Goal: Task Accomplishment & Management: Complete application form

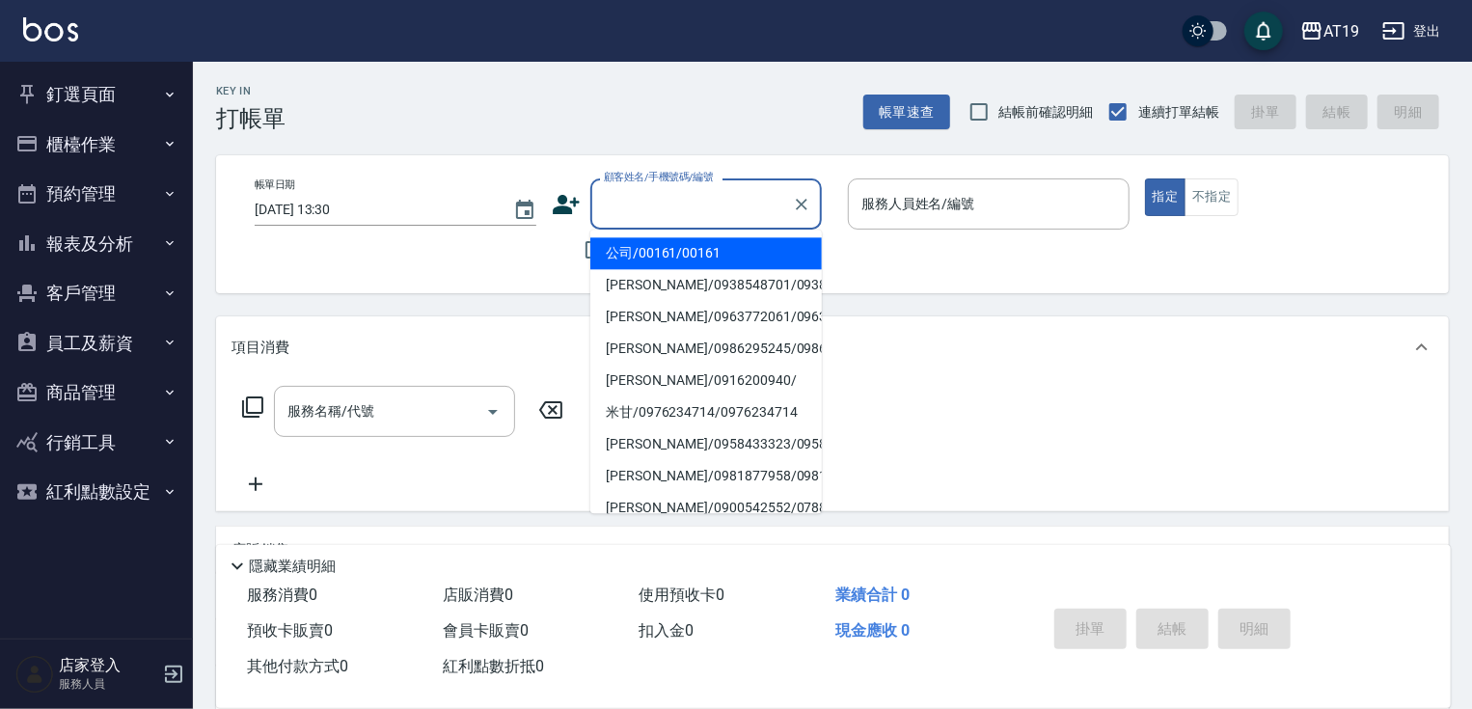
drag, startPoint x: 652, startPoint y: 205, endPoint x: 661, endPoint y: 183, distance: 23.8
click at [660, 191] on input "顧客姓名/手機號碼/編號" at bounding box center [691, 204] width 185 height 34
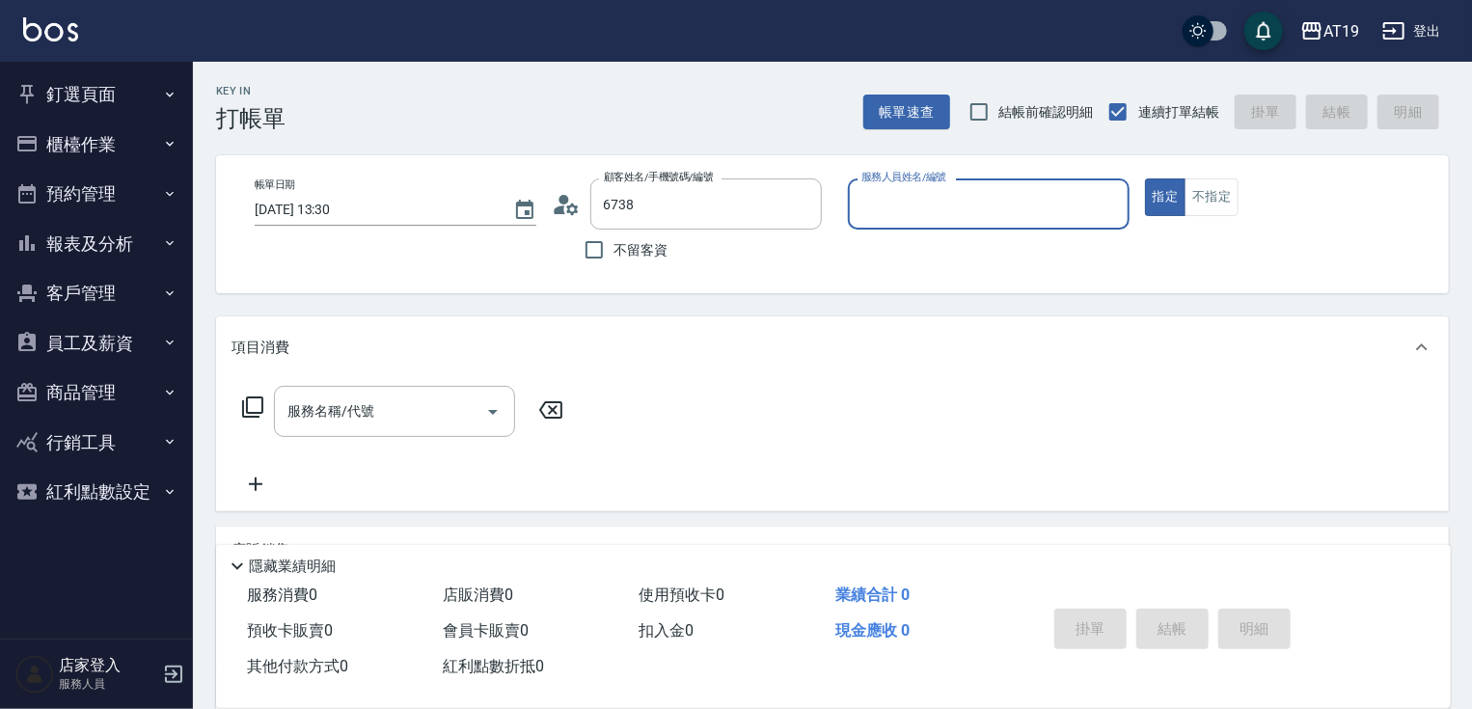
type input "范皓勛/0963926738/18583"
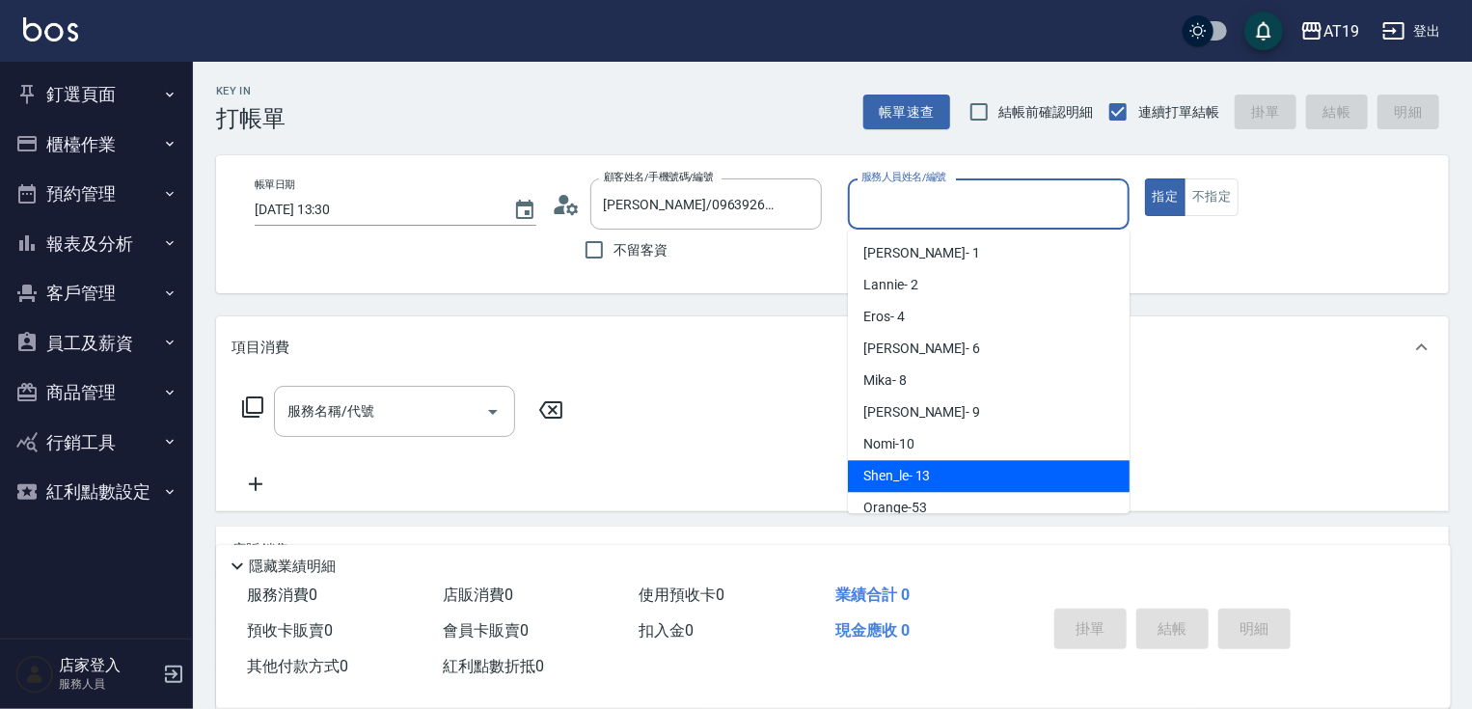
type input "Shen_le- 13"
type button "true"
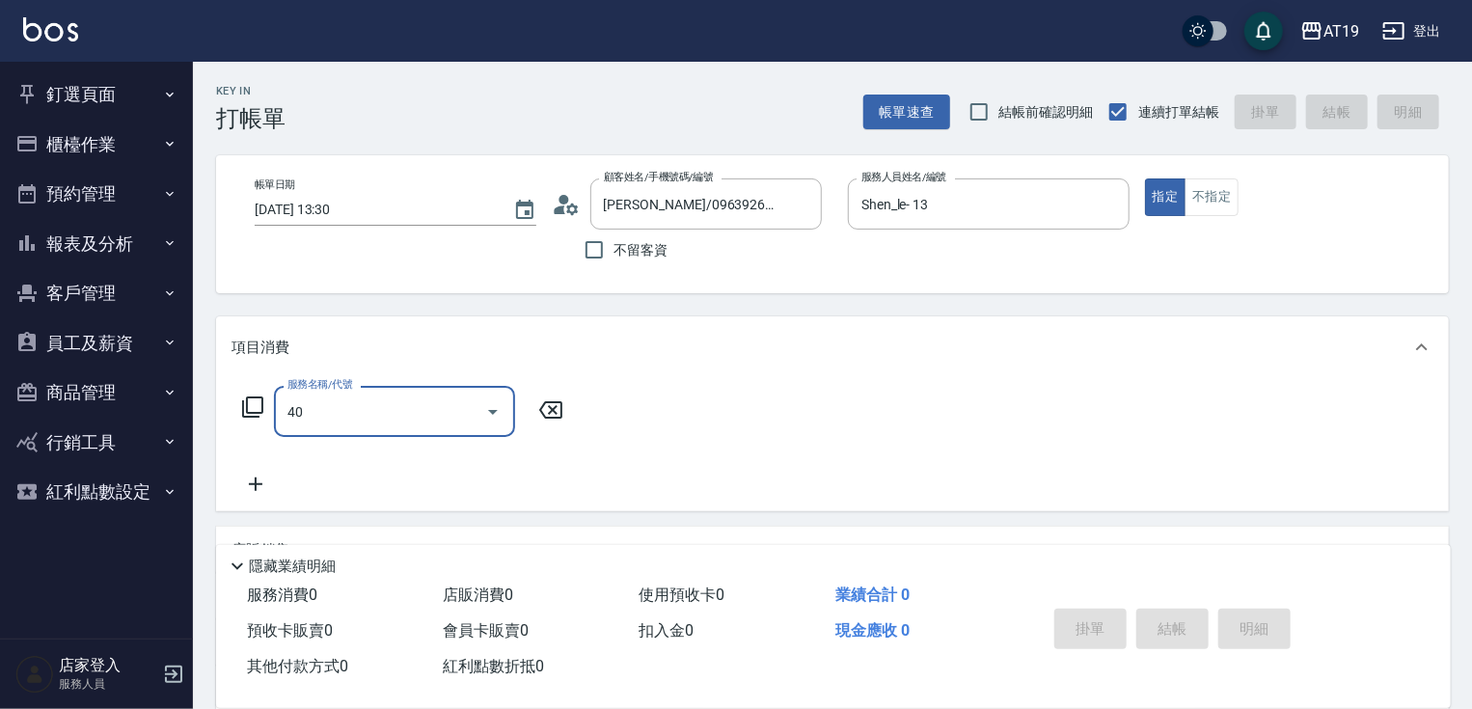
type input "401"
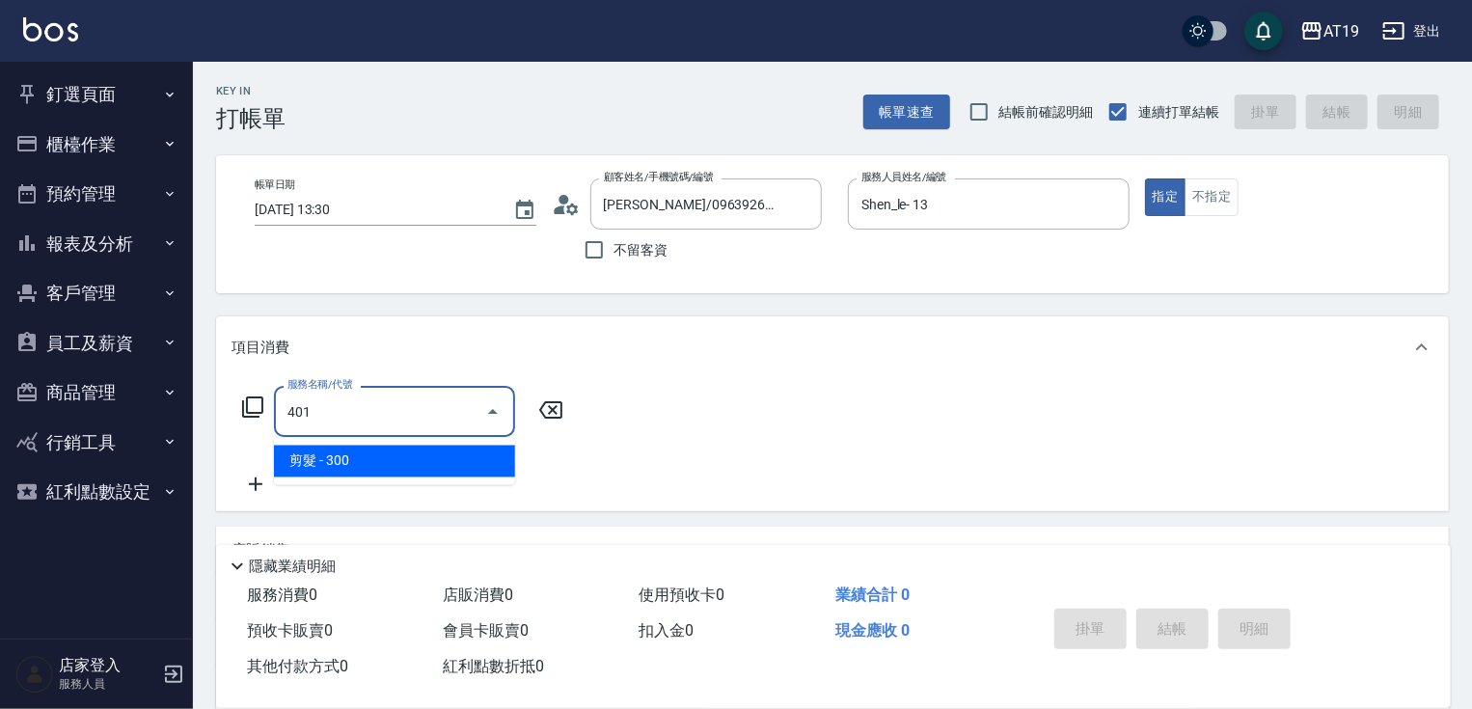
type input "30"
type input "剪髮(401)"
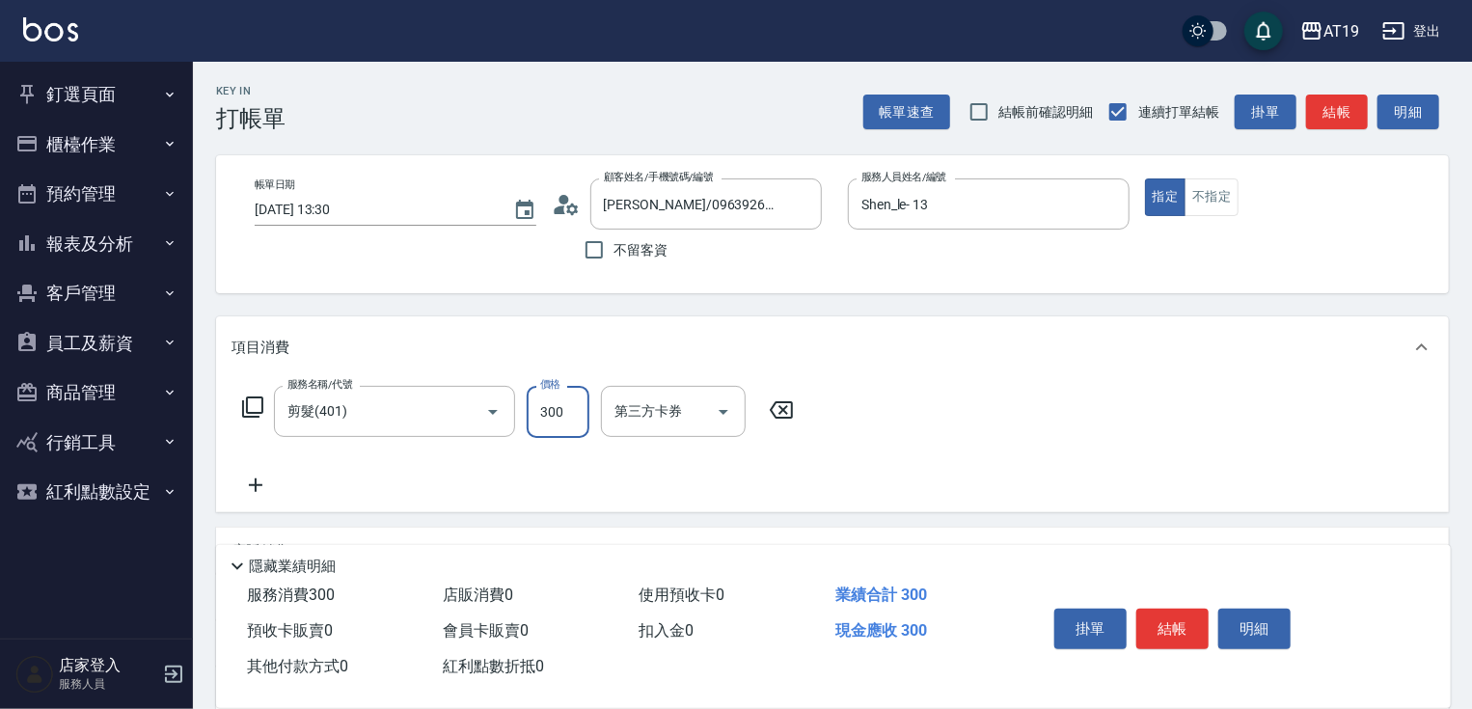
type input "4"
type input "0"
type input "400"
type input "40"
type input "400"
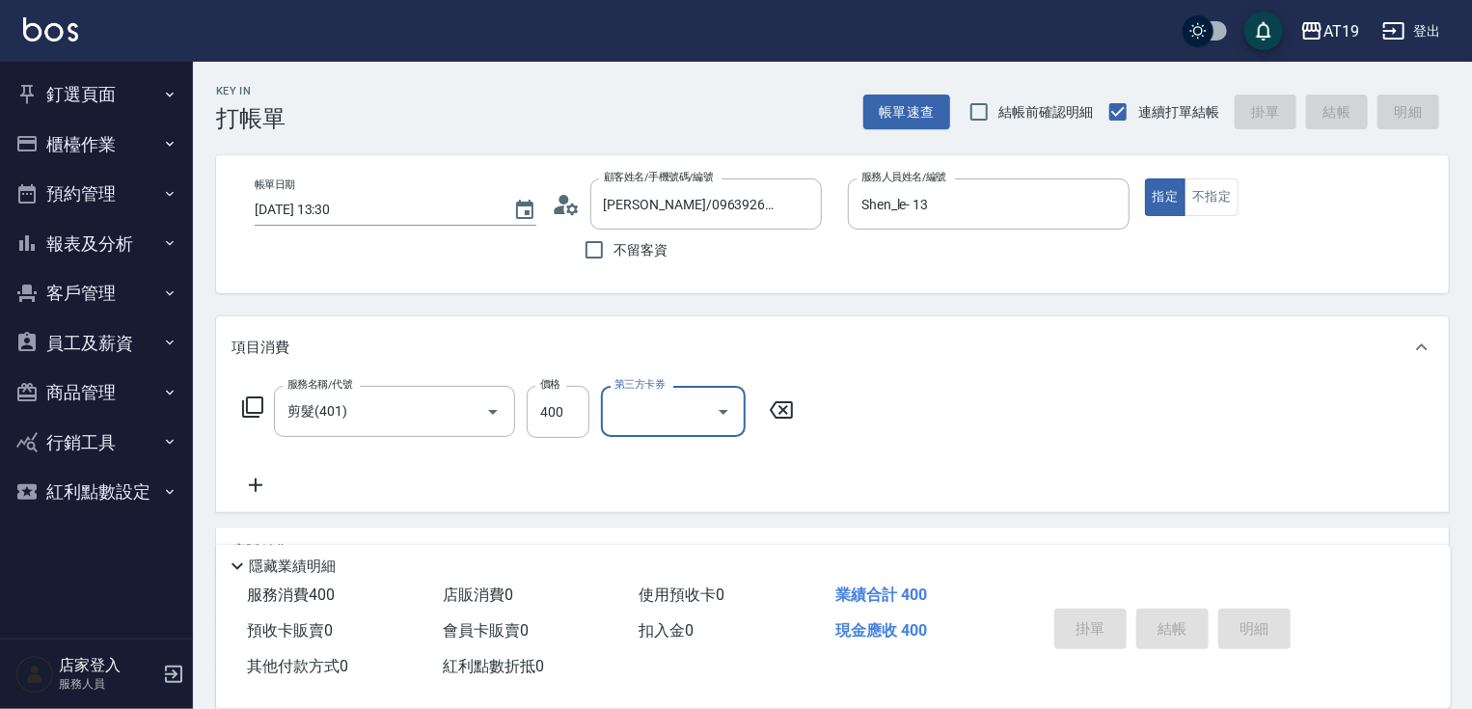
type input "2025/09/21 17:42"
type input "0"
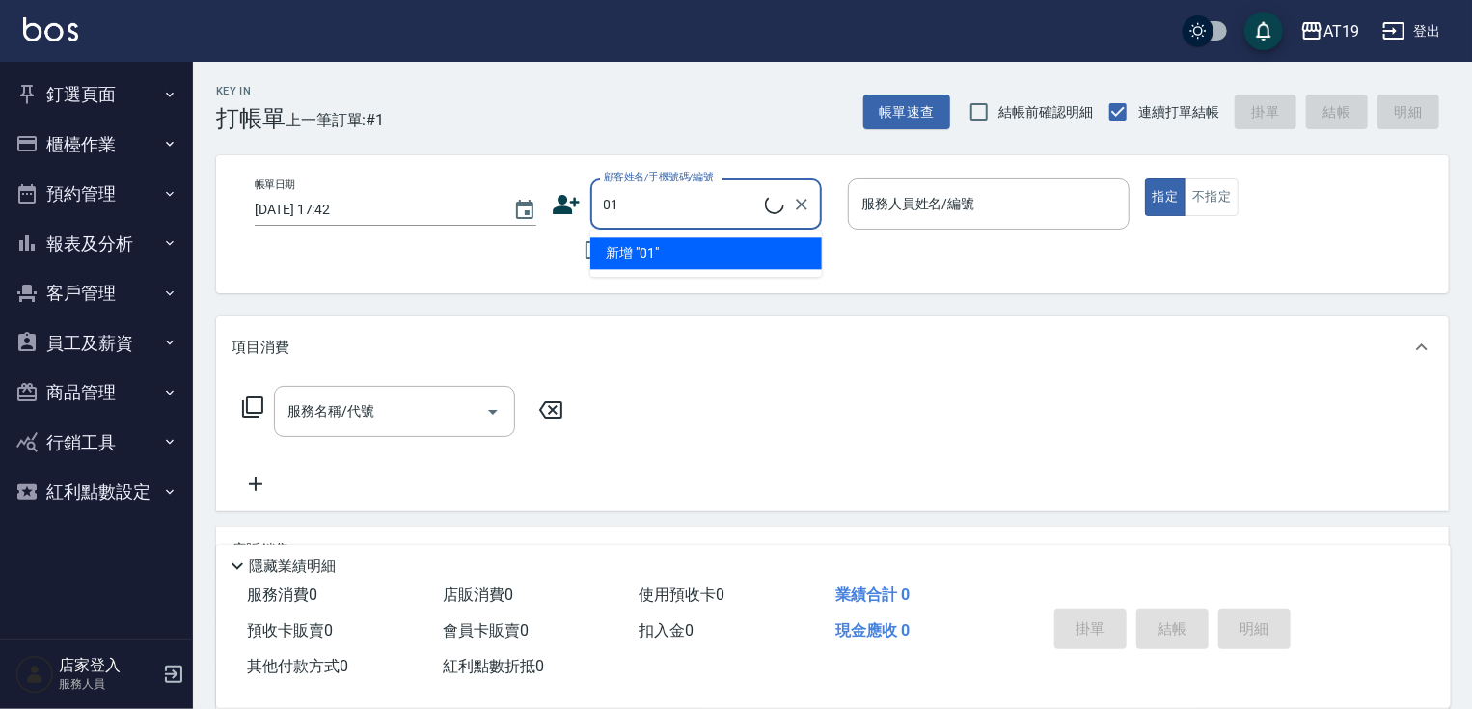
type input "0"
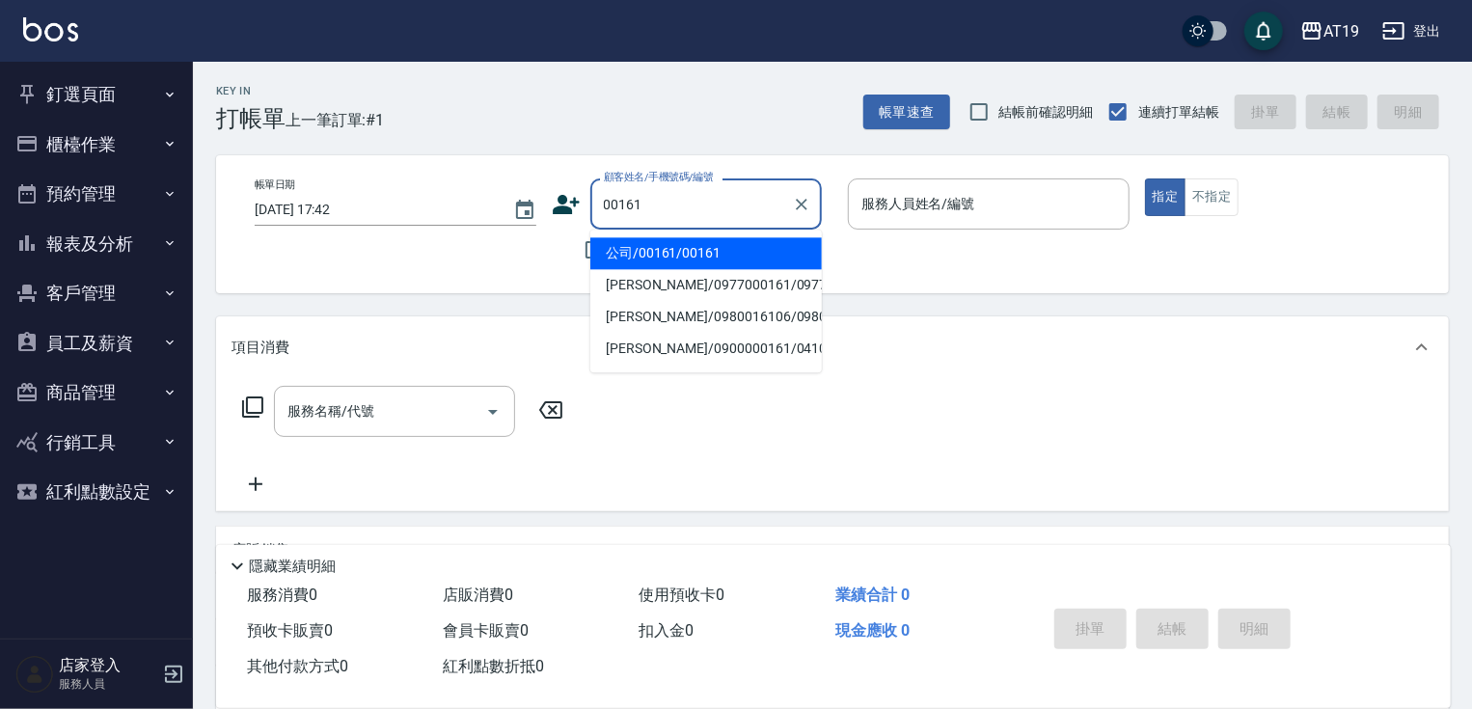
type input "公司/00161/00161"
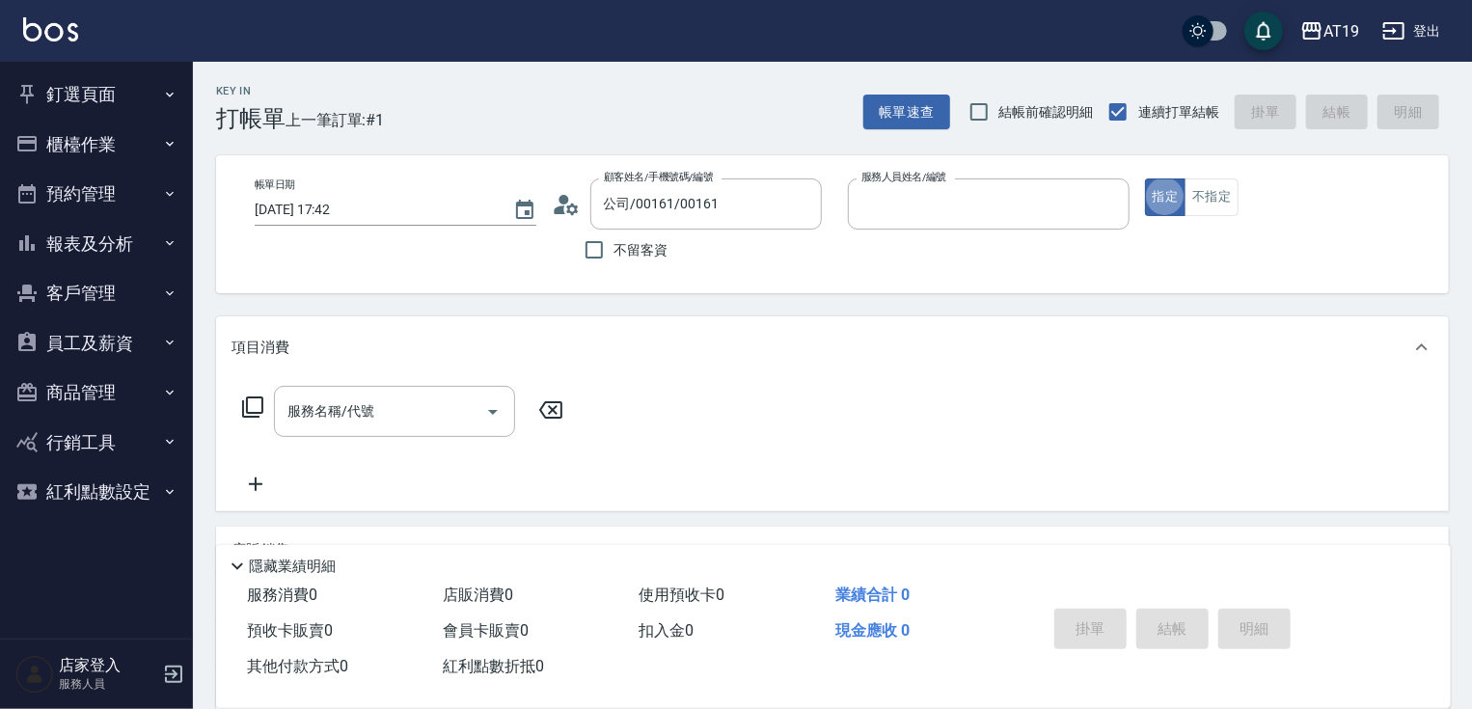
type input "Julie- 6"
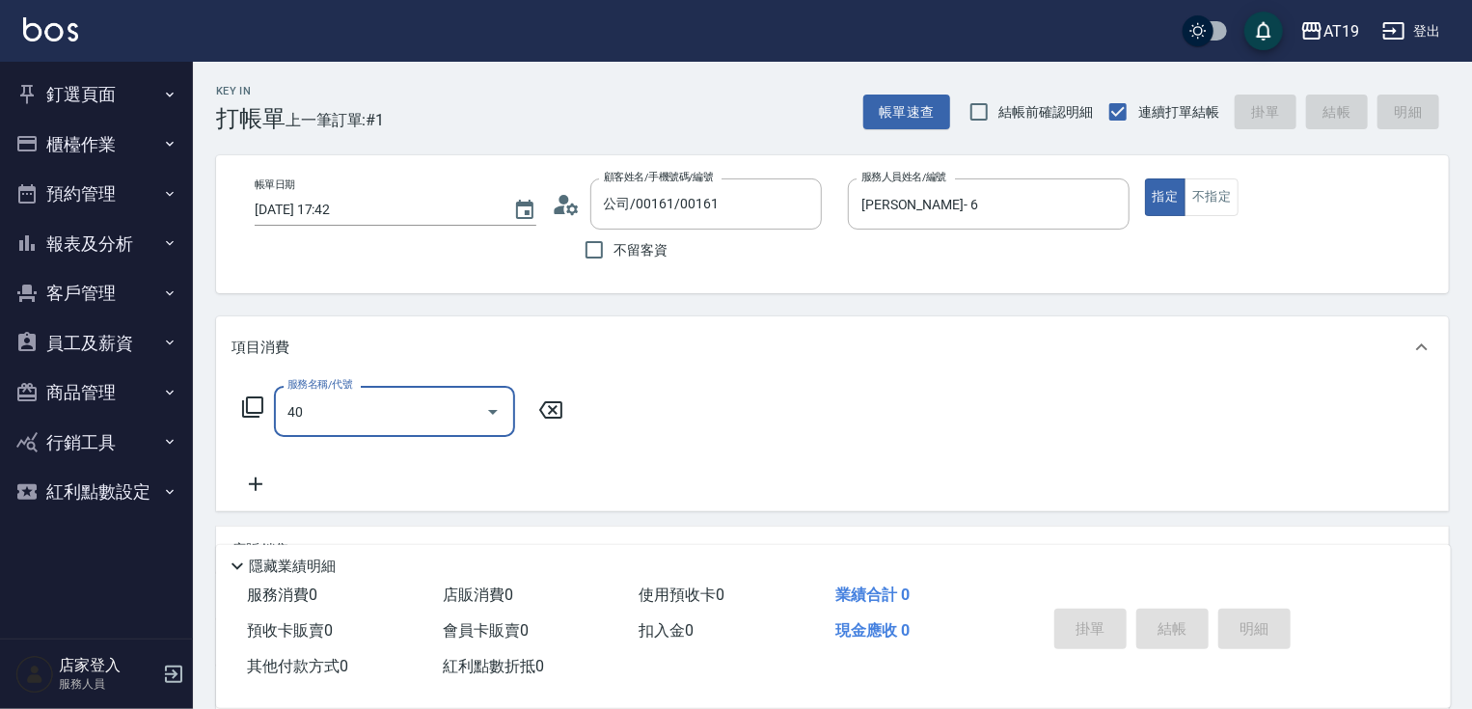
type input "401"
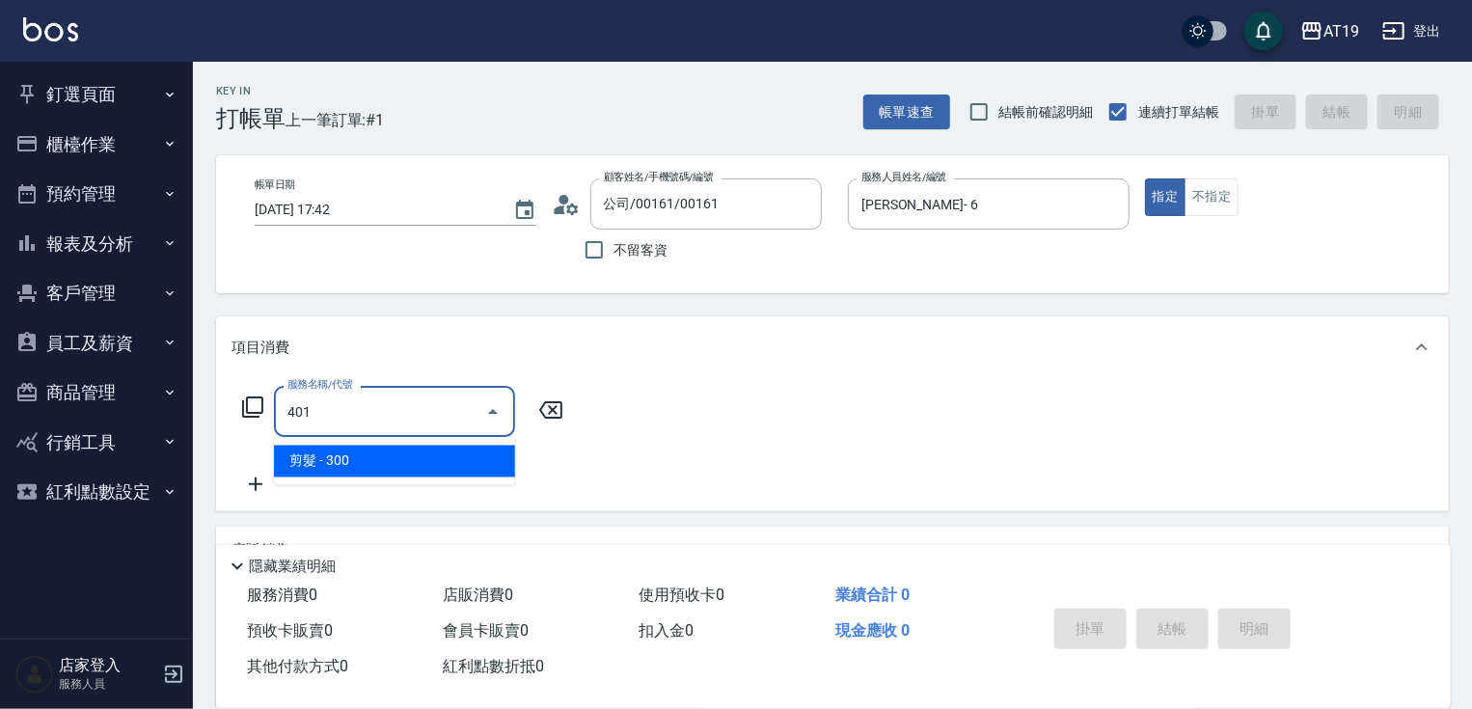
type input "30"
type input "剪髮(401)"
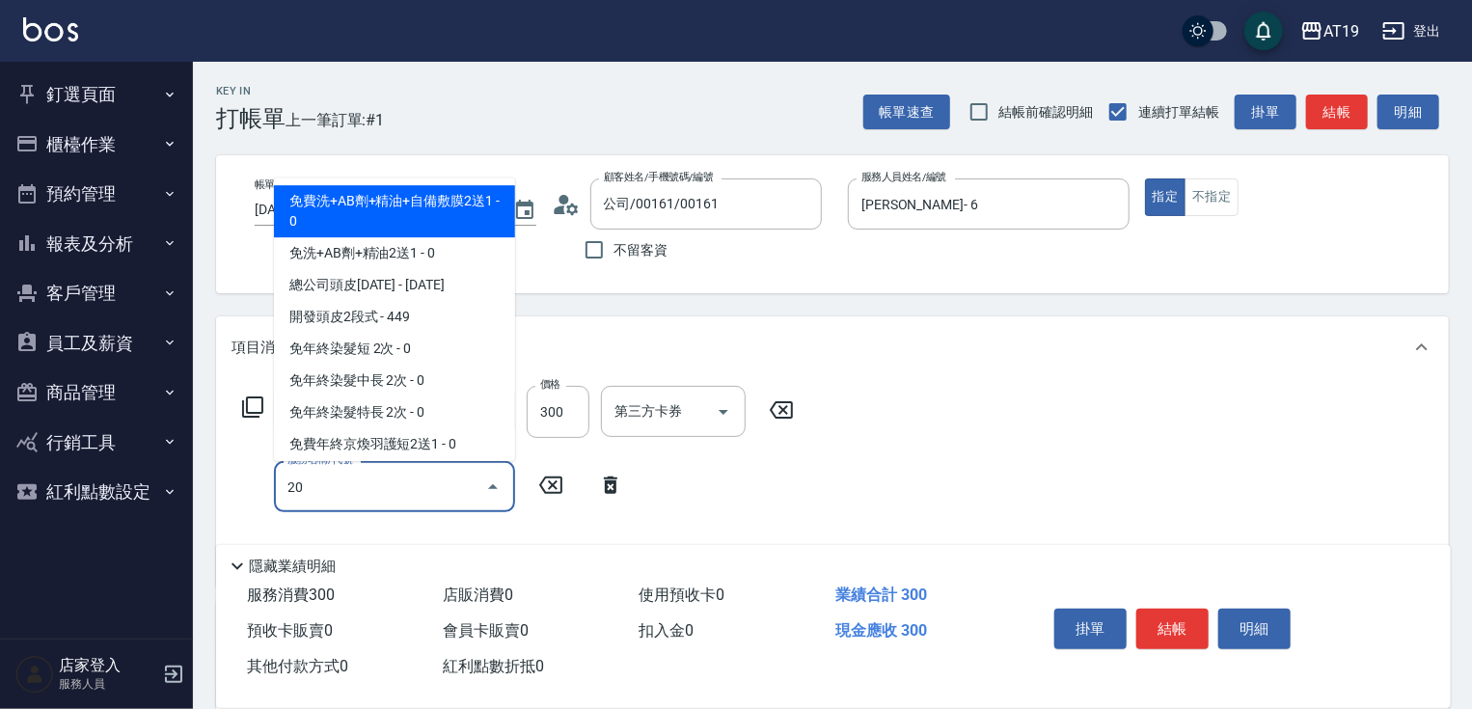
type input "201"
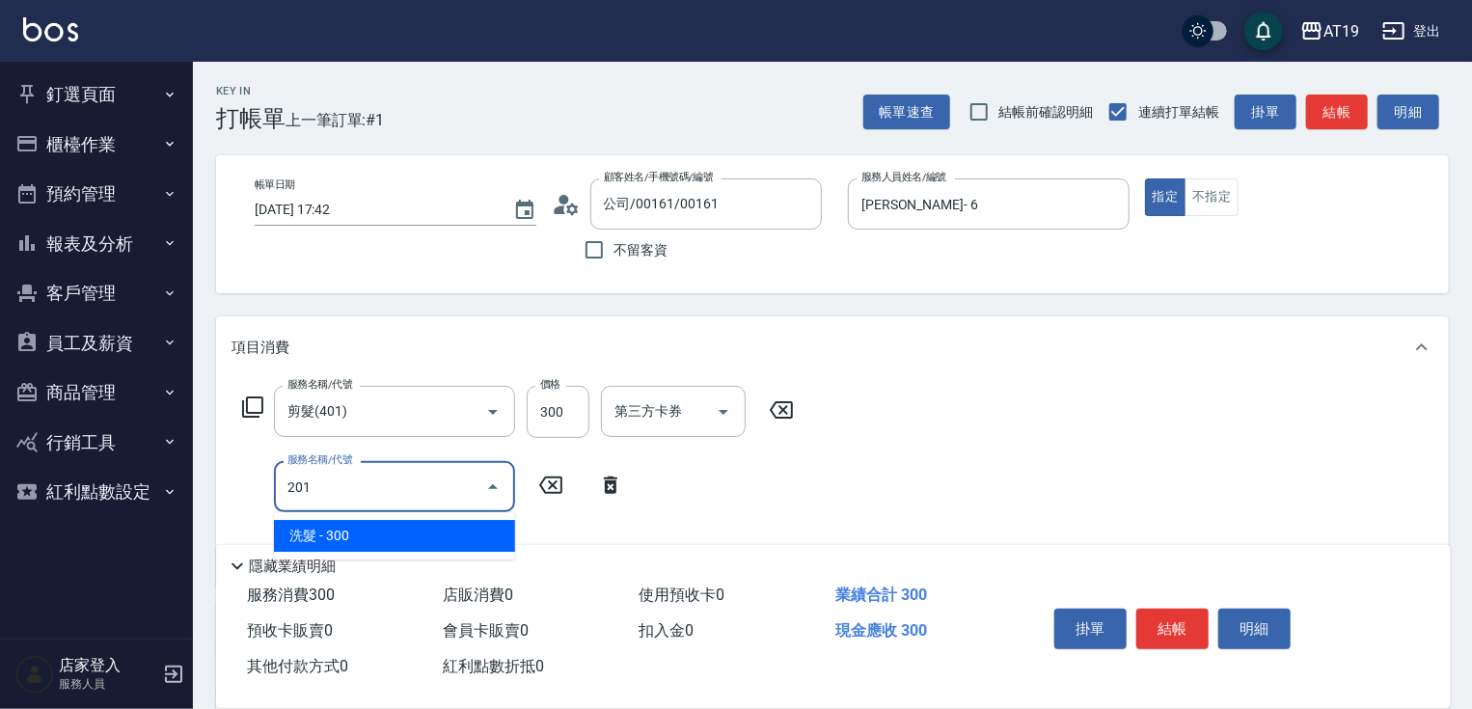
type input "60"
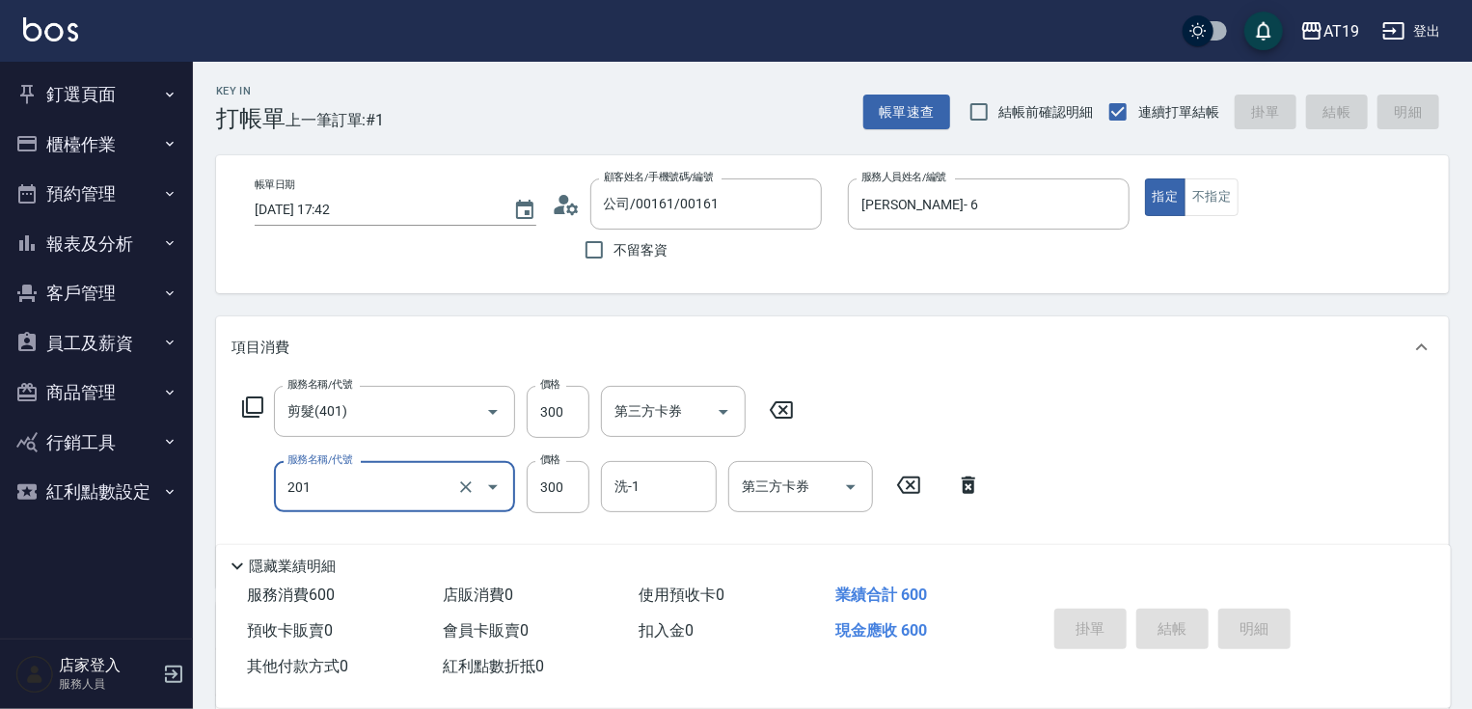
type input "0"
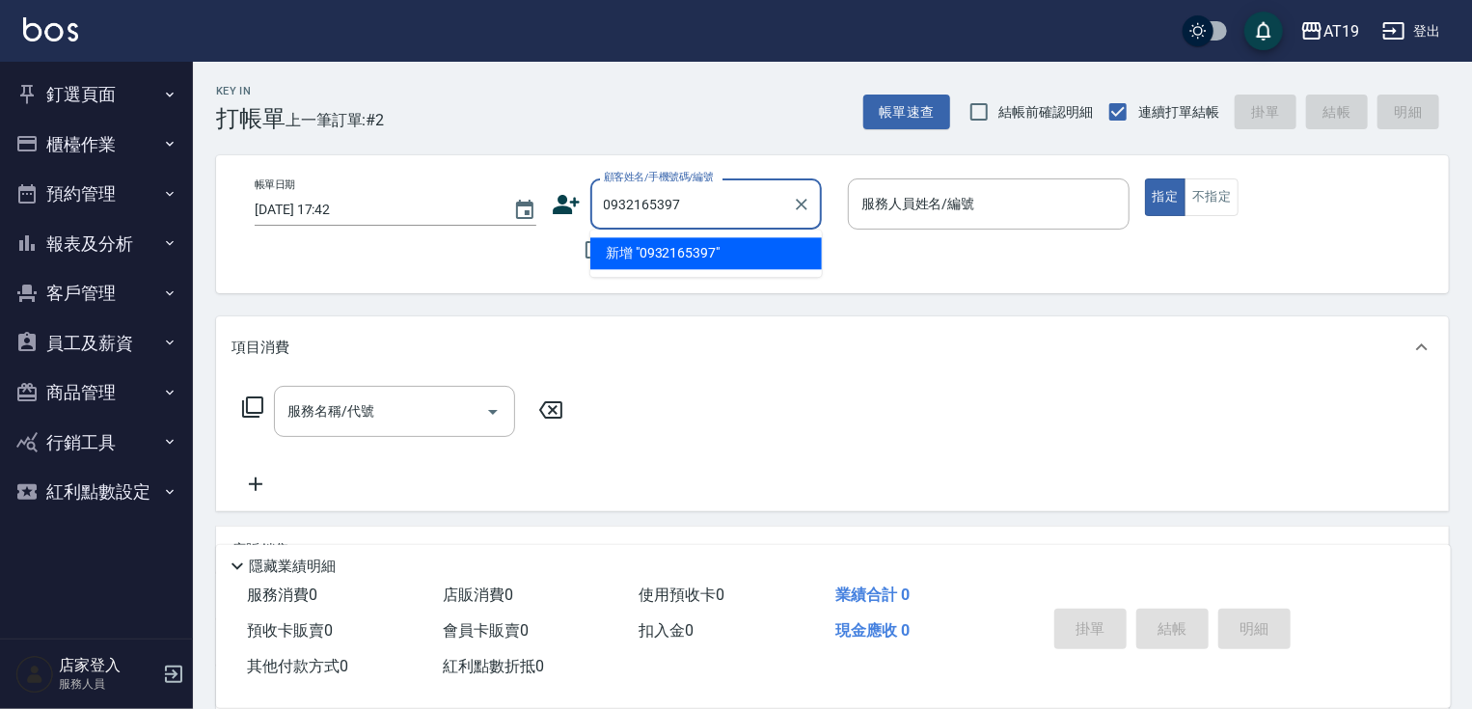
type input "0932165397"
click at [567, 201] on icon at bounding box center [566, 204] width 29 height 29
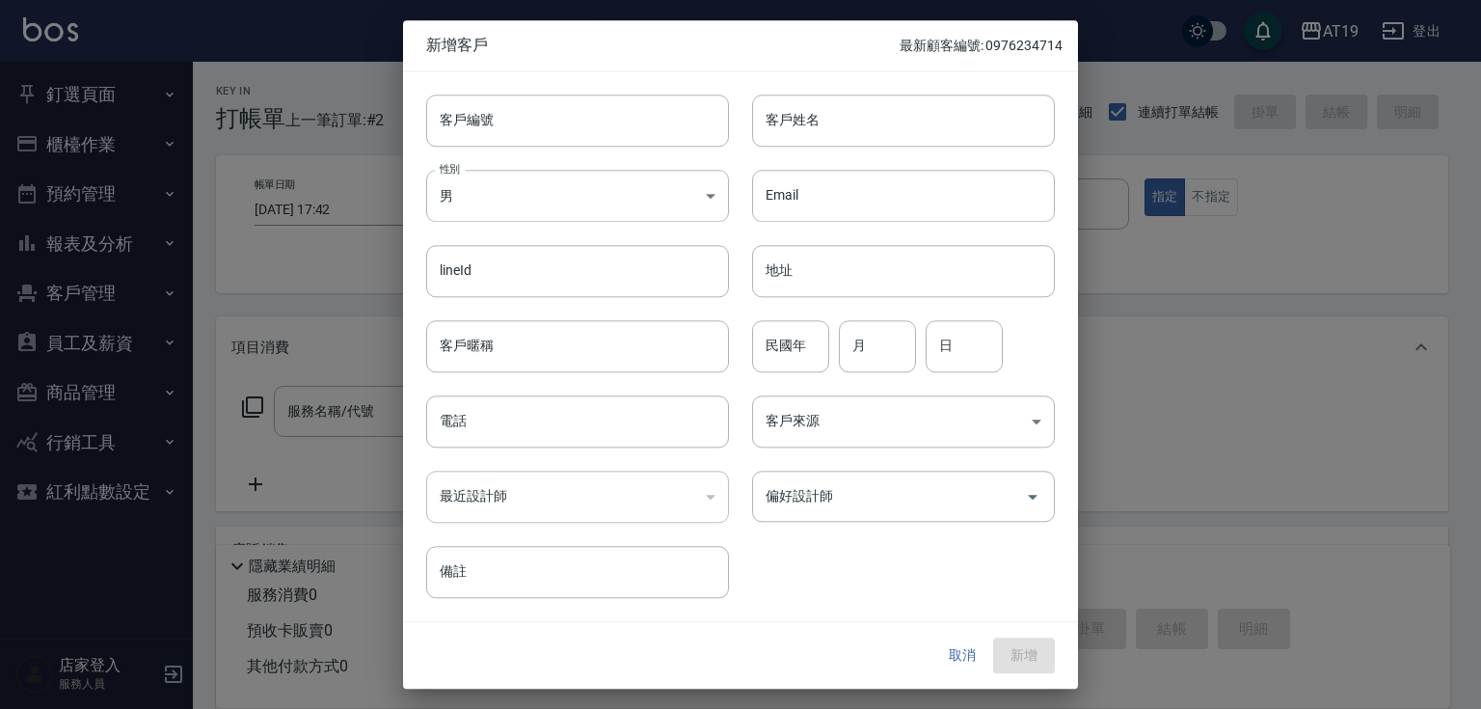
click at [608, 156] on div "性別 男 MALE 性別" at bounding box center [566, 184] width 326 height 75
click at [625, 108] on input "客戶編號" at bounding box center [577, 121] width 303 height 52
paste input "0932165397"
type input "0932165397"
click at [575, 408] on input "電話" at bounding box center [577, 421] width 303 height 52
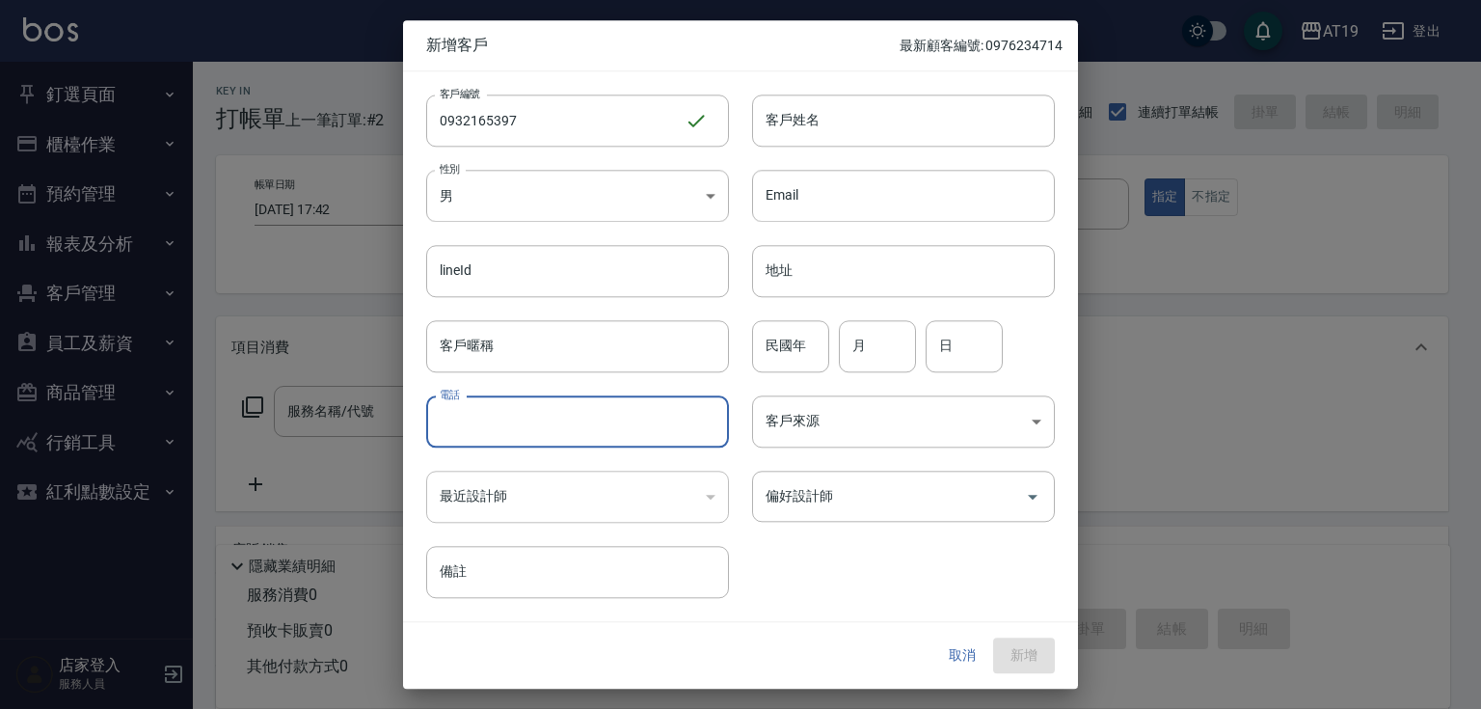
paste input "0932165397"
type input "0932165397"
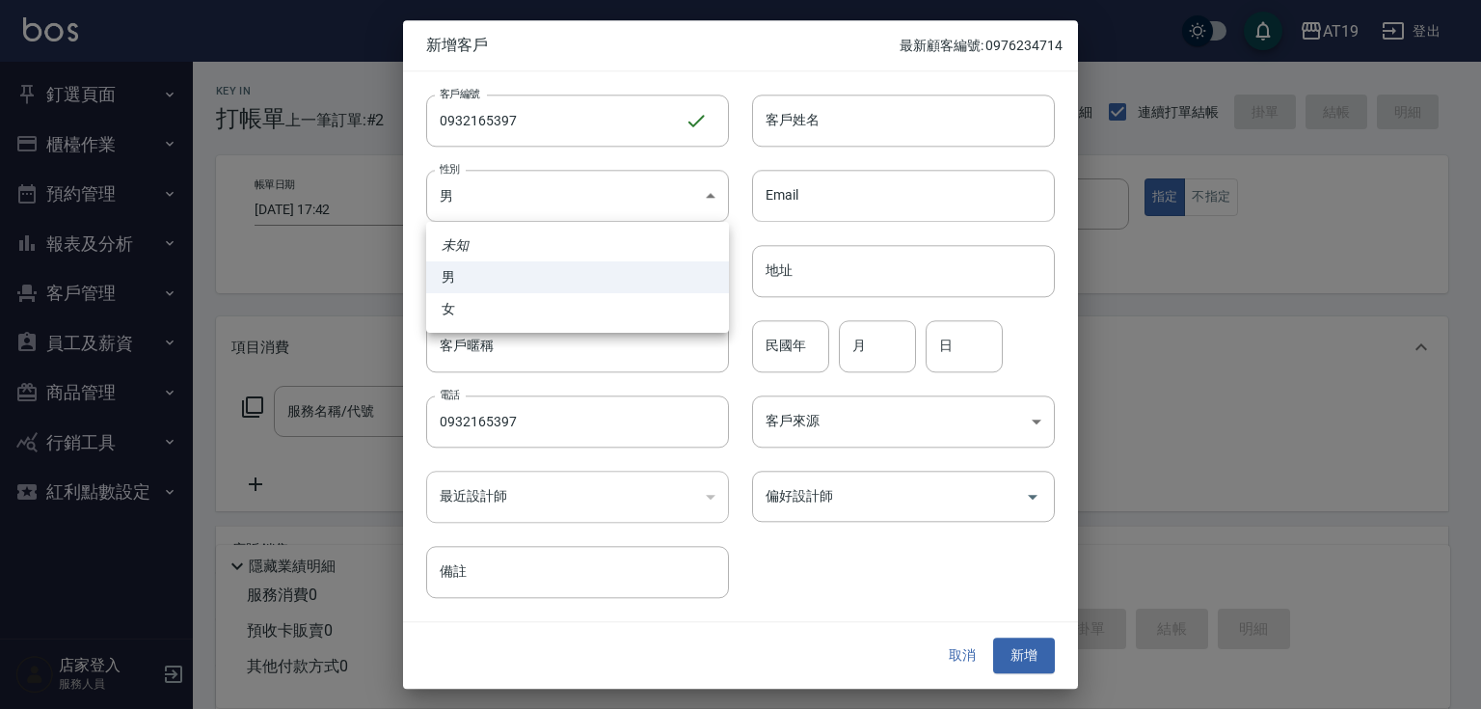
drag, startPoint x: 552, startPoint y: 204, endPoint x: 559, endPoint y: 271, distance: 67.0
click at [552, 210] on body "AT19 登出 釘選頁面 打帳單 帳單列表 排班表 現場電腦打卡 店家日報表 互助日報表 設計師日報表 櫃檯作業 打帳單 帳單列表 現金收支登錄 高階收支登錄…" at bounding box center [740, 494] width 1481 height 988
drag, startPoint x: 568, startPoint y: 319, endPoint x: 645, endPoint y: 204, distance: 138.3
click at [570, 313] on li "女" at bounding box center [577, 309] width 303 height 32
type input "FEMALE"
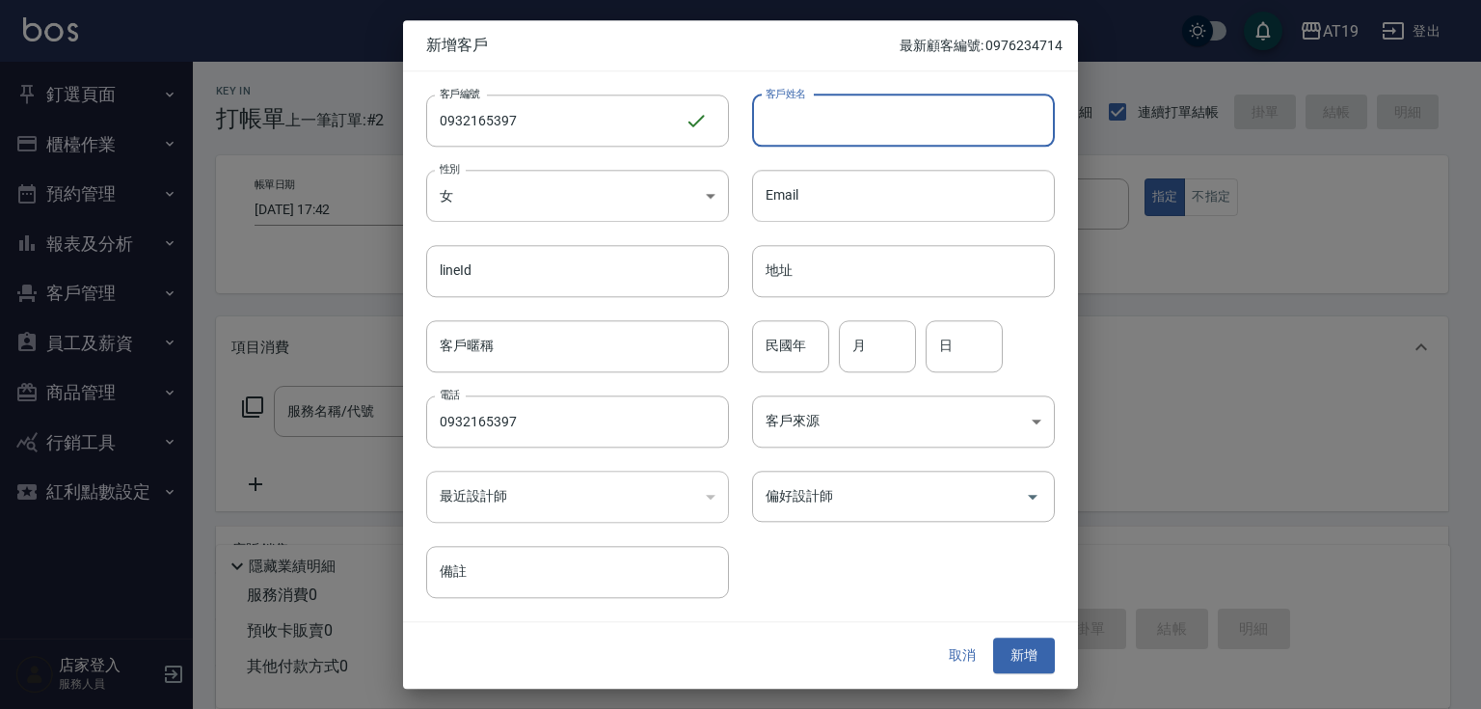
drag, startPoint x: 791, startPoint y: 130, endPoint x: 756, endPoint y: 130, distance: 34.7
click at [791, 130] on input "客戶姓名" at bounding box center [903, 121] width 303 height 52
type input "陳薇薇"
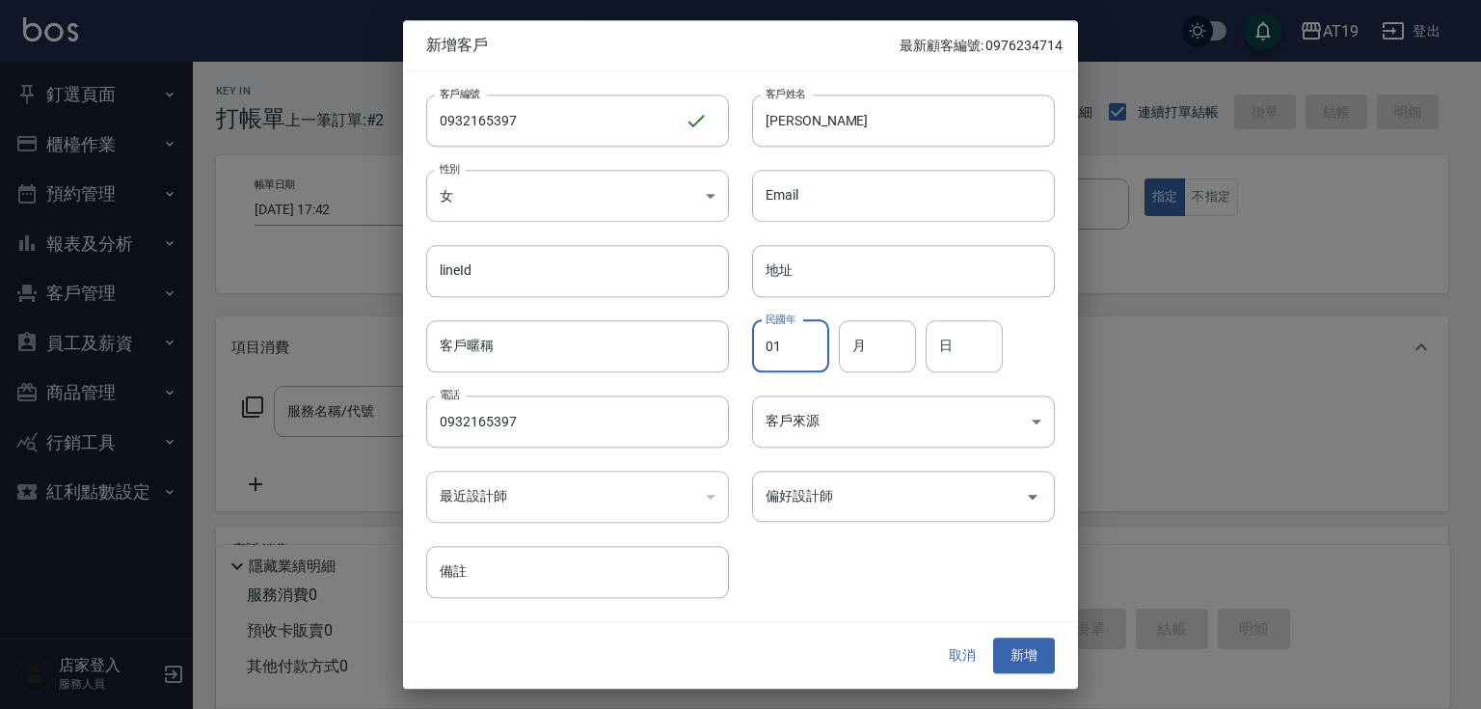
type input "01"
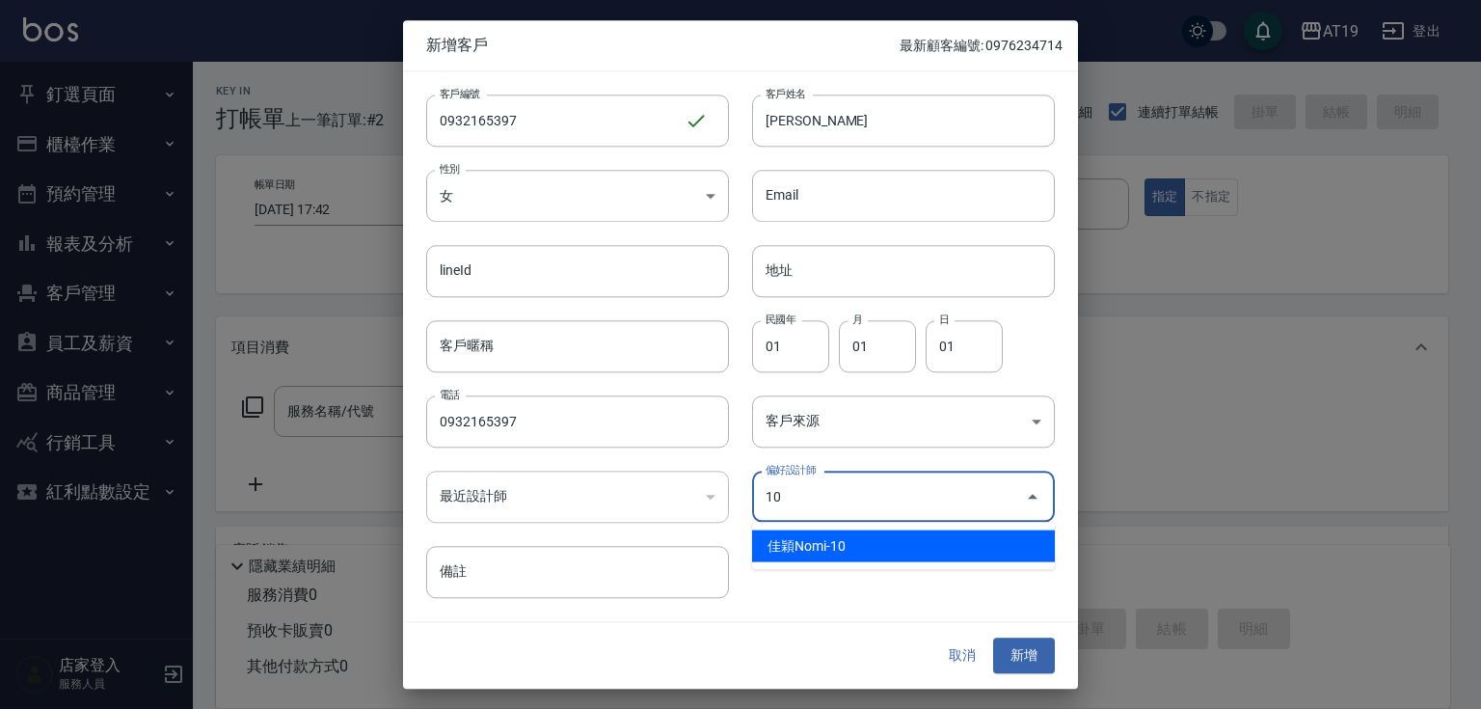
type input "佳穎Nomi"
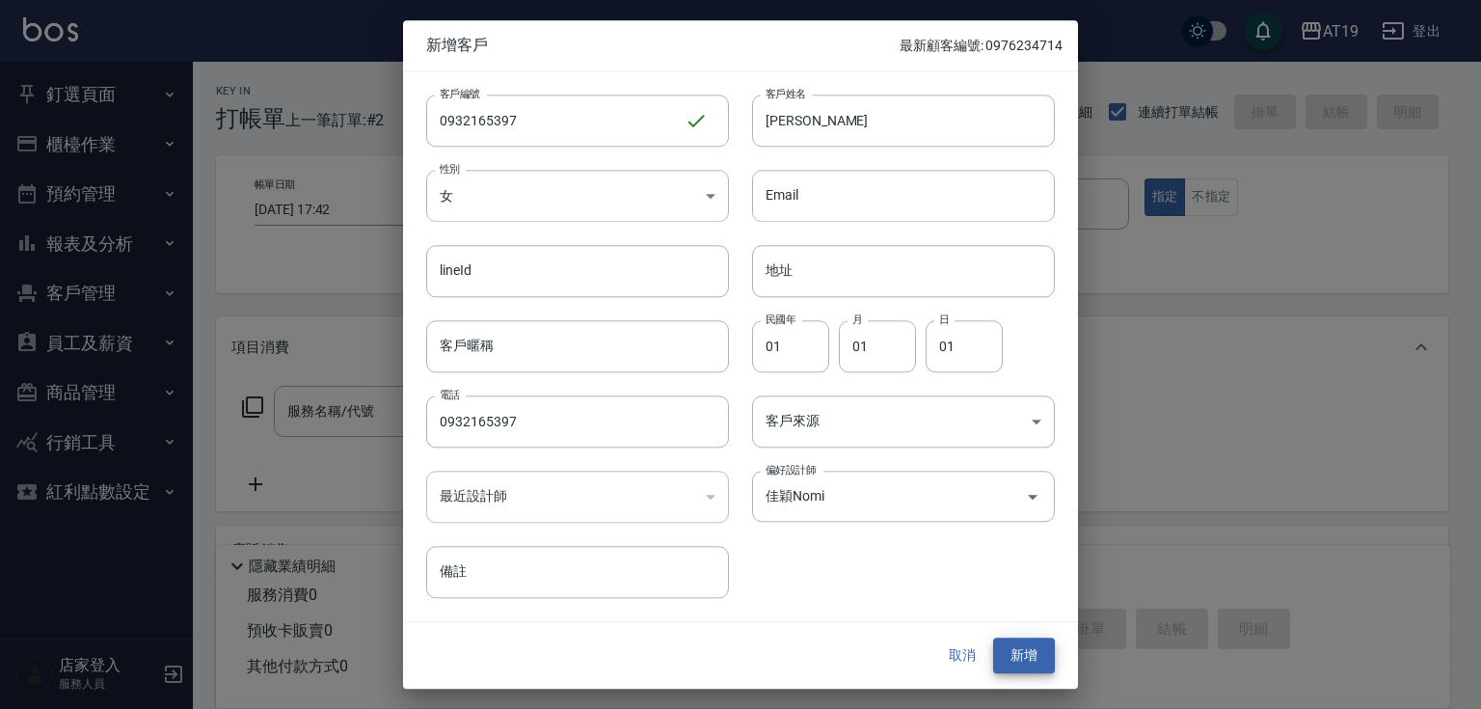
click at [993, 638] on button "新增" at bounding box center [1024, 656] width 62 height 36
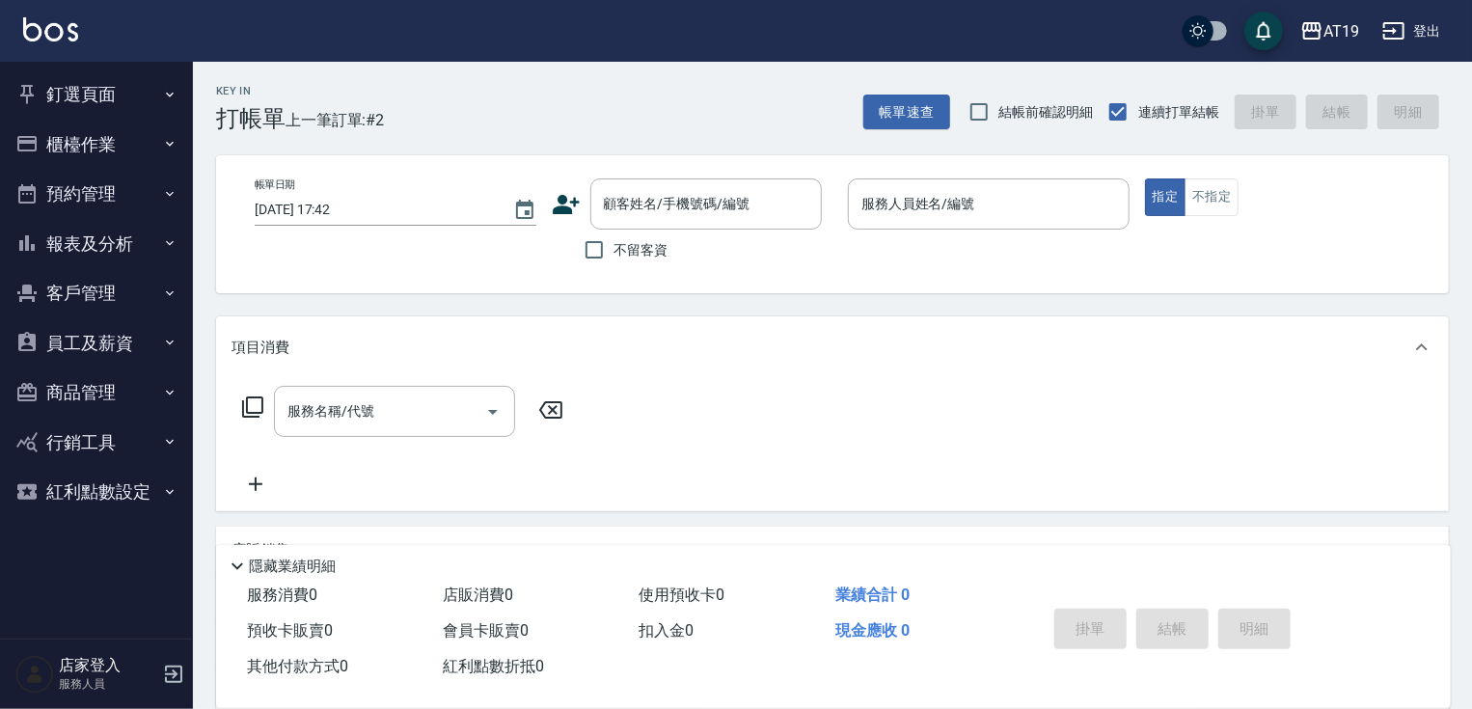
click at [657, 181] on div "顧客姓名/手機號碼/編號" at bounding box center [705, 203] width 231 height 51
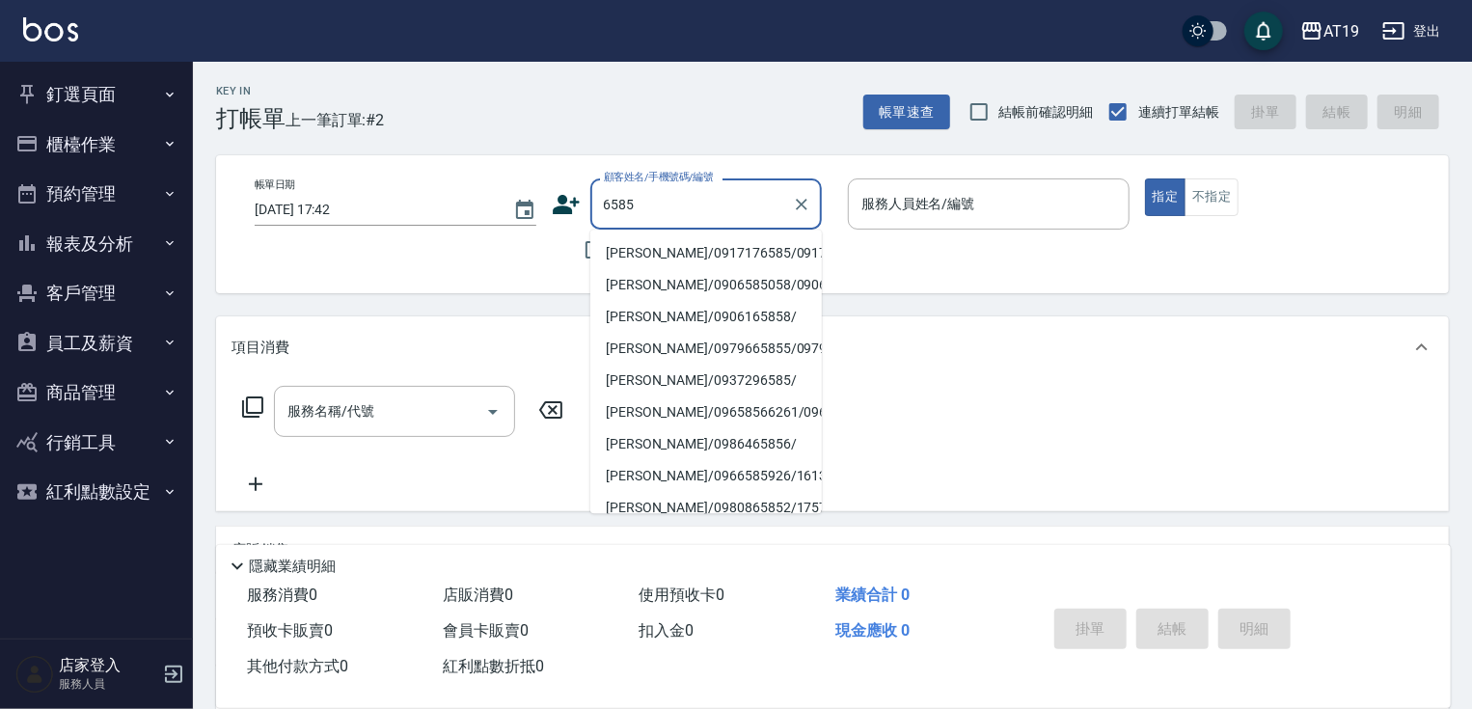
type input "馮冠程/0917176585/0917176585"
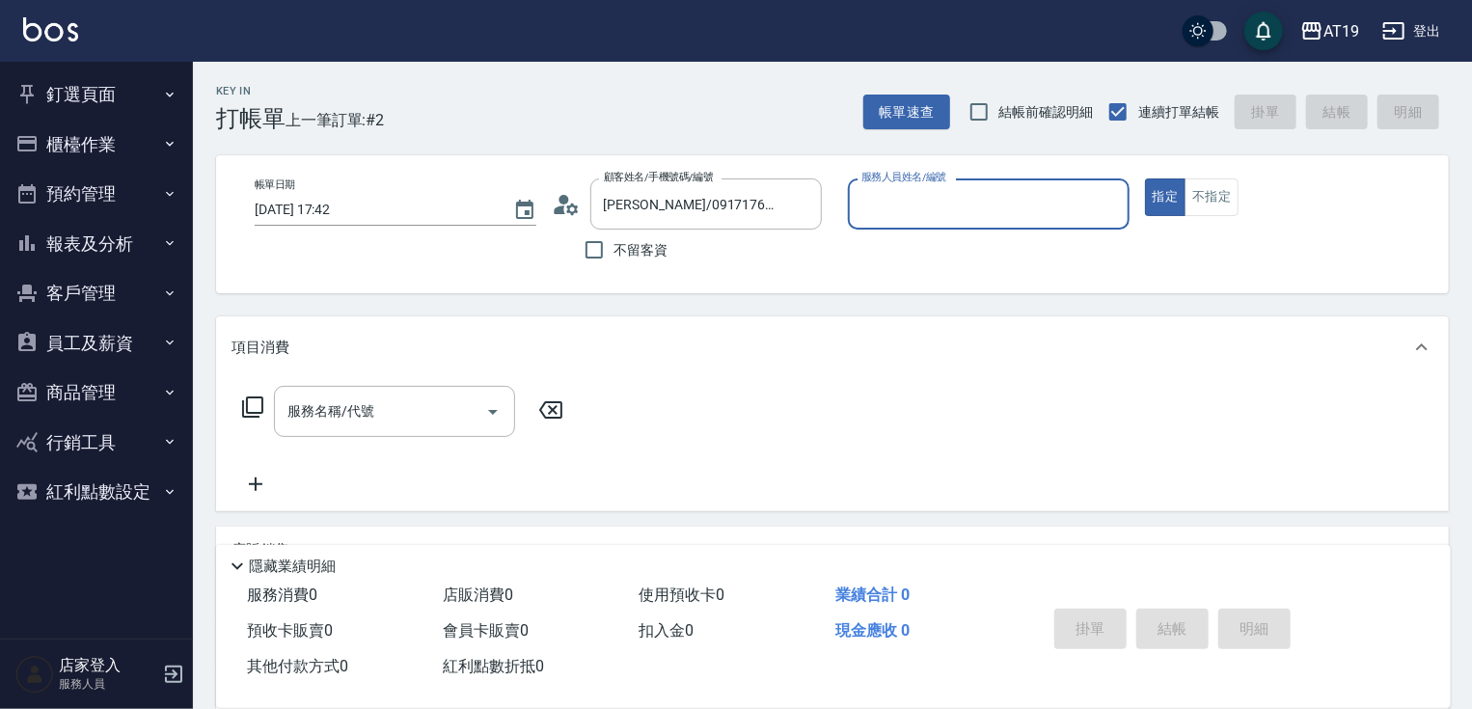
type input "Shen_le- 13"
click at [1145, 178] on button "指定" at bounding box center [1165, 197] width 41 height 38
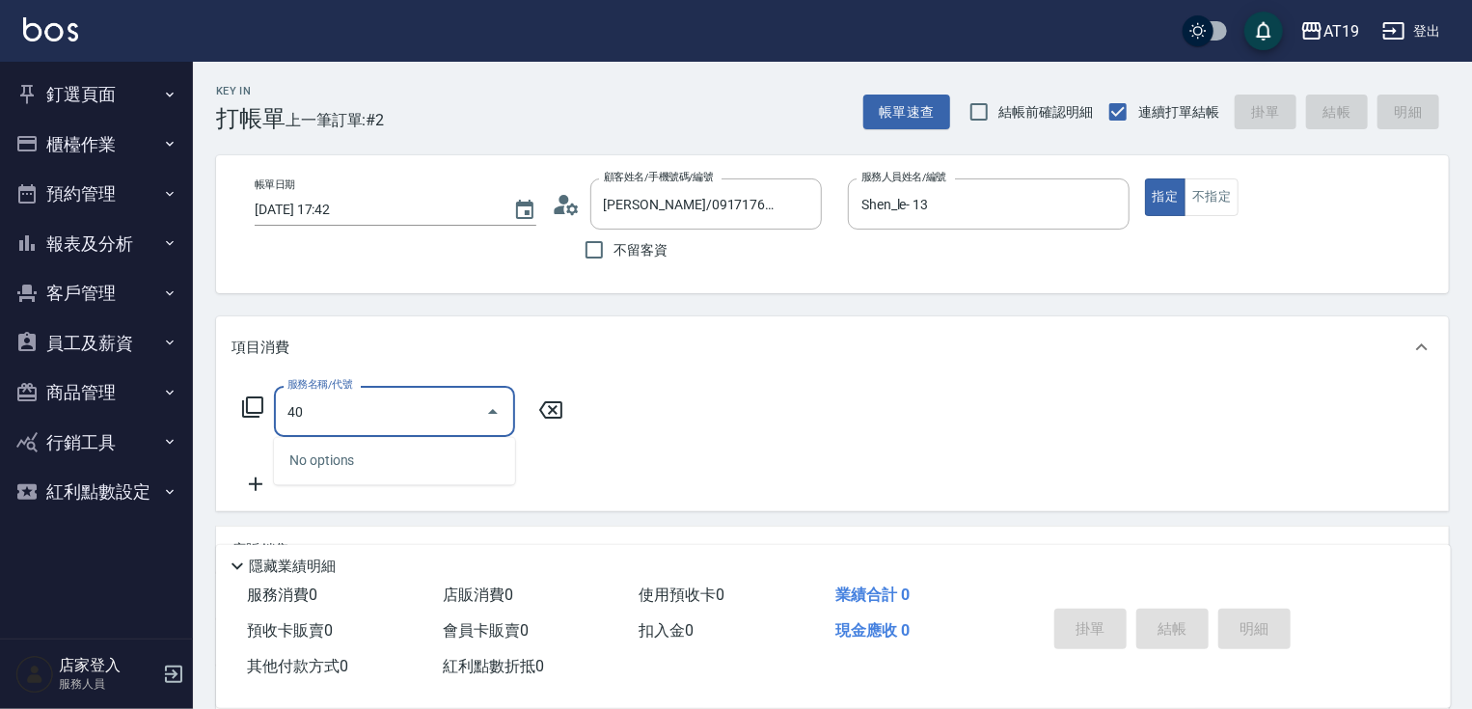
type input "401"
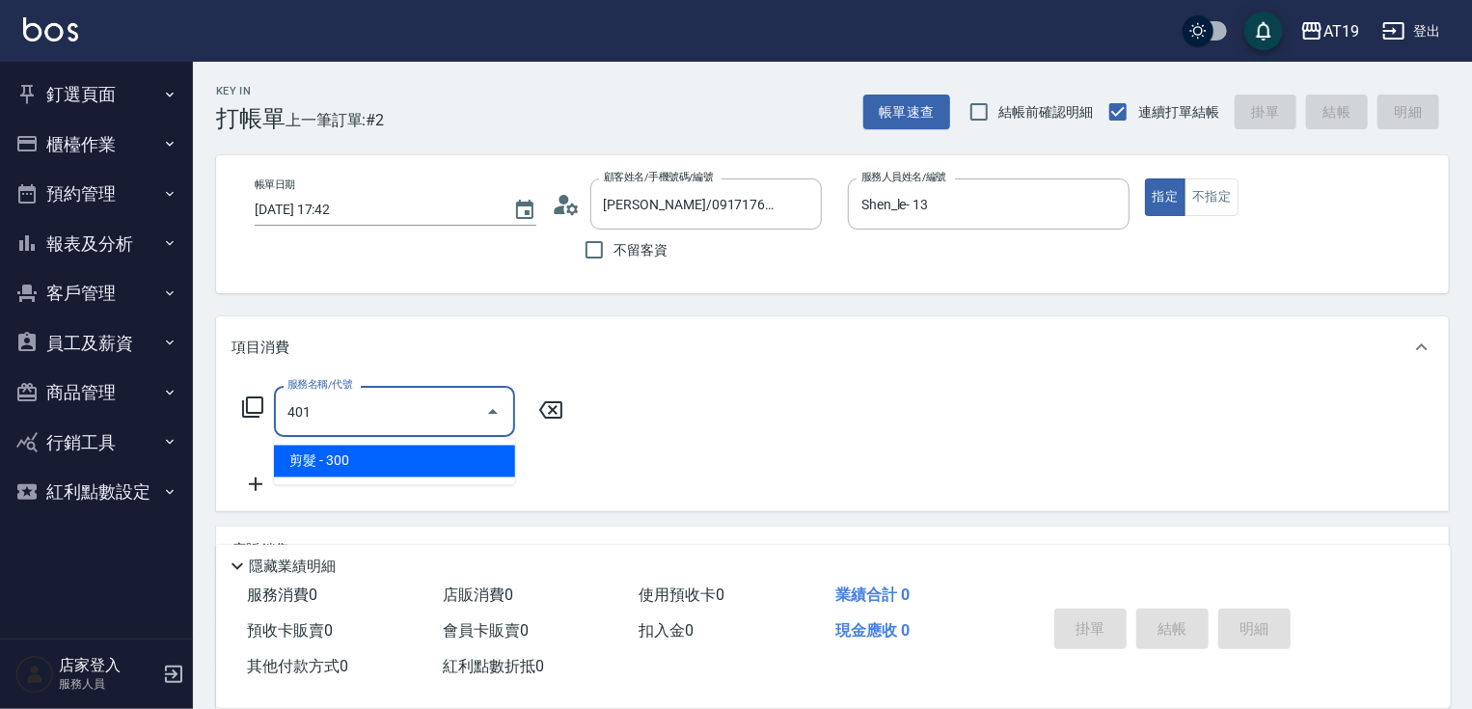
type input "30"
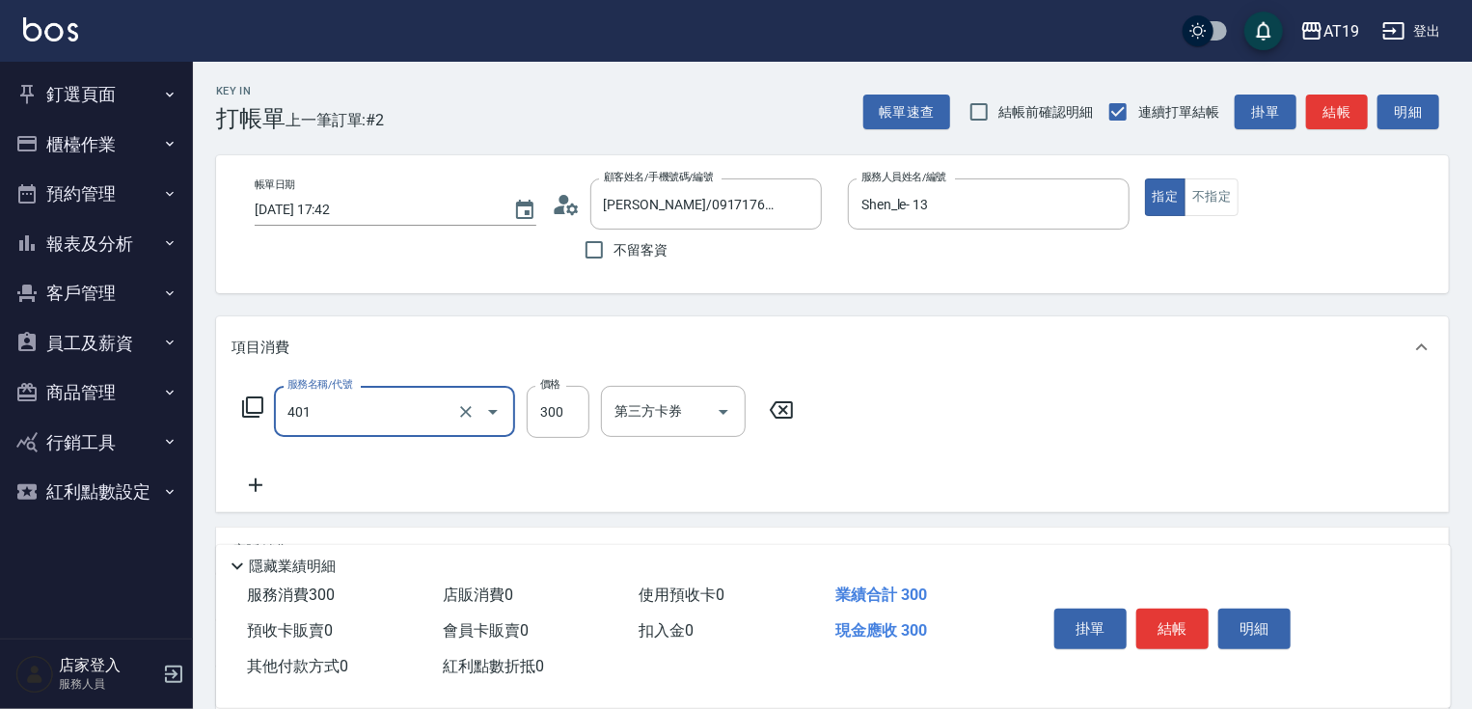
type input "剪髮(401)"
type input "0"
type input "400"
type input "40"
type input "400"
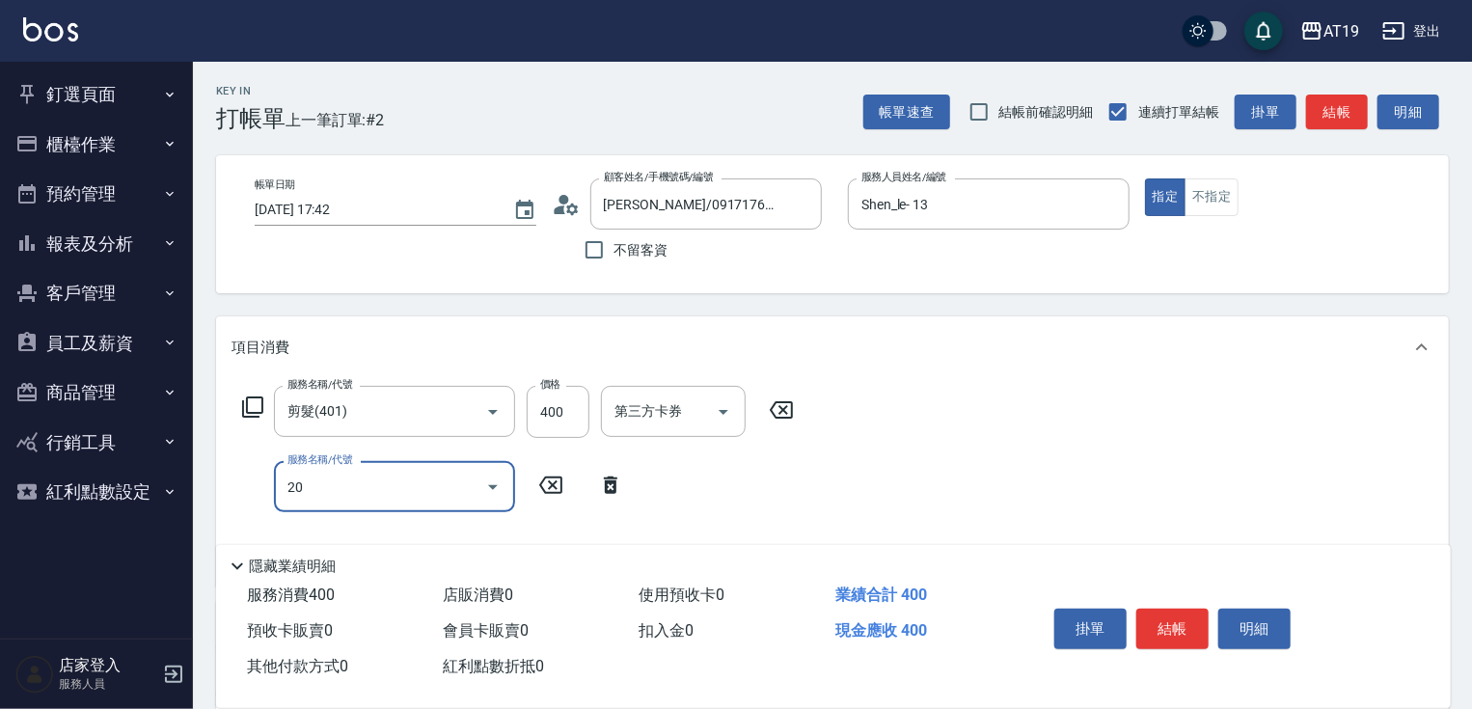
type input "201"
type input "70"
type input "洗髮(201)"
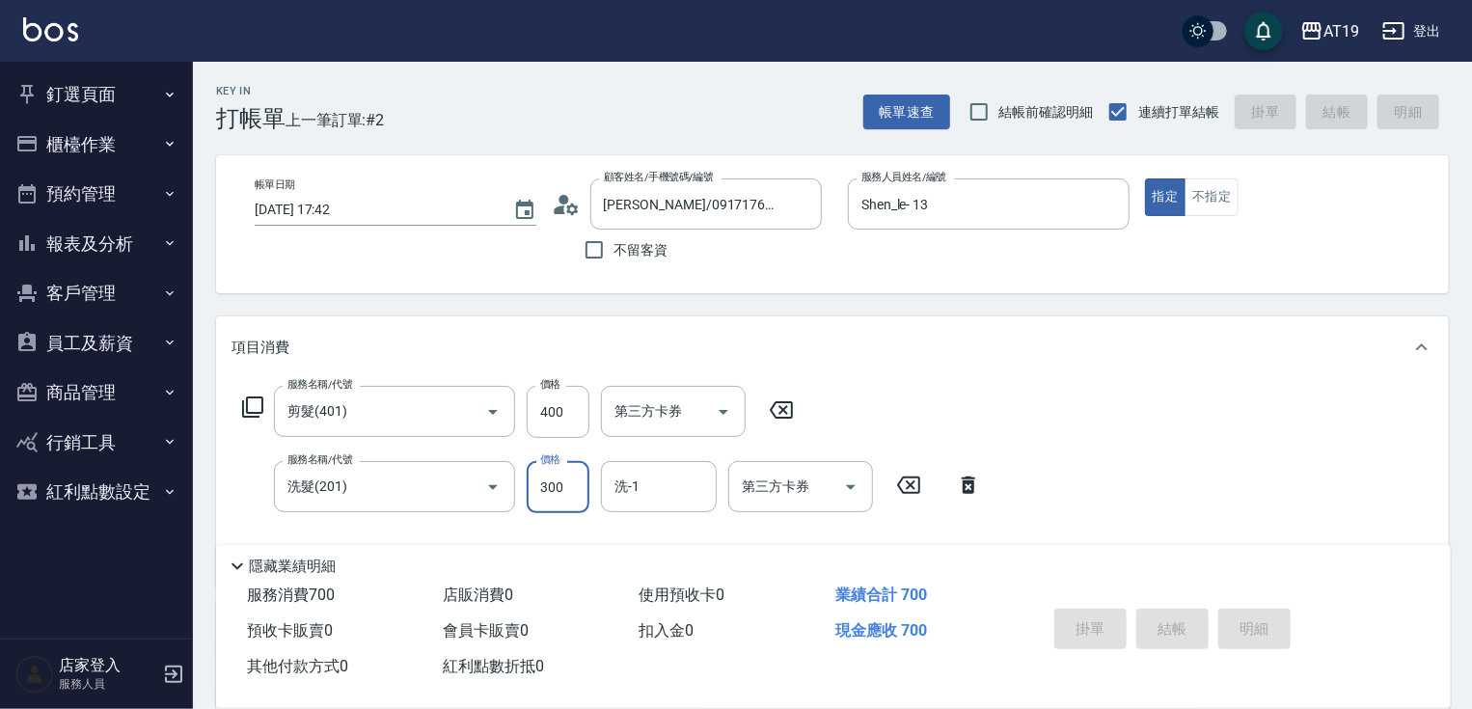
type input "2025/09/21 17:43"
type input "0"
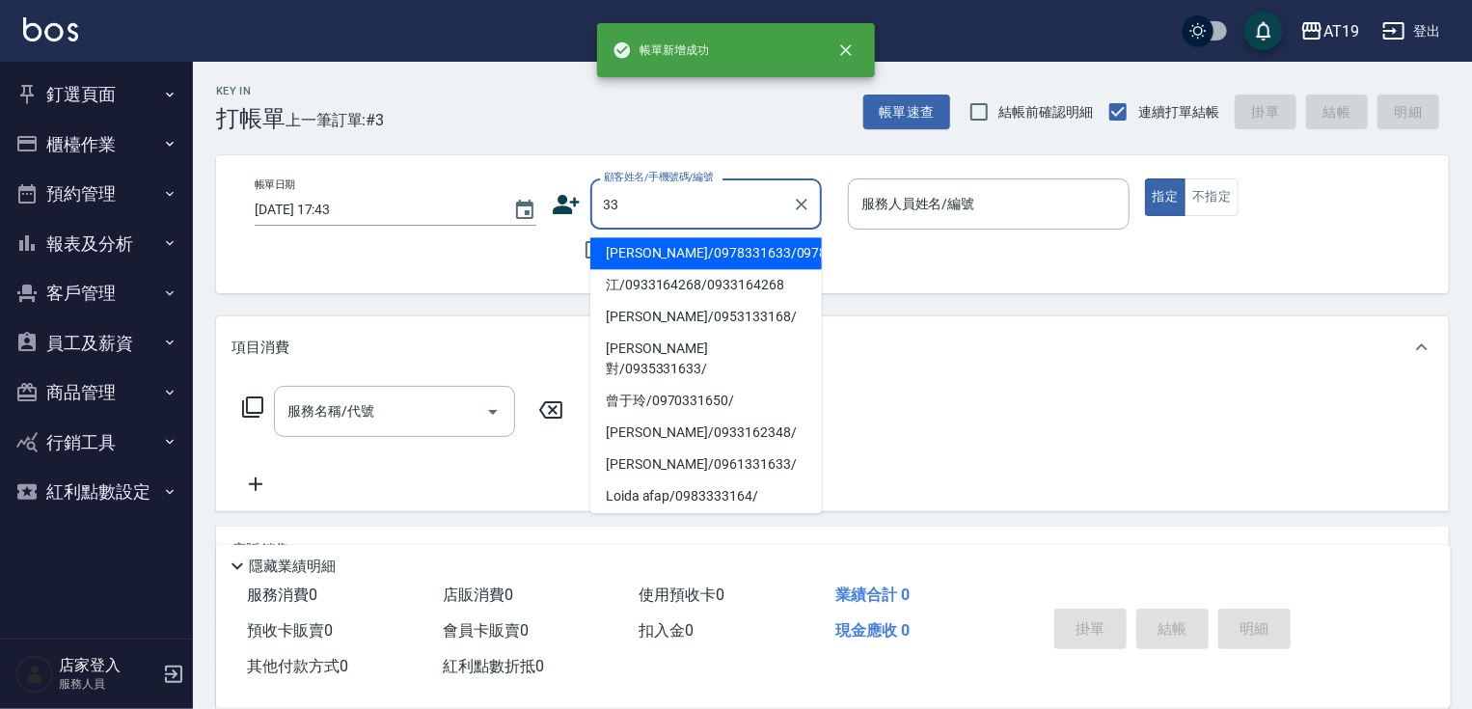
type input "3"
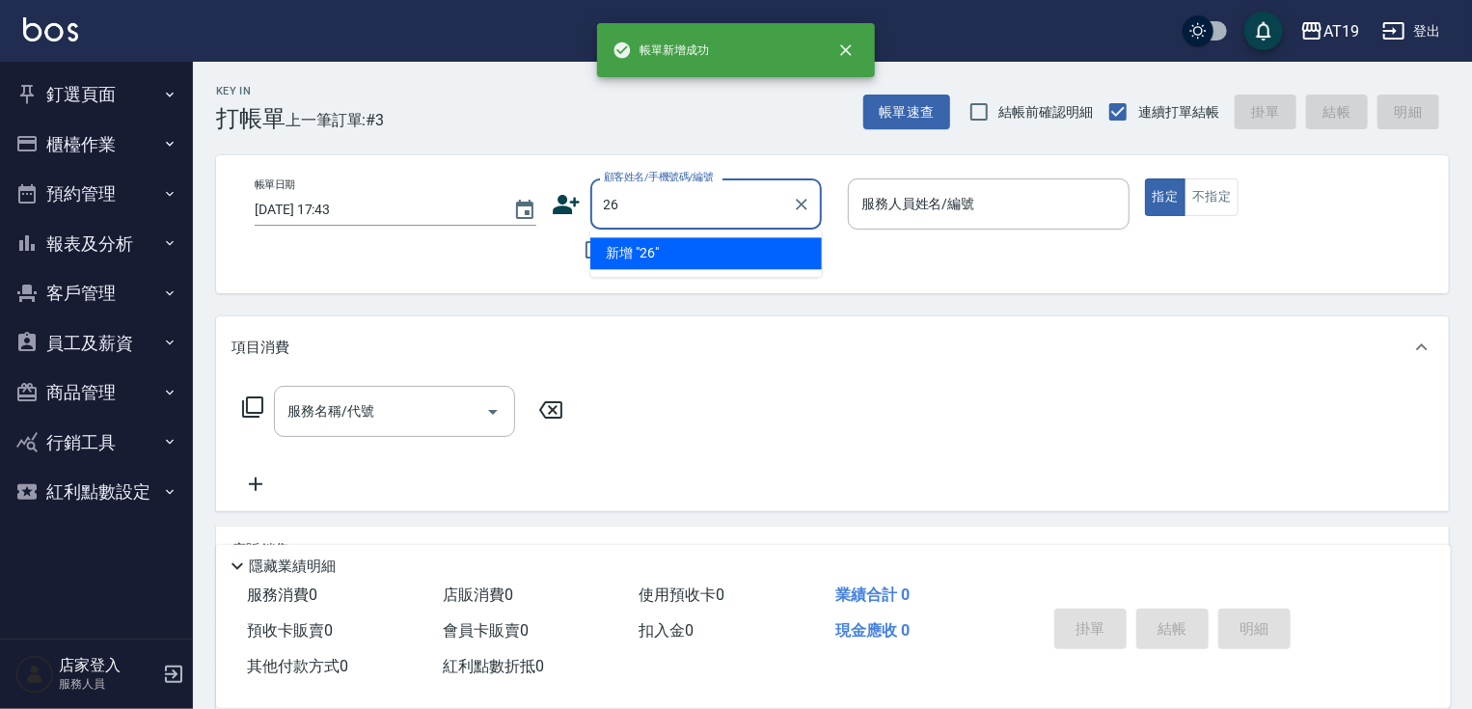
type input "6"
type input "0926323316"
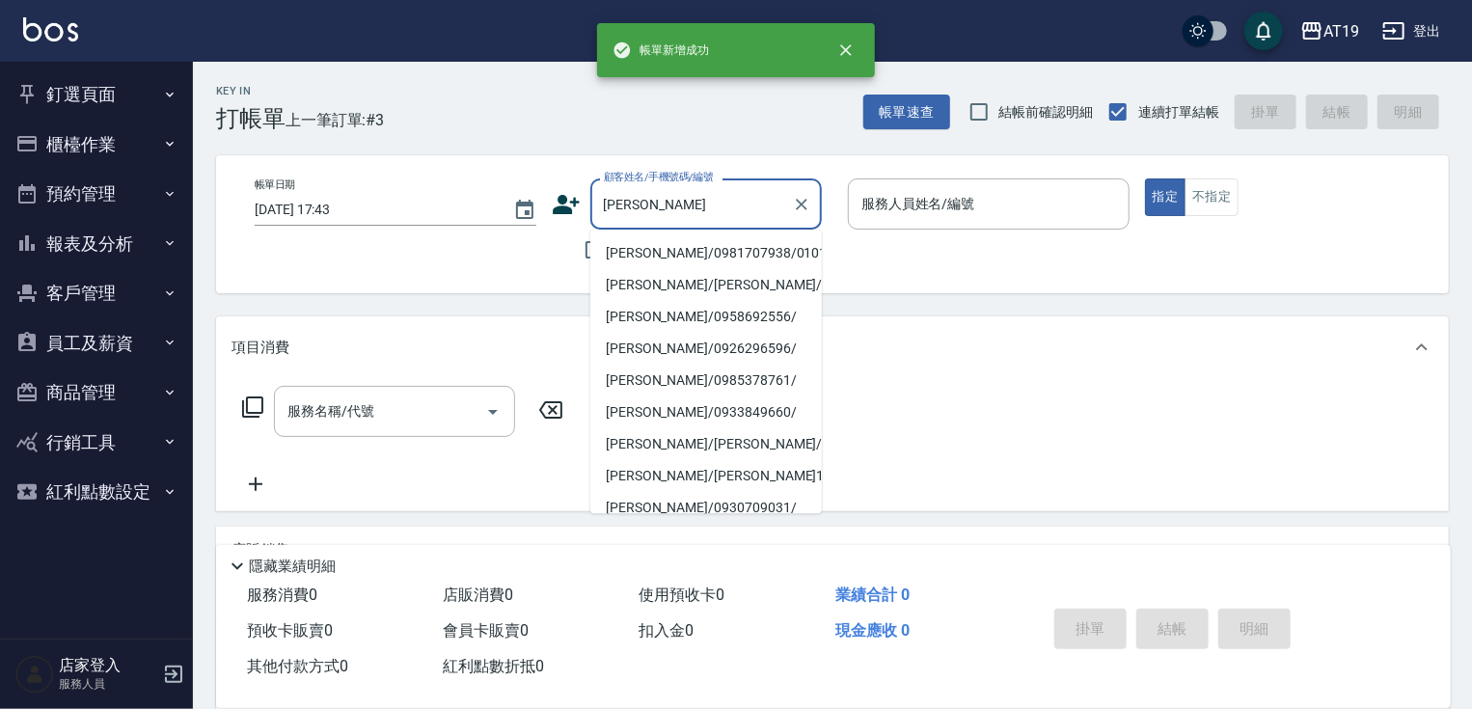
type input "王"
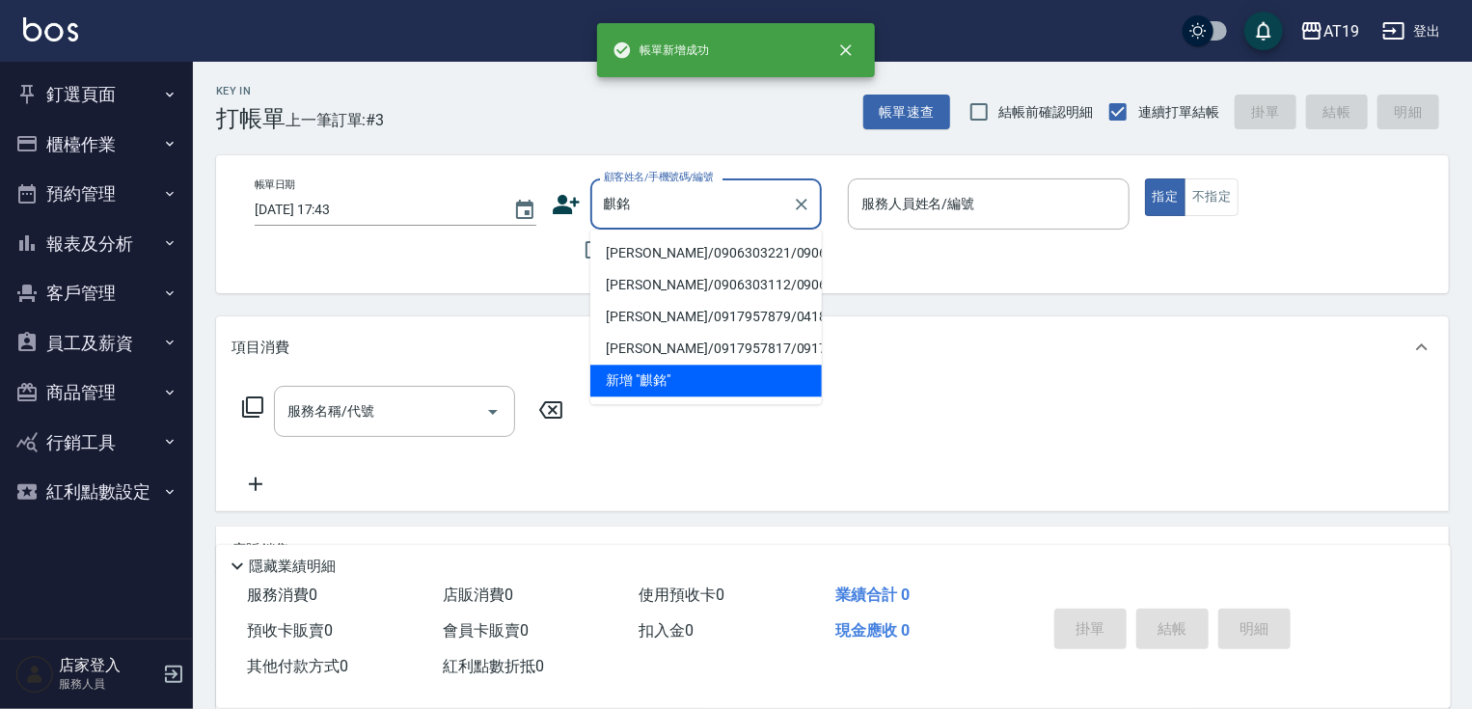
click at [1145, 178] on button "指定" at bounding box center [1165, 197] width 41 height 38
type input "王麒銘/0906303221/0906303221"
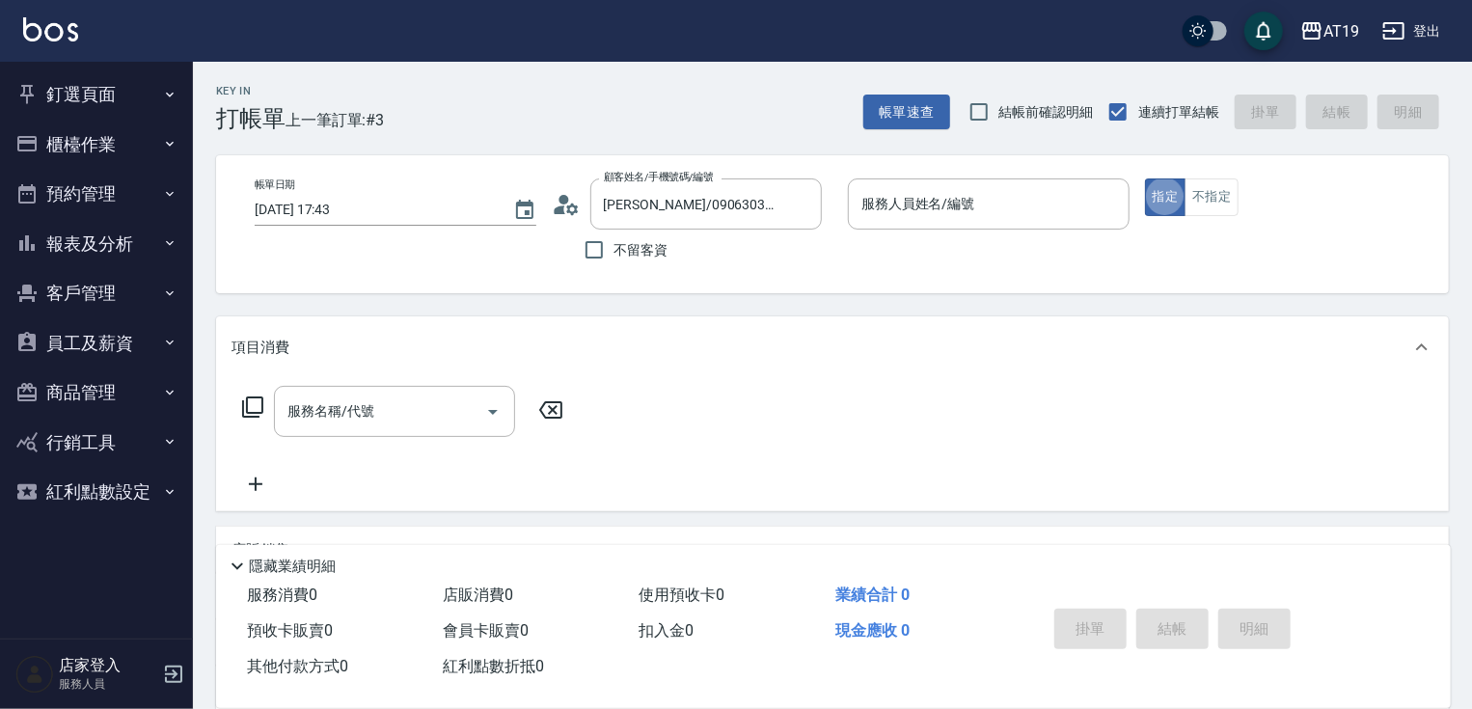
type input "Eros- 4"
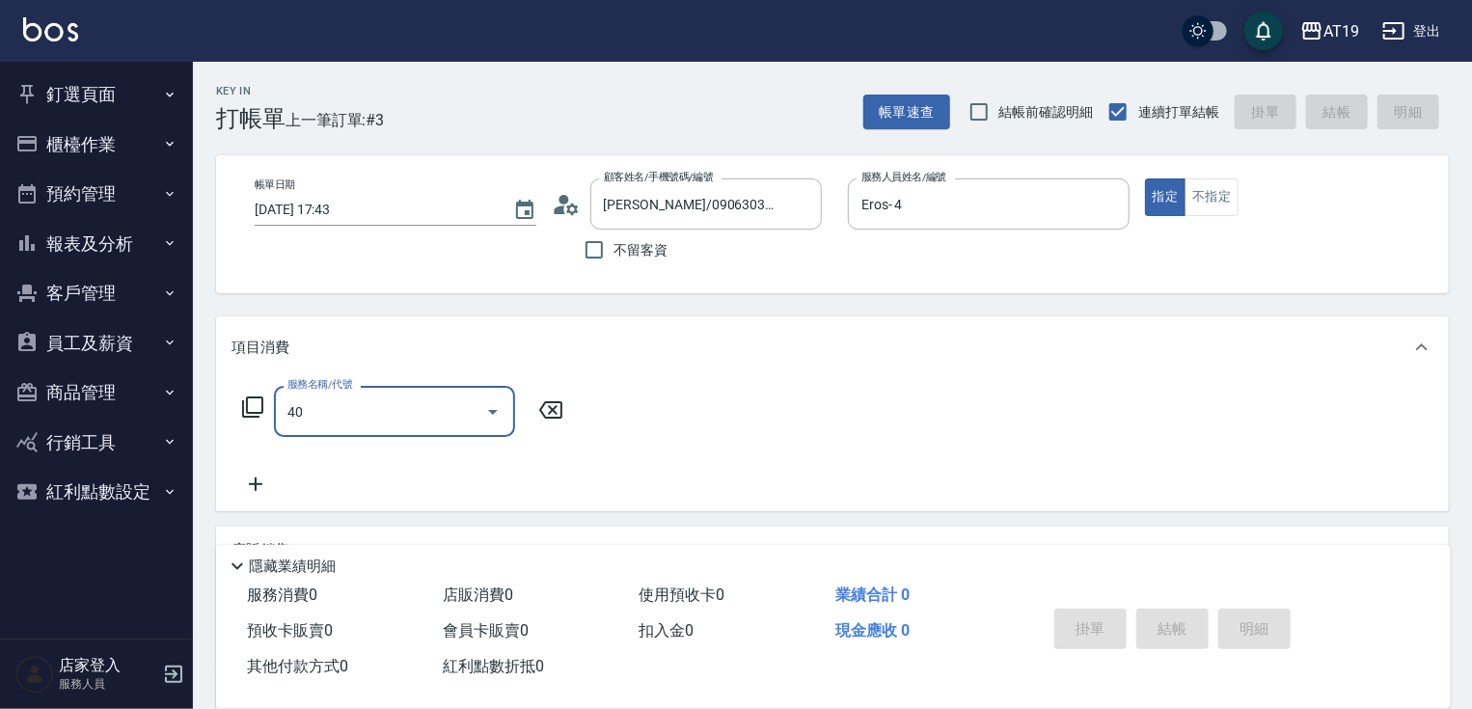
type input "401"
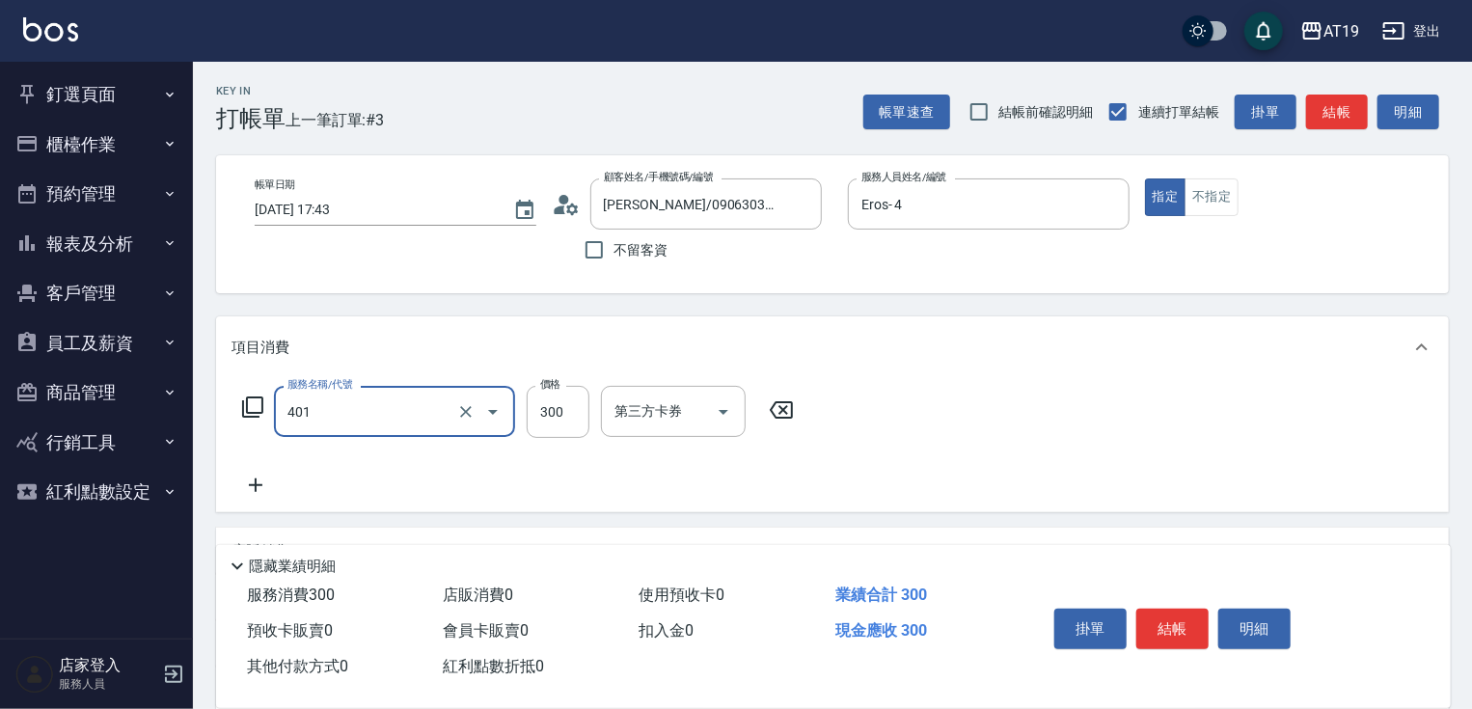
type input "30"
type input "剪髮(401)"
type input "0"
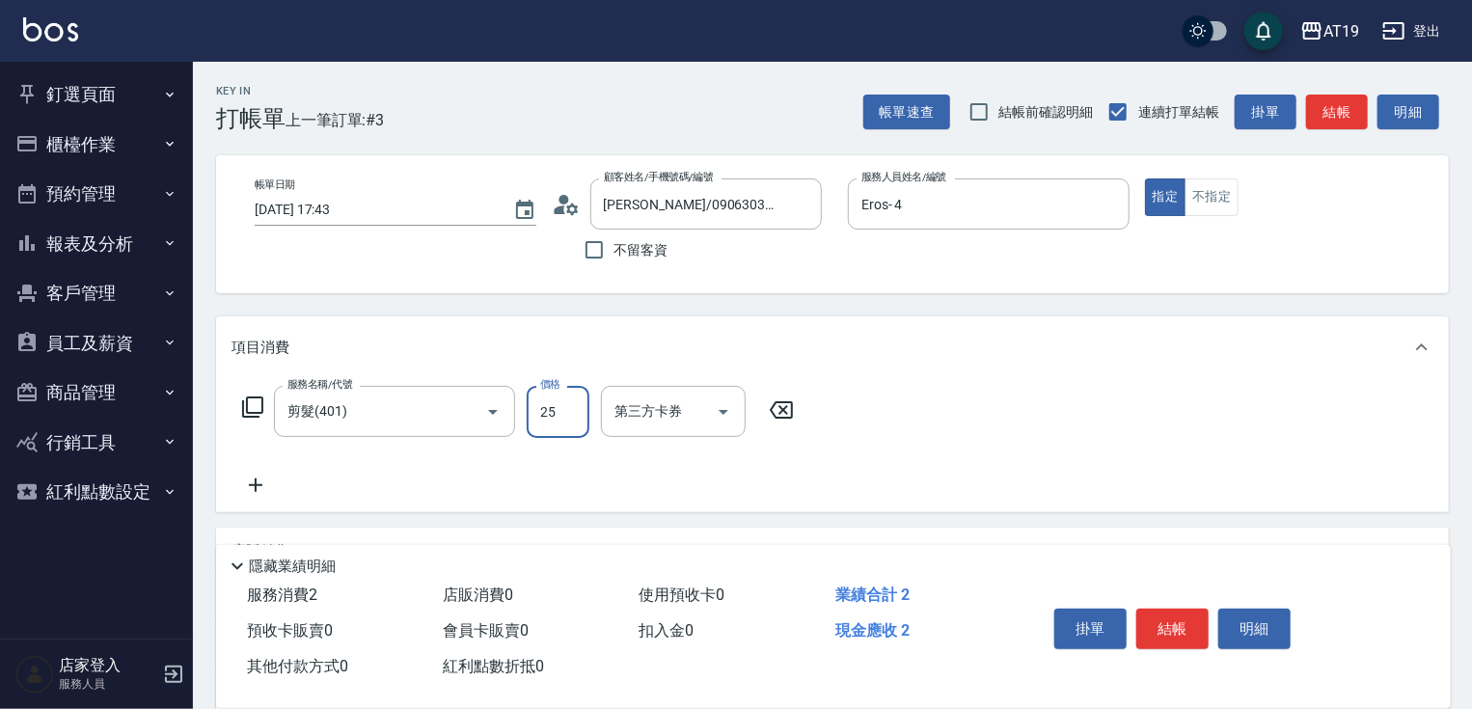
type input "250"
type input "20"
type input "250"
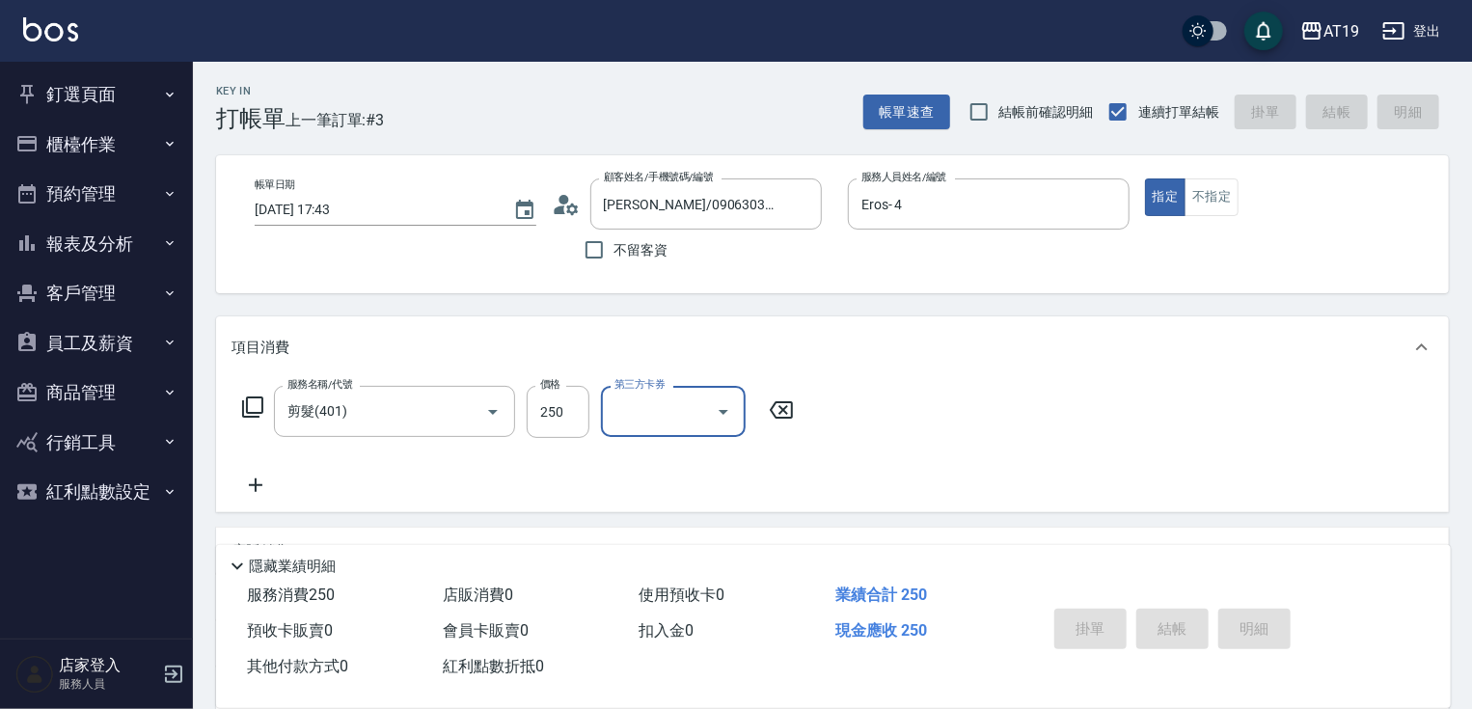
type input "2025/09/21 17:45"
type input "0"
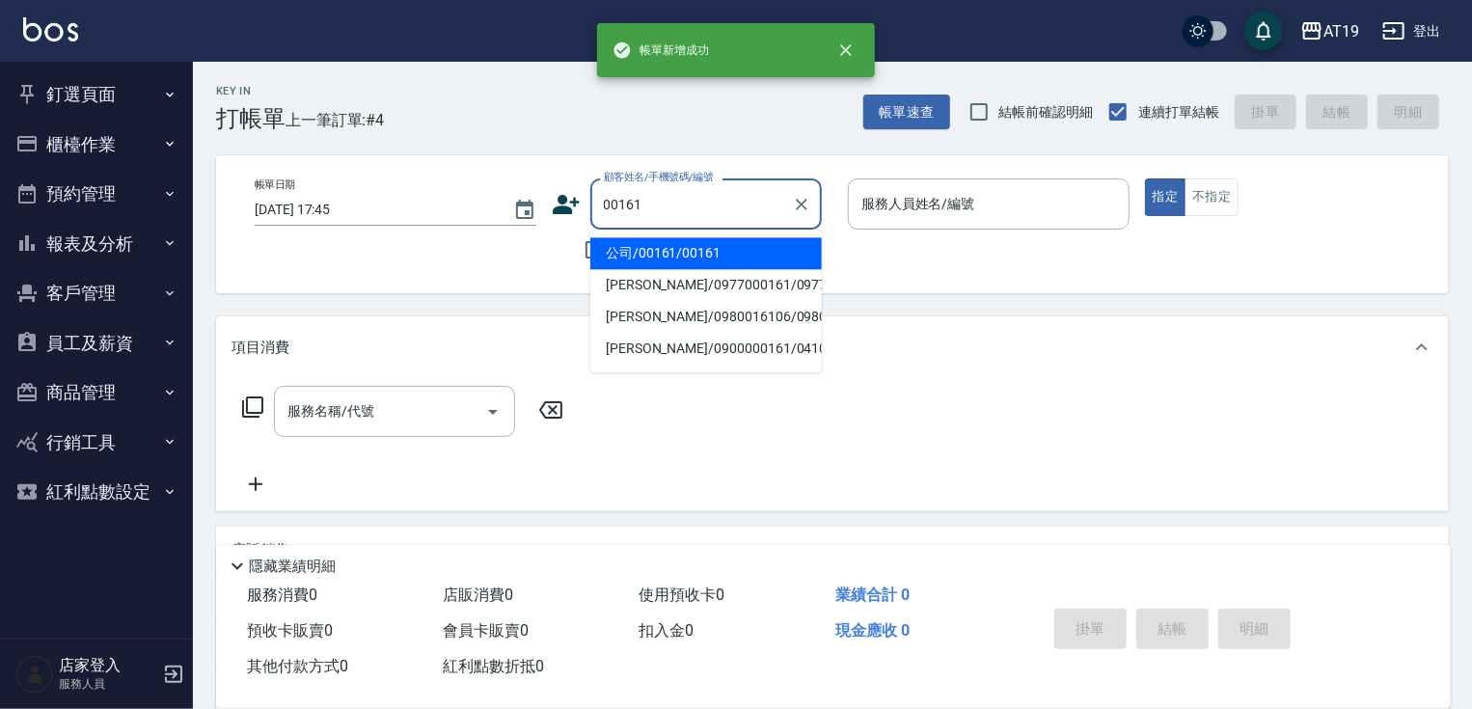
type input "公司/00161/00161"
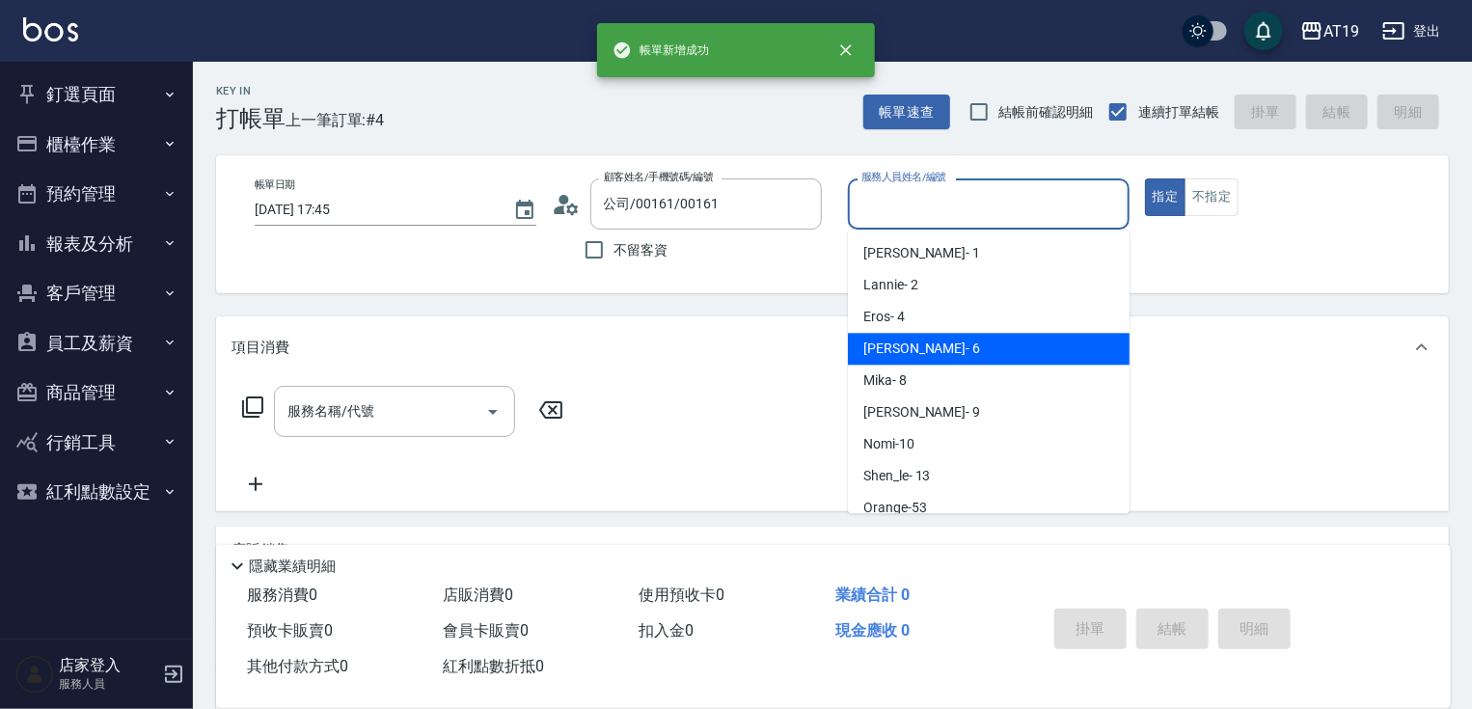
type input "Julie- 6"
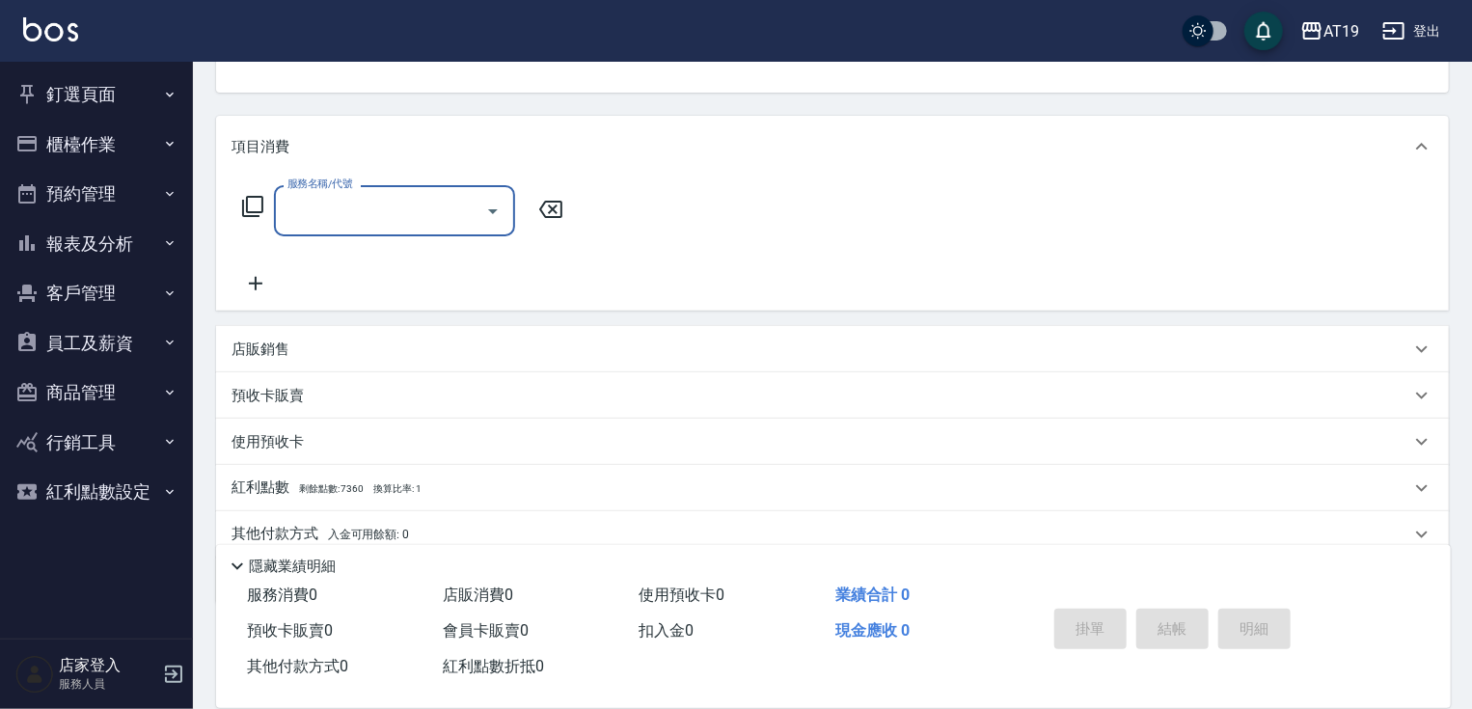
scroll to position [231, 0]
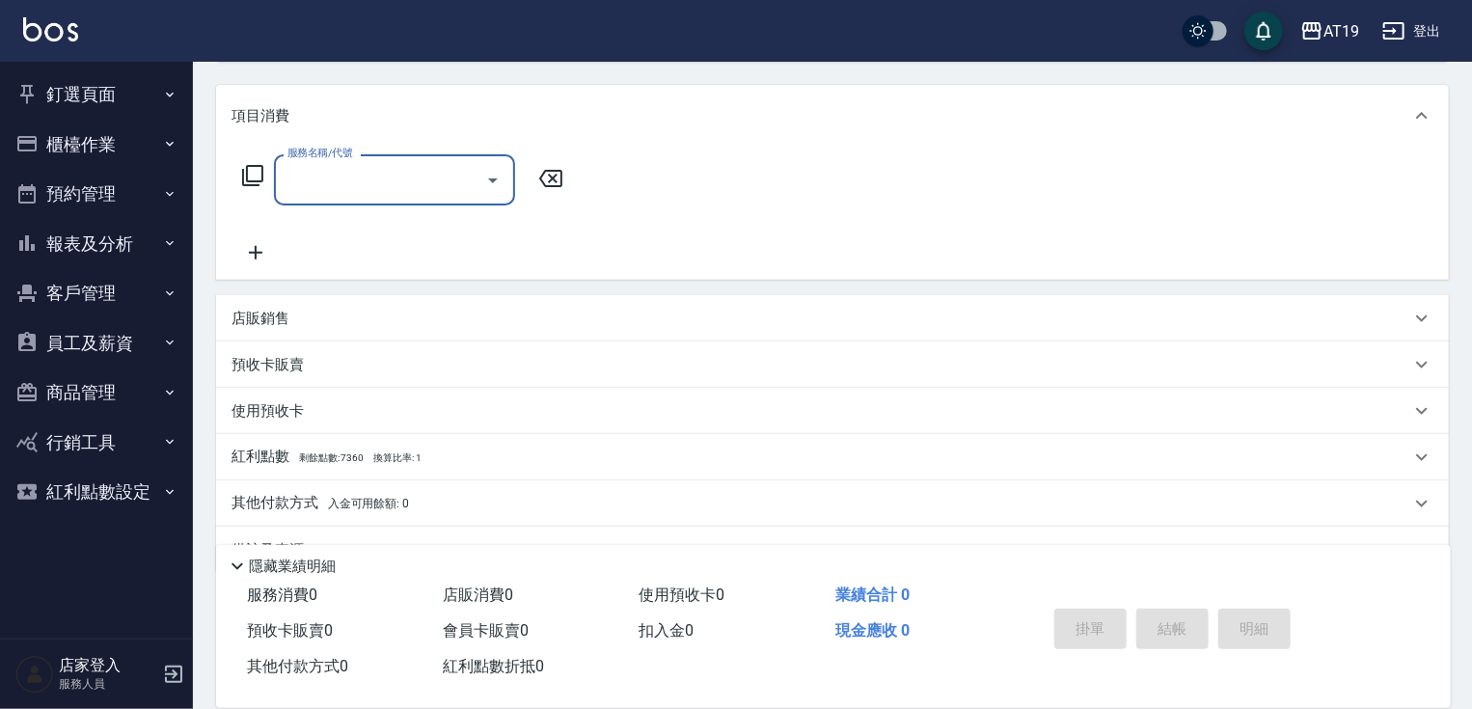
click at [302, 323] on div "店販銷售" at bounding box center [820, 319] width 1178 height 20
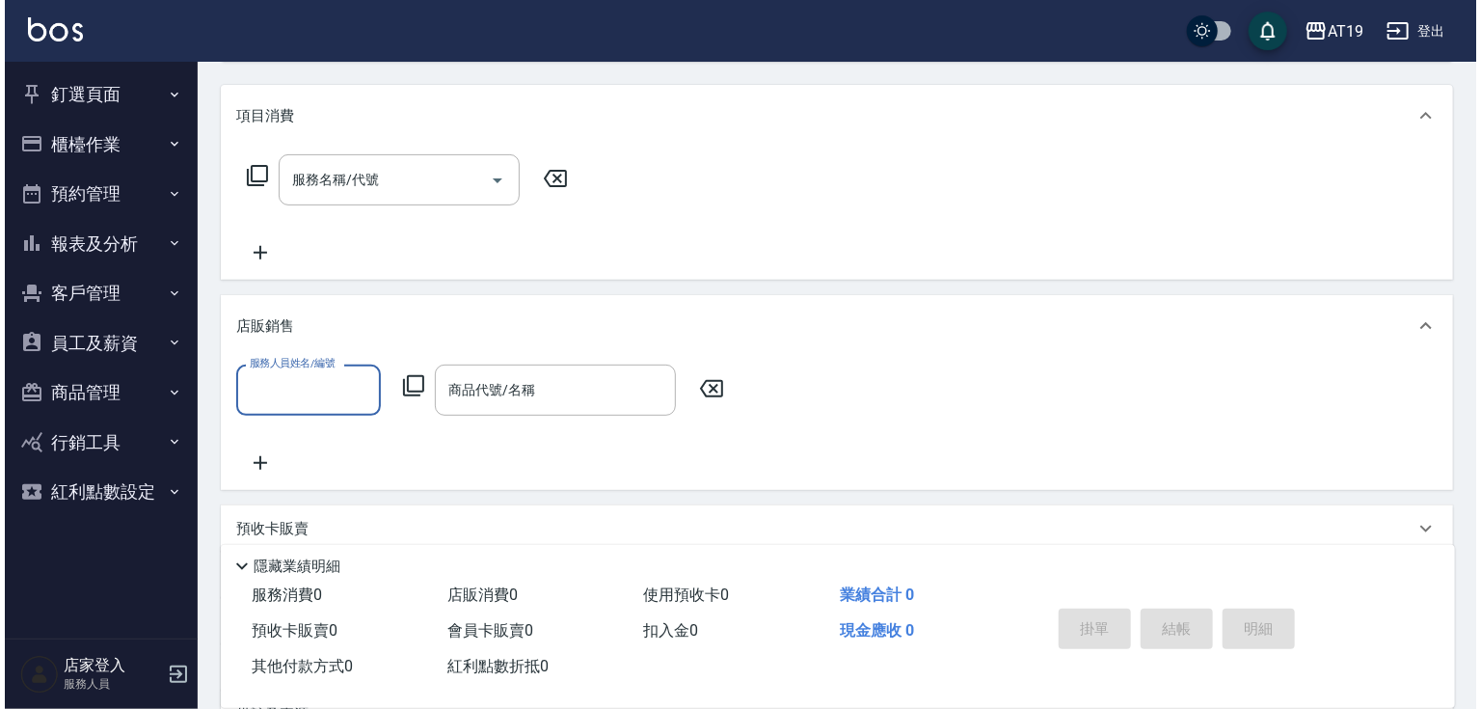
scroll to position [0, 0]
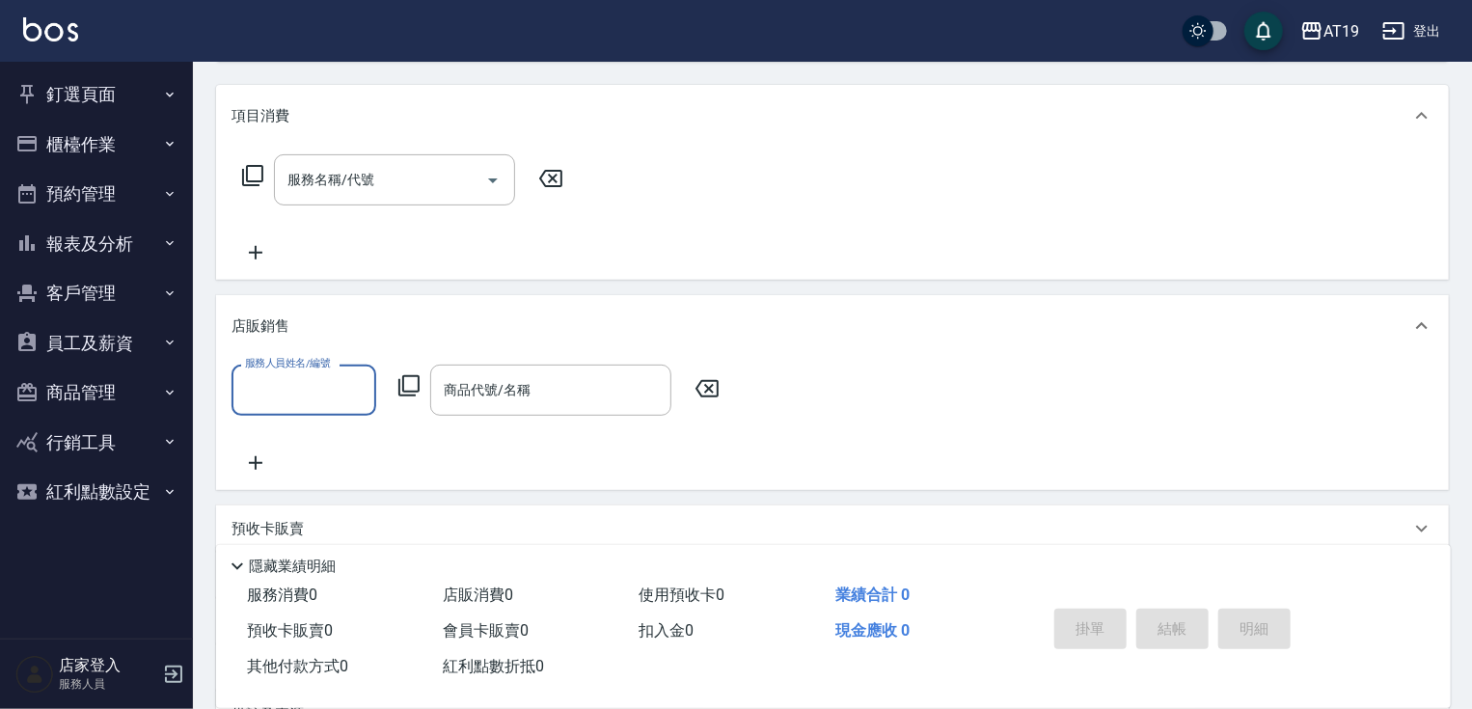
click at [284, 393] on input "服務人員姓名/編號" at bounding box center [303, 390] width 127 height 34
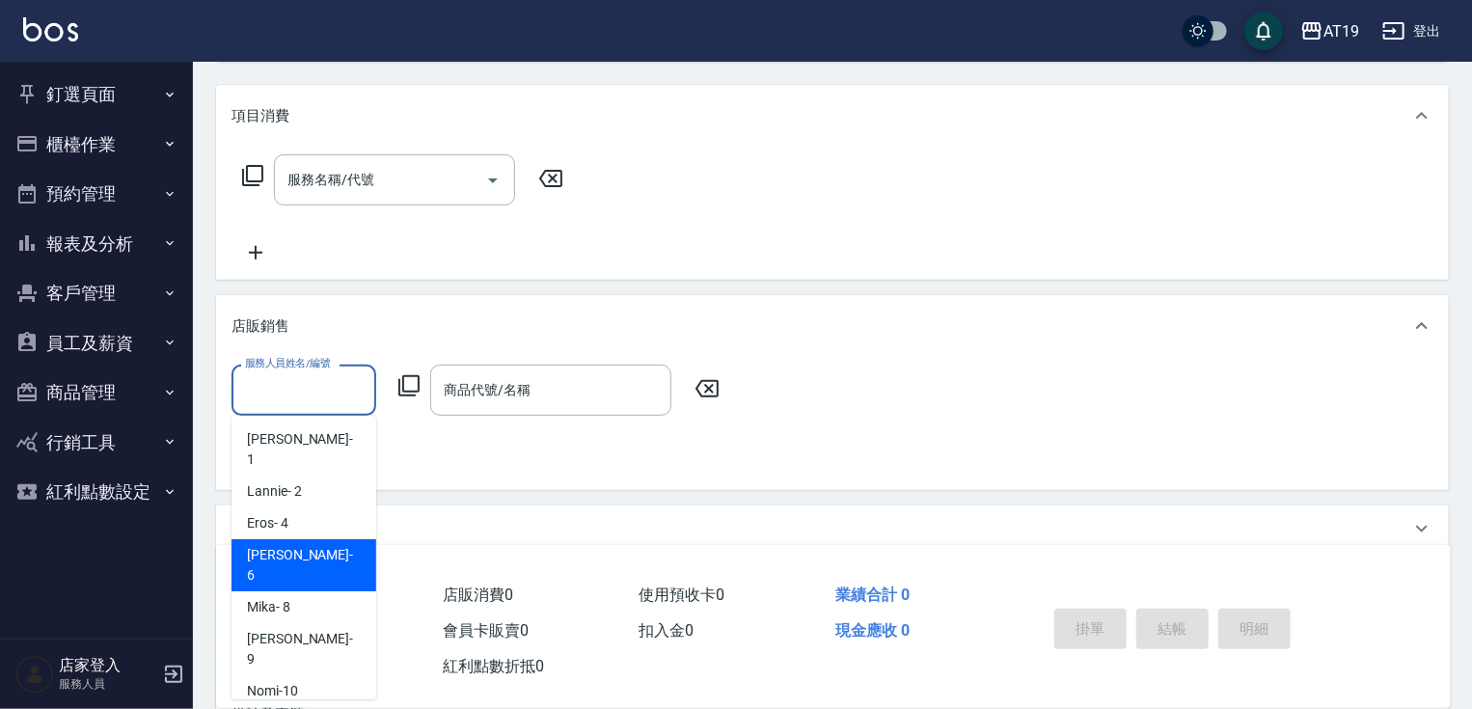
click at [293, 539] on div "Julie - 6" at bounding box center [303, 565] width 145 height 52
type input "Julie- 6"
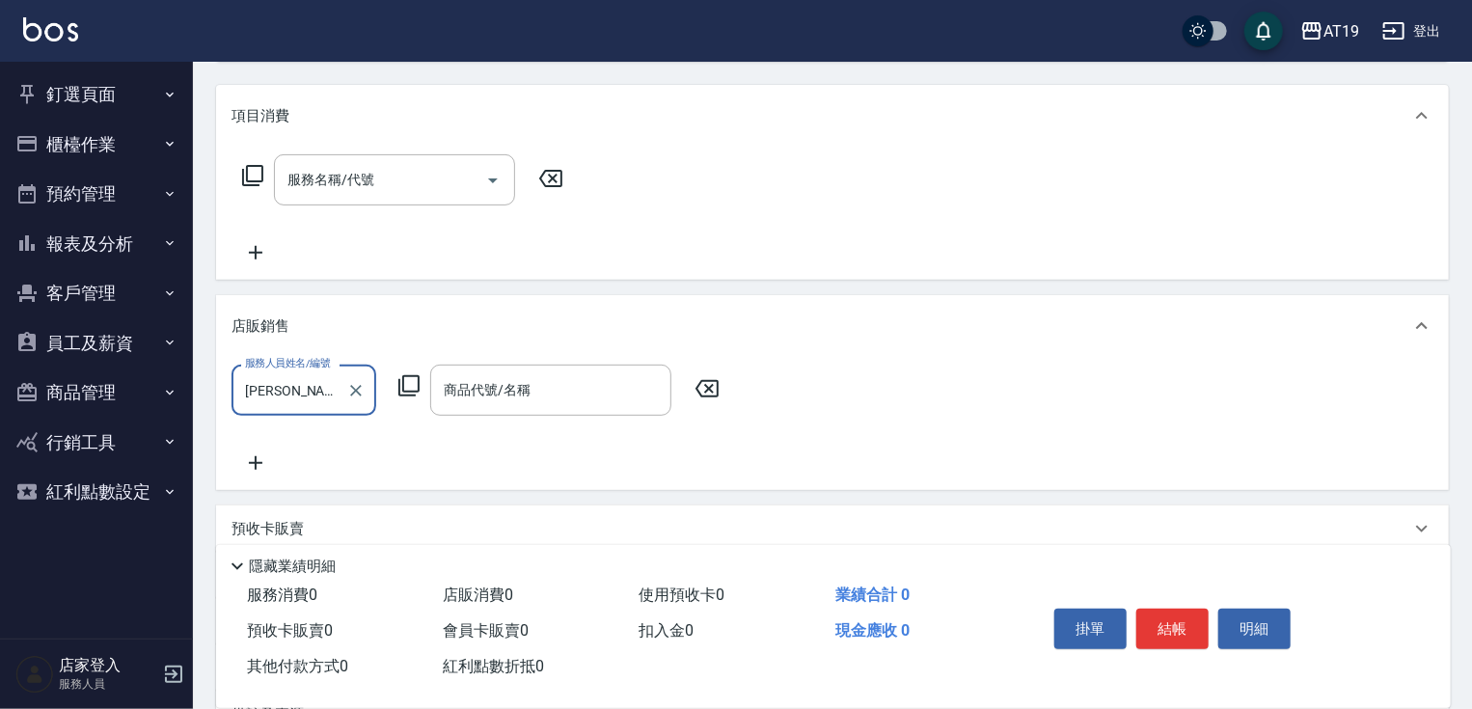
click at [401, 390] on icon at bounding box center [408, 385] width 23 height 23
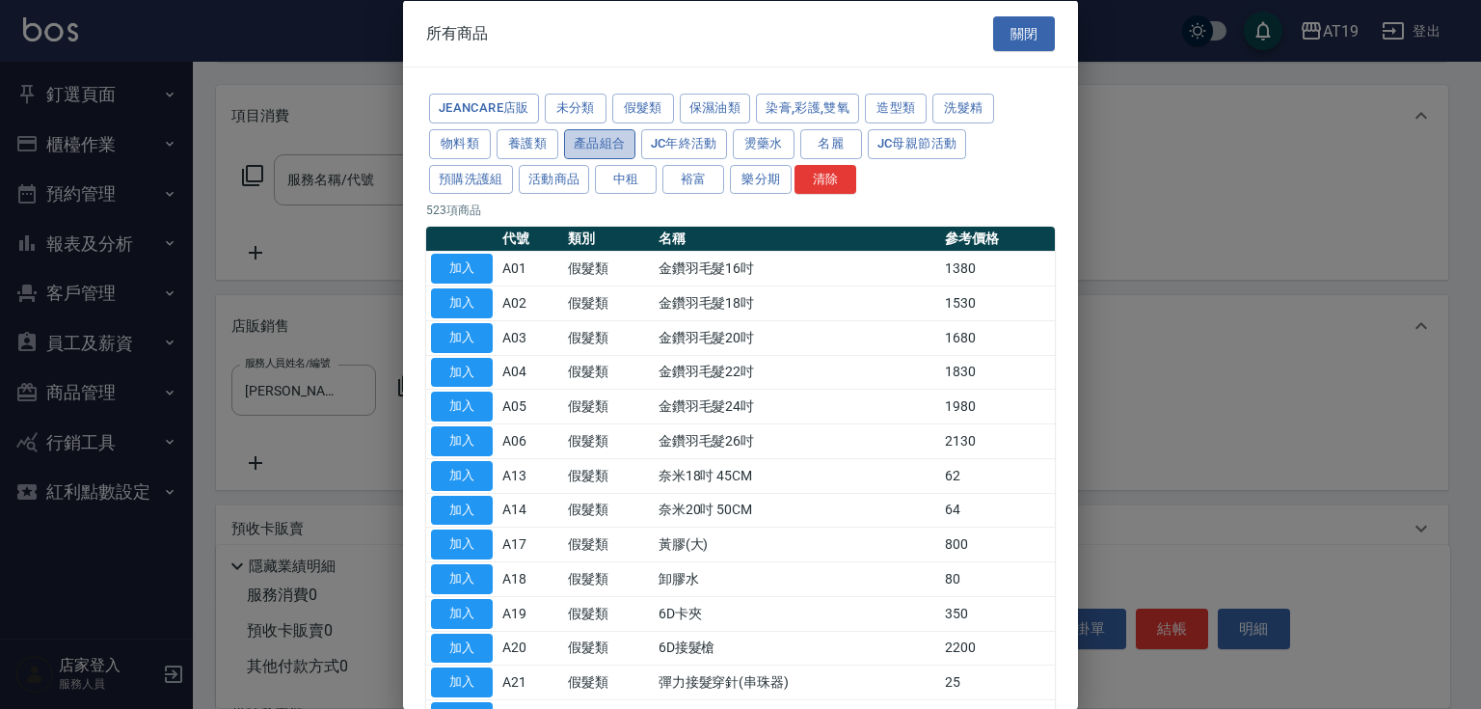
click at [604, 139] on button "產品組合" at bounding box center [599, 143] width 71 height 30
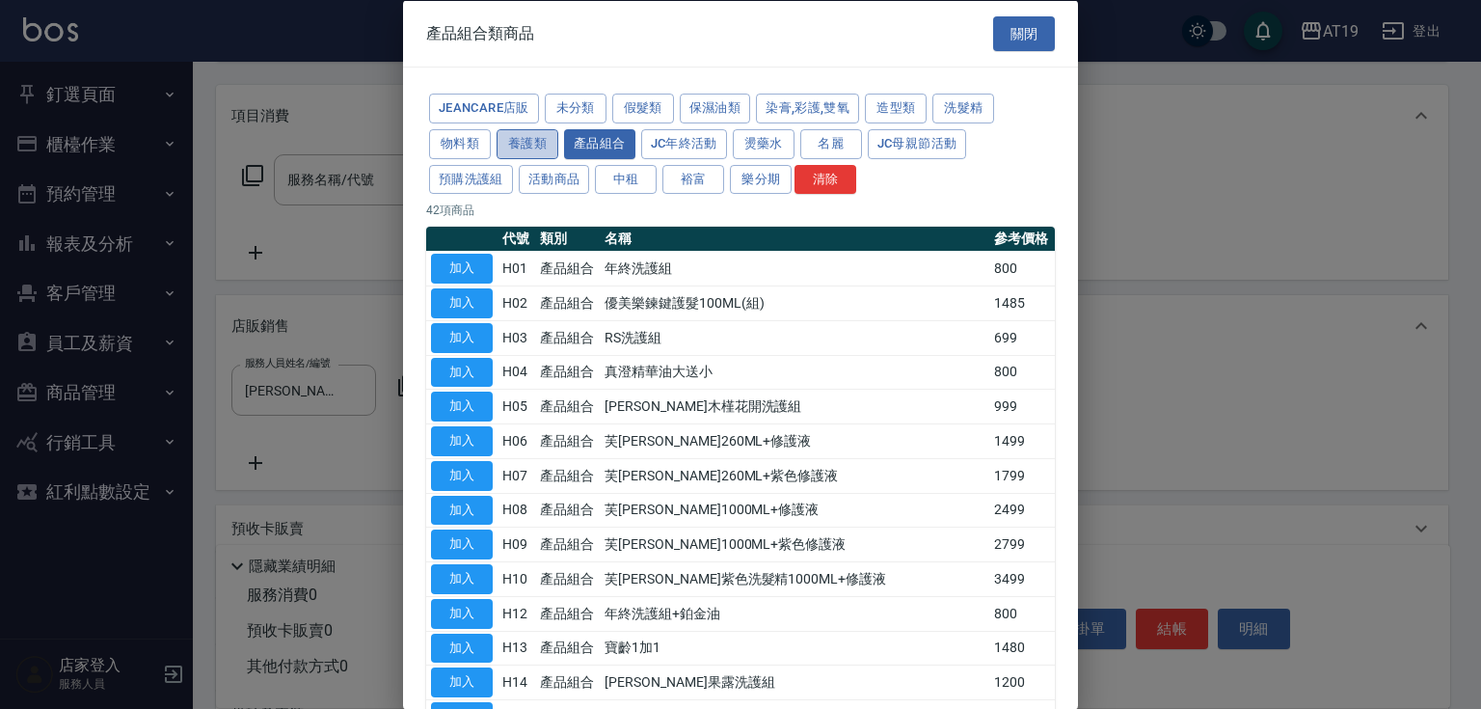
click at [540, 139] on button "養護類" at bounding box center [528, 143] width 62 height 30
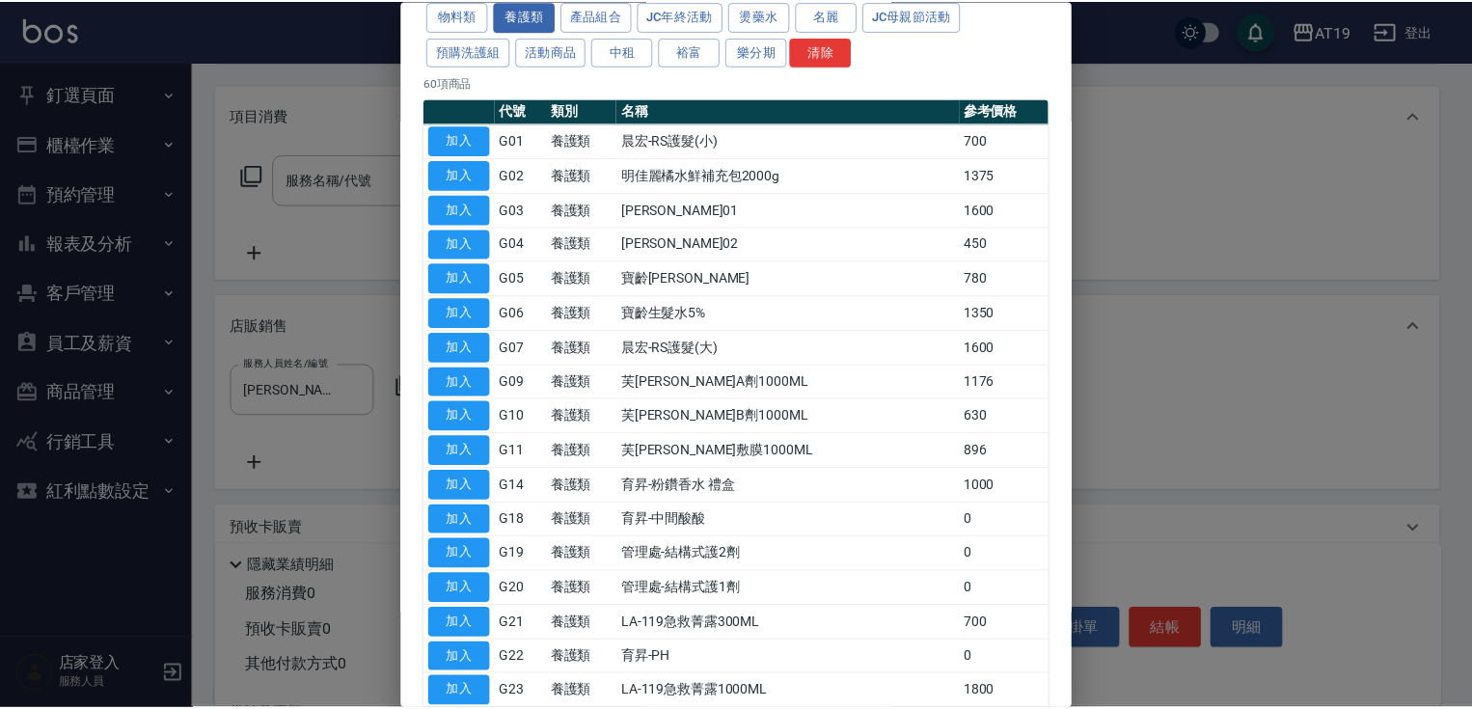
scroll to position [154, 0]
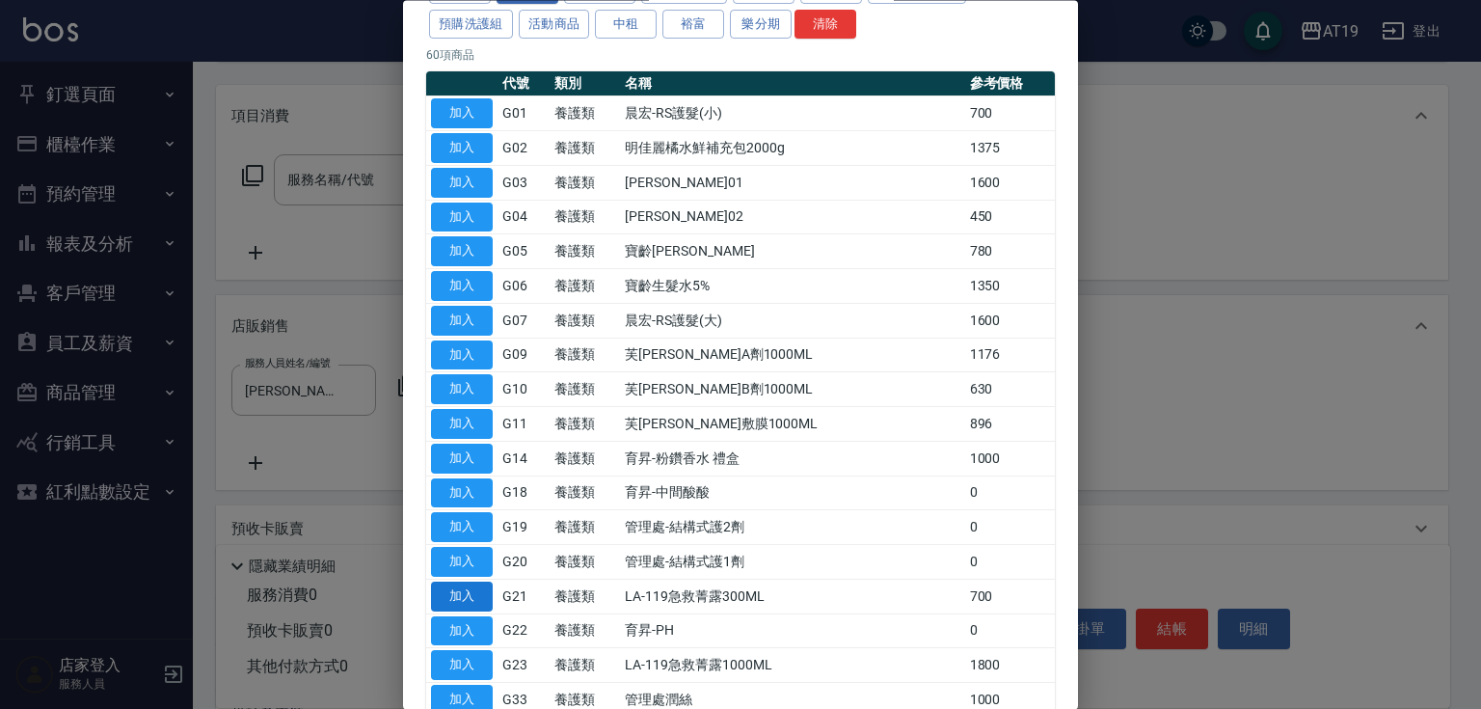
click at [475, 582] on button "加入" at bounding box center [462, 597] width 62 height 30
type input "LA-119急救菁露300ML"
type input "70"
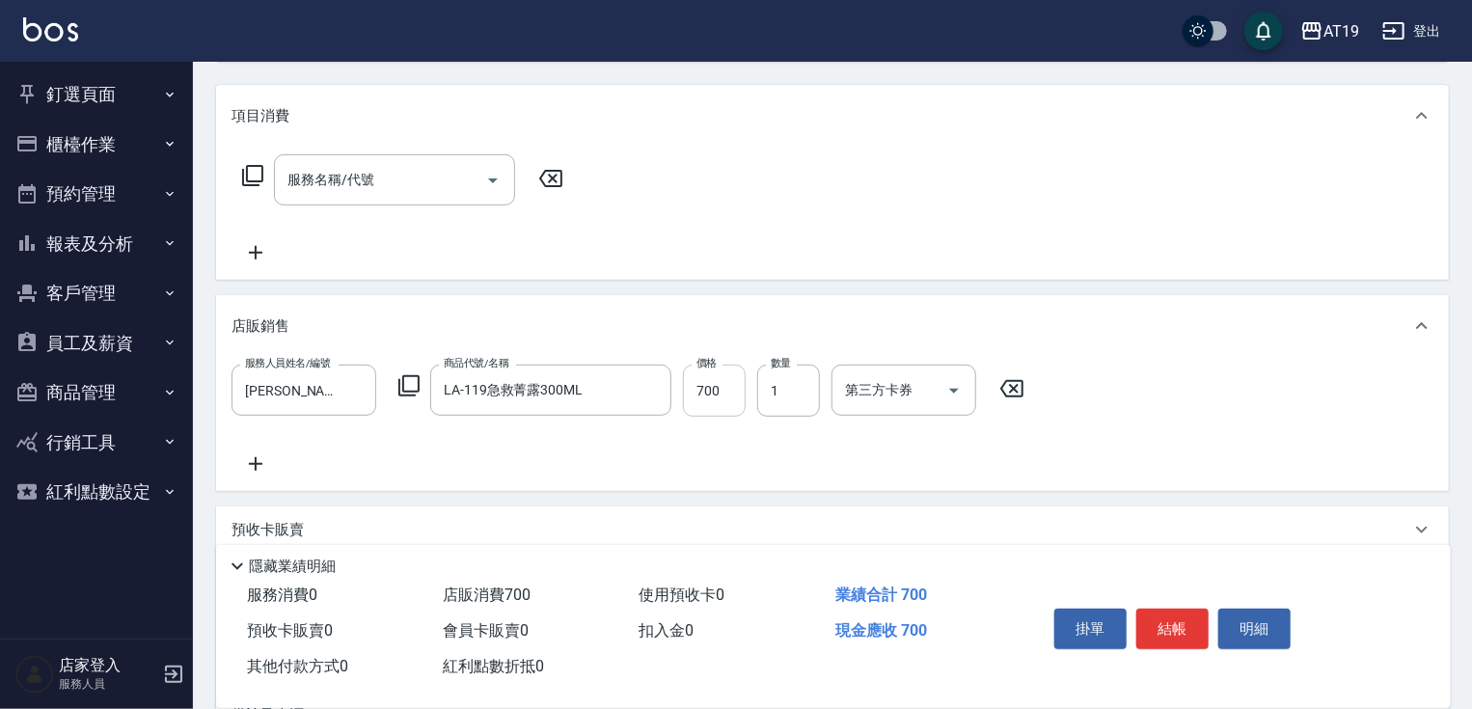
click at [698, 390] on input "700" at bounding box center [714, 391] width 63 height 52
type input "3"
type input "0"
type input "399"
type input "30"
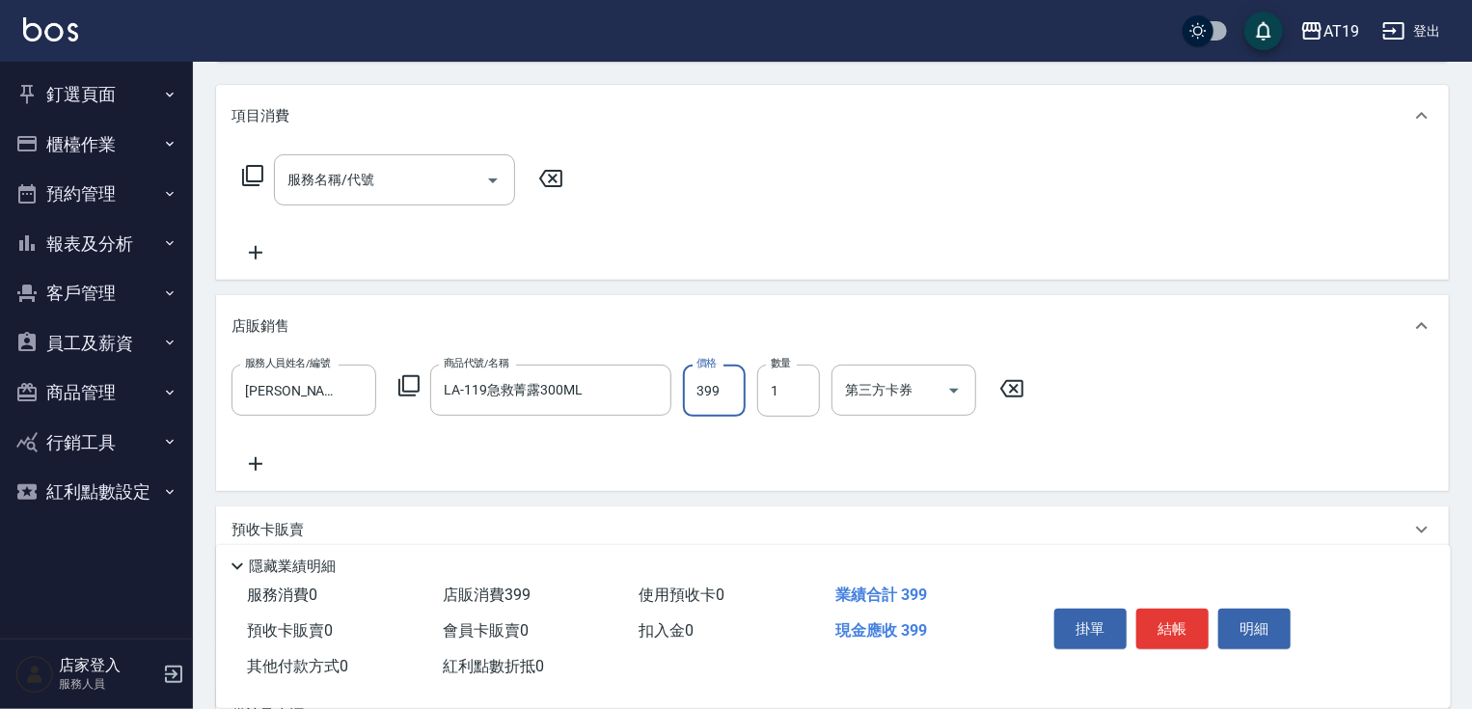
type input "399"
type input "2"
type input "70"
type input "2"
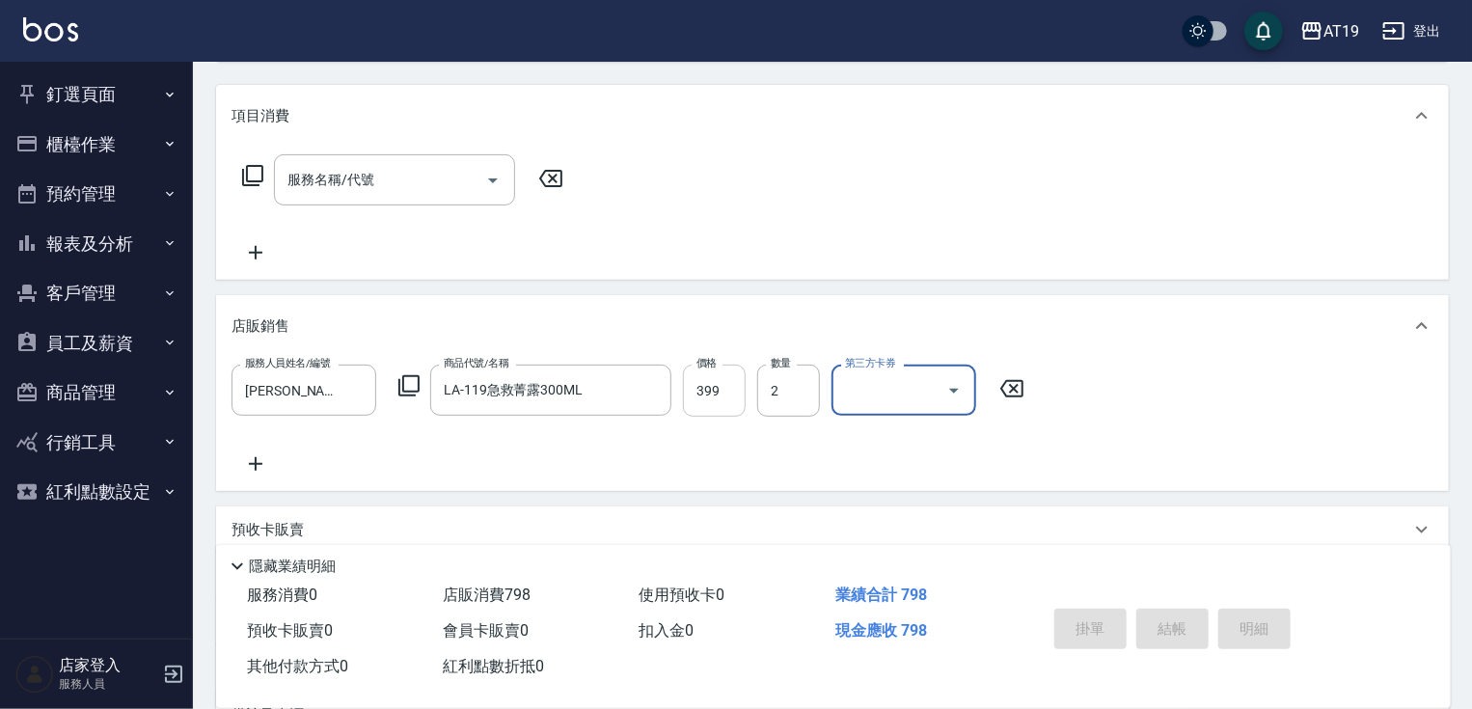
type input "2025/09/21 17:46"
type input "0"
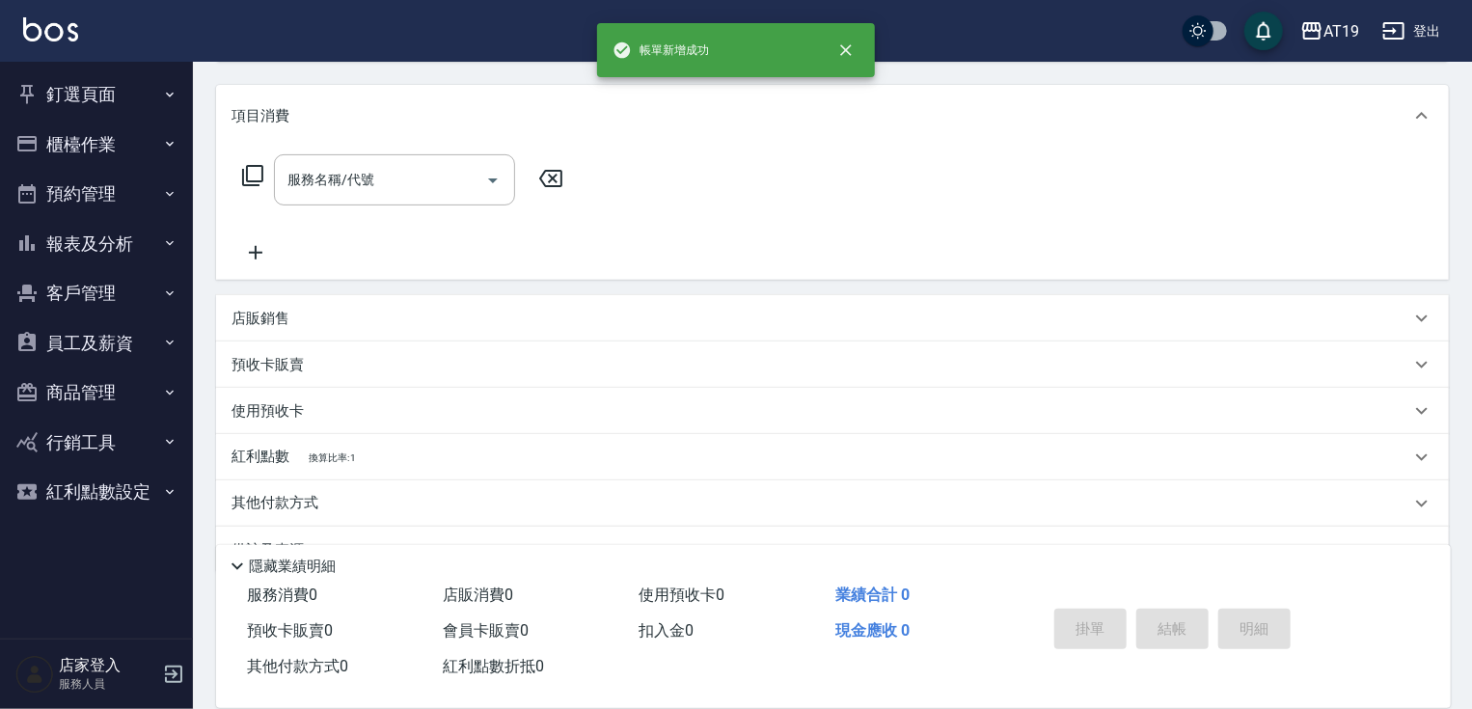
scroll to position [0, 0]
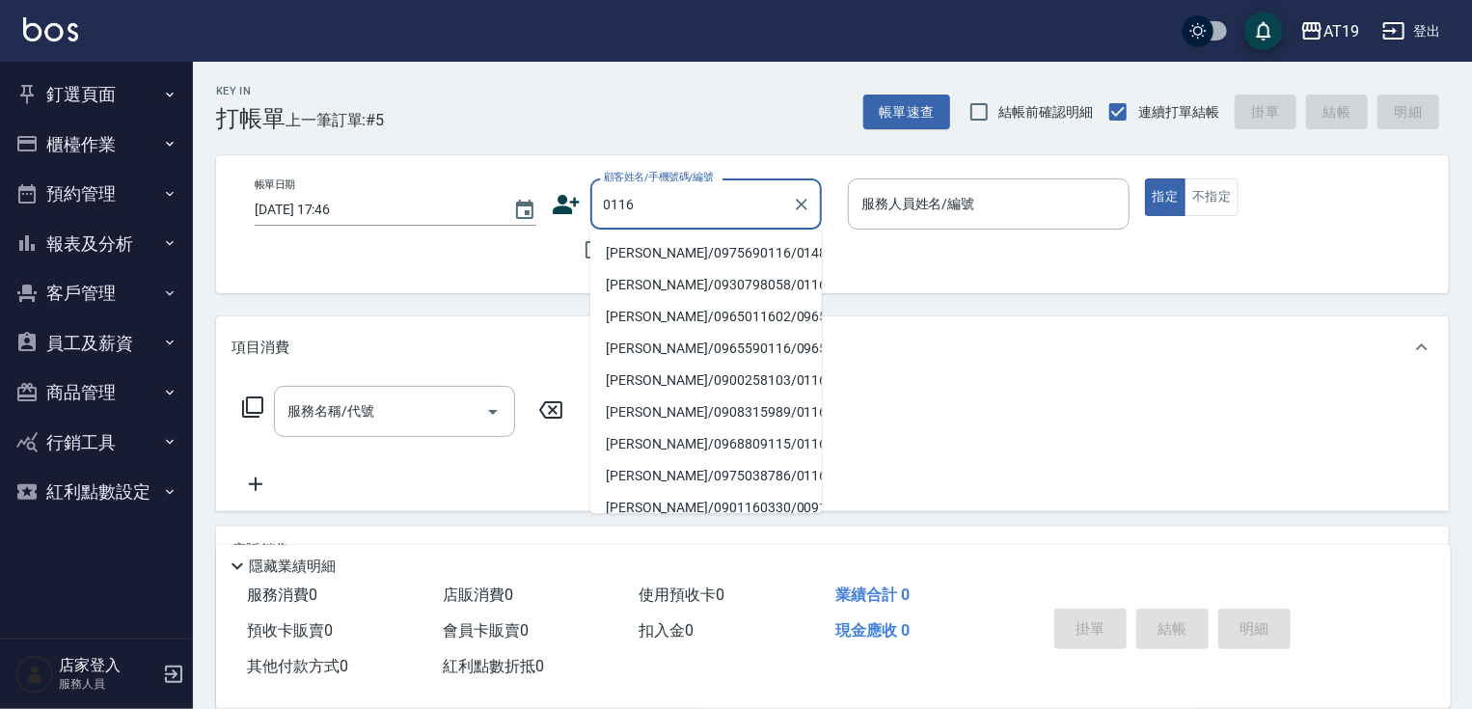
type input "蔡志勤/0975690116/01483"
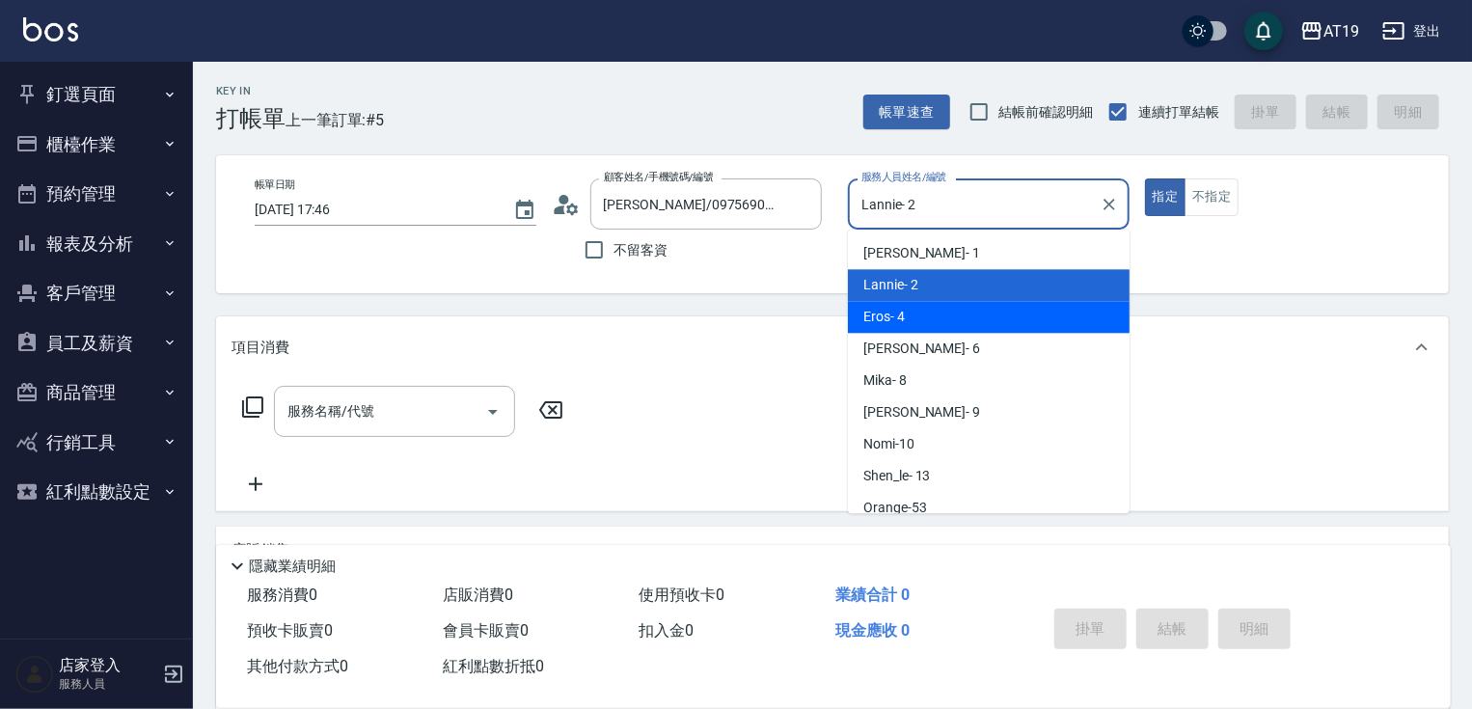
type input "Eros- 4"
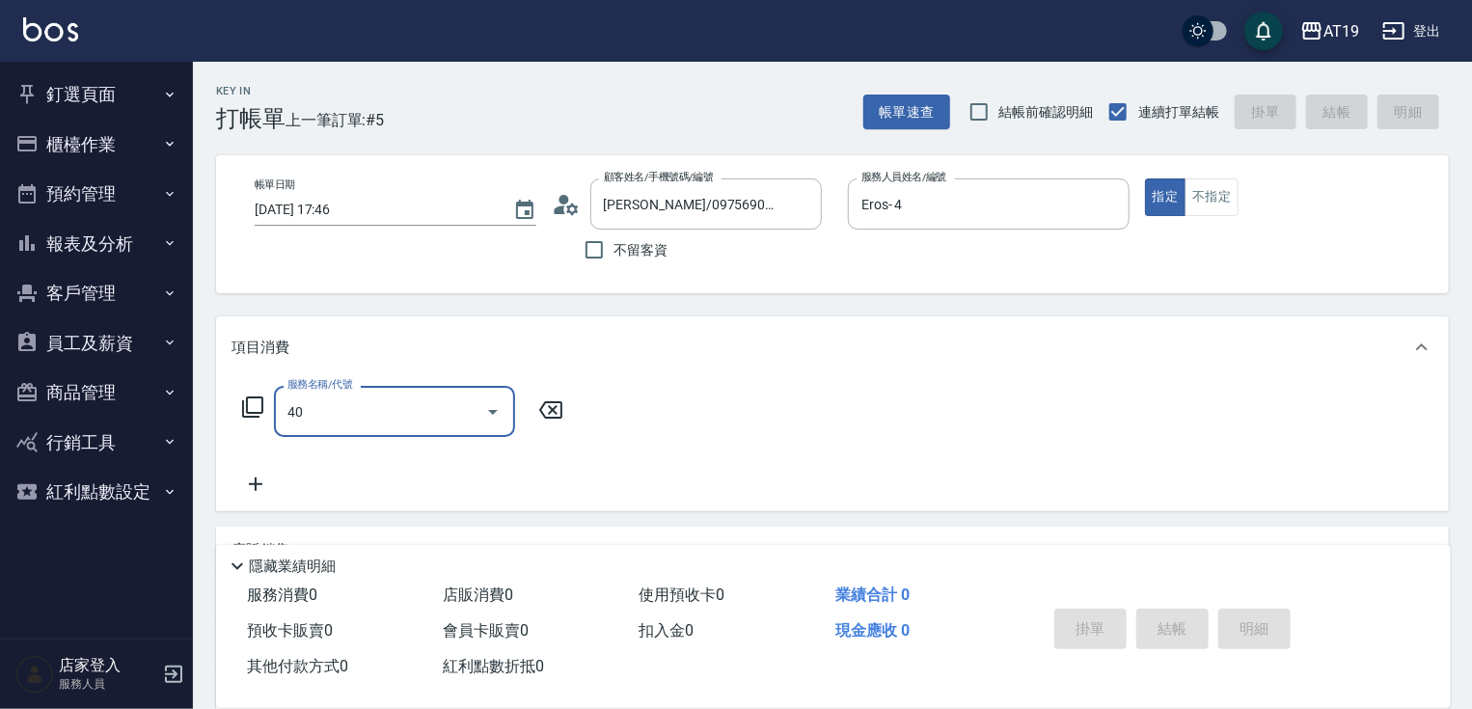
type input "401"
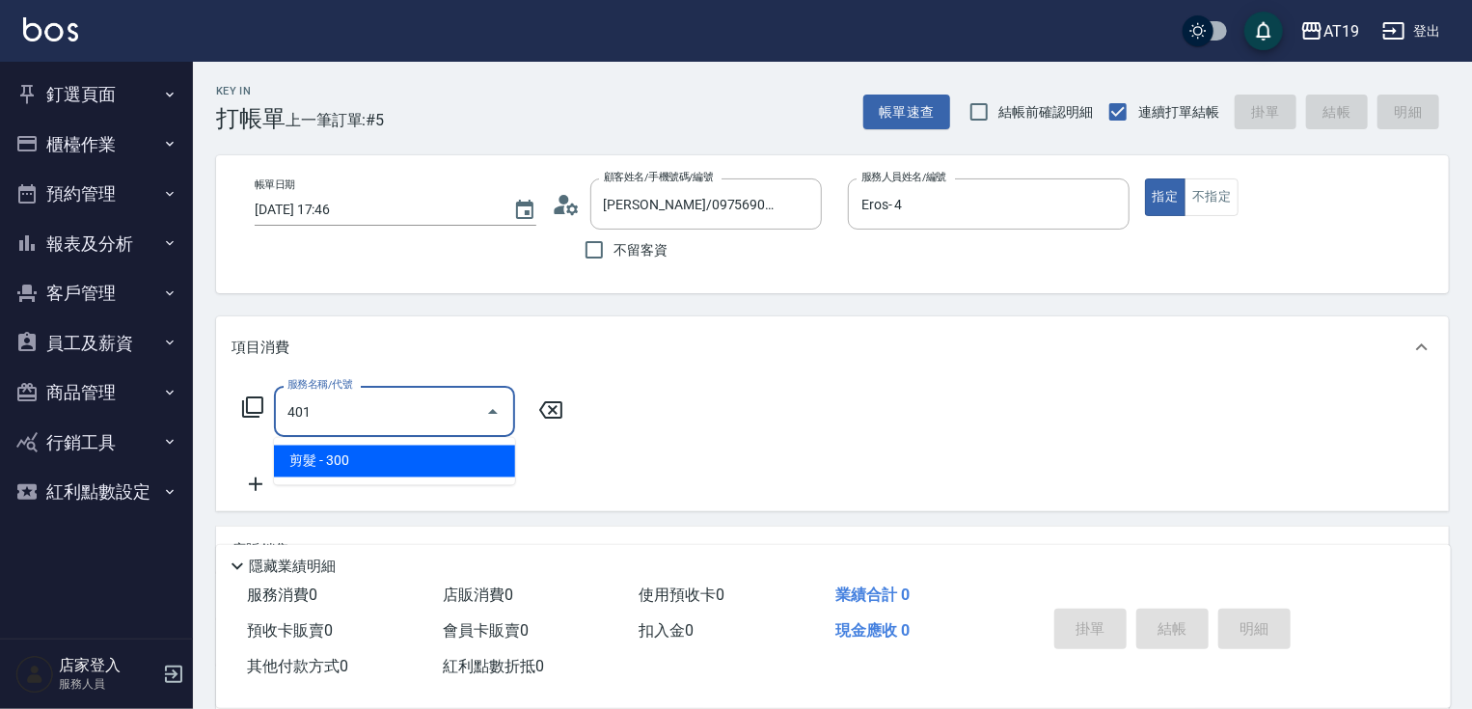
type input "30"
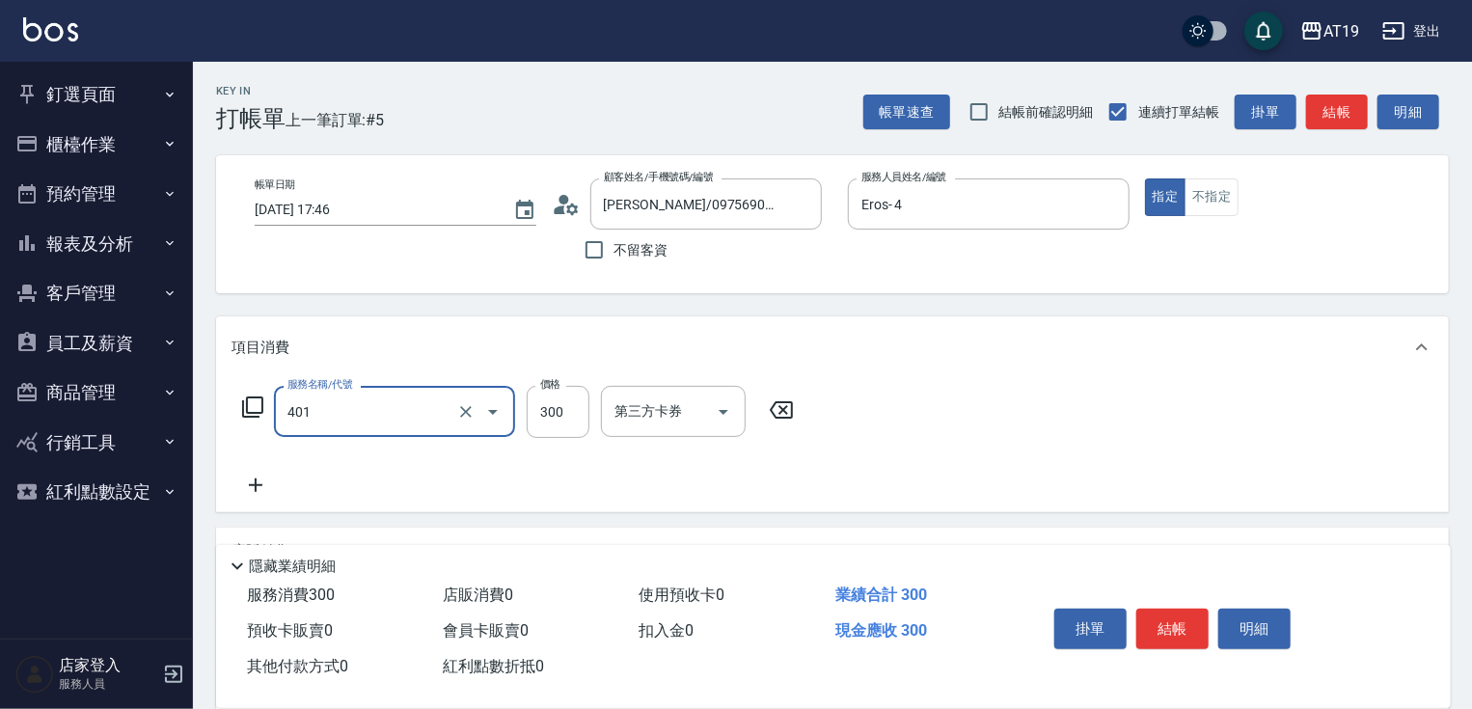
type input "剪髮(401)"
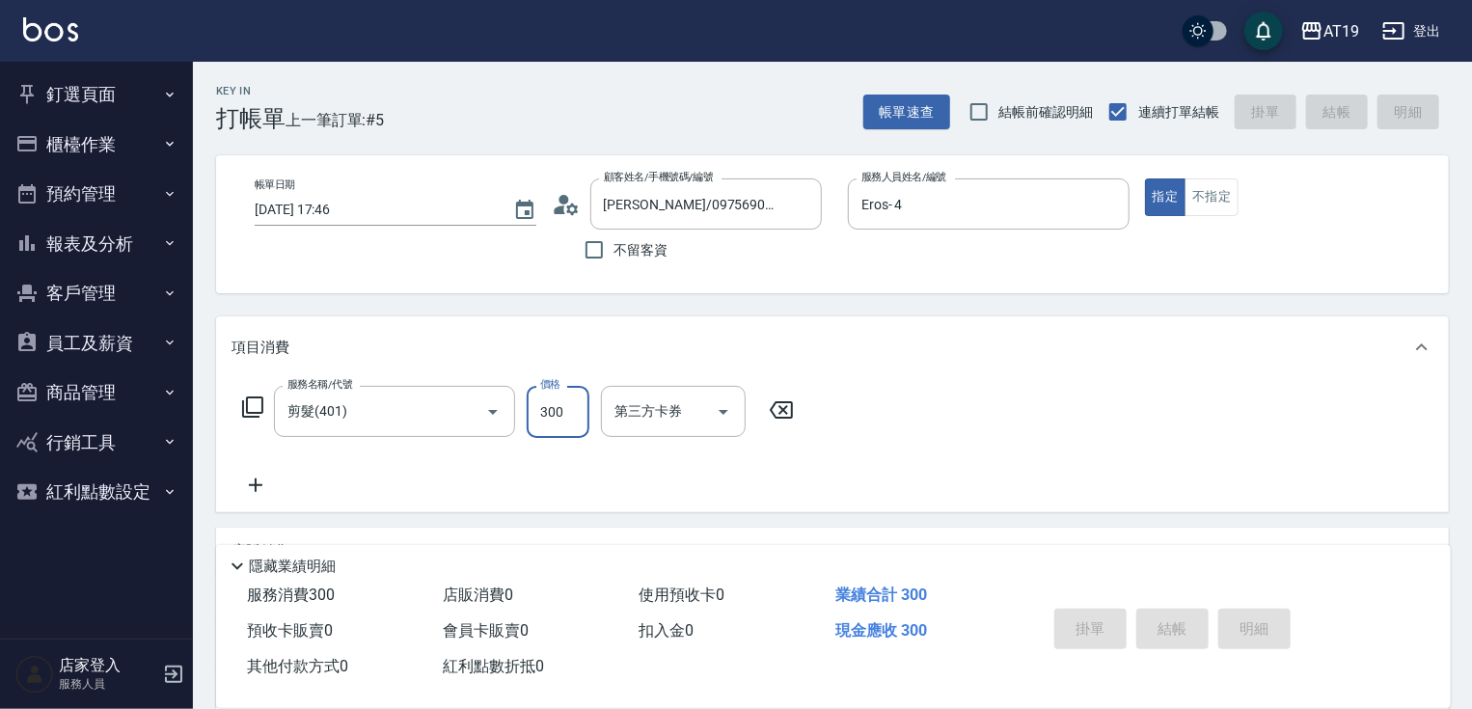
type input "0"
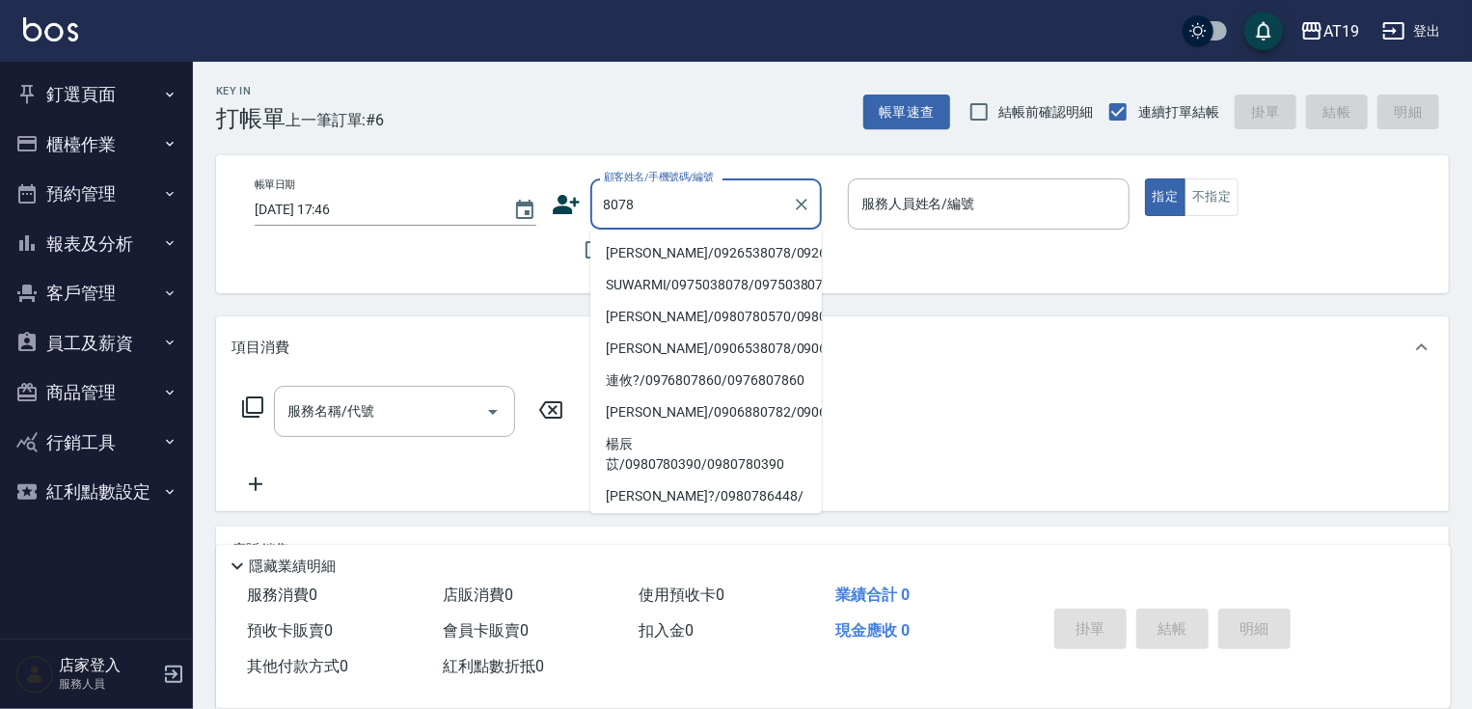
type input "蔡東麟/0926538078/0926538078"
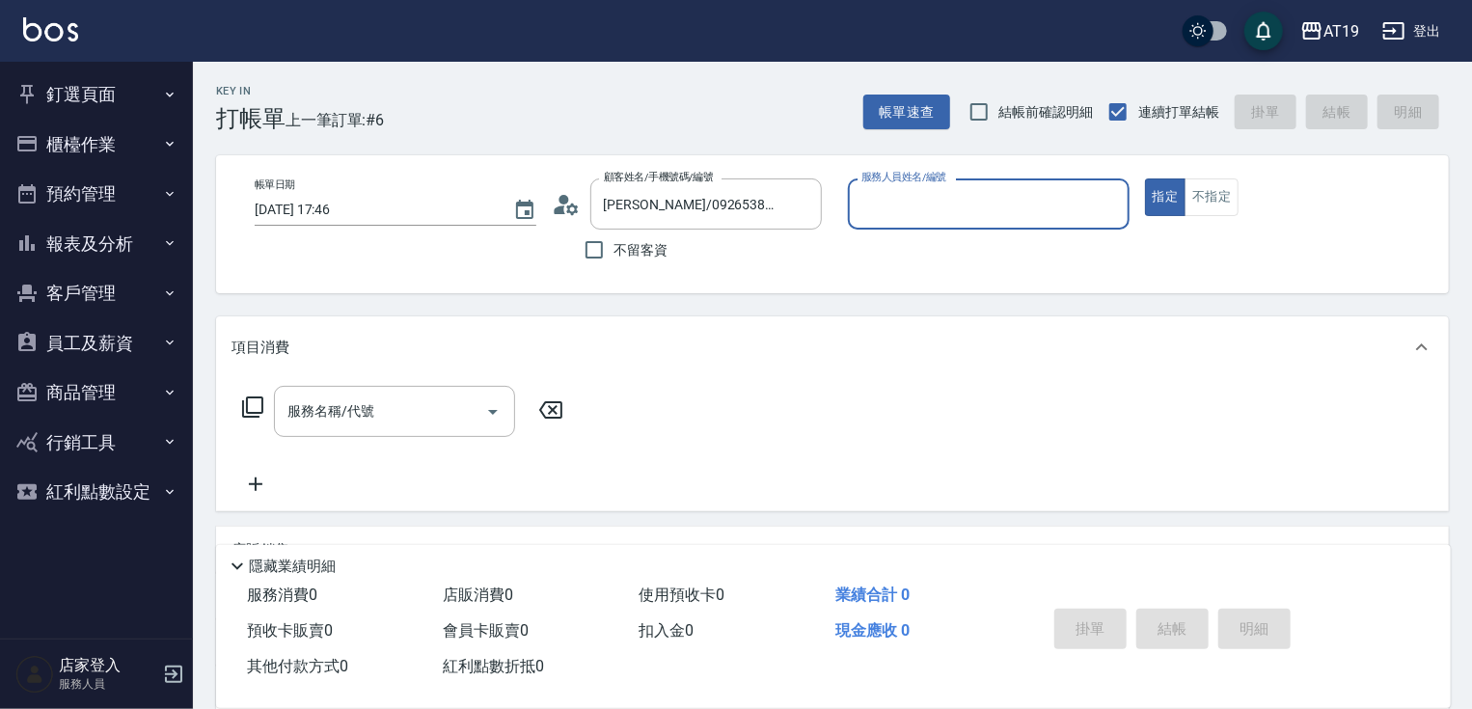
type input "Shen_le- 13"
click at [1145, 178] on button "指定" at bounding box center [1165, 197] width 41 height 38
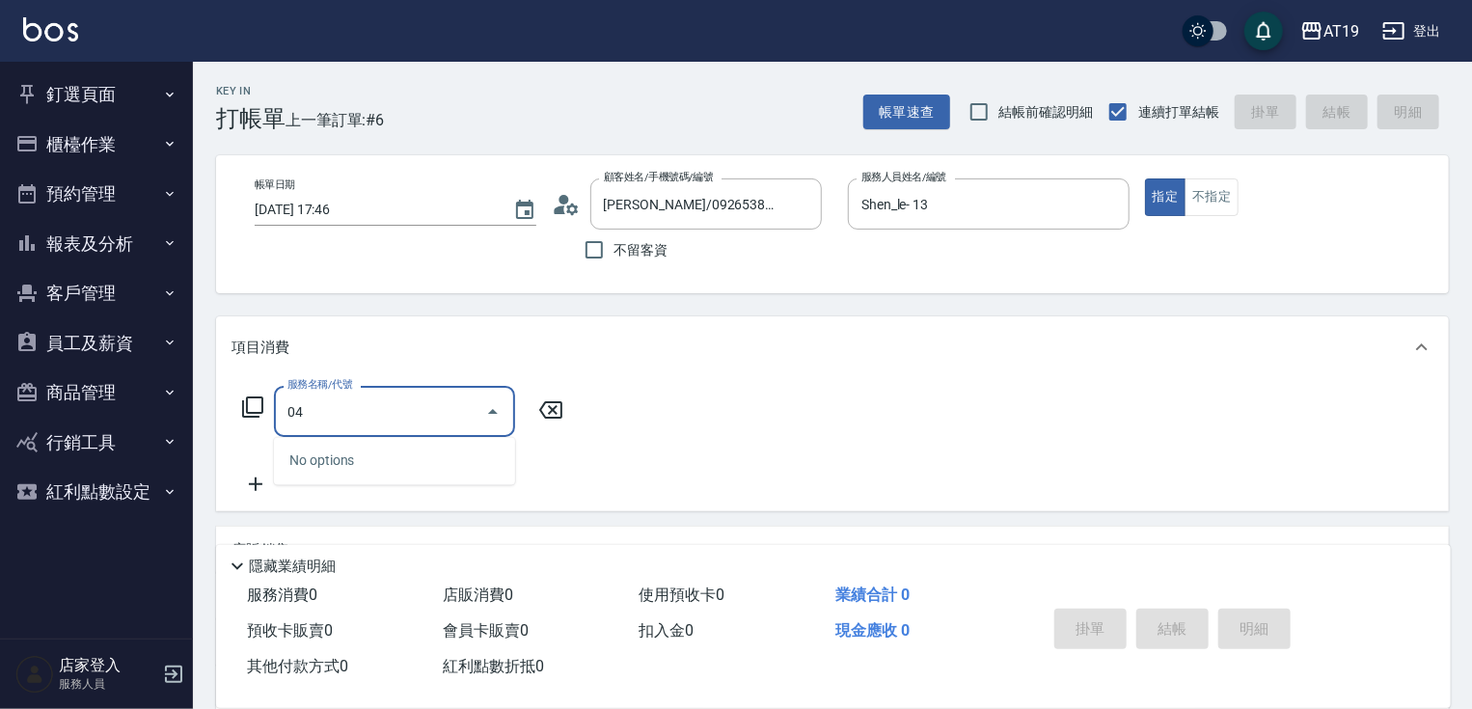
type input "0"
type input "401"
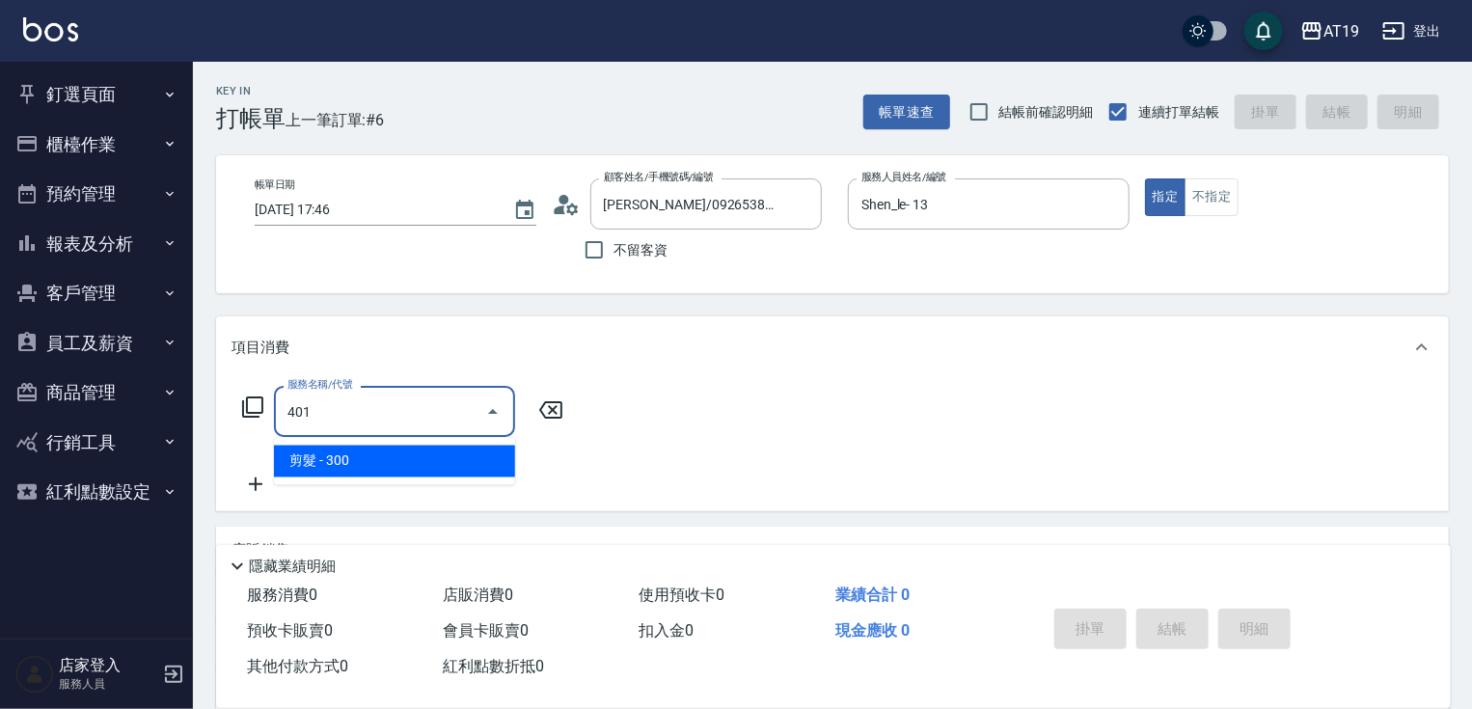
type input "30"
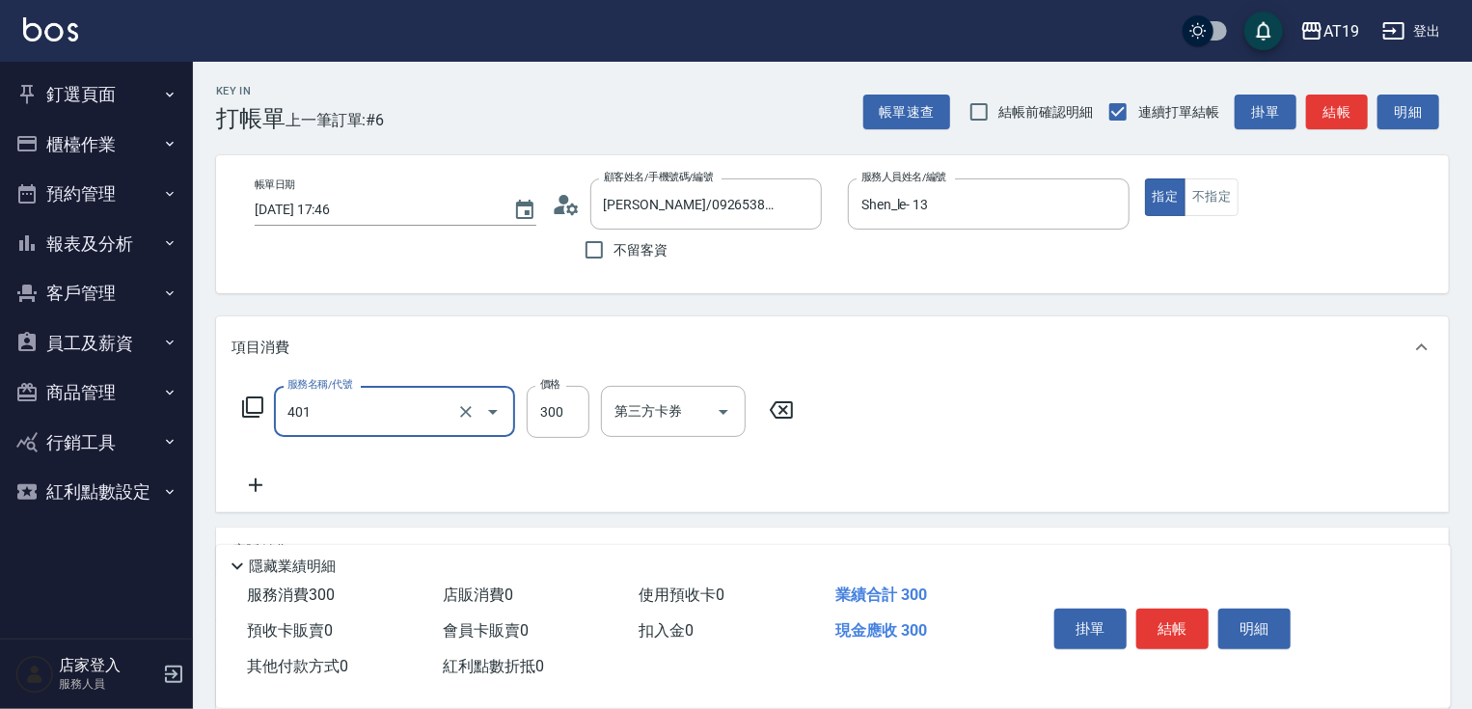
type input "剪髮(401)"
type input "0"
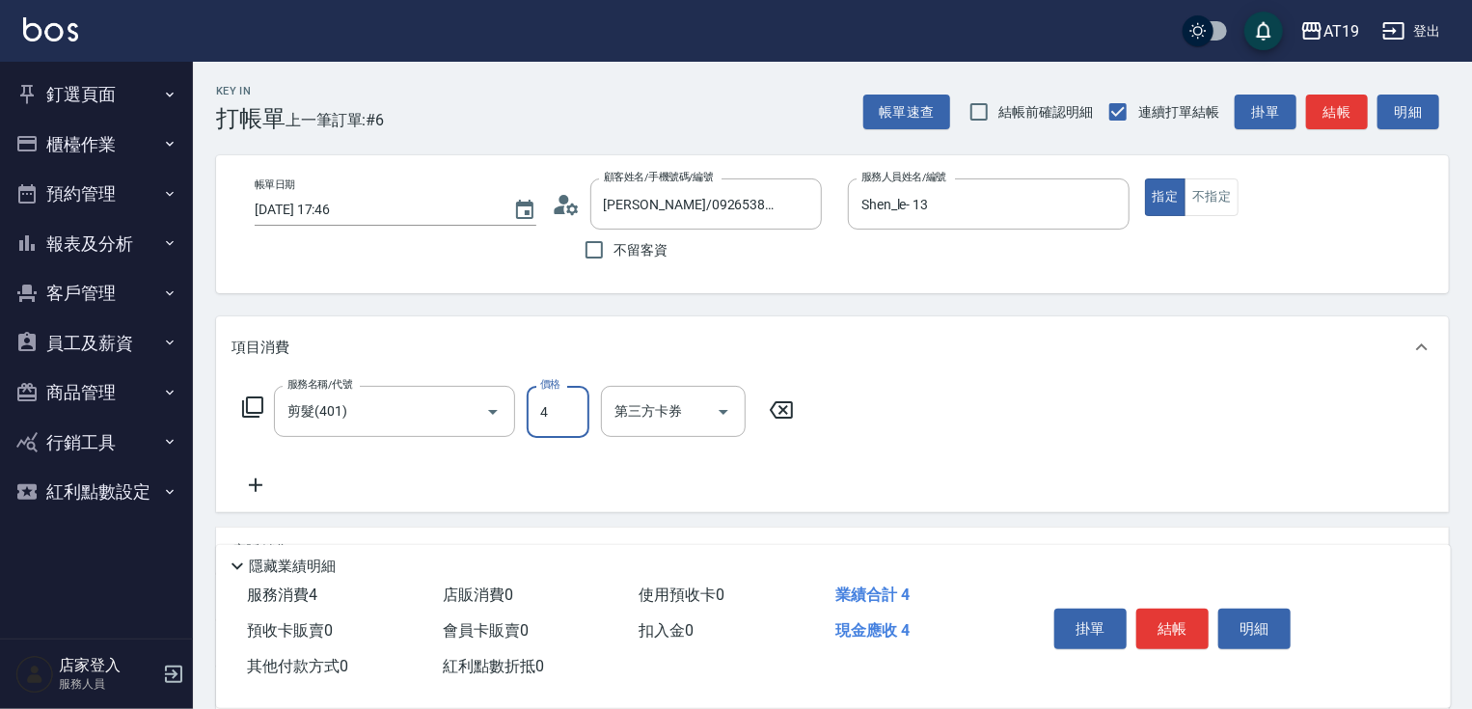
type input "40"
type input "400"
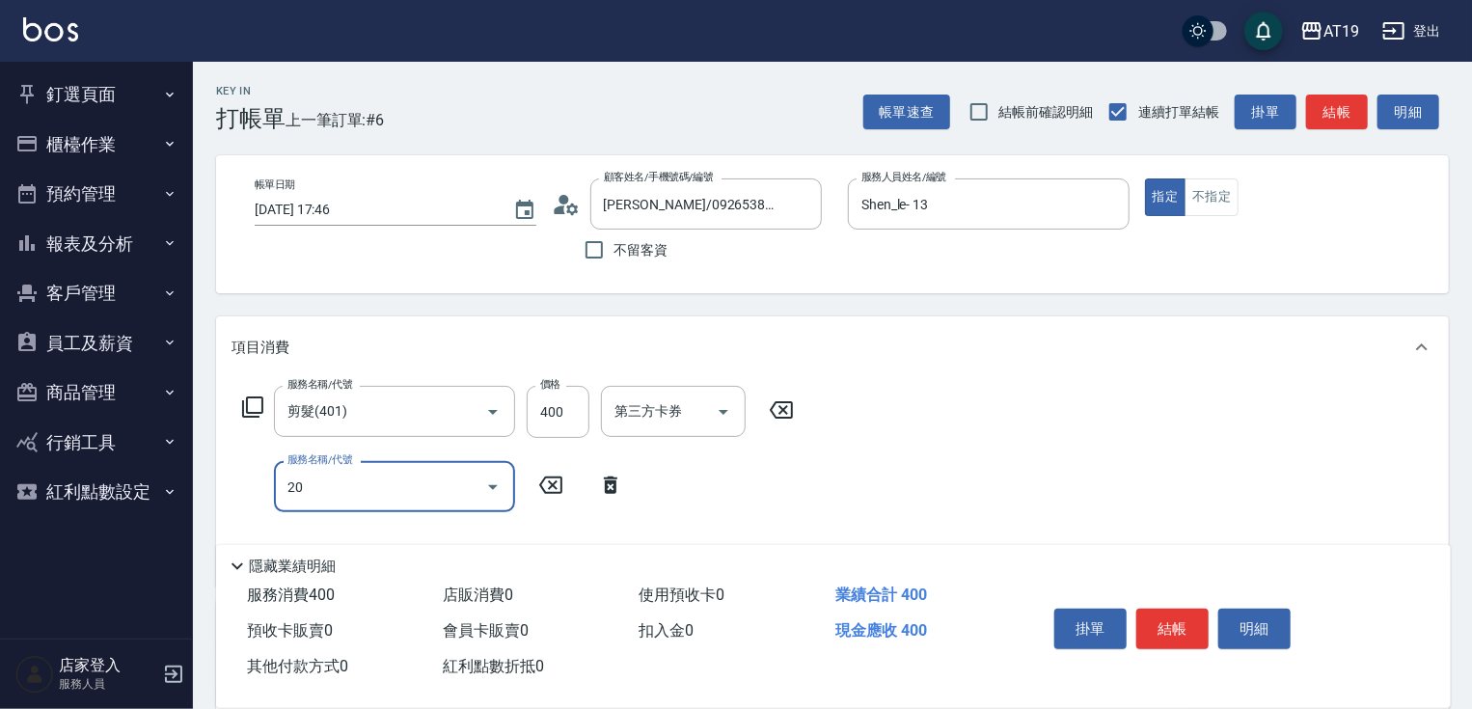
type input "201"
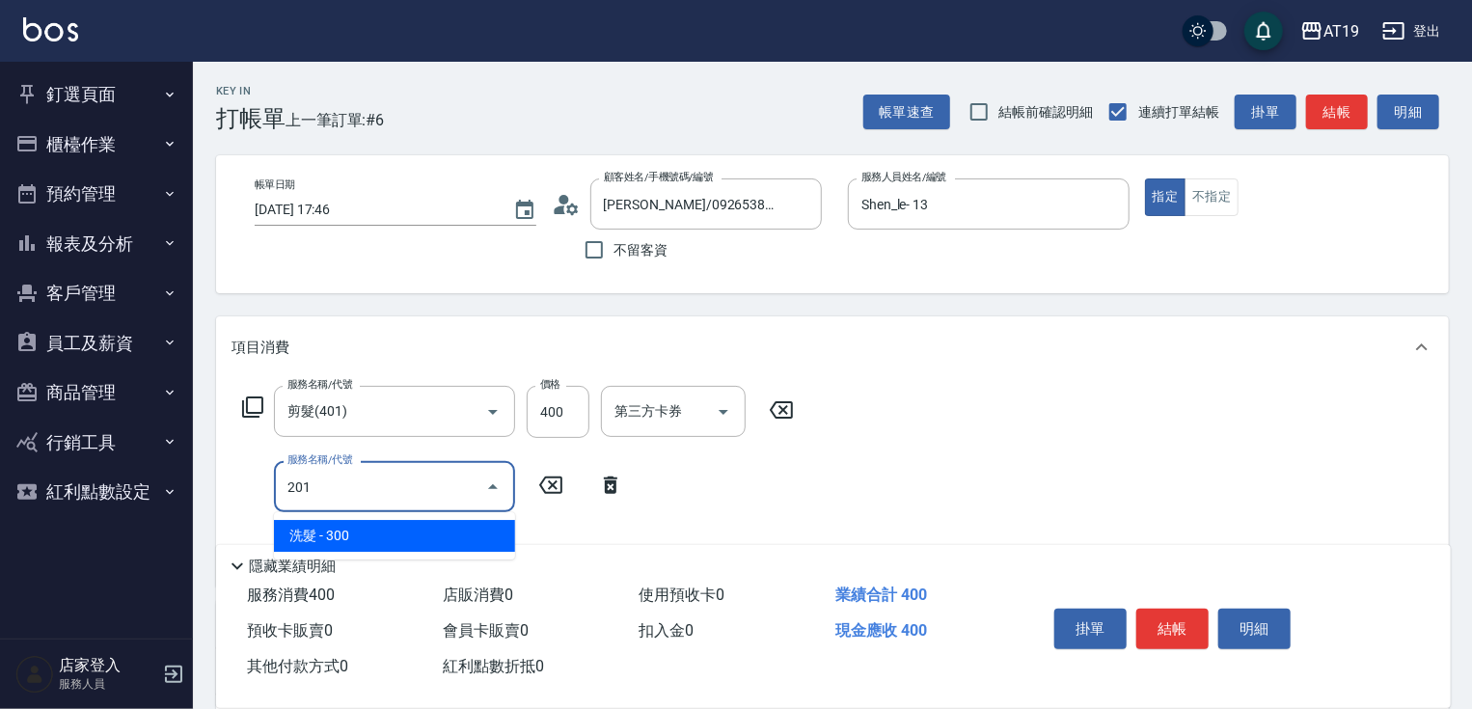
type input "70"
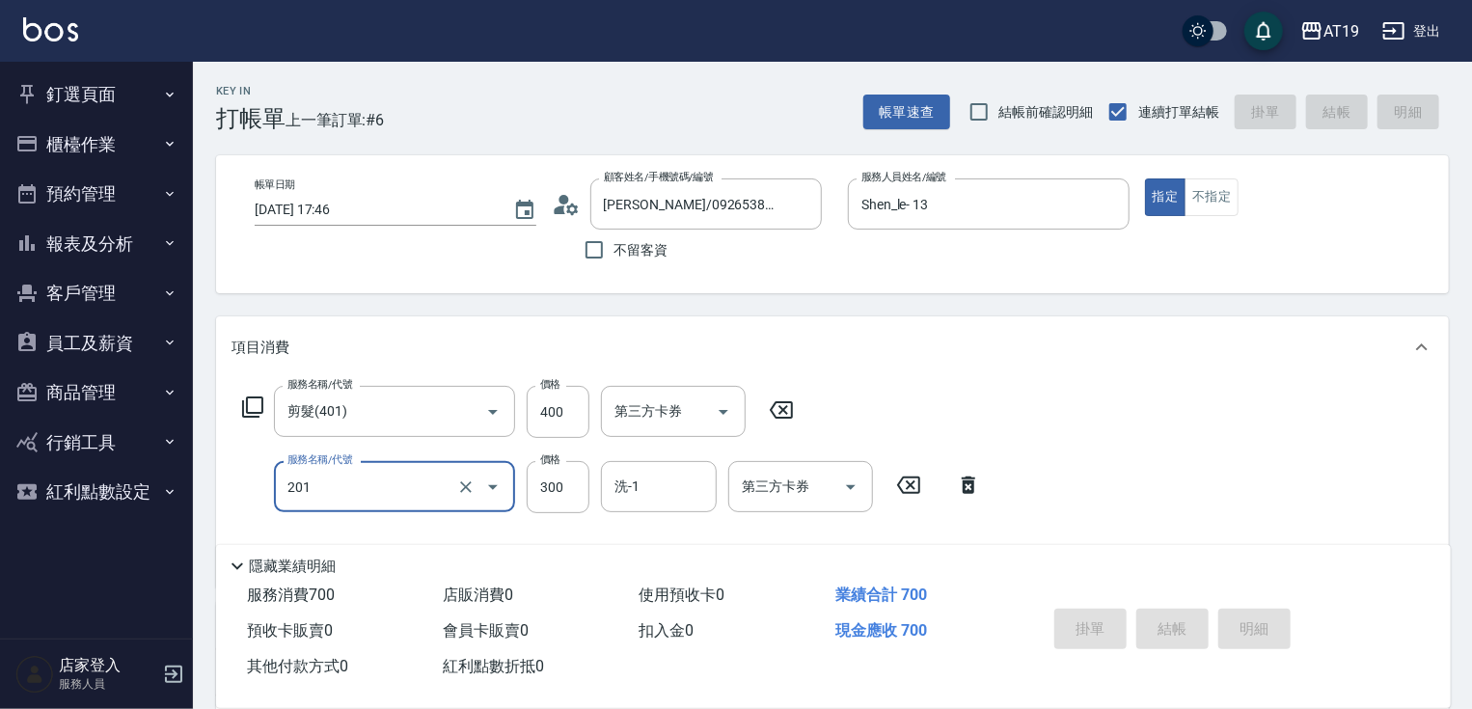
type input "2025/09/21 17:47"
type input "0"
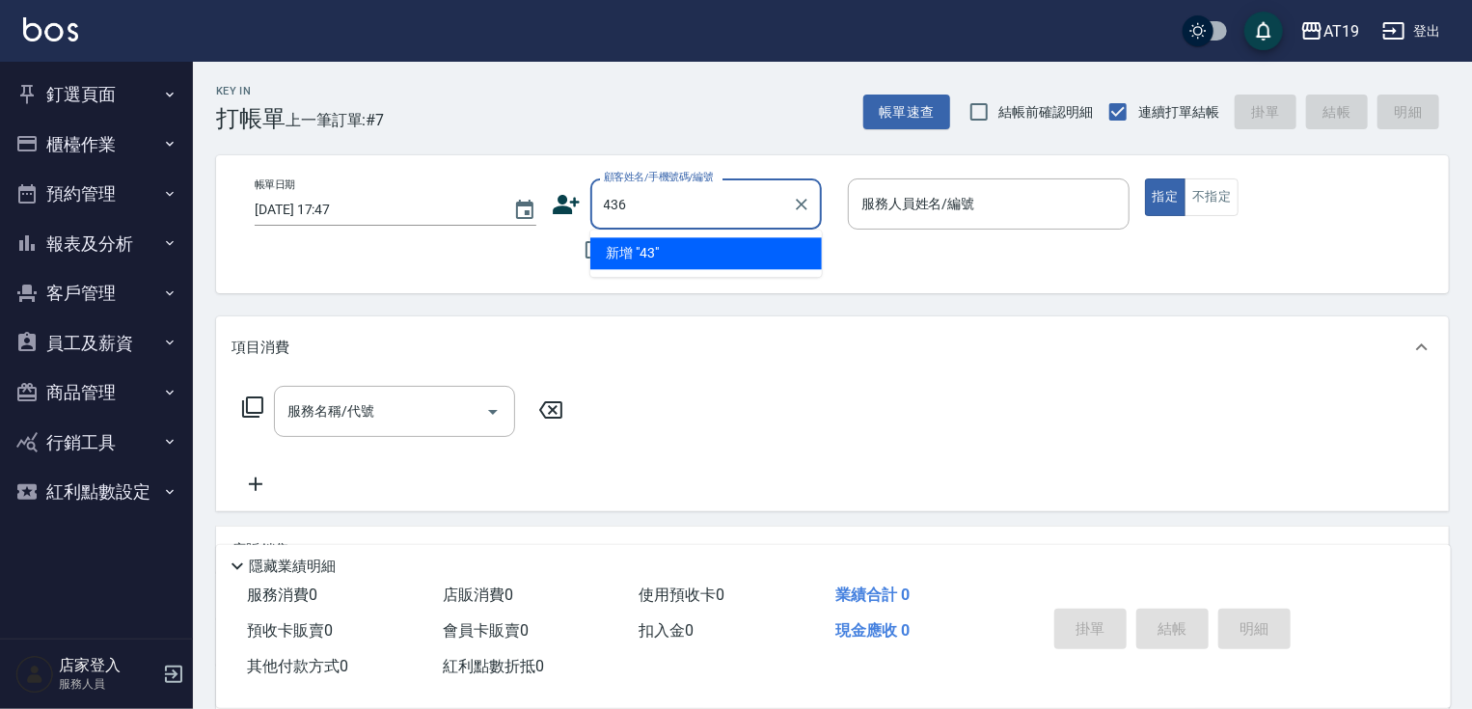
type input "4362"
type input "採"
type input "蔡竣雄雄"
drag, startPoint x: 656, startPoint y: 207, endPoint x: 596, endPoint y: 220, distance: 61.1
click at [596, 220] on div "蔡竣雄雄 顧客姓名/手機號碼/編號" at bounding box center [705, 203] width 231 height 51
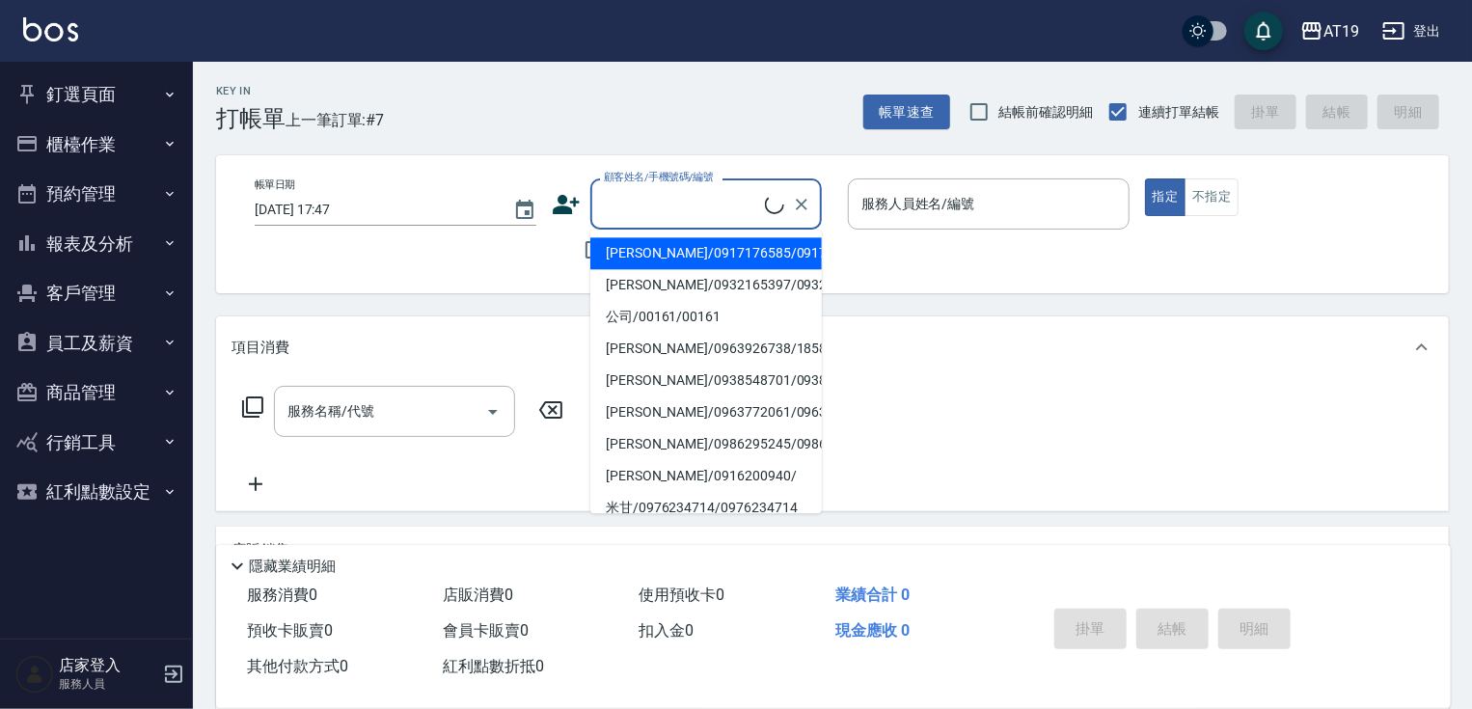
click at [100, 289] on button "客戶管理" at bounding box center [96, 293] width 177 height 50
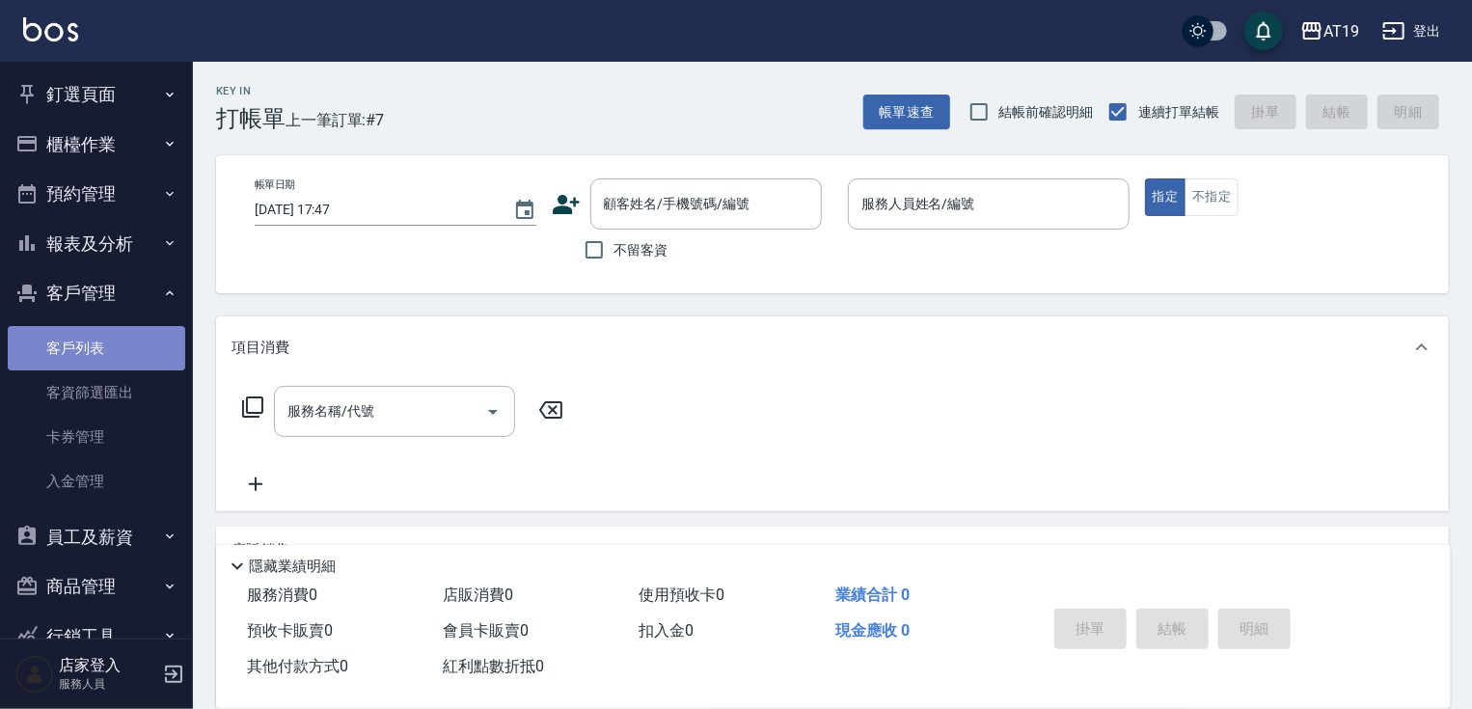
click at [98, 351] on link "客戶列表" at bounding box center [96, 348] width 177 height 44
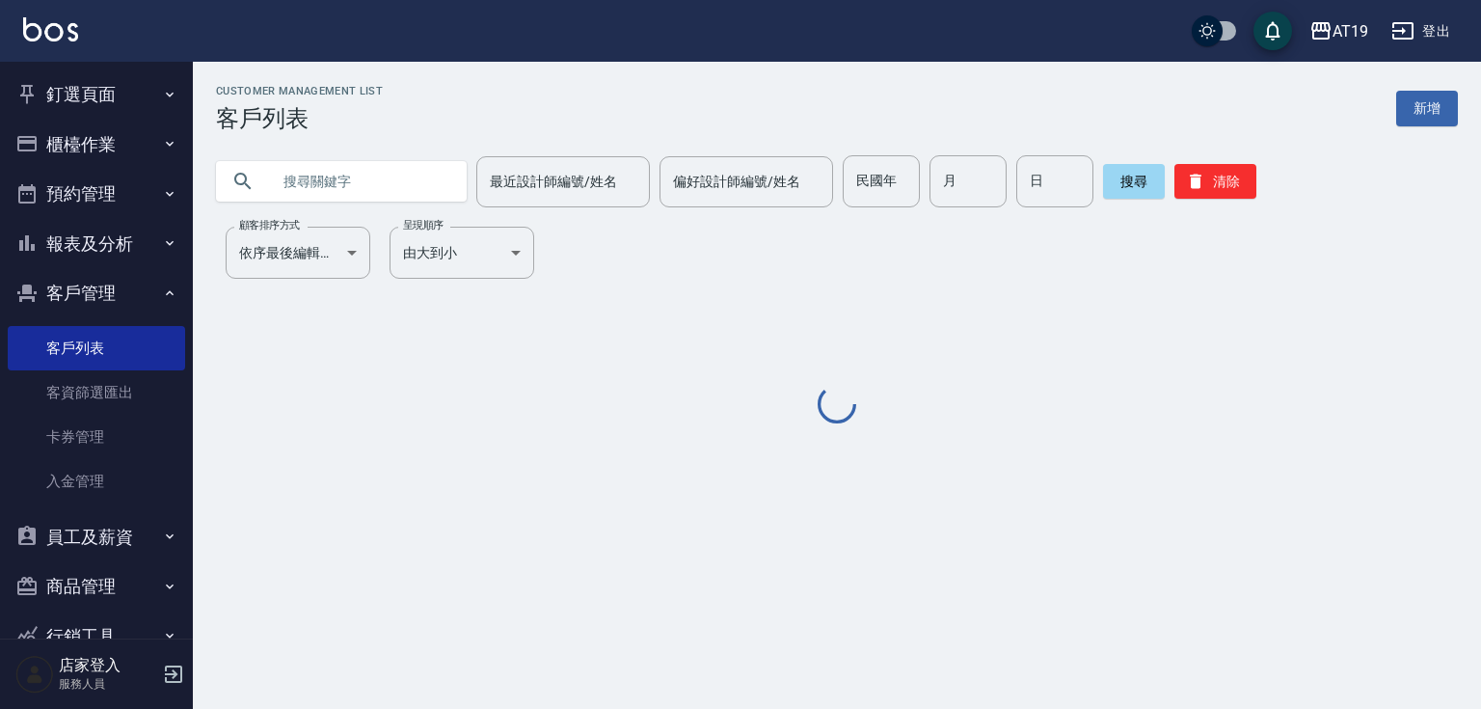
paste input "蔡竣雄雄"
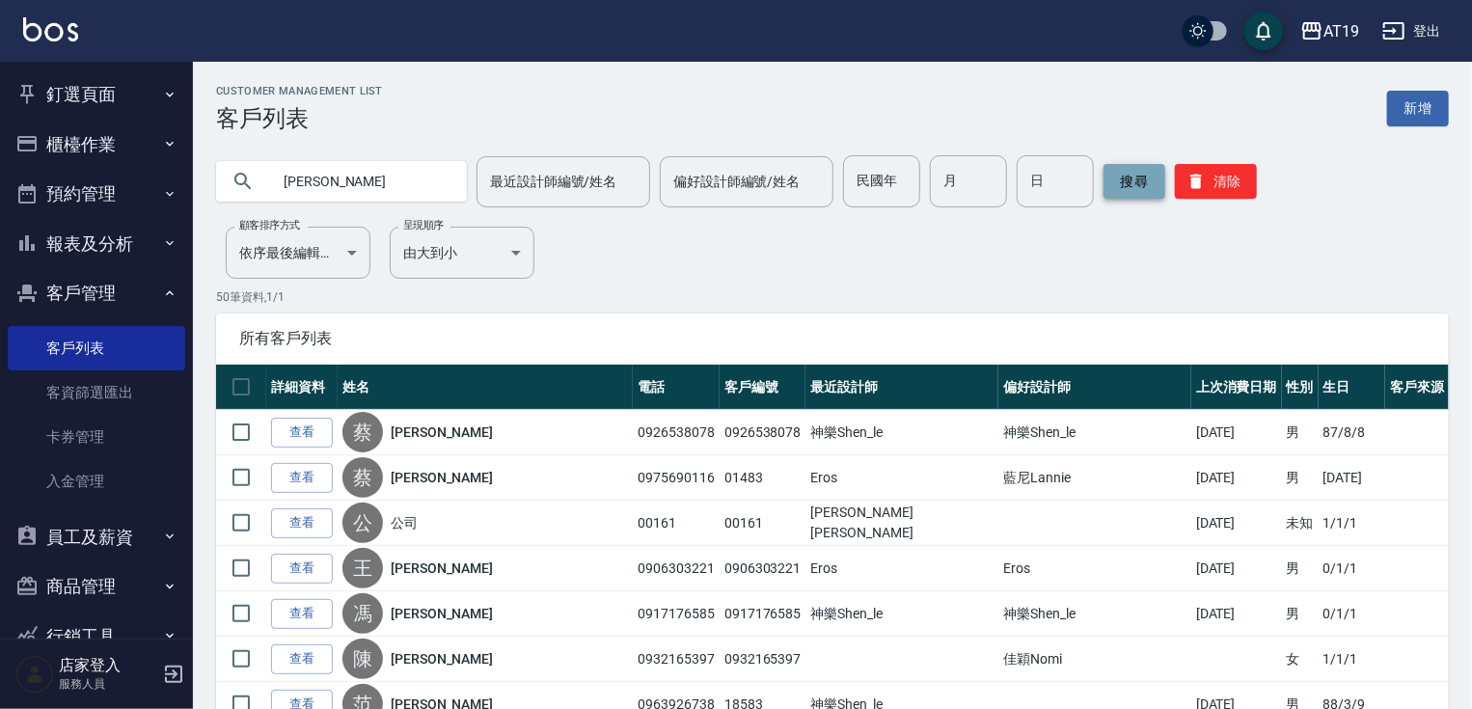
type input "蔡竣雄"
click at [1139, 186] on button "搜尋" at bounding box center [1134, 181] width 62 height 35
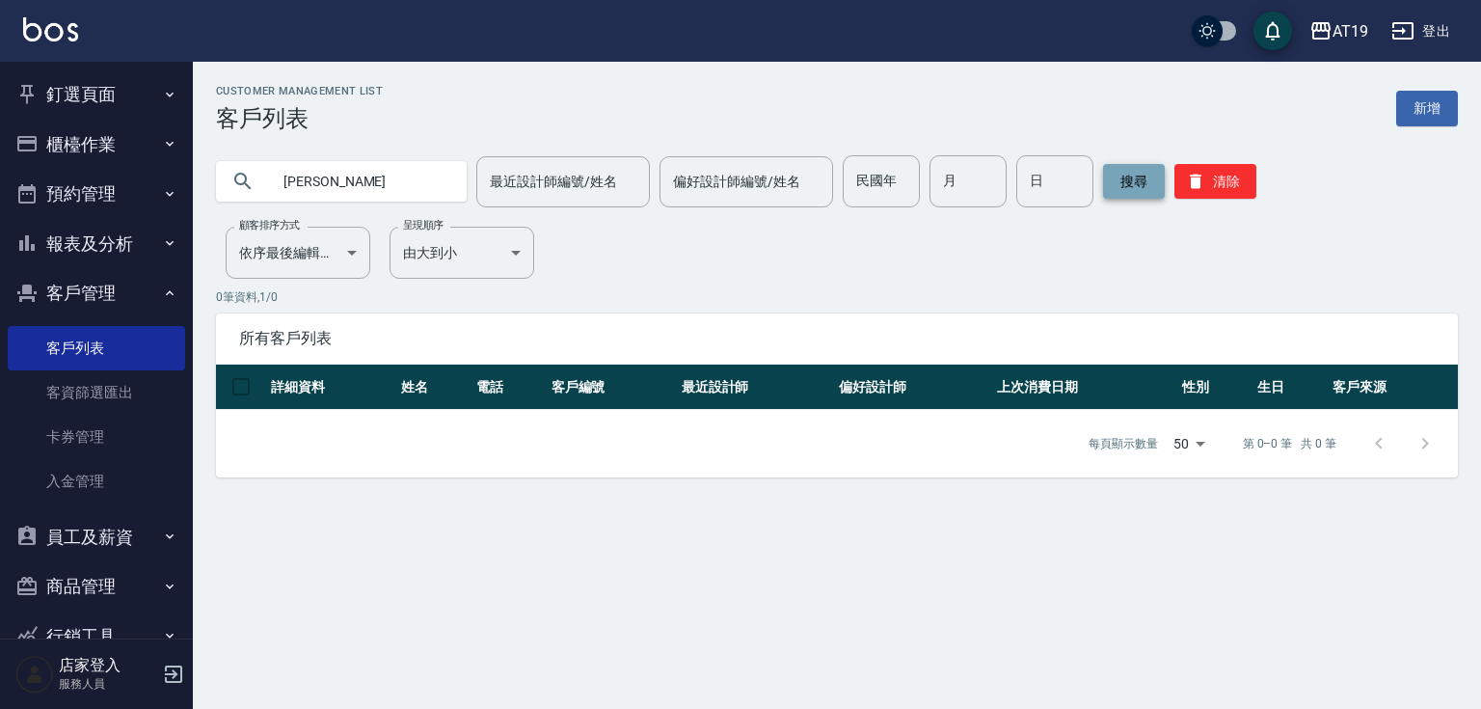
click at [1130, 184] on button "搜尋" at bounding box center [1134, 181] width 62 height 35
click at [97, 95] on button "釘選頁面" at bounding box center [96, 94] width 177 height 50
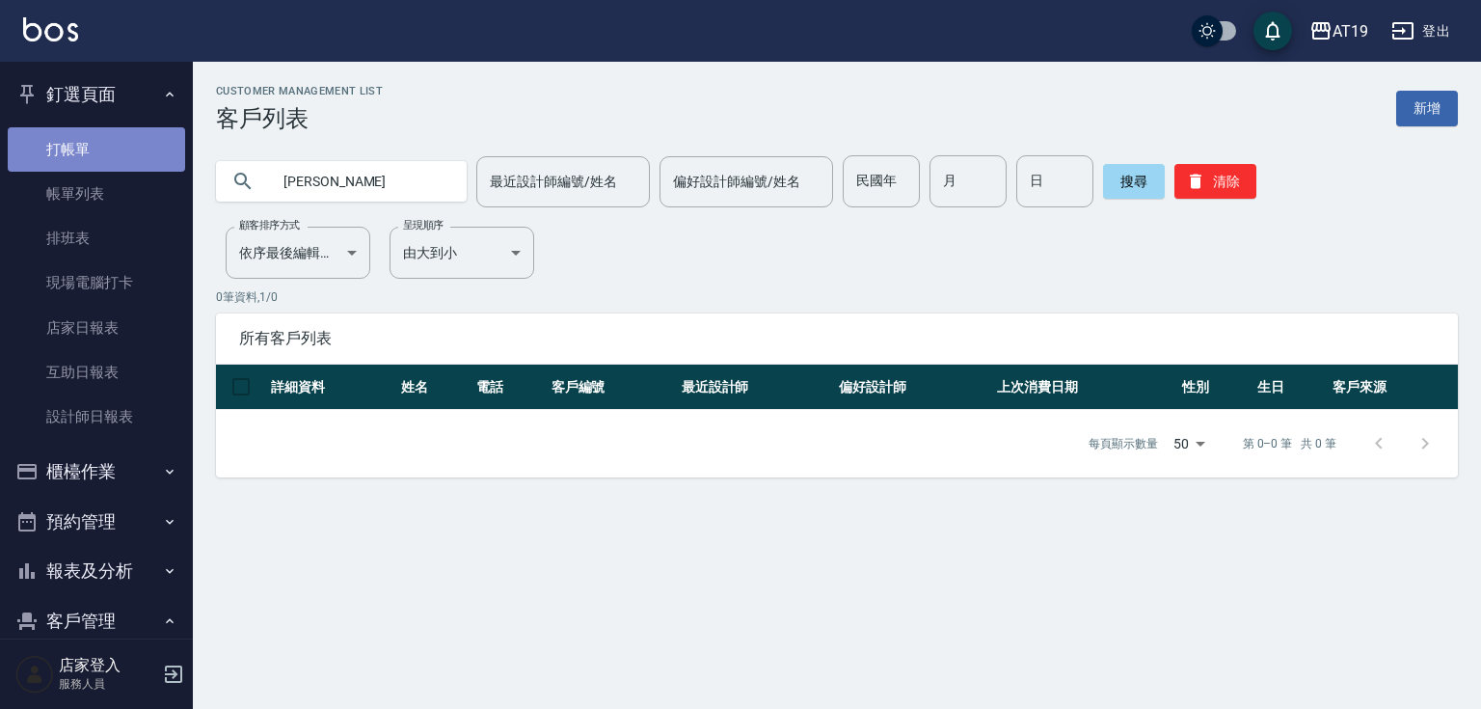
drag, startPoint x: 100, startPoint y: 138, endPoint x: 127, endPoint y: 144, distance: 27.6
click at [101, 138] on link "打帳單" at bounding box center [96, 149] width 177 height 44
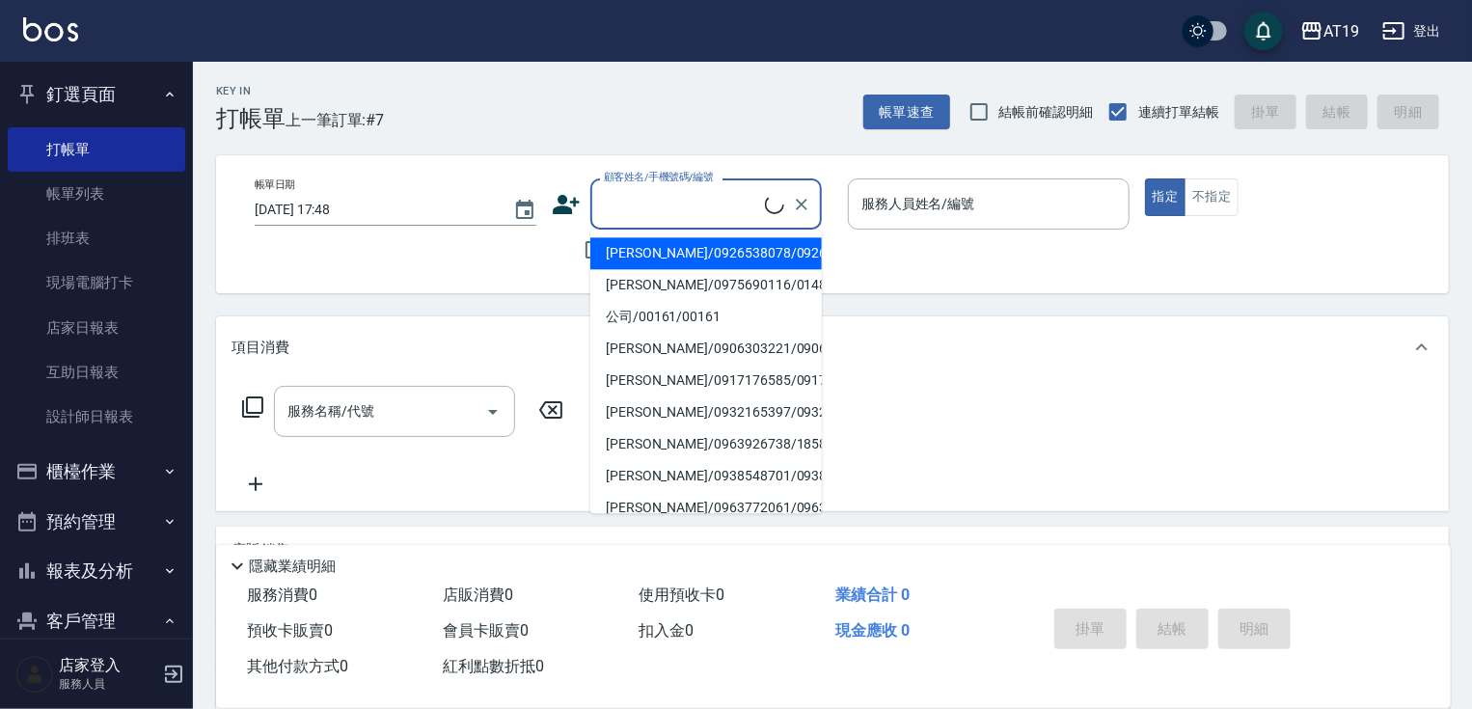
click at [687, 198] on input "顧客姓名/手機號碼/編號" at bounding box center [682, 204] width 166 height 34
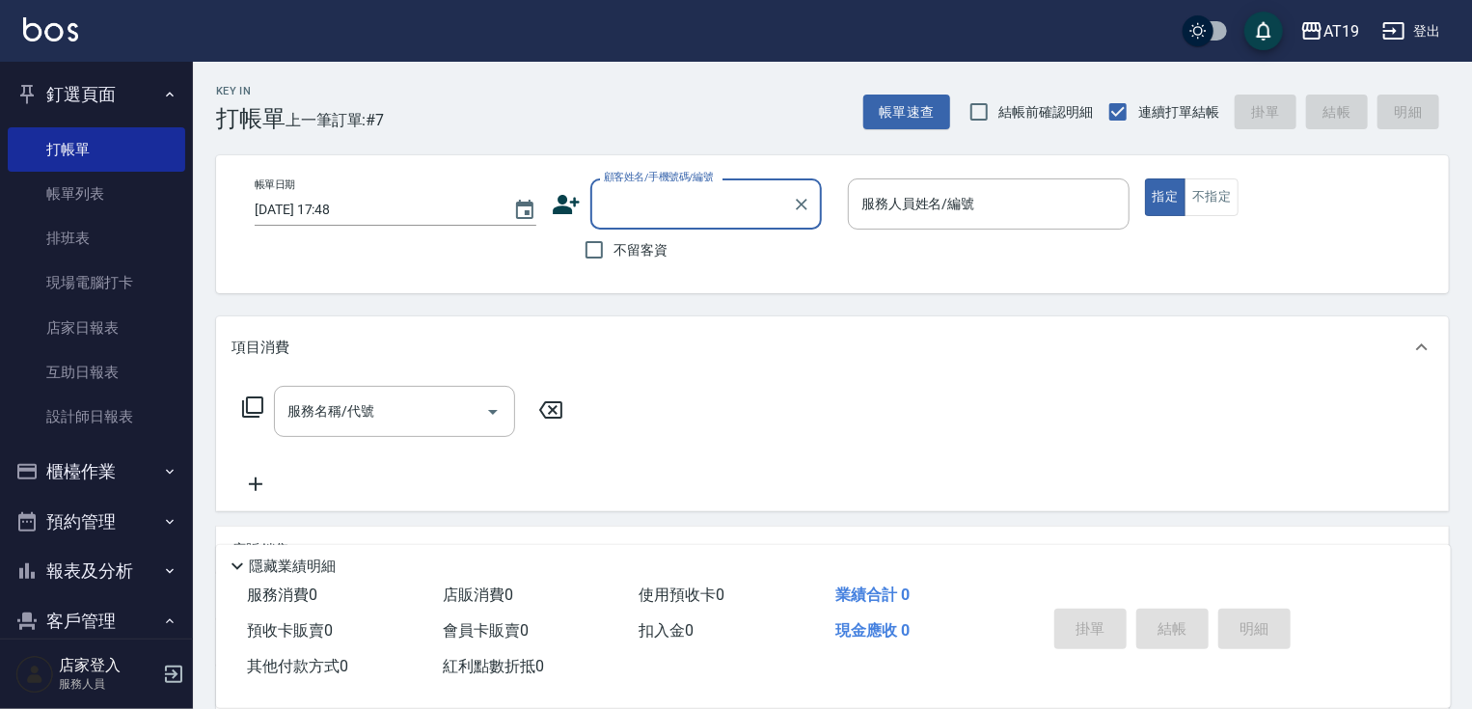
click at [622, 208] on input "顧客姓名/手機號碼/編號" at bounding box center [691, 204] width 185 height 34
type input "0"
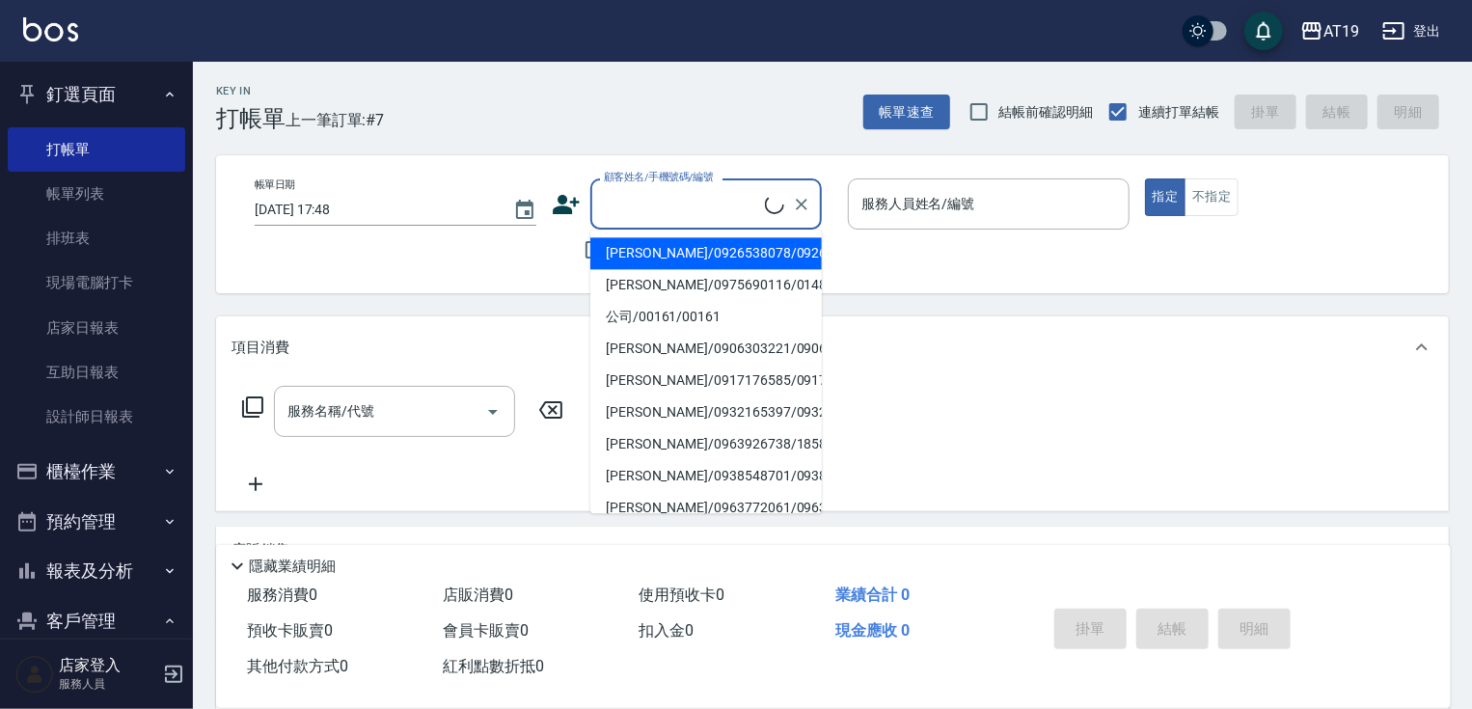
click at [567, 203] on icon at bounding box center [566, 204] width 29 height 29
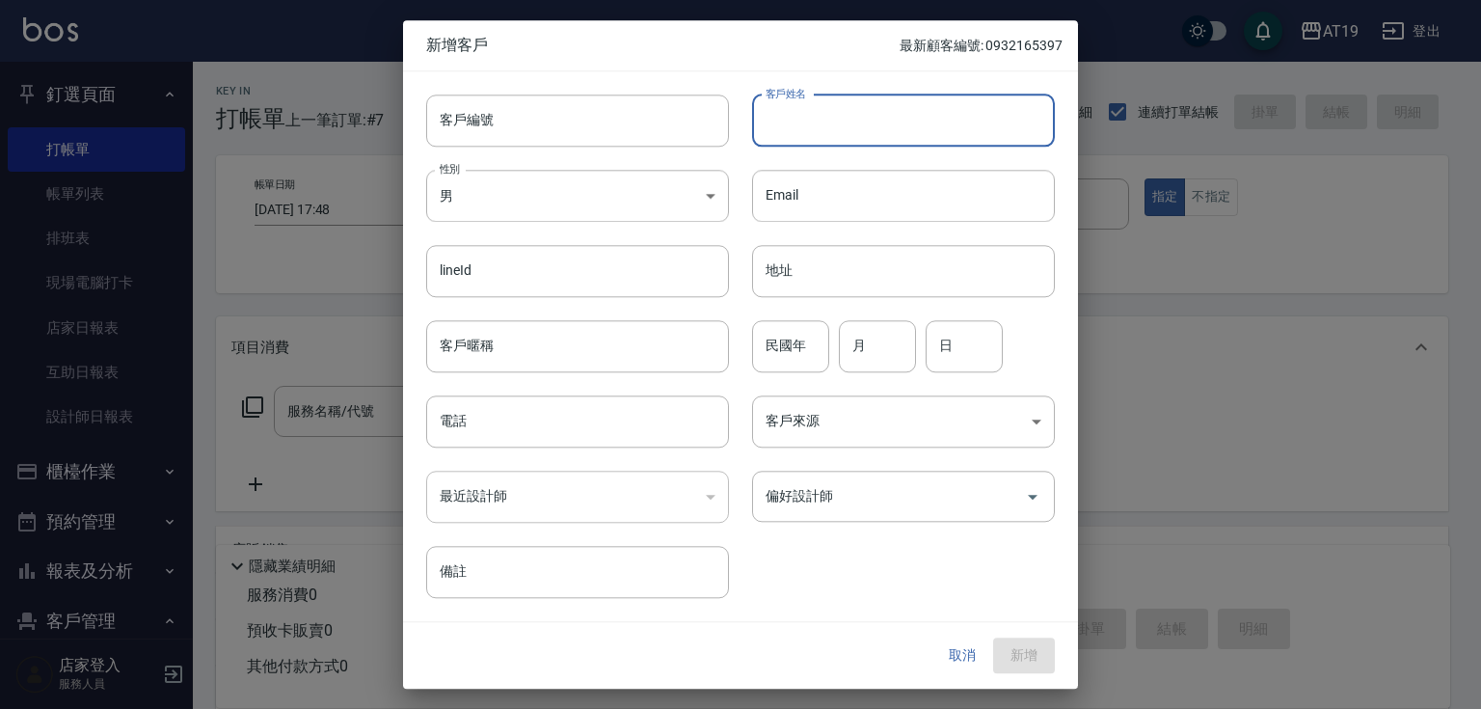
paste input "蔡竣雄雄"
type input "蔡竣雄"
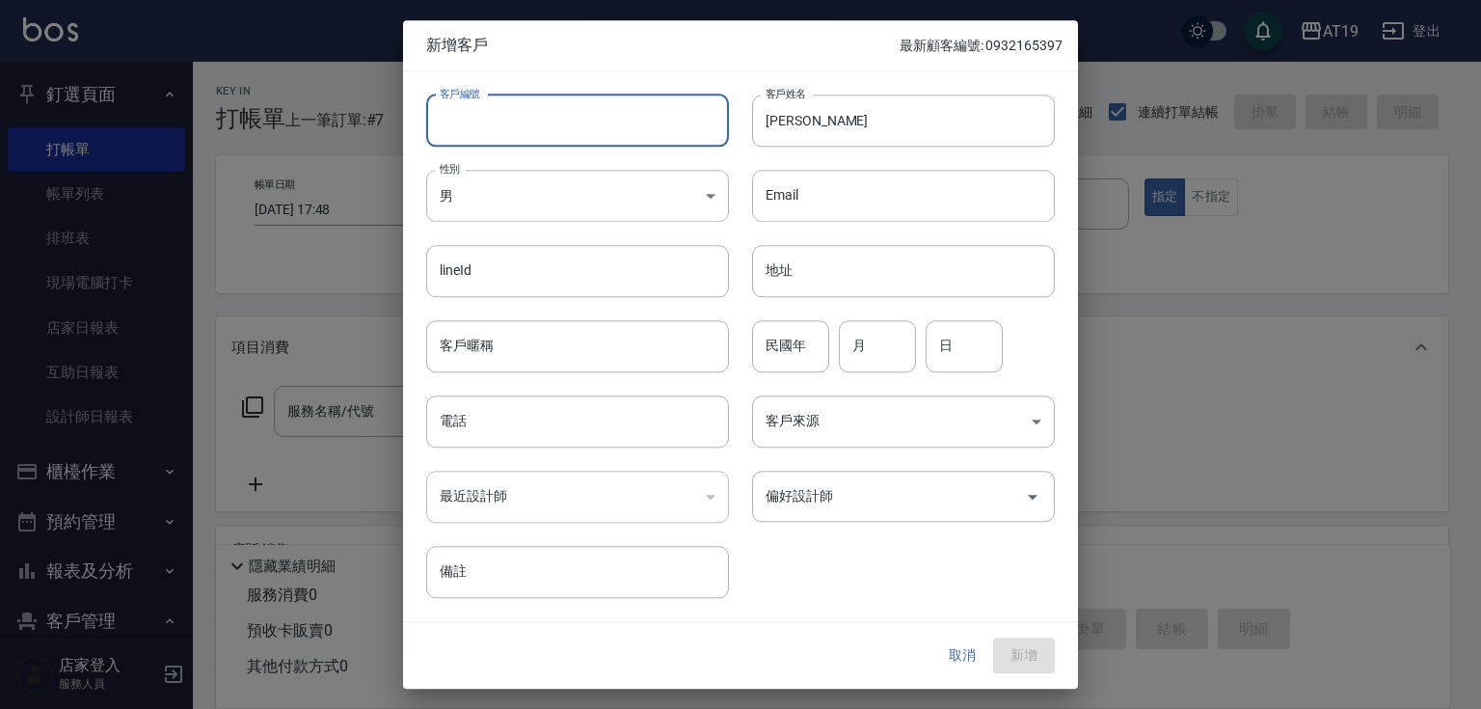
click at [586, 124] on input "客戶編號" at bounding box center [577, 121] width 303 height 52
type input "0900074362"
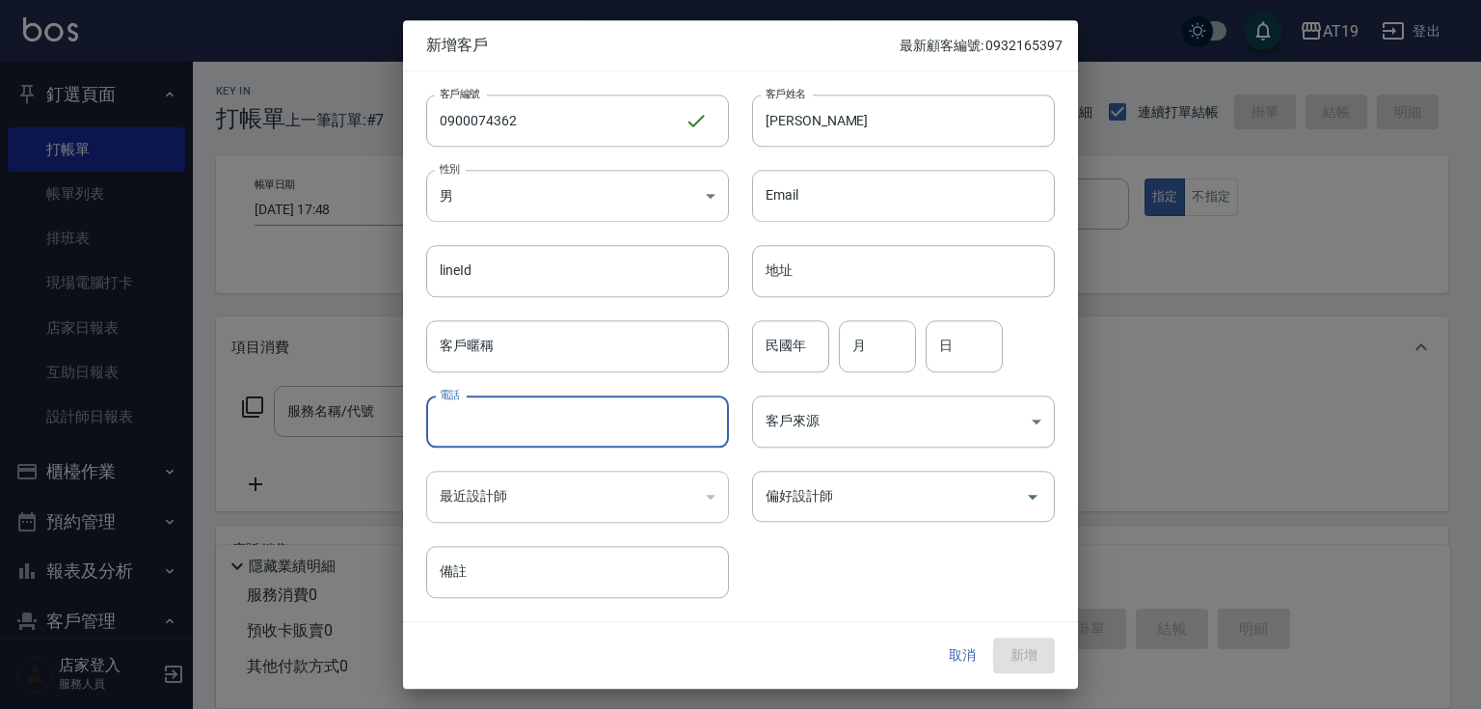
click at [559, 410] on input "電話" at bounding box center [577, 421] width 303 height 52
paste input "0900074362"
type input "0900074362"
click at [797, 344] on input "民國年" at bounding box center [790, 346] width 77 height 52
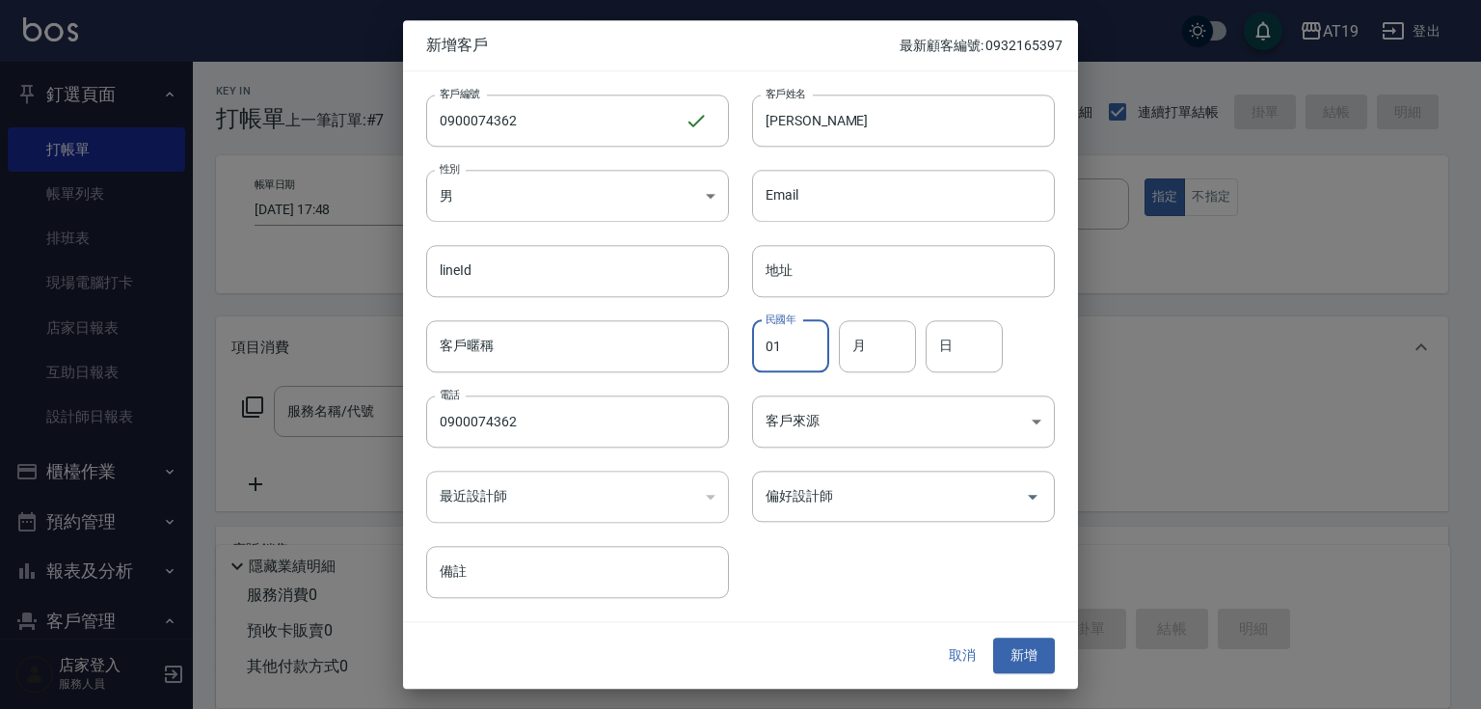
type input "01"
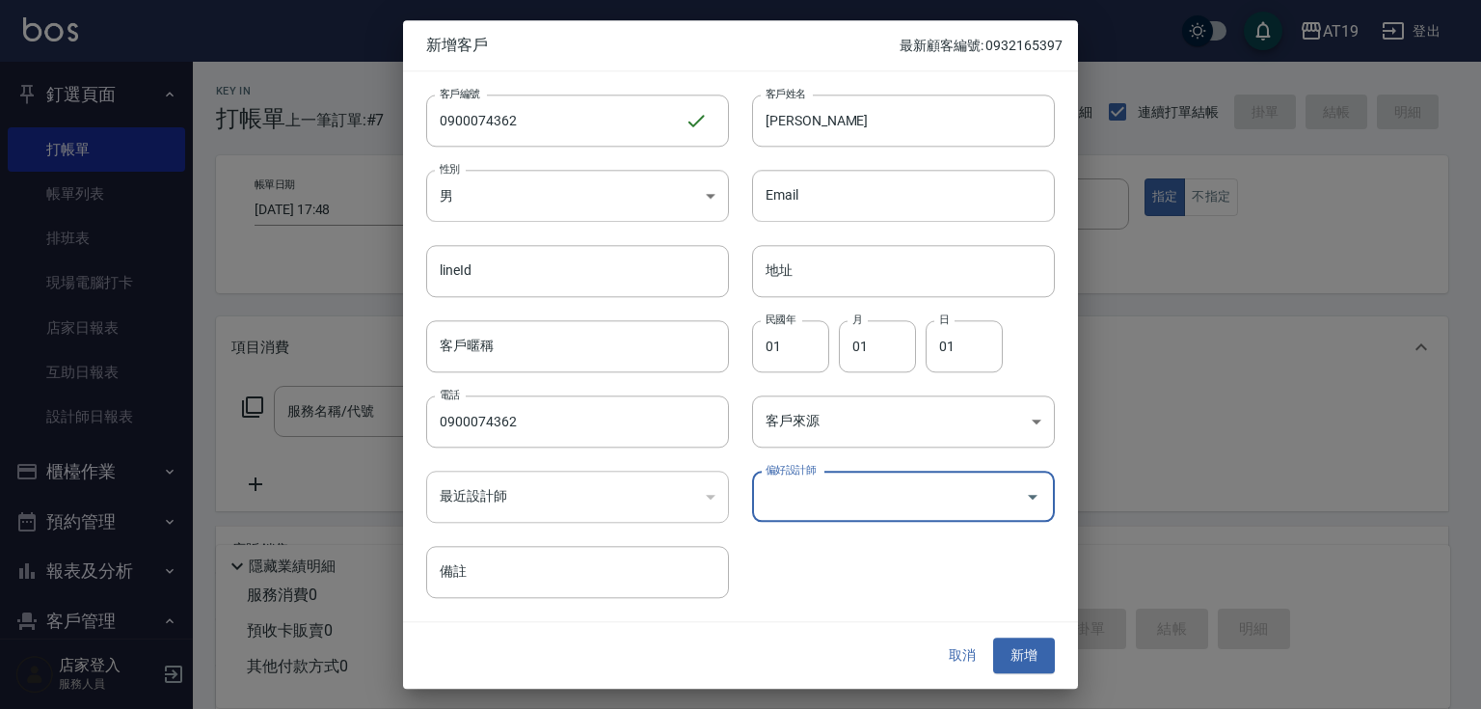
type input "1"
type input "朱莉Julie"
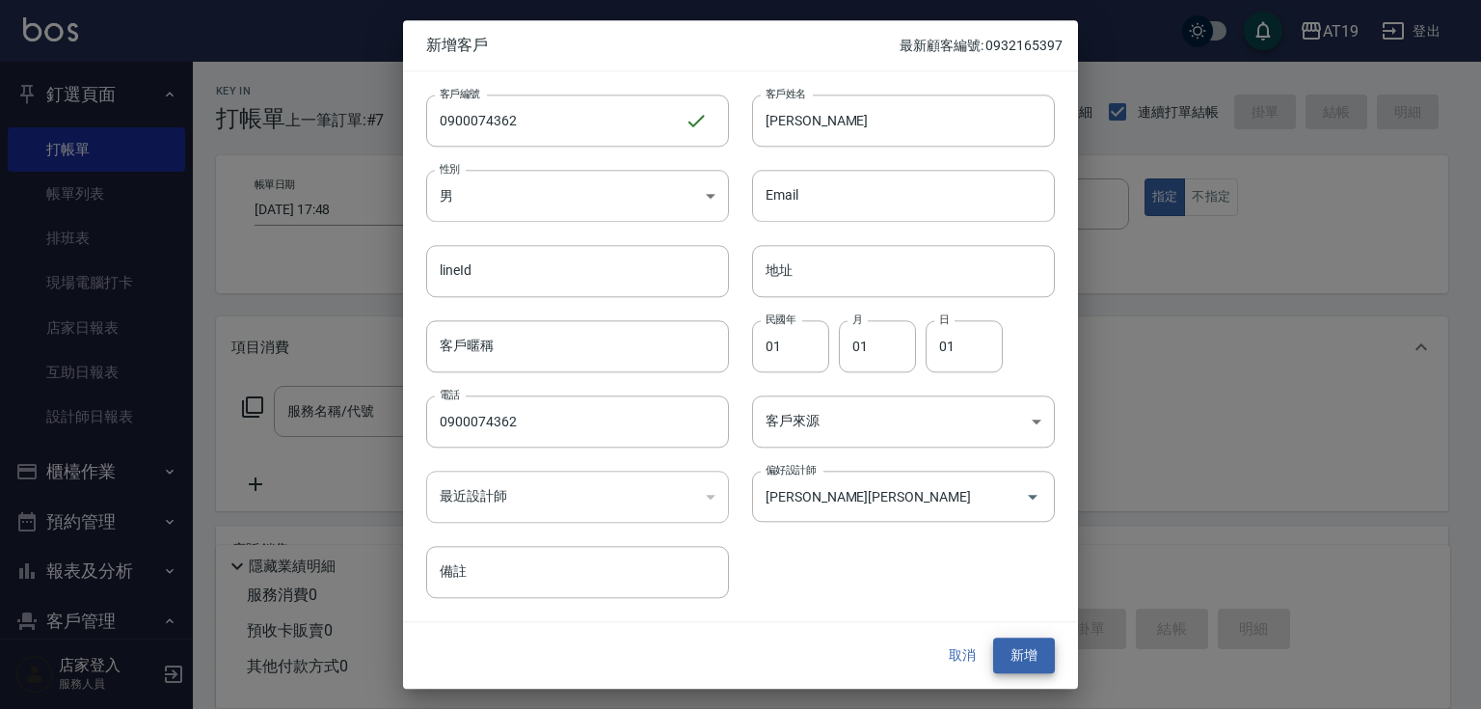
click at [993, 638] on button "新增" at bounding box center [1024, 656] width 62 height 36
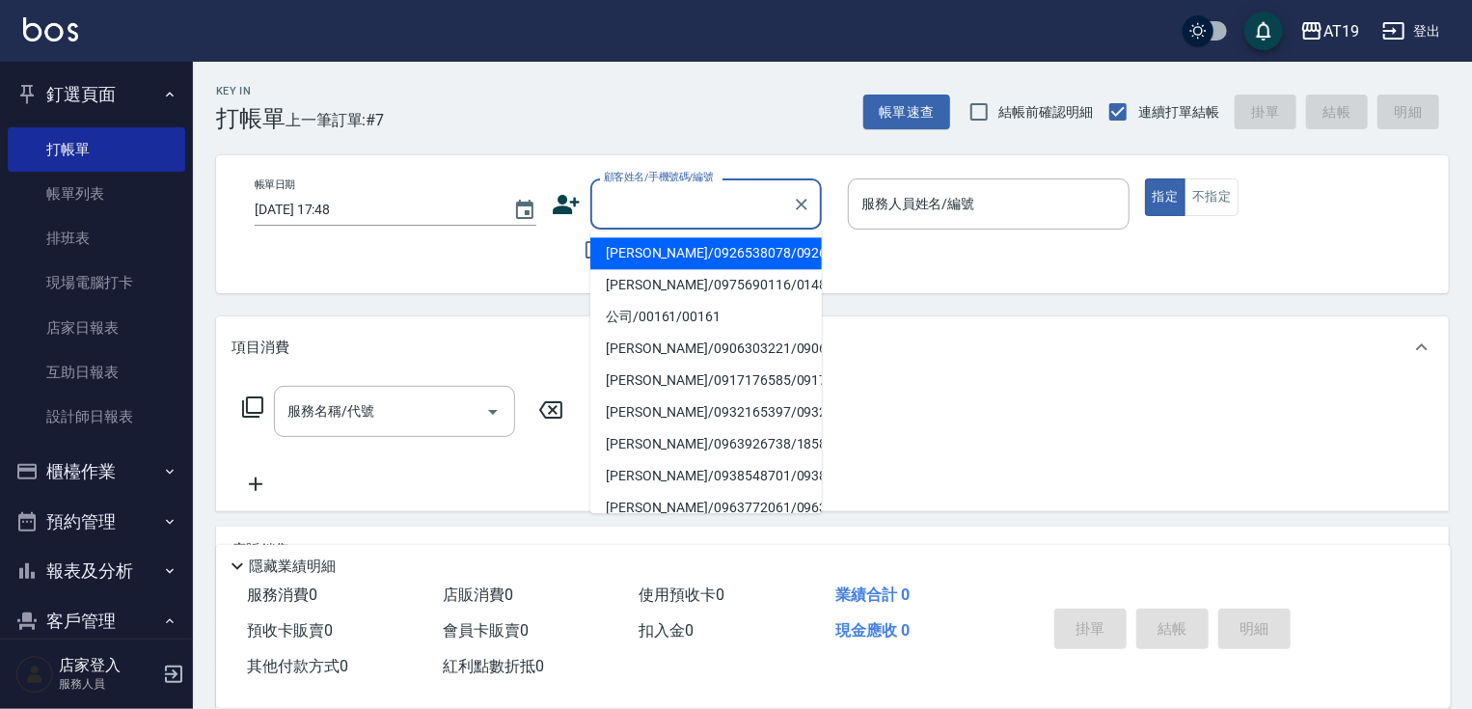
click at [681, 200] on input "顧客姓名/手機號碼/編號" at bounding box center [691, 204] width 185 height 34
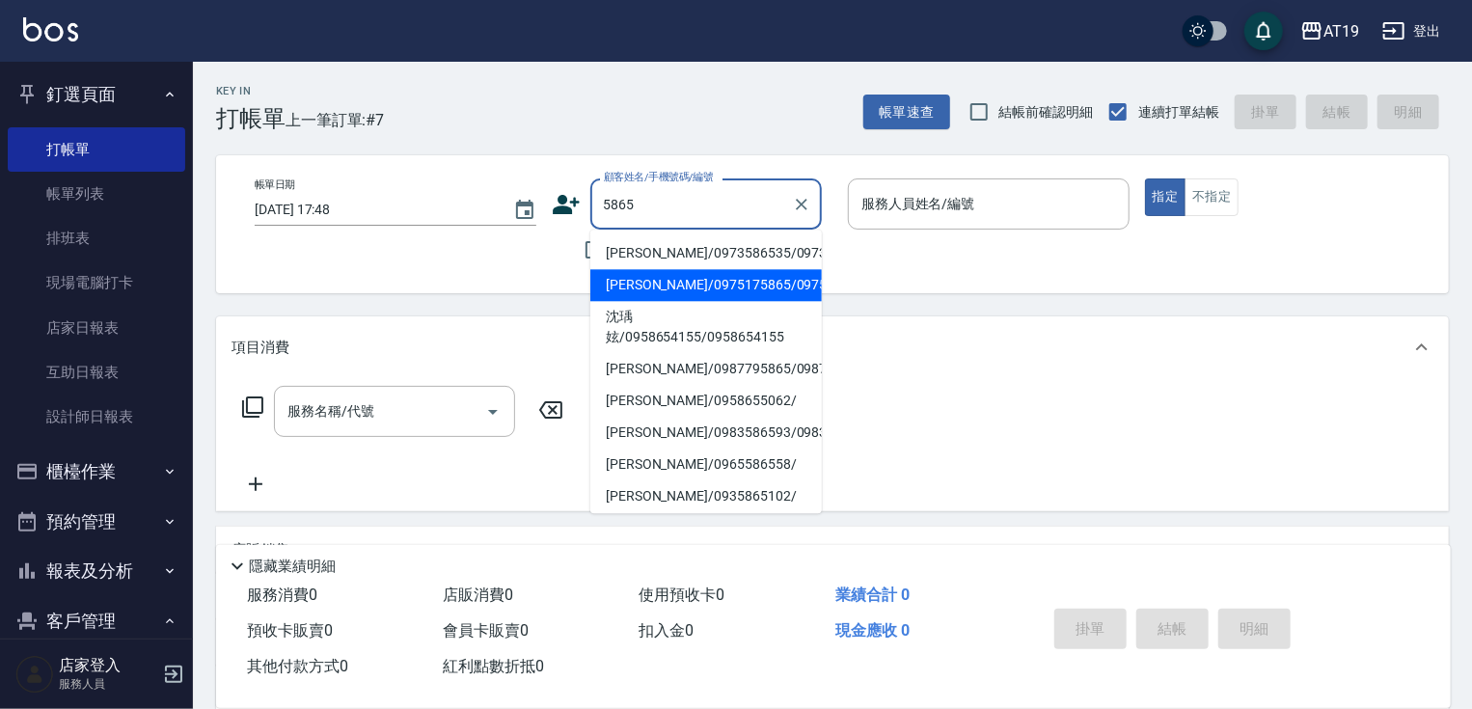
type input "賴玉華/0975175865/0975175865"
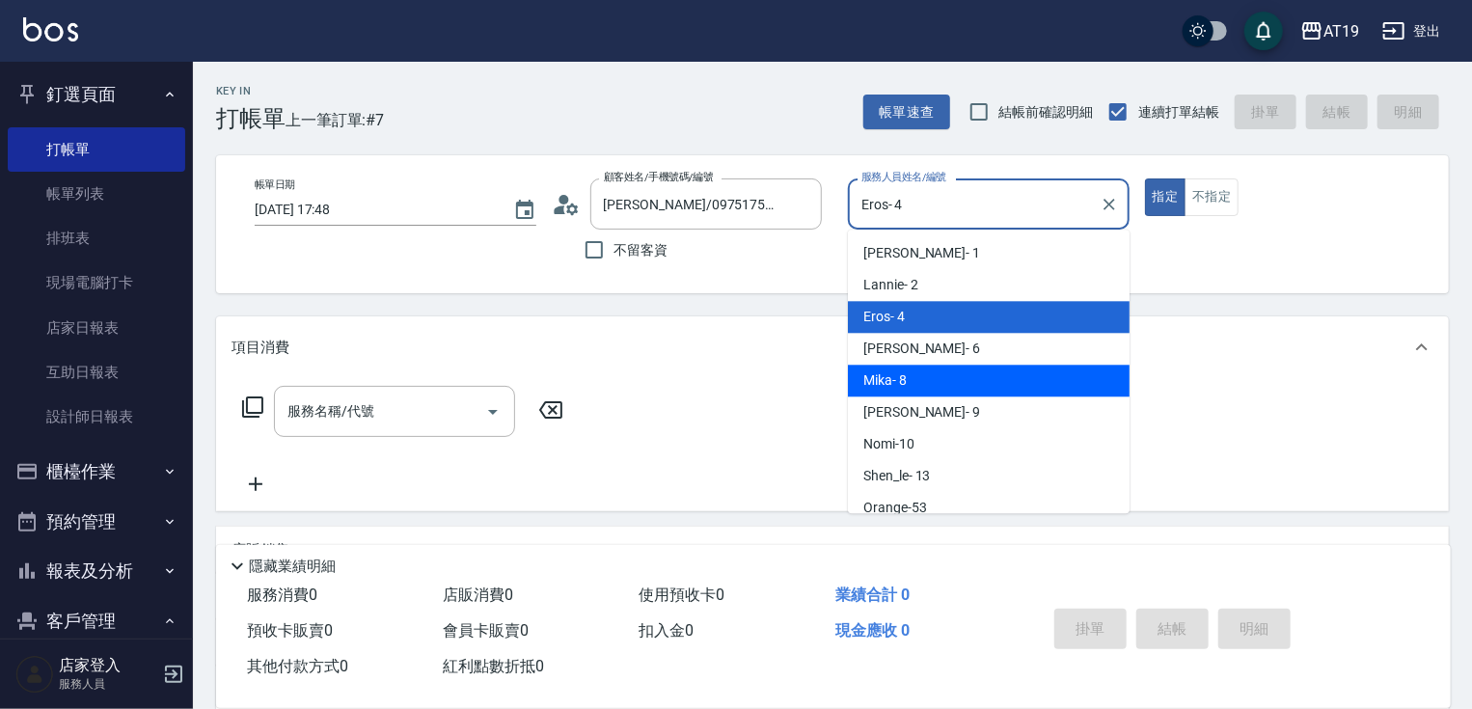
type input "Mika- 8"
type button "true"
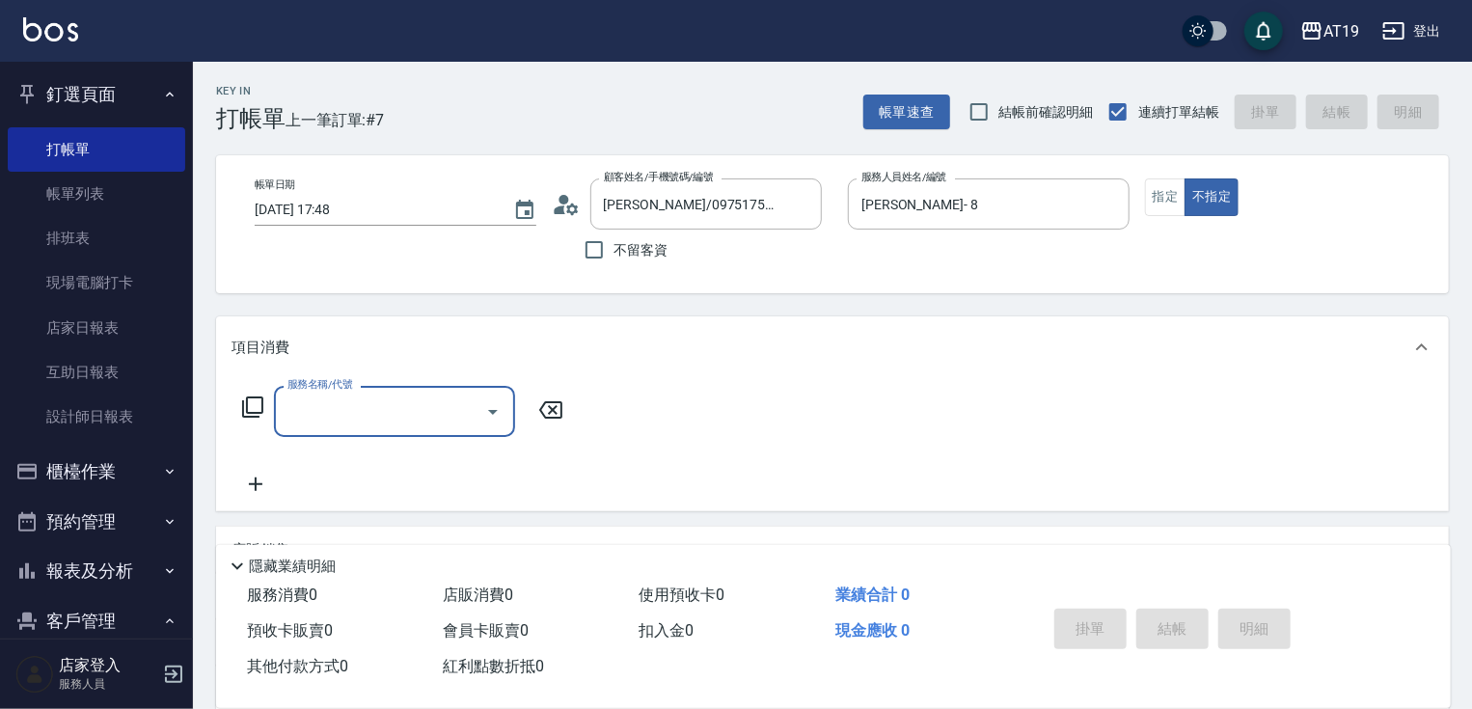
type input "4"
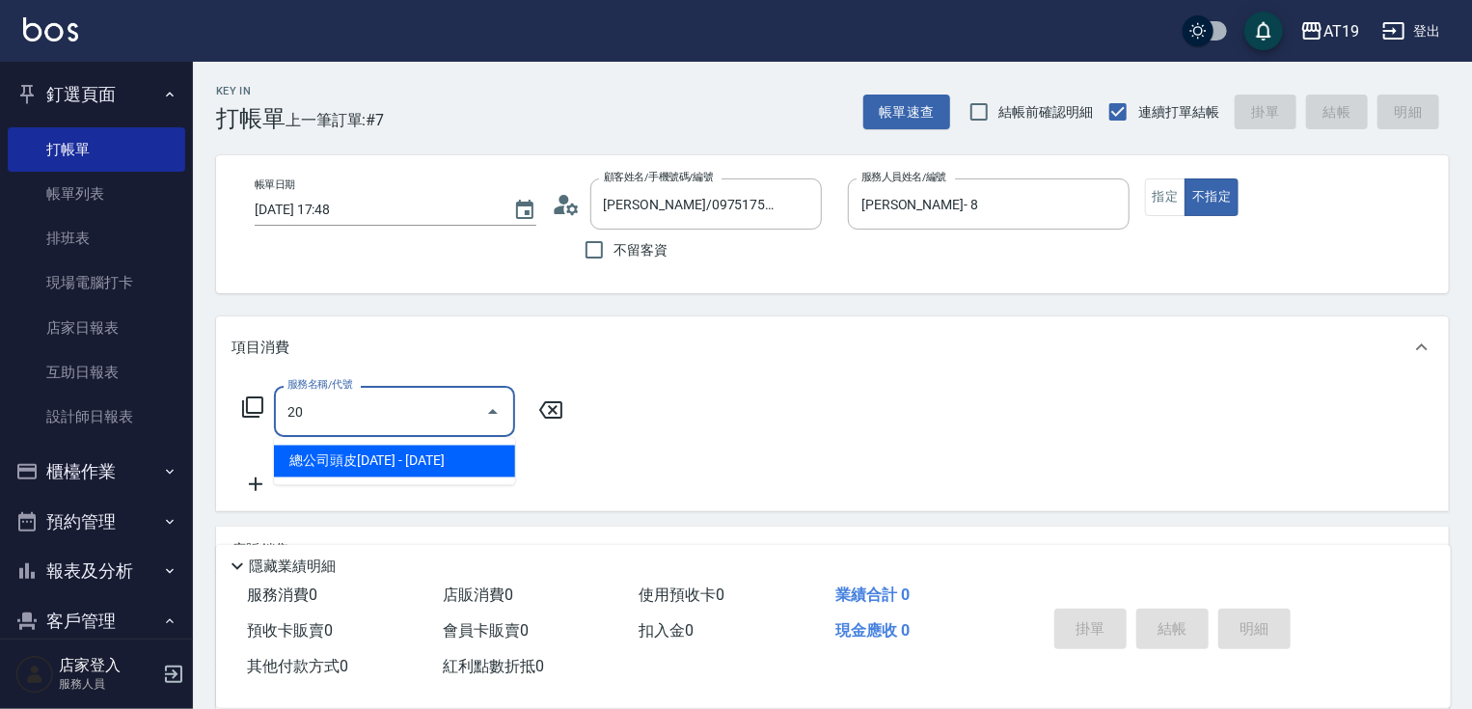
type input "201"
type input "30"
type input "洗髮(201)"
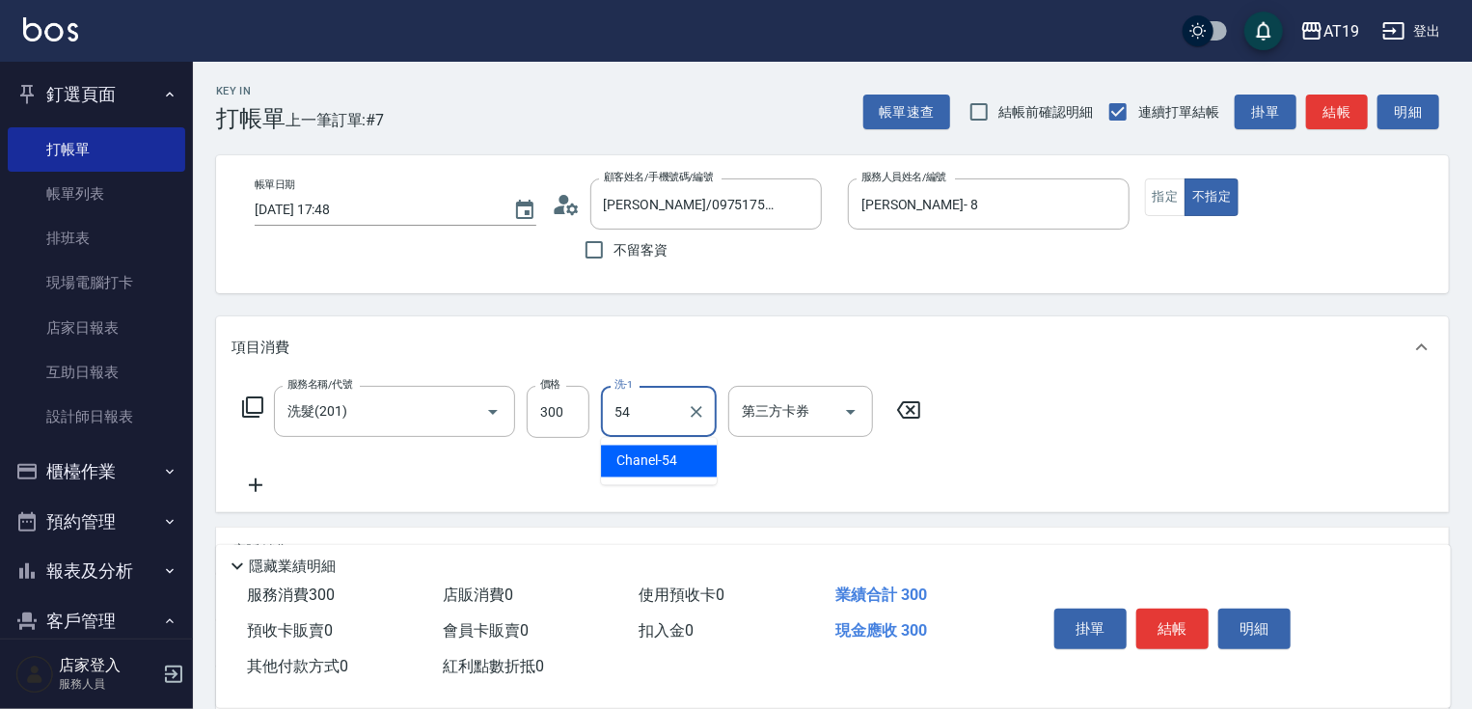
type input "Chanel-54"
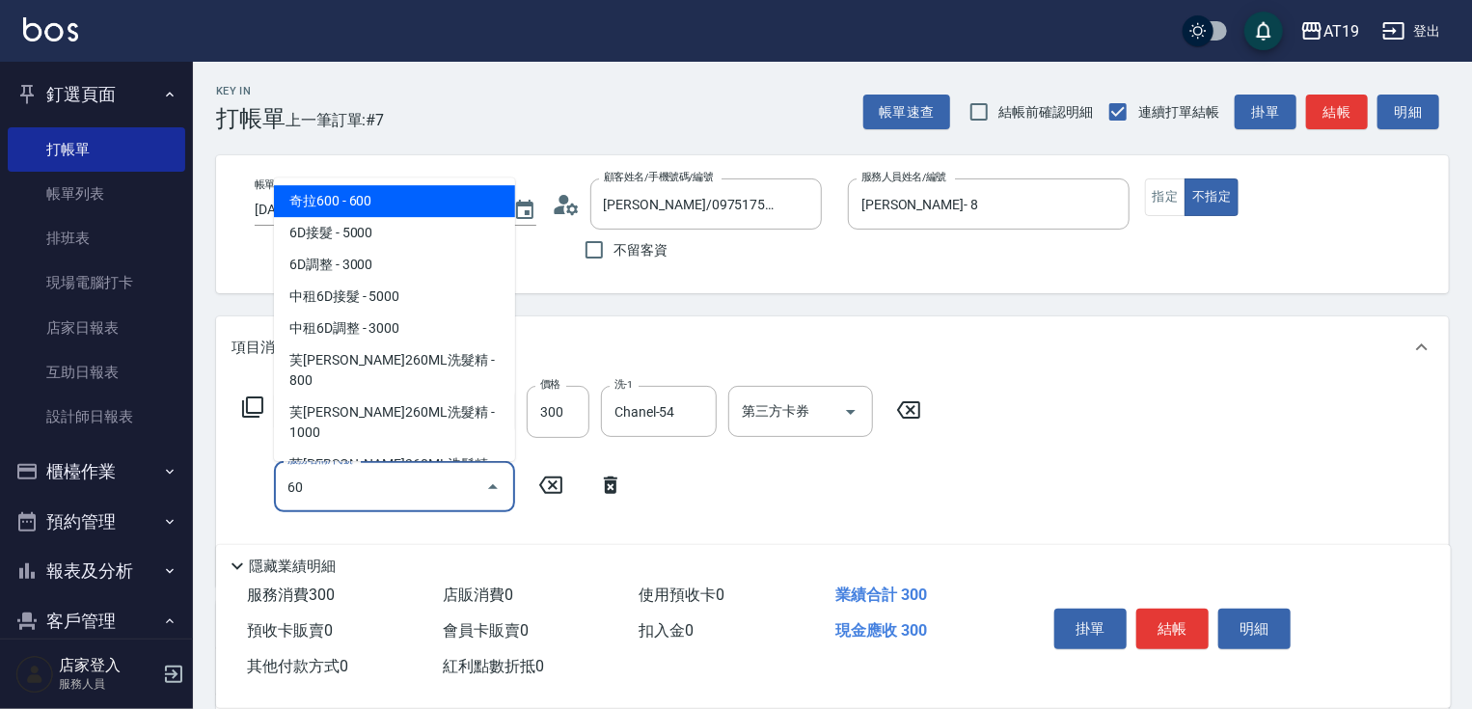
type input "601"
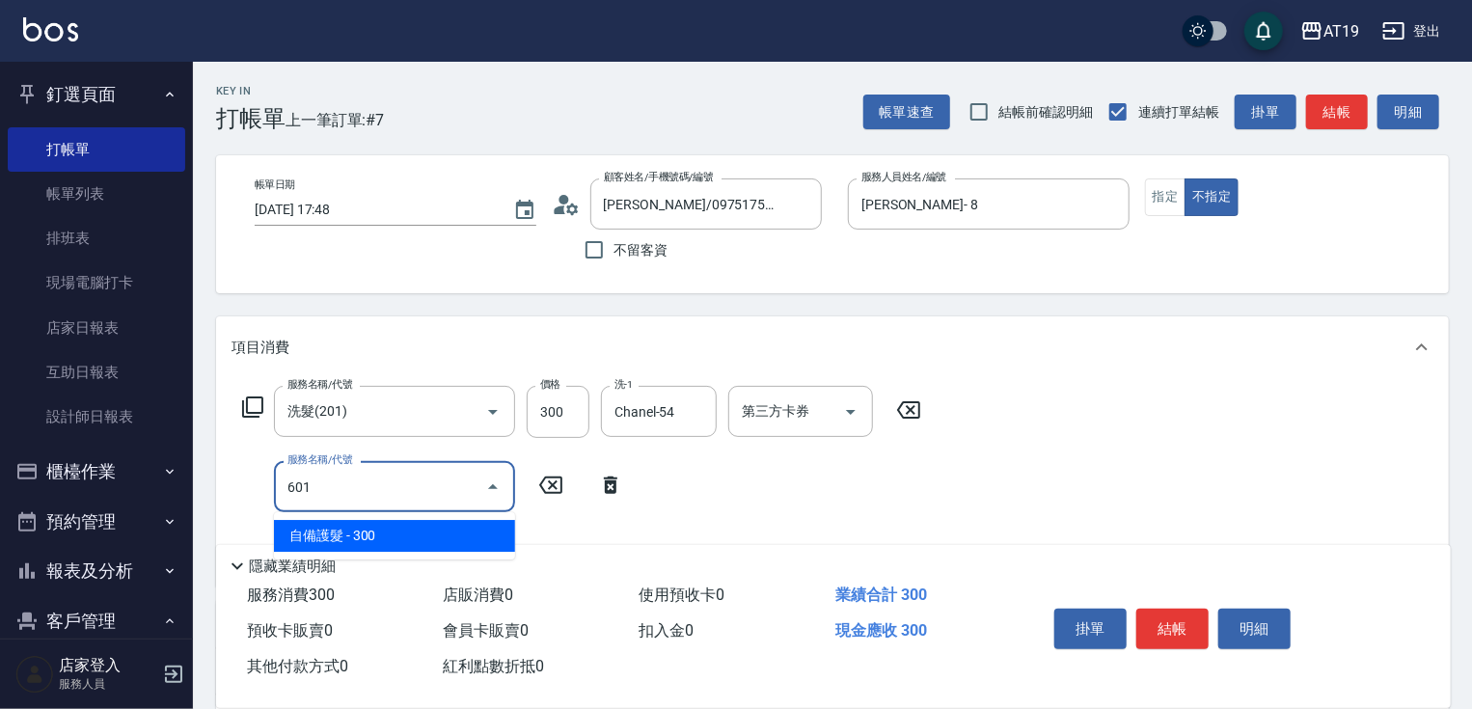
type input "60"
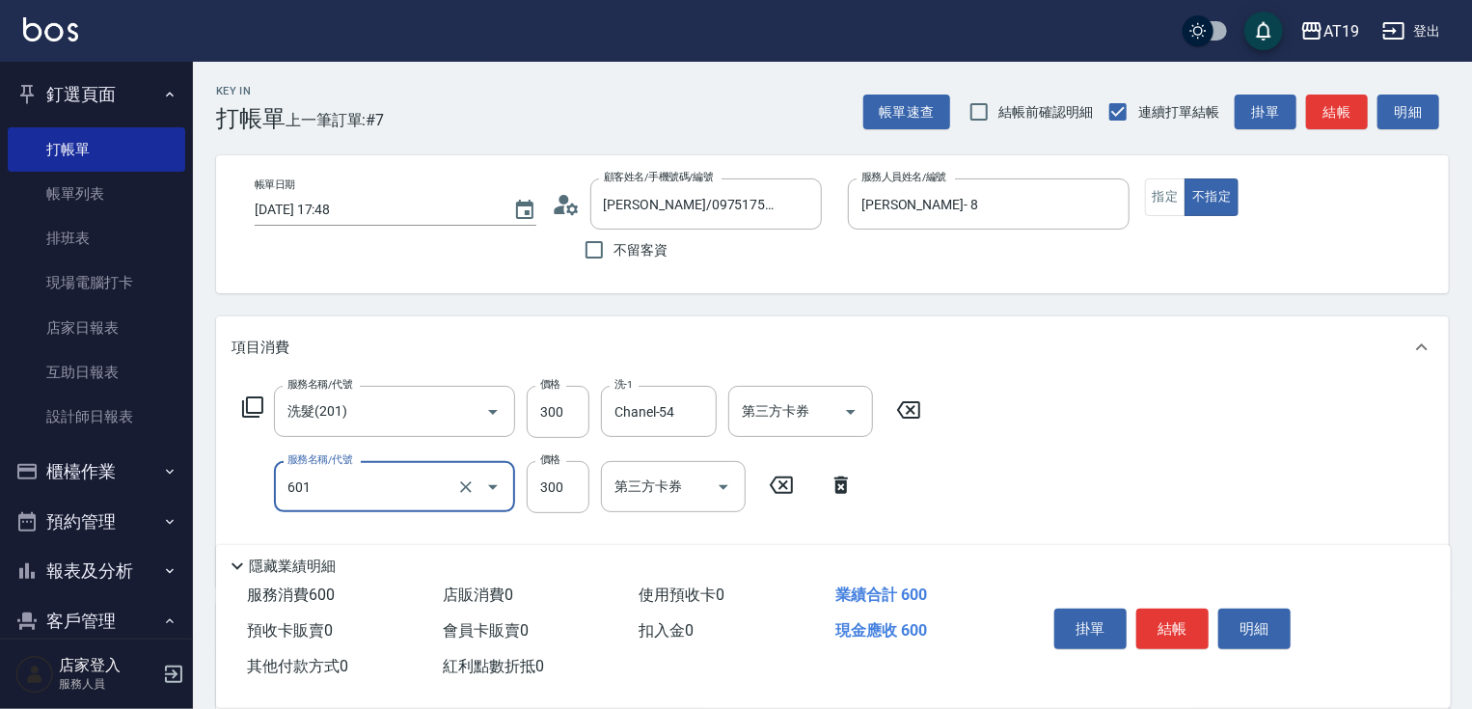
type input "自備護髮(601)"
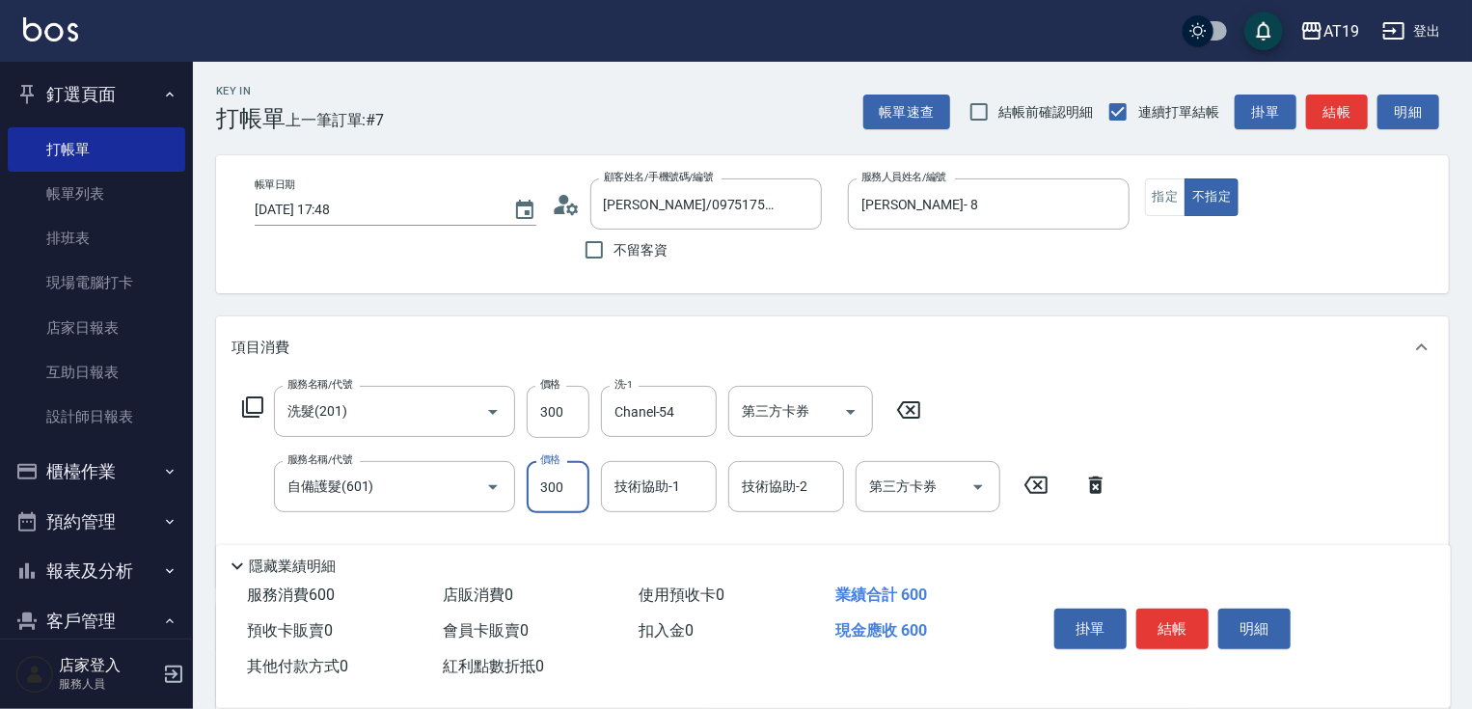
type input "1"
type input "30"
type input "140"
type input "40"
type input "1400"
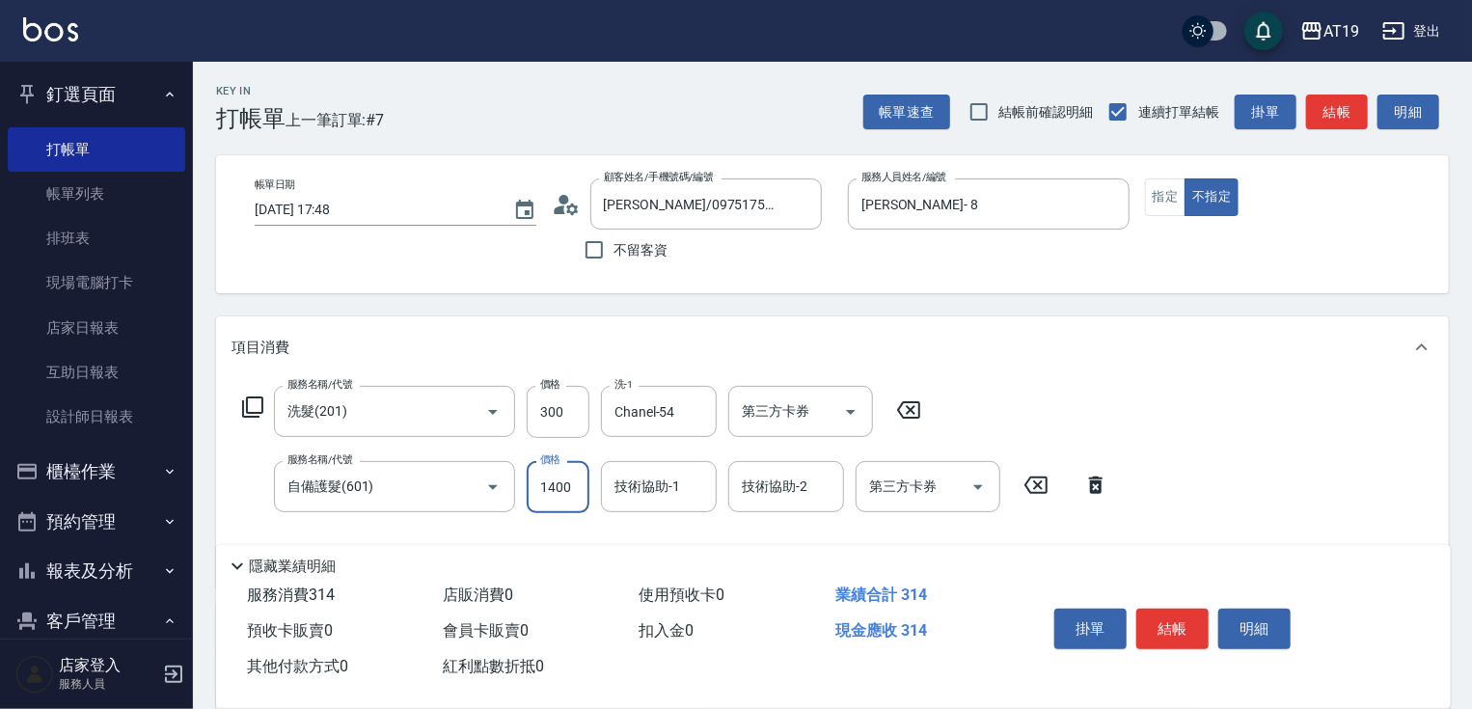
type input "170"
type input "1400"
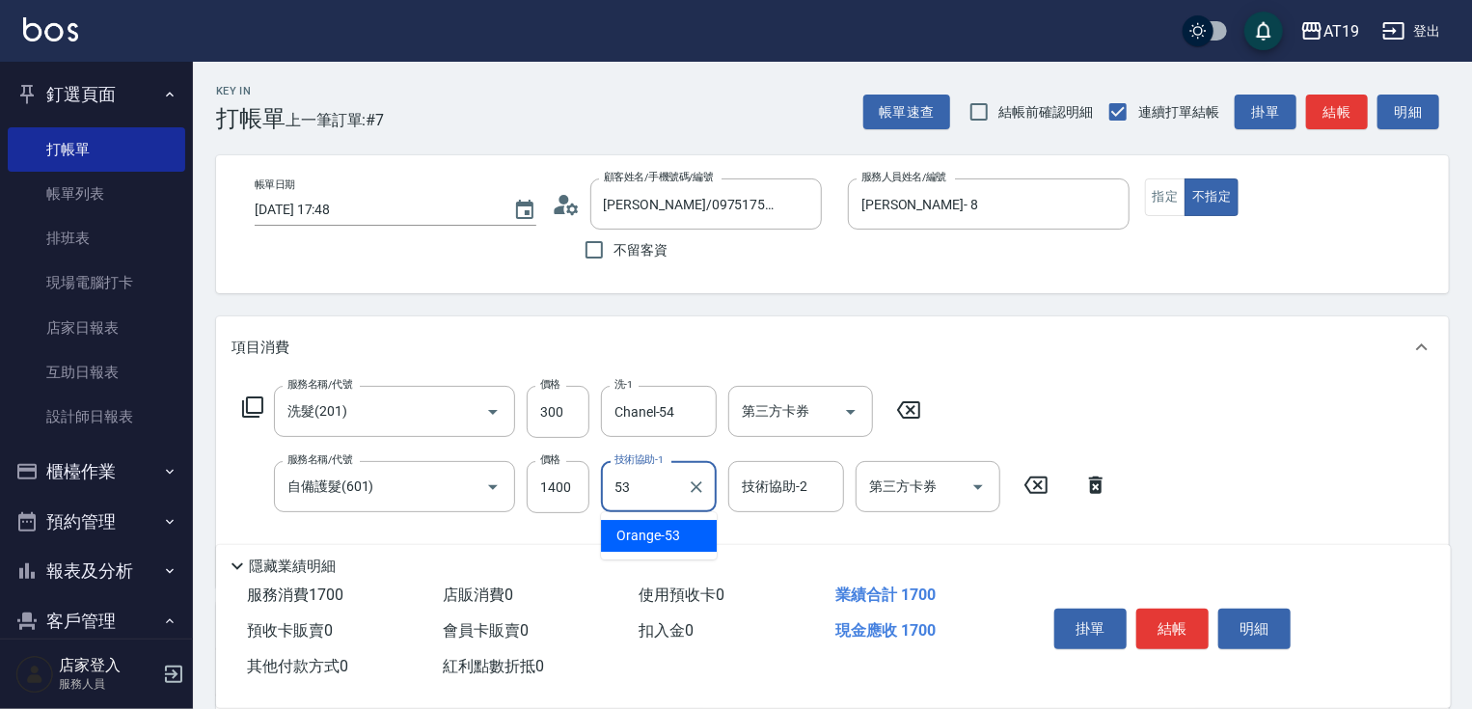
type input "Orange-53"
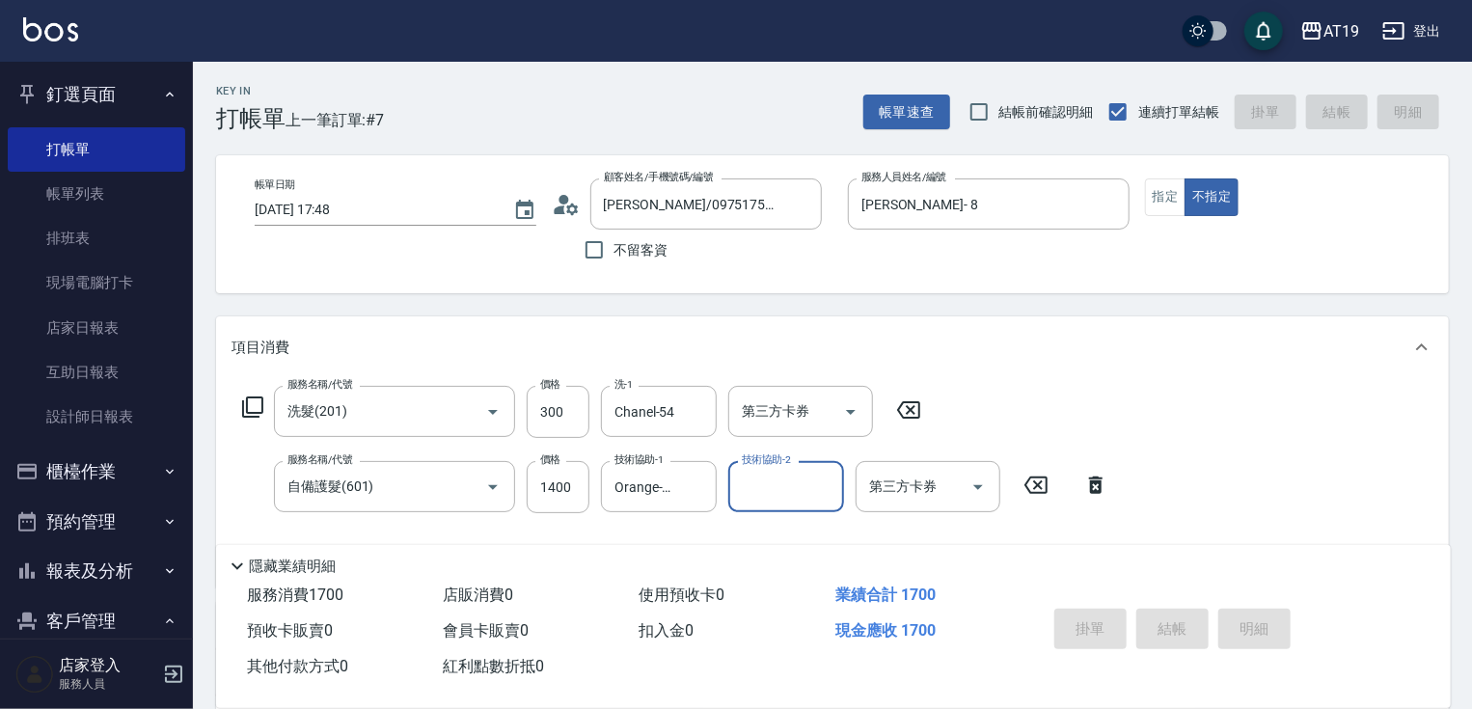
type input "2025/09/21 17:49"
type input "0"
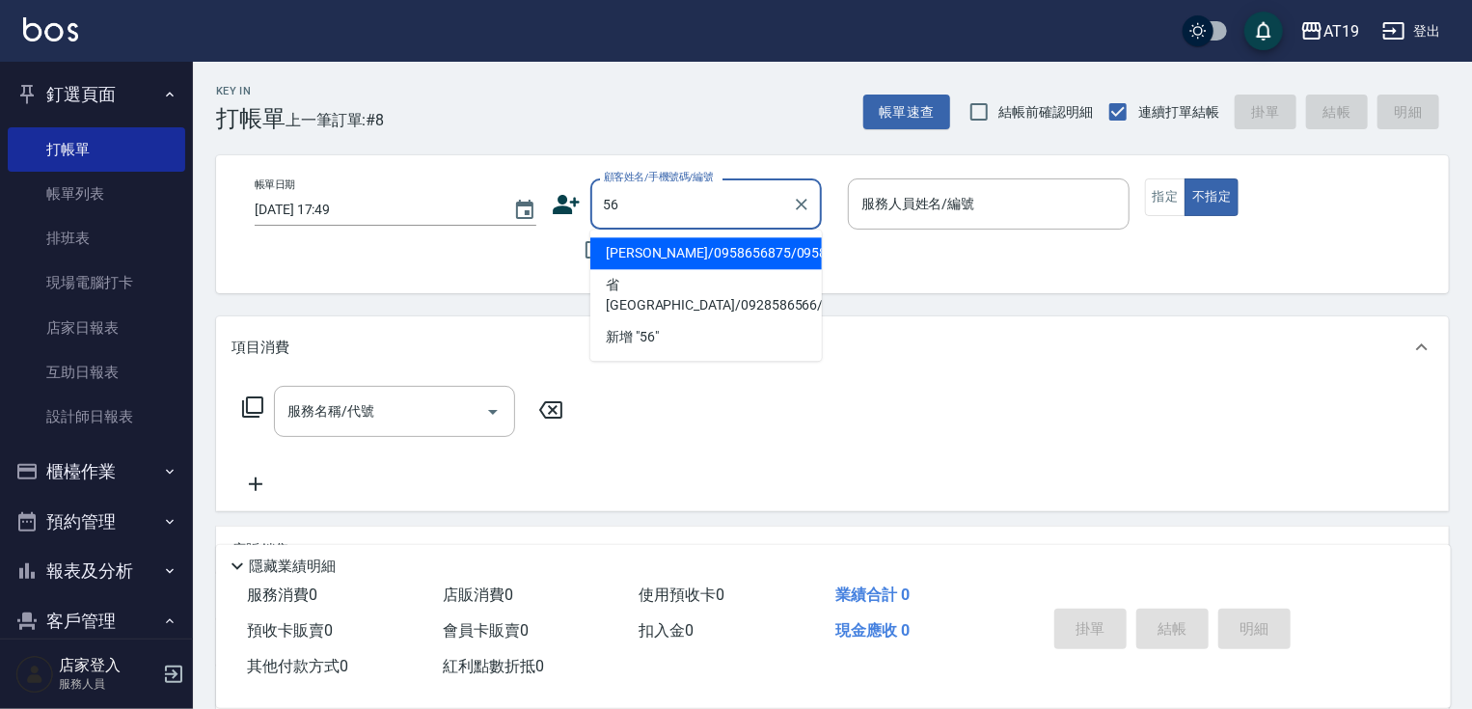
type input "5"
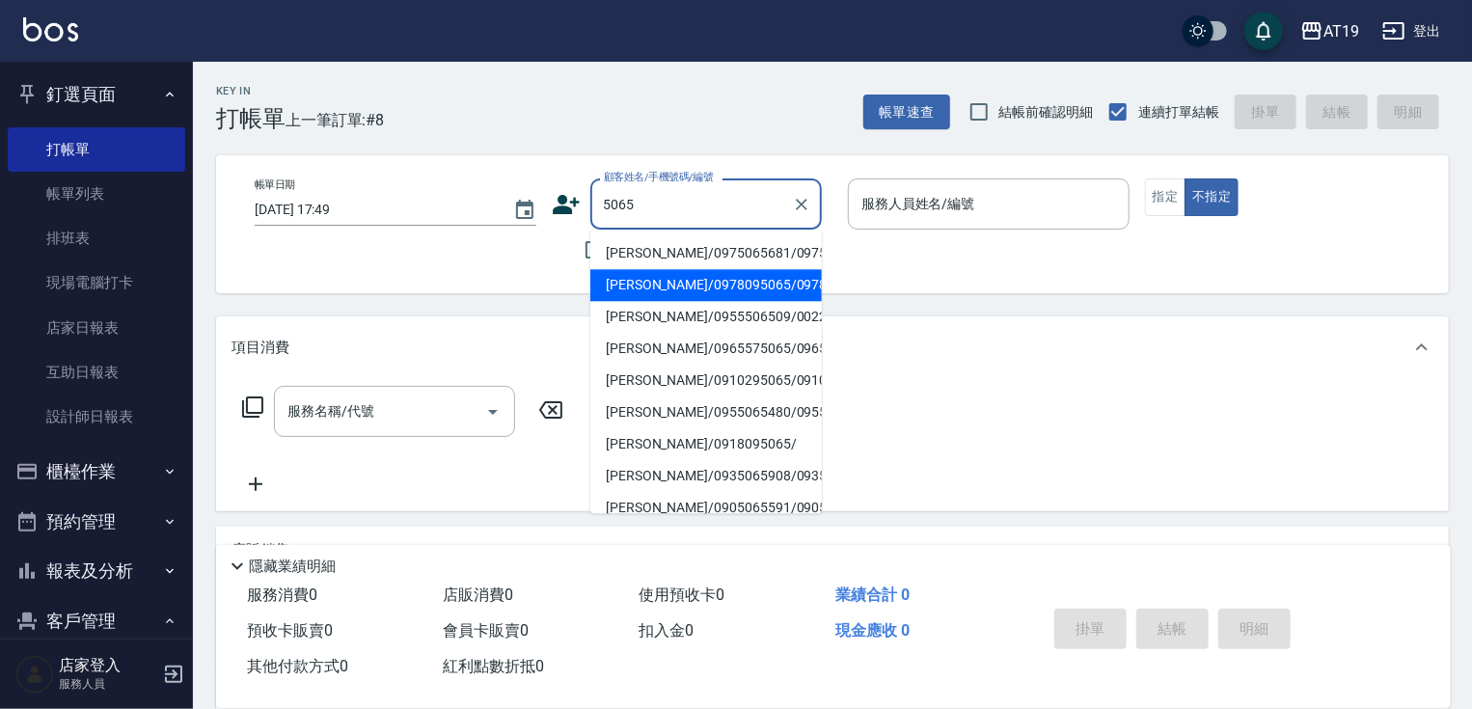
type input "張博鈞/0978095065/0978095065"
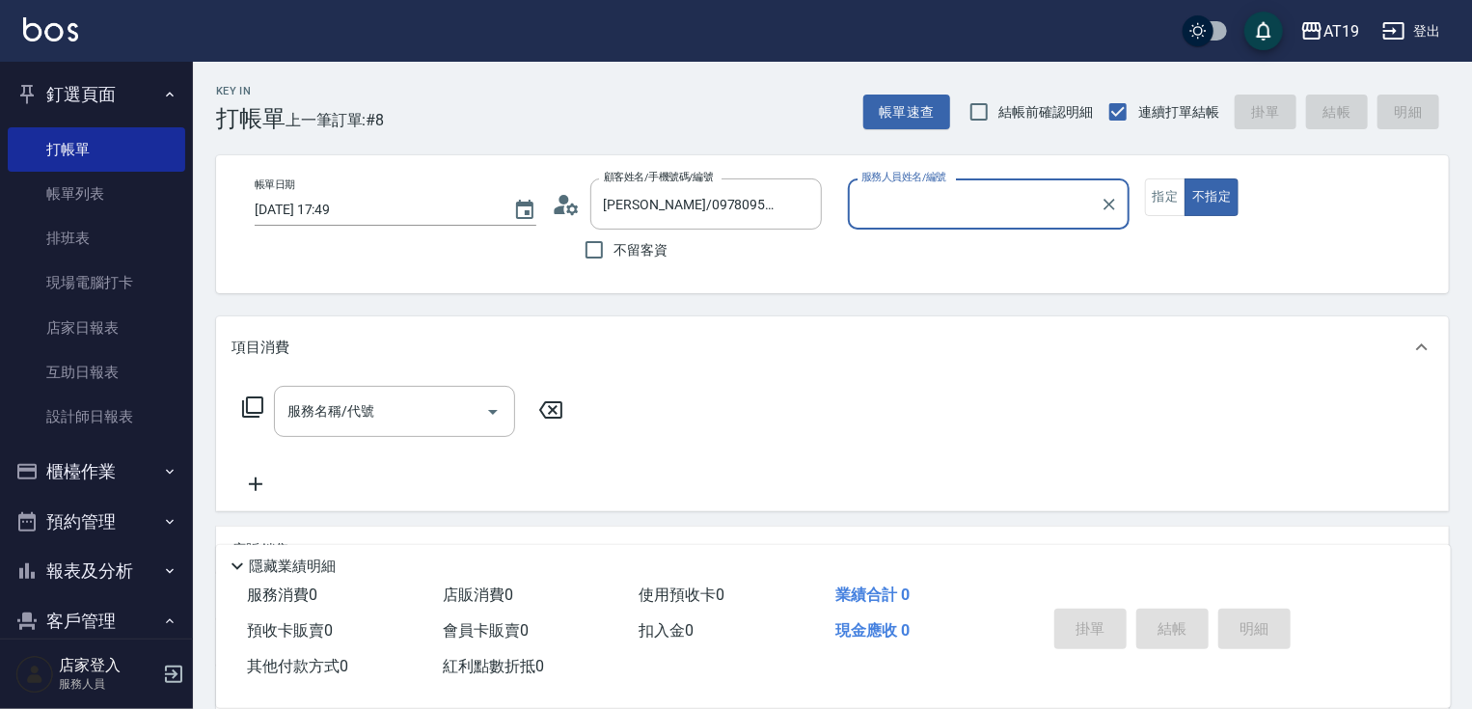
type input "Shen_le- 13"
click at [1184, 178] on button "不指定" at bounding box center [1211, 197] width 54 height 38
type button "false"
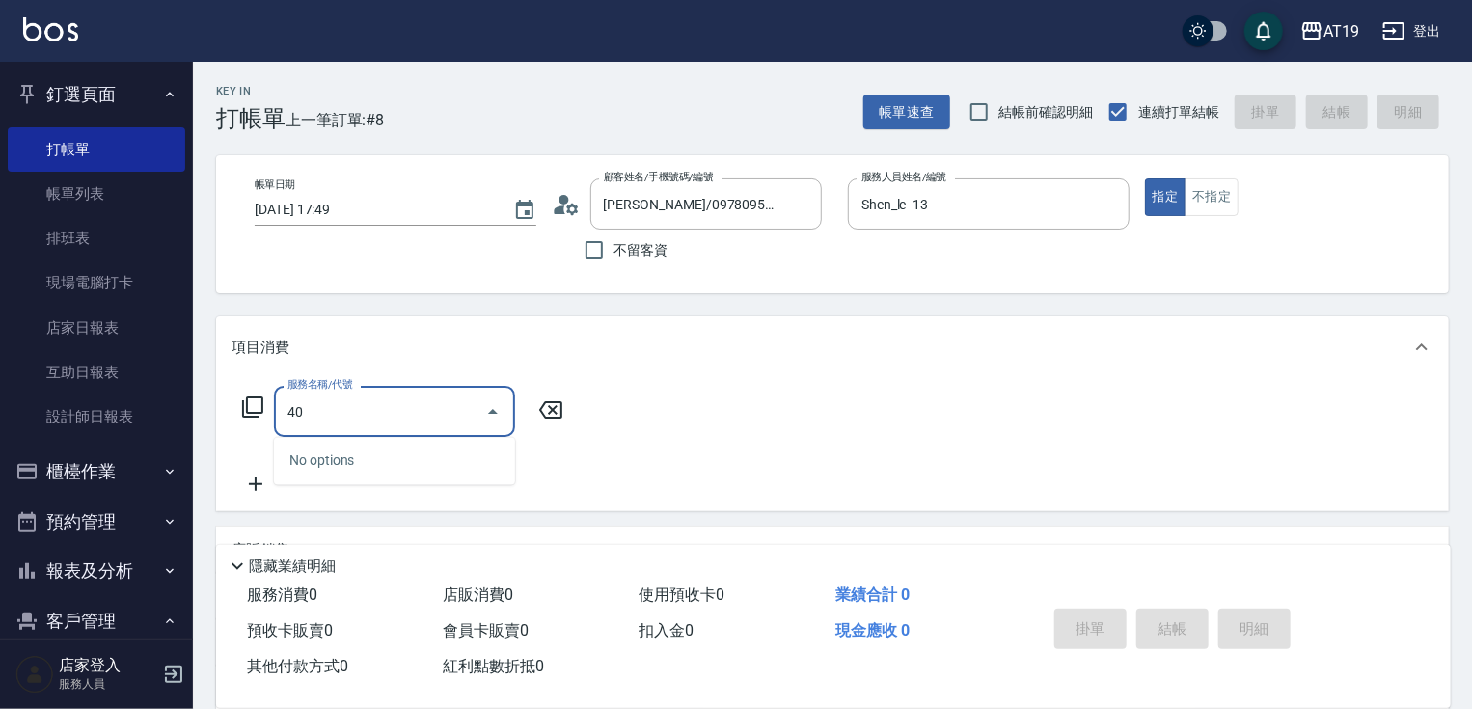
type input "401"
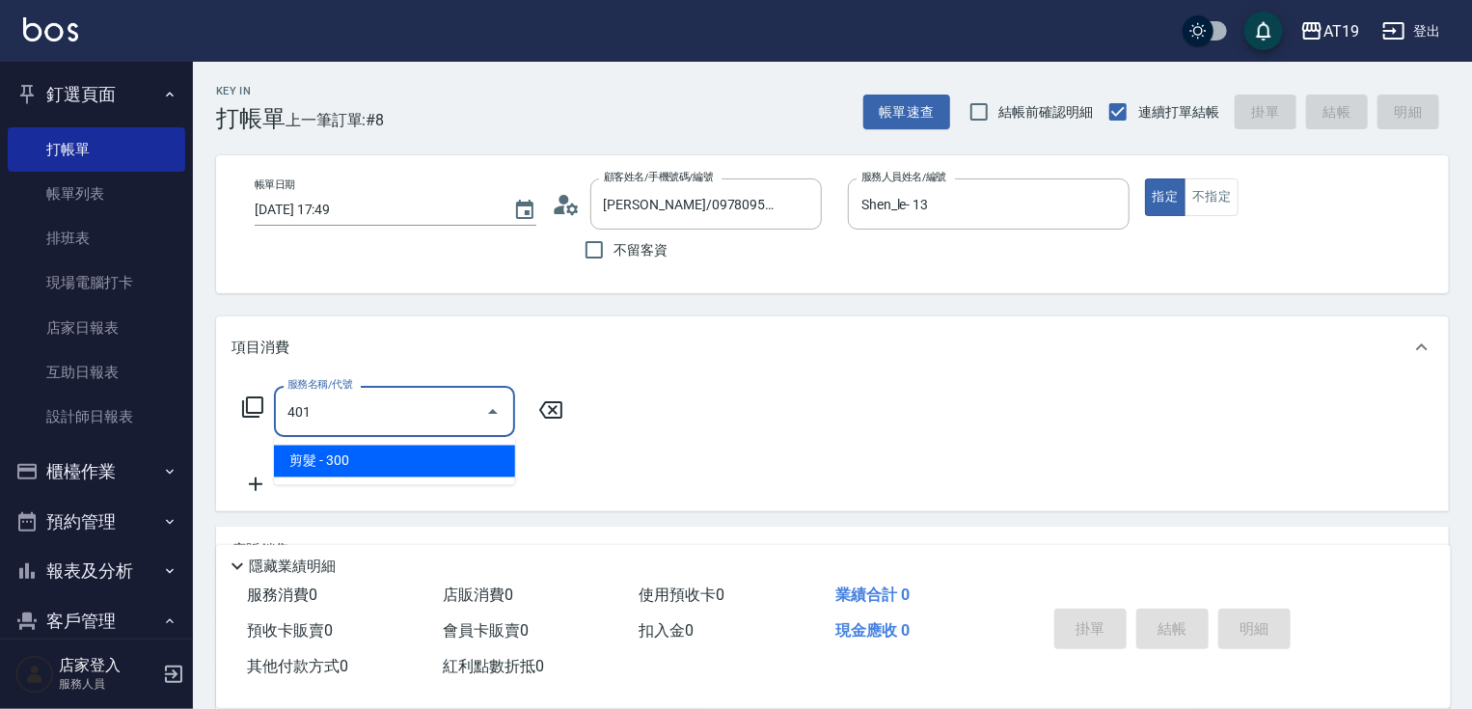
type input "30"
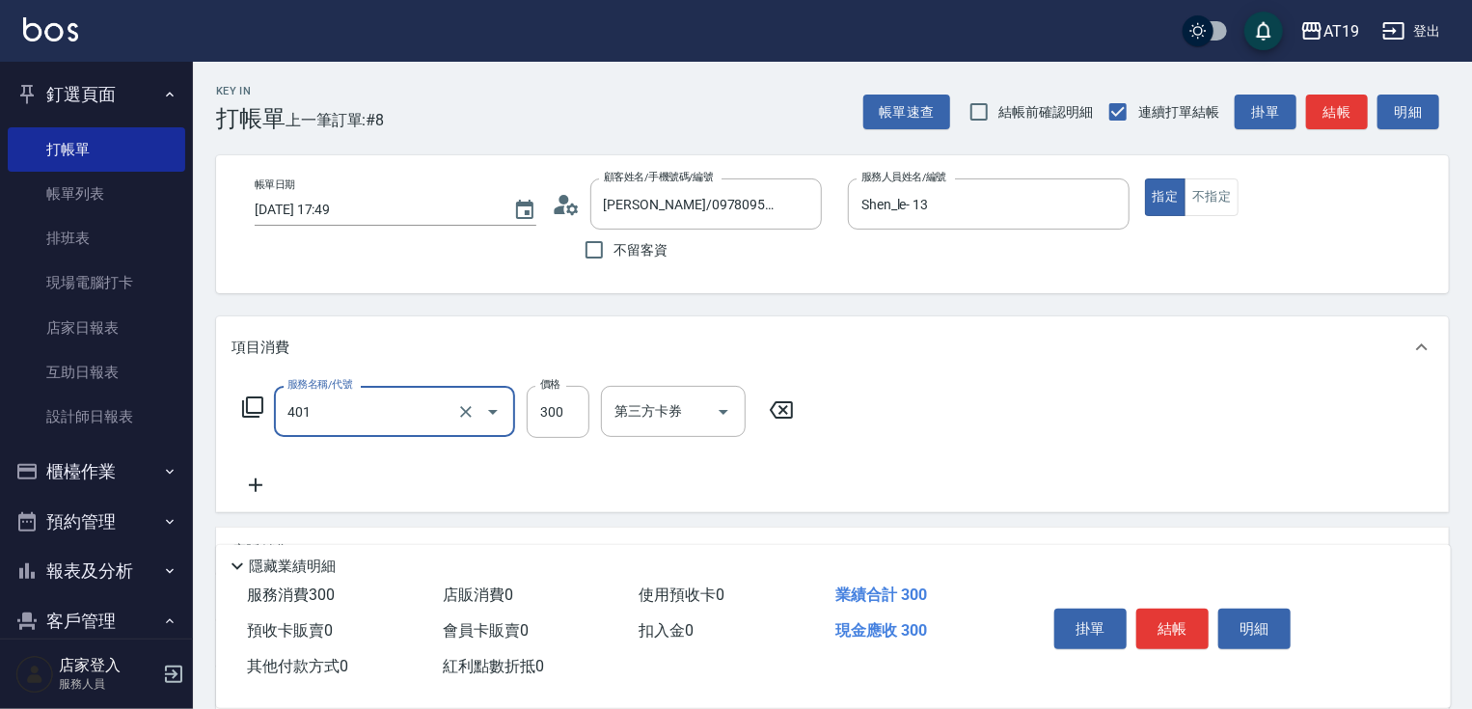
type input "剪髮(401)"
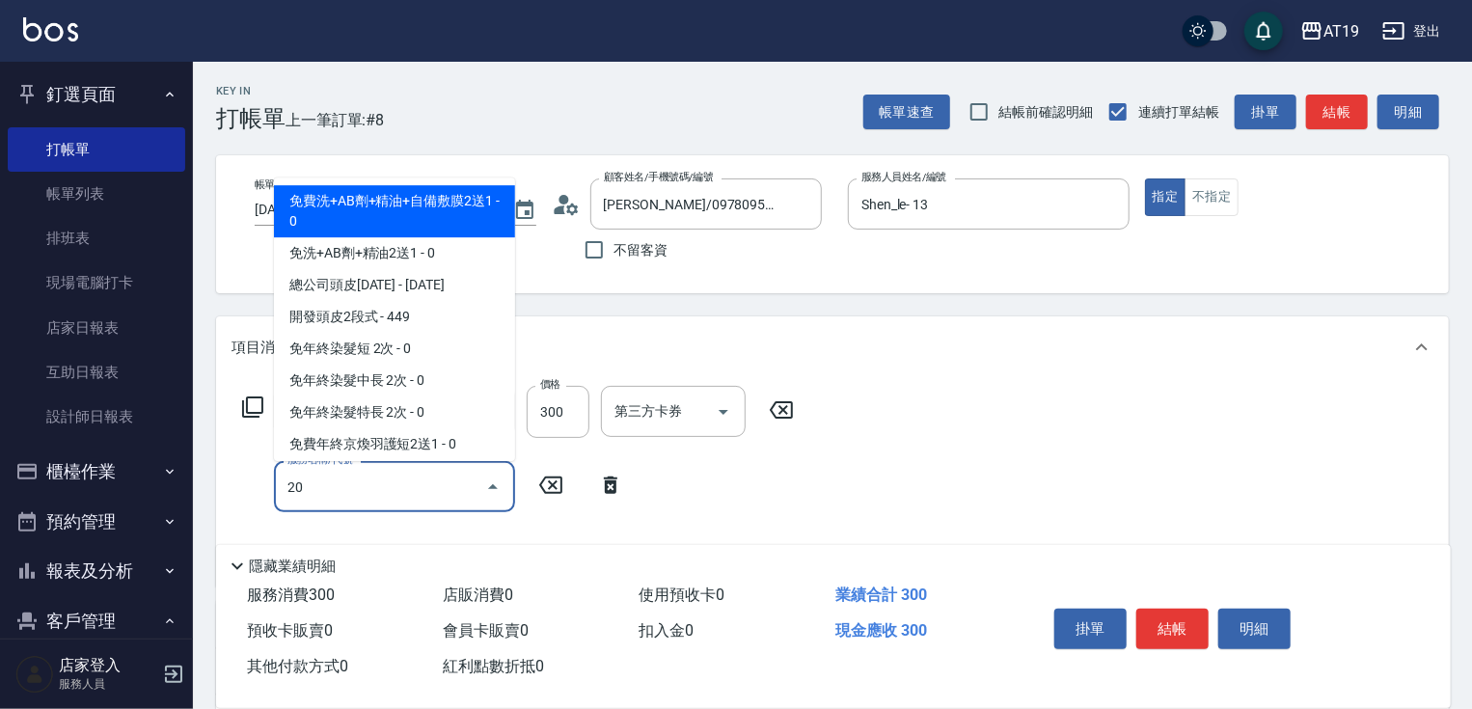
type input "201"
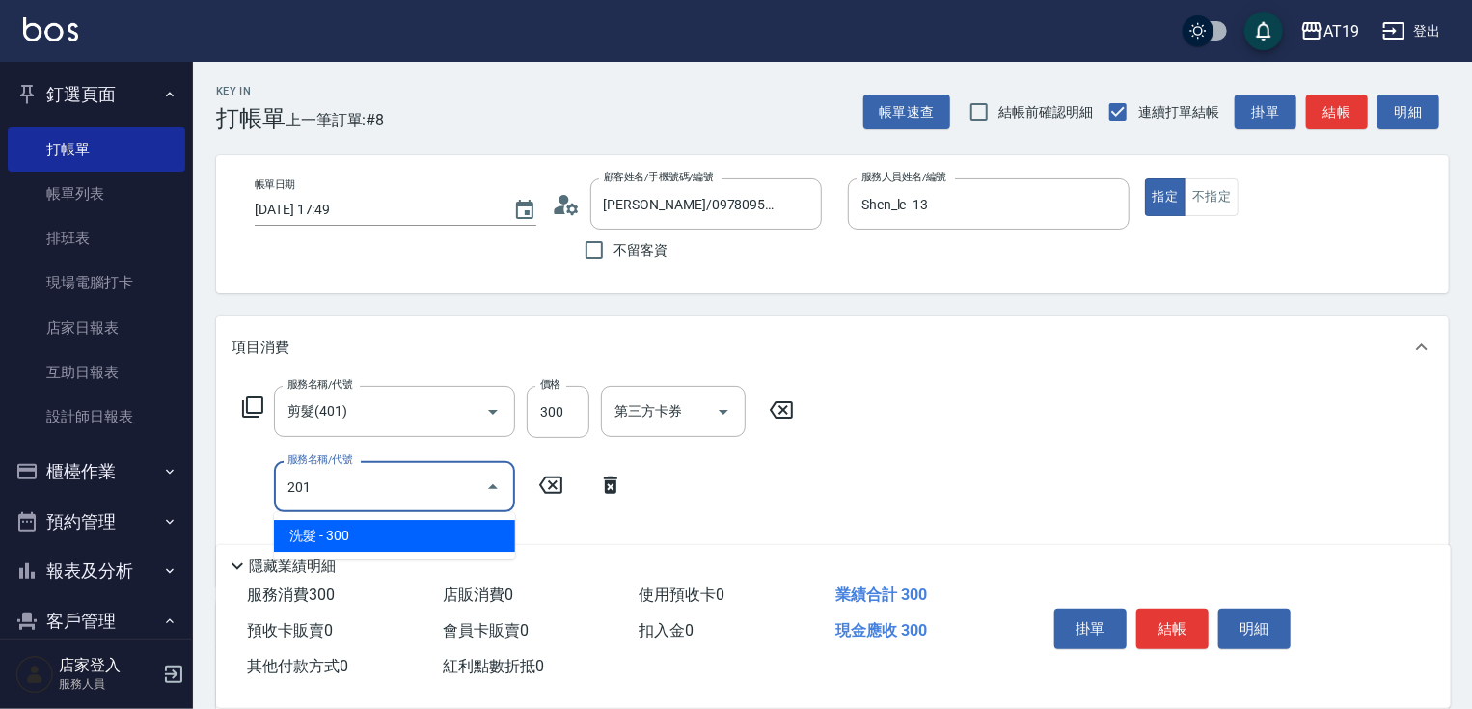
type input "60"
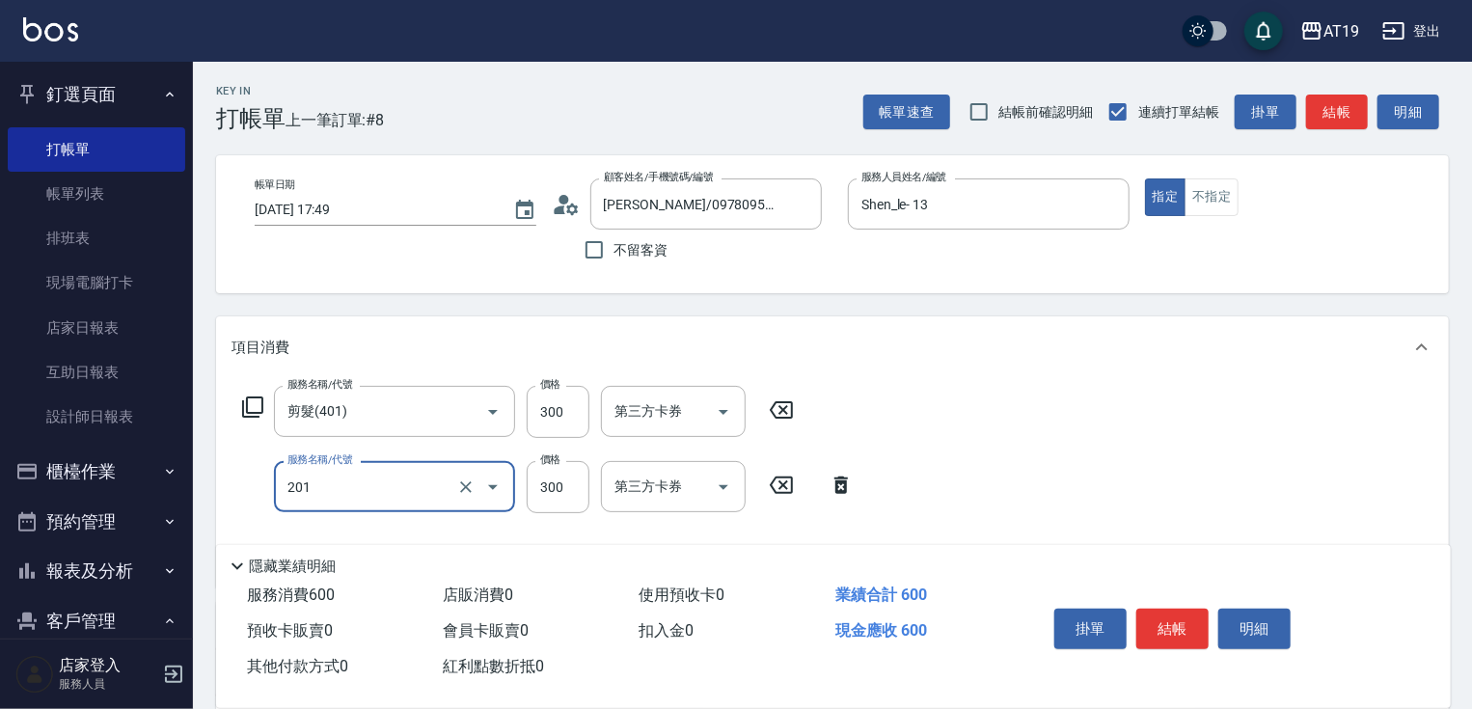
type input "洗髮(201)"
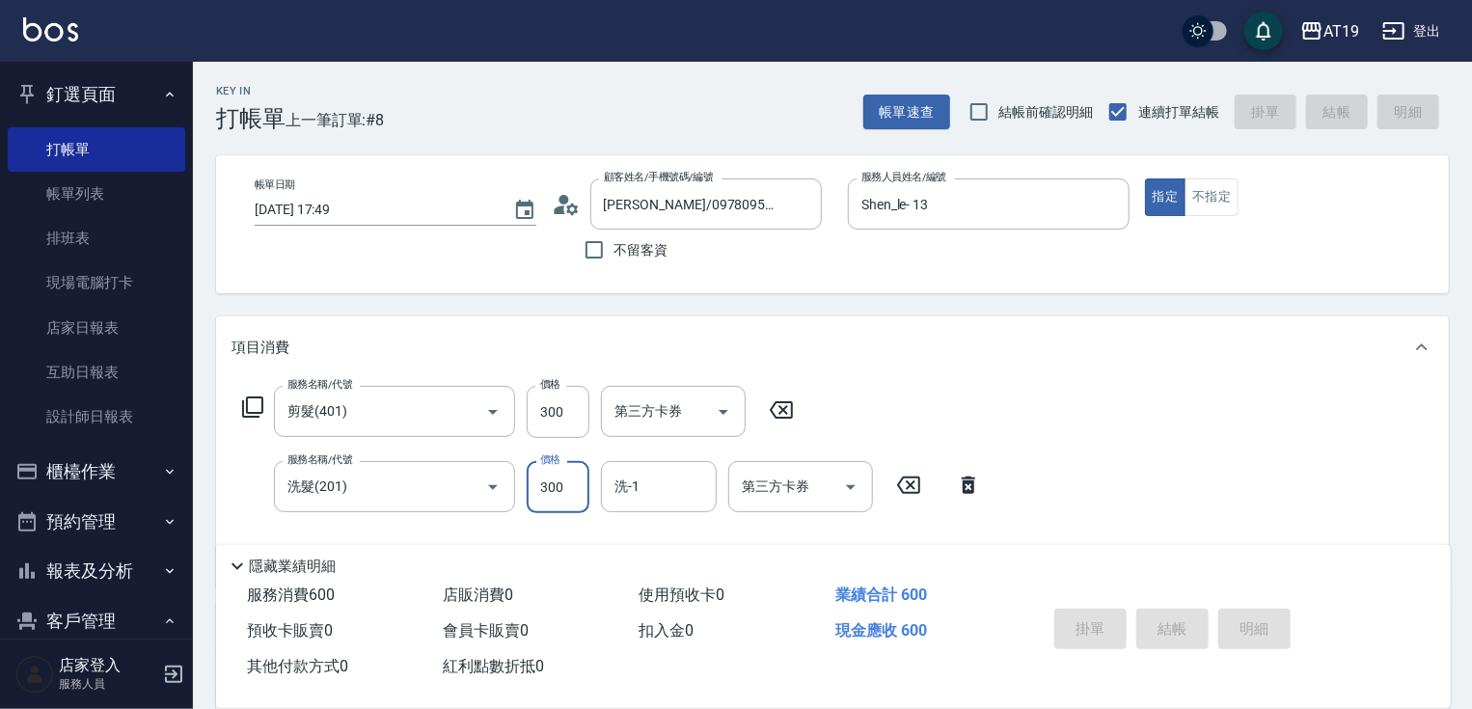
type input "2025/09/21 17:50"
type input "0"
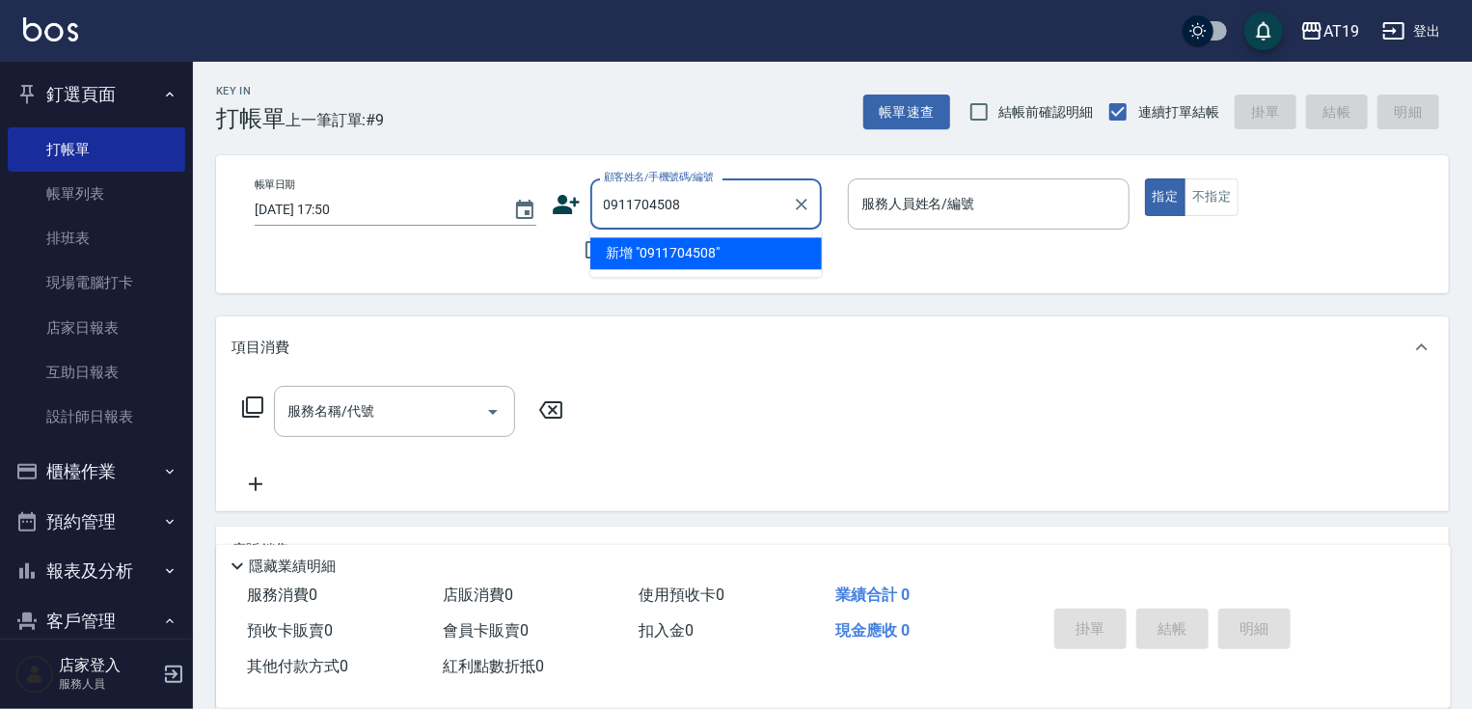
type input "0911704508"
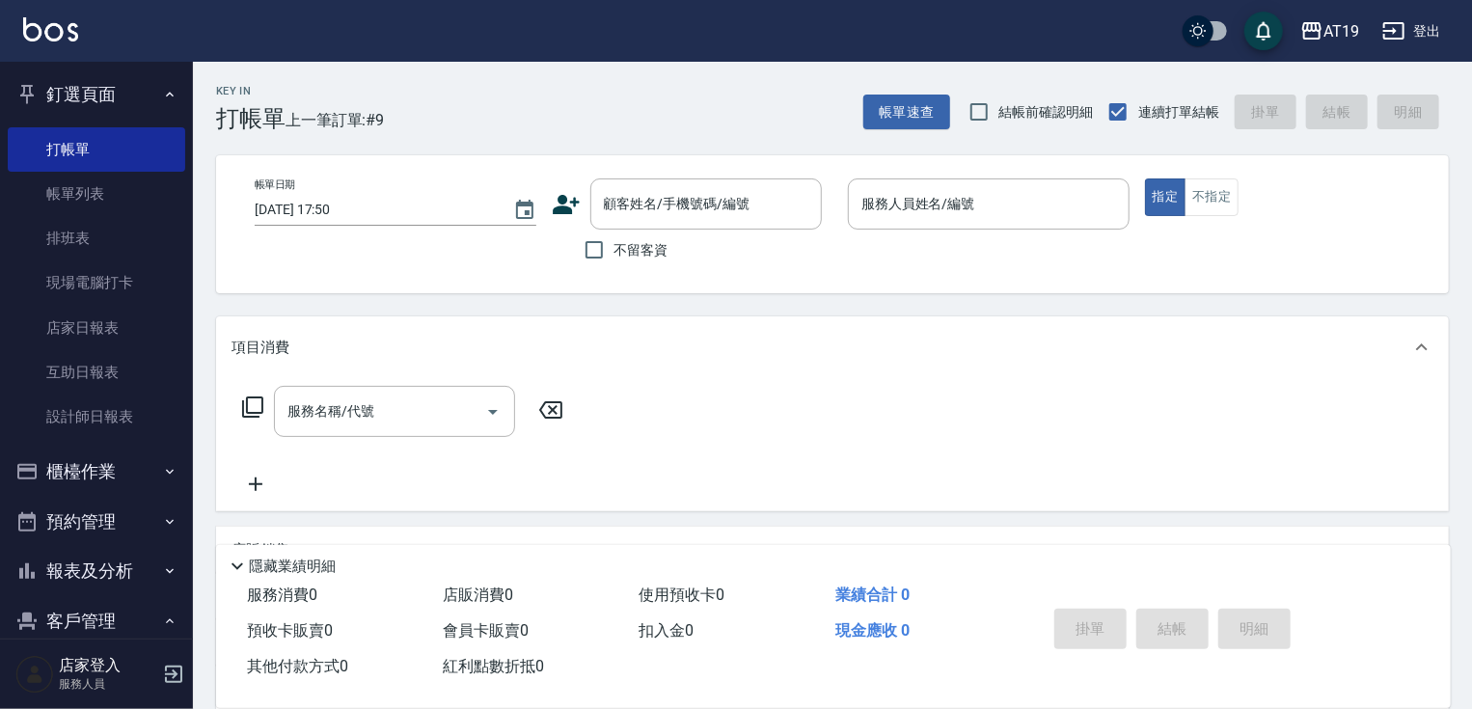
click at [560, 208] on icon at bounding box center [566, 204] width 27 height 19
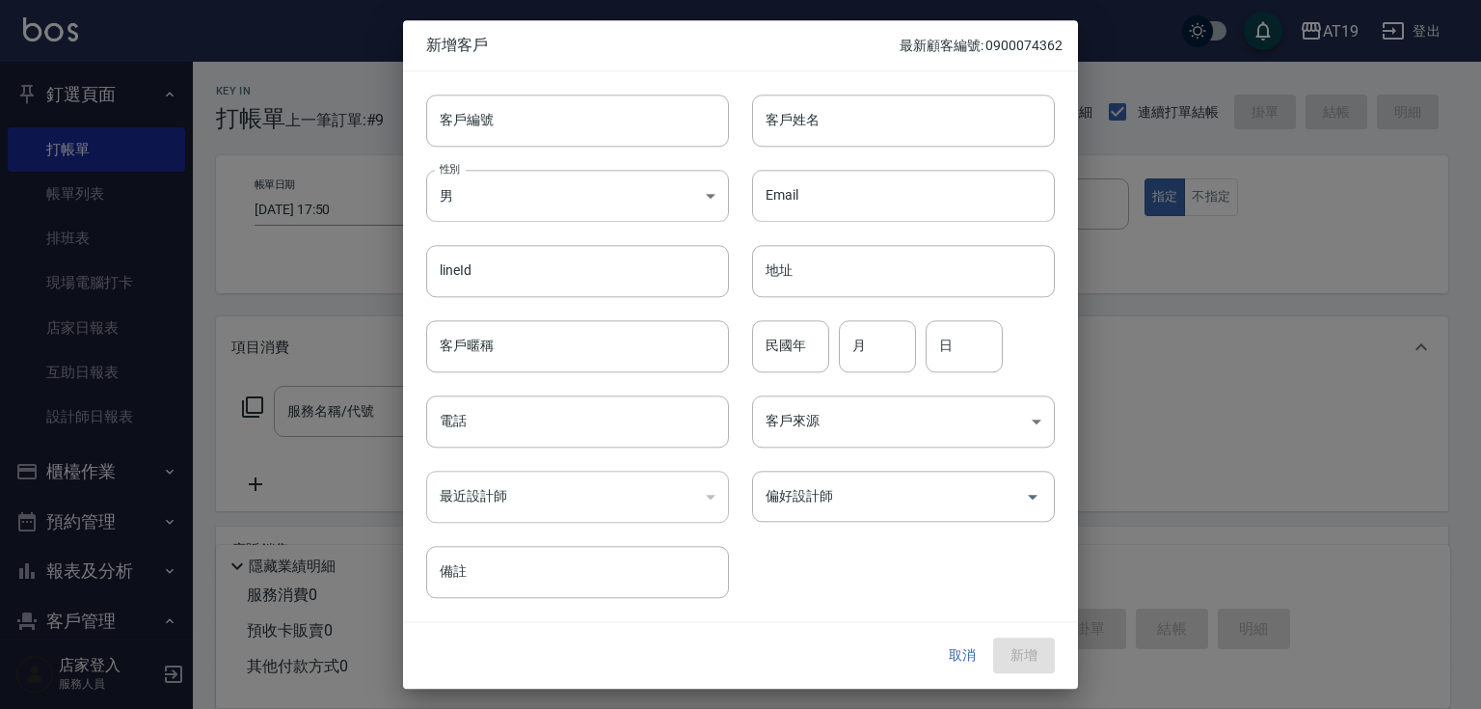
click at [593, 162] on div "性別 男 MALE 性別" at bounding box center [566, 184] width 326 height 75
click at [609, 120] on input "客戶編號" at bounding box center [577, 121] width 303 height 52
paste input "0911704508"
type input "0911704508"
click at [545, 435] on input "電話" at bounding box center [577, 421] width 303 height 52
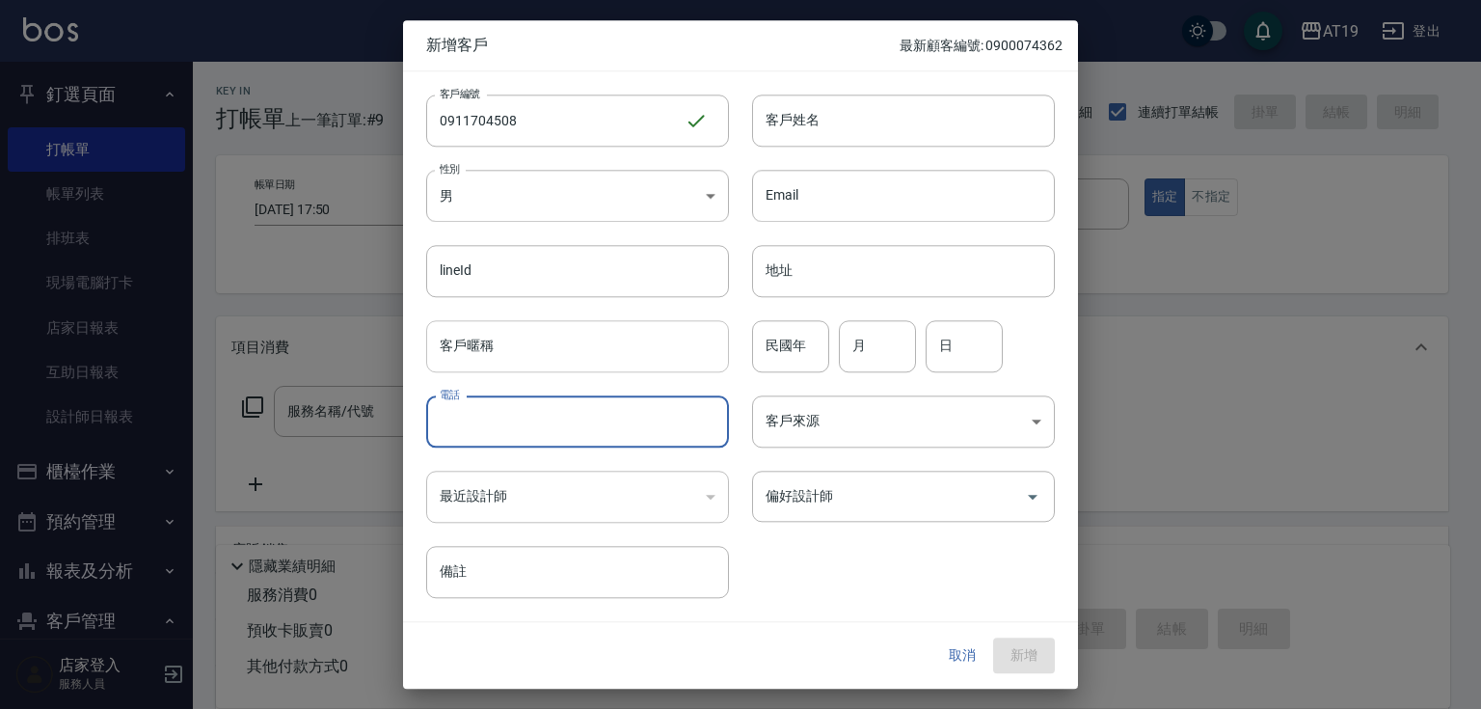
paste input "0911704508"
type input "0911704508"
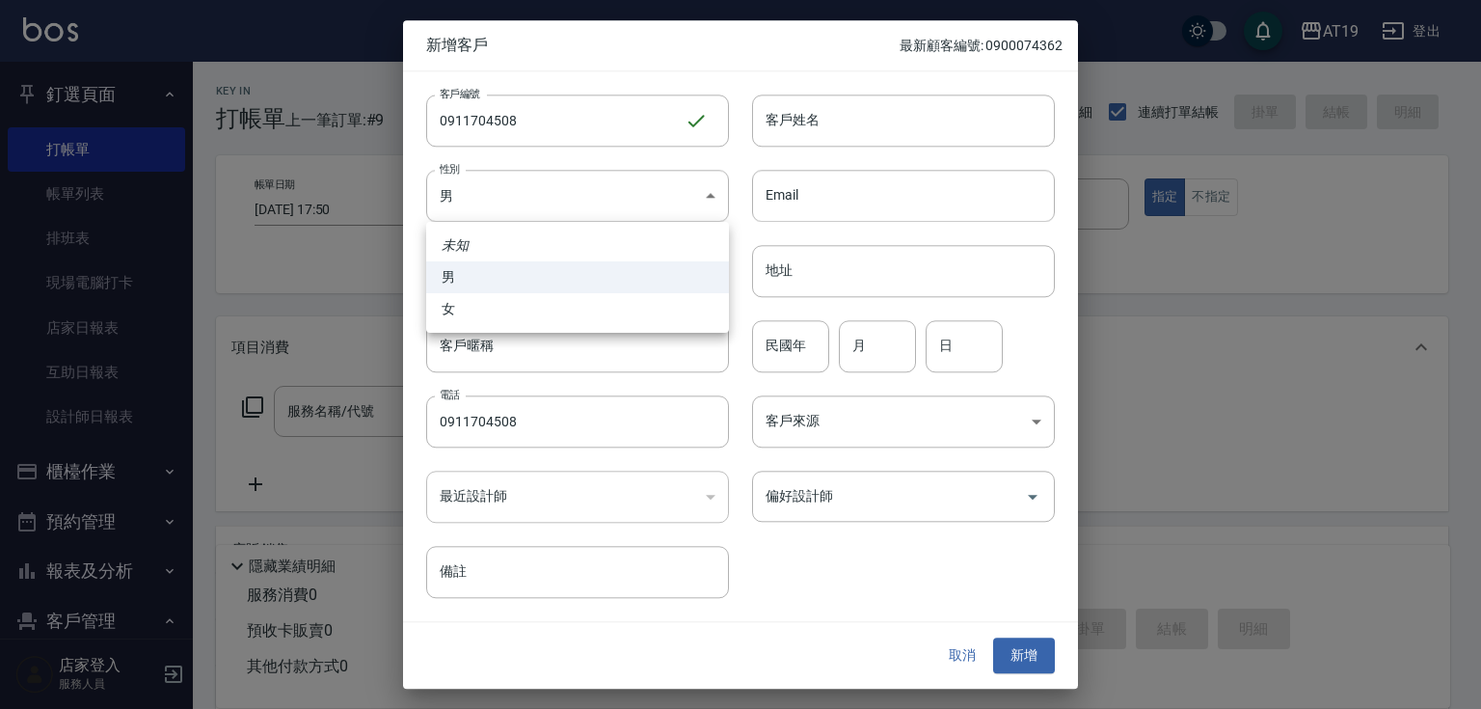
drag, startPoint x: 544, startPoint y: 203, endPoint x: 549, endPoint y: 270, distance: 66.7
click at [545, 210] on body "AT19 登出 釘選頁面 打帳單 帳單列表 排班表 現場電腦打卡 店家日報表 互助日報表 設計師日報表 櫃檯作業 打帳單 帳單列表 現金收支登錄 高階收支登錄…" at bounding box center [740, 494] width 1481 height 988
drag, startPoint x: 555, startPoint y: 309, endPoint x: 594, endPoint y: 250, distance: 70.9
click at [556, 305] on li "女" at bounding box center [577, 309] width 303 height 32
type input "FEMALE"
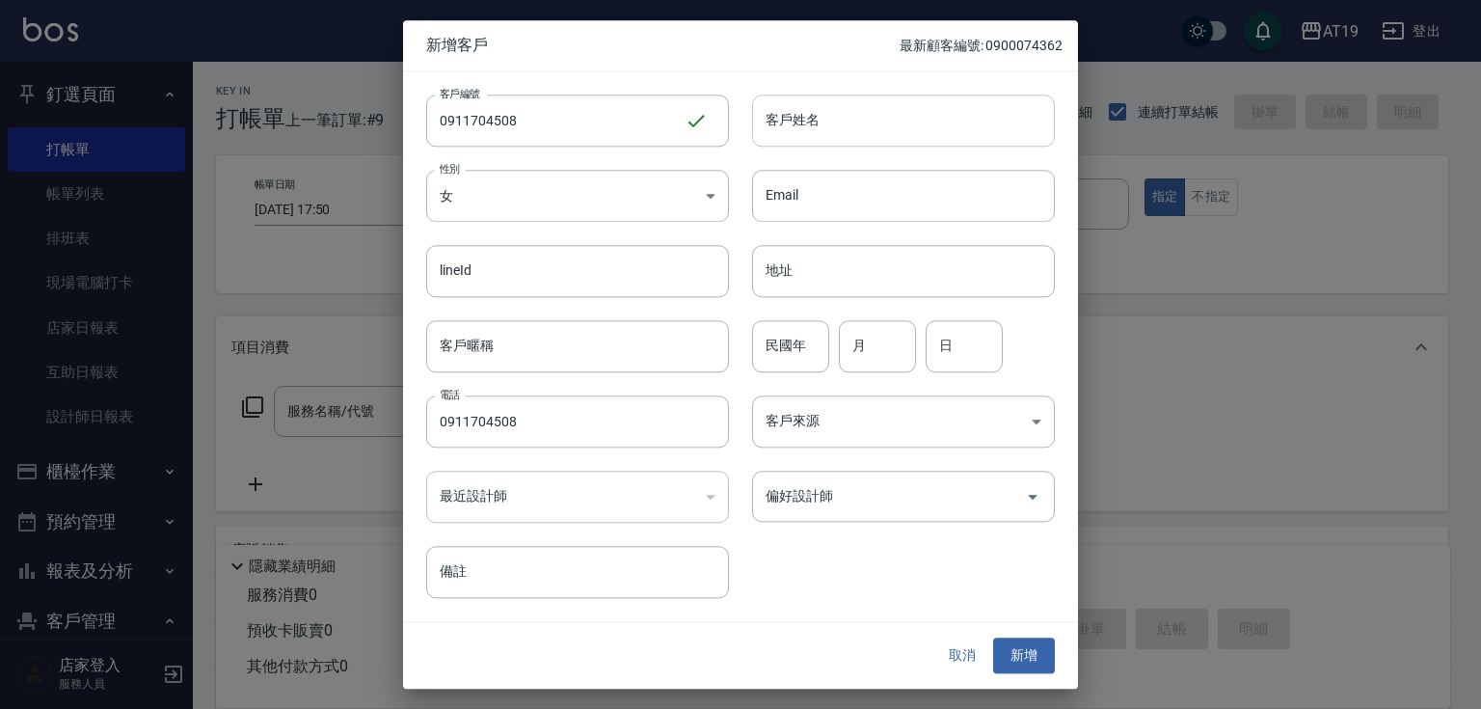
click at [798, 125] on input "客戶姓名" at bounding box center [903, 121] width 303 height 52
type input "ㄩ"
type input "milgne"
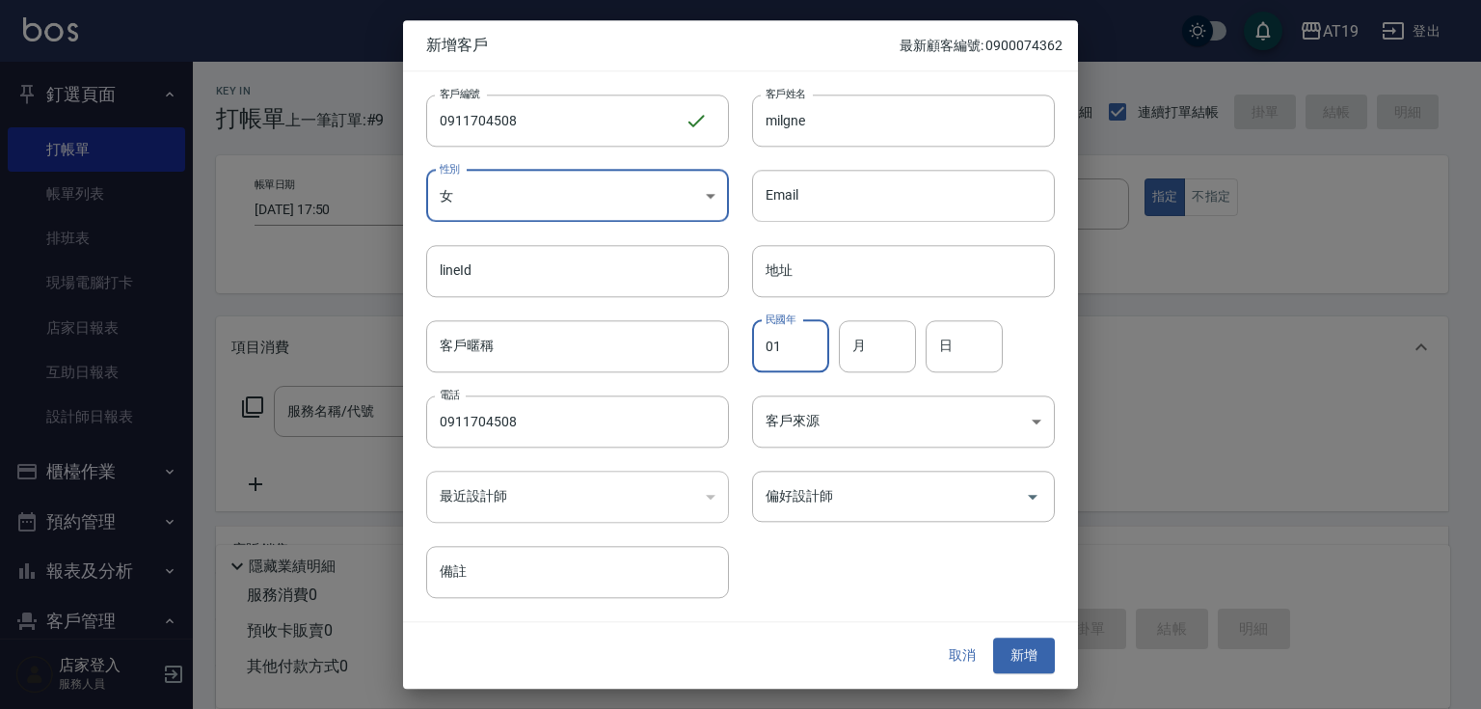
type input "01"
type input "0"
type input "10"
type input "1"
type input "01"
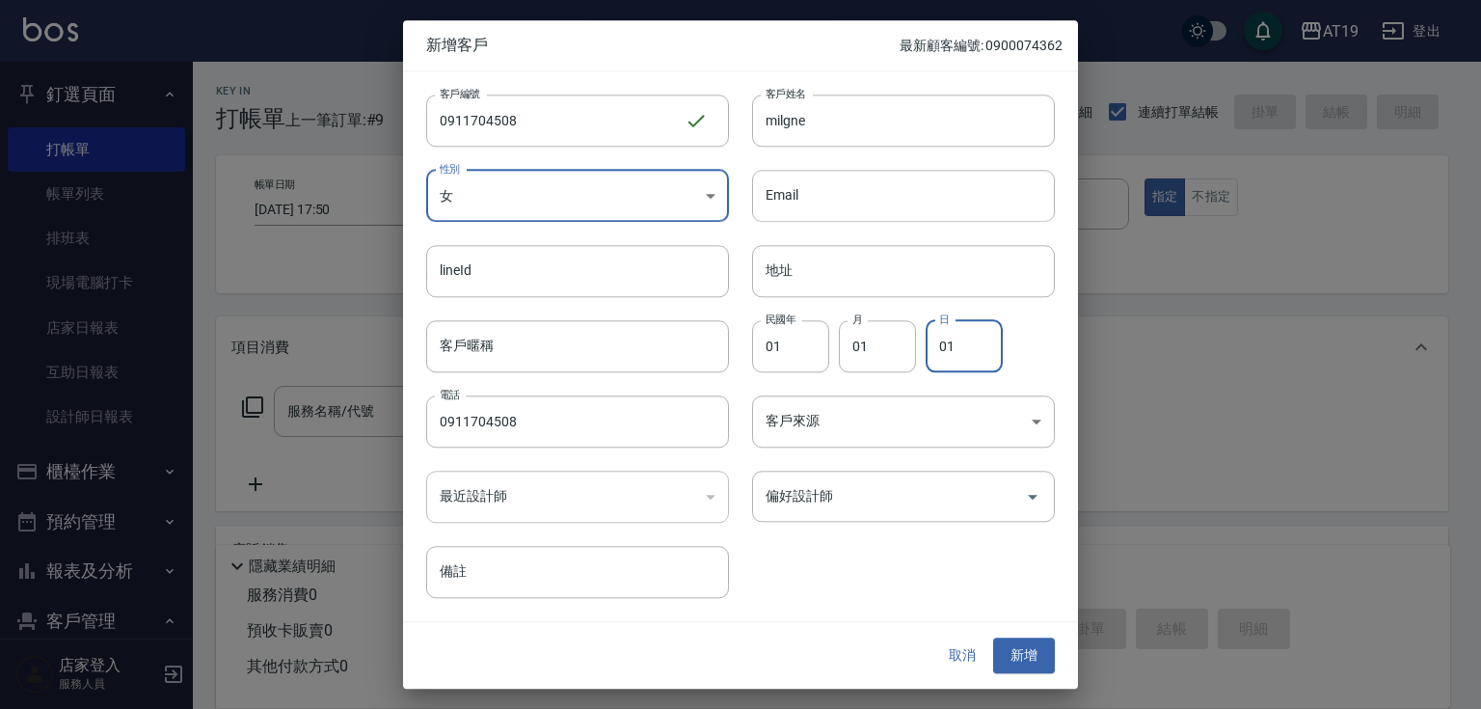
type input "01"
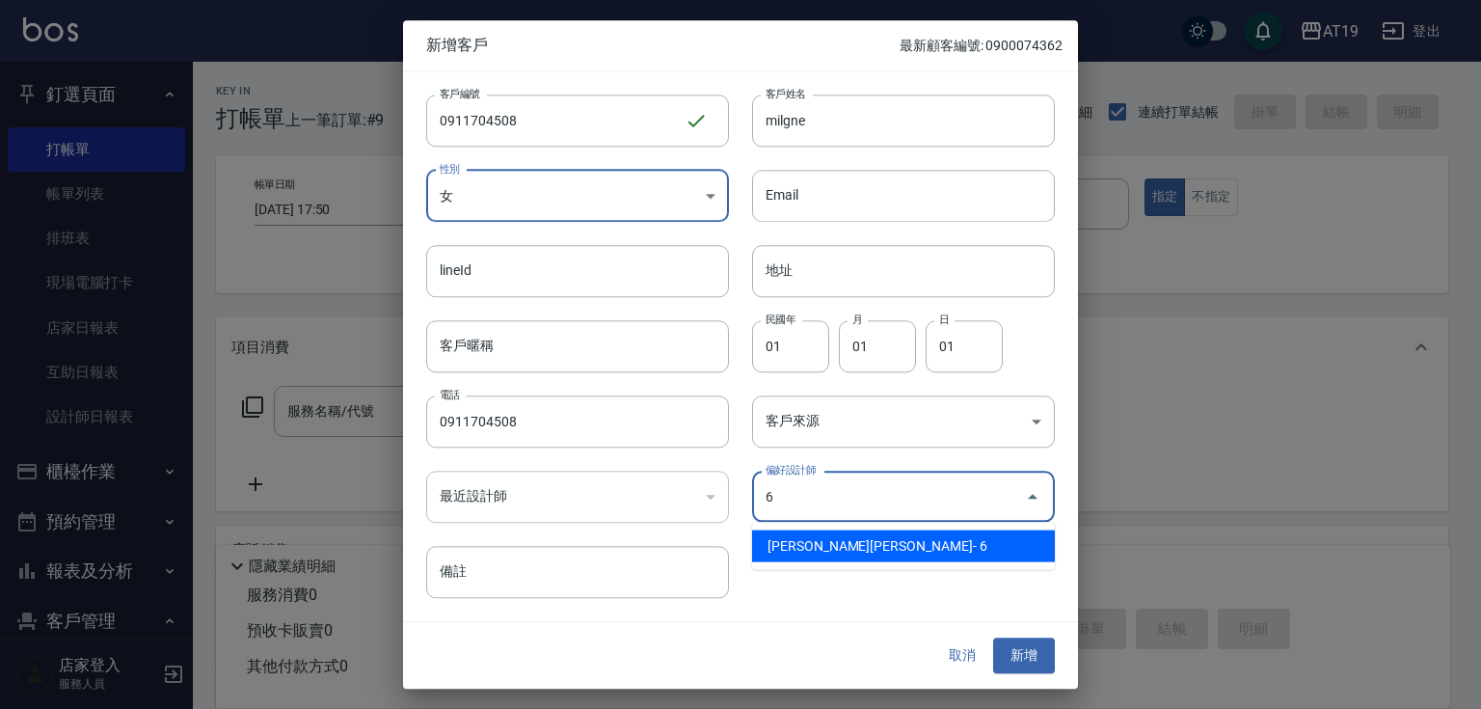
type input "朱莉Julie"
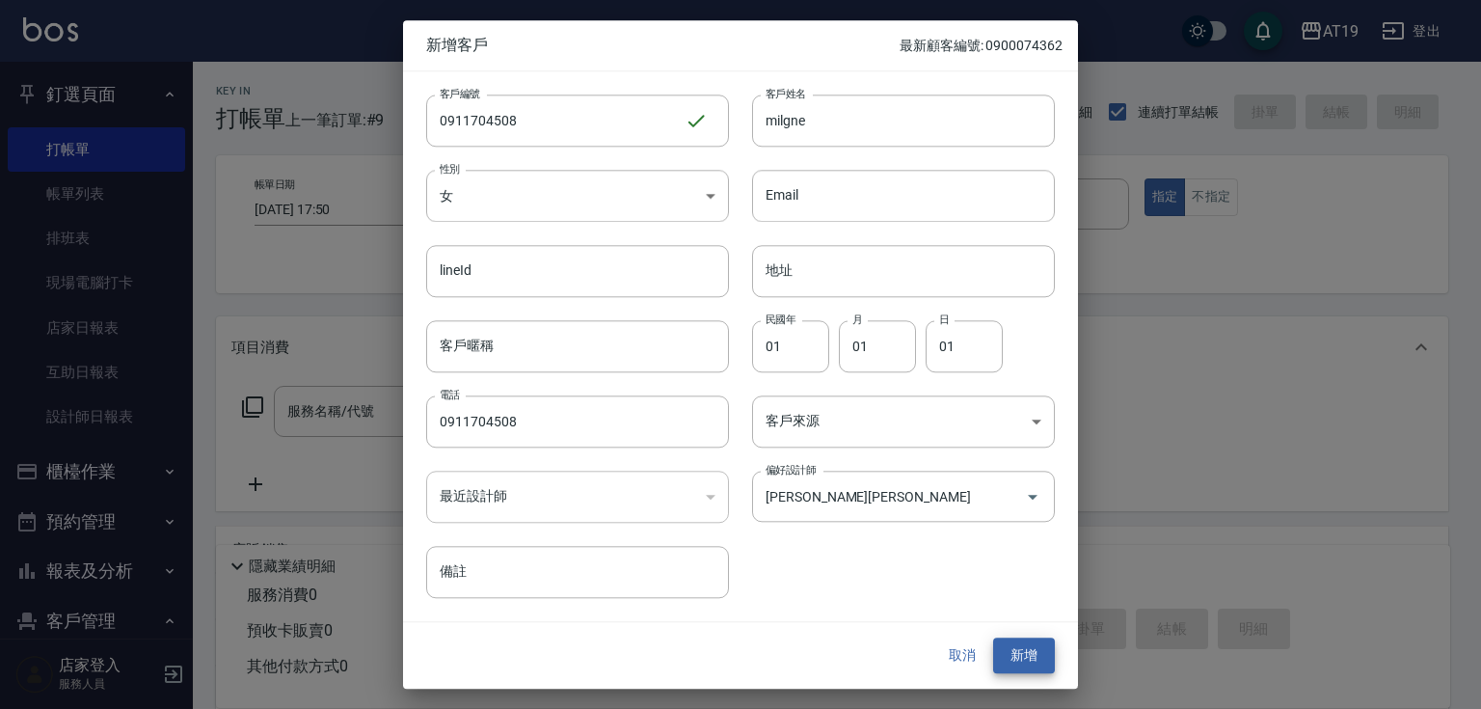
click at [993, 638] on button "新增" at bounding box center [1024, 656] width 62 height 36
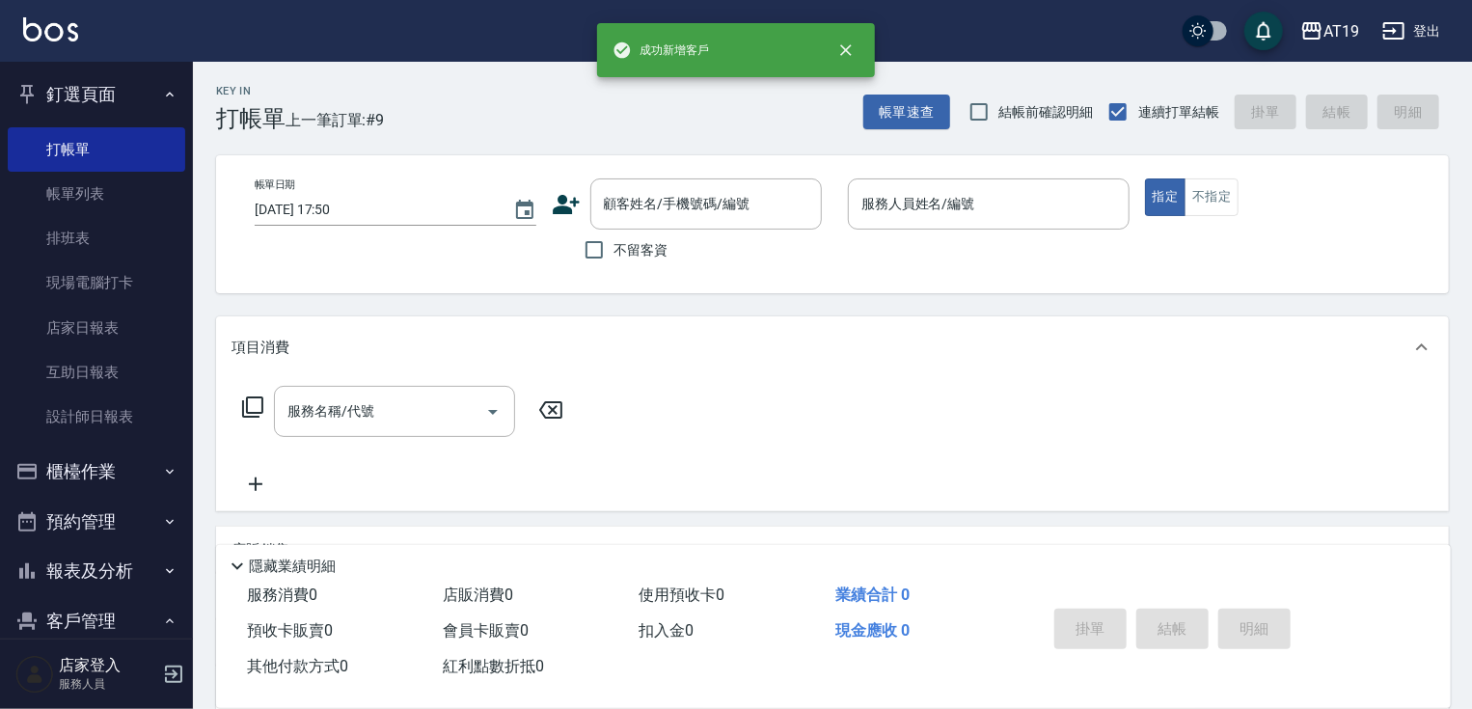
click at [765, 175] on div "帳單日期 2025/09/21 17:50 顧客姓名/手機號碼/編號 顧客姓名/手機號碼/編號 不留客資 服務人員姓名/編號 服務人員姓名/編號 指定 不指定" at bounding box center [832, 224] width 1232 height 138
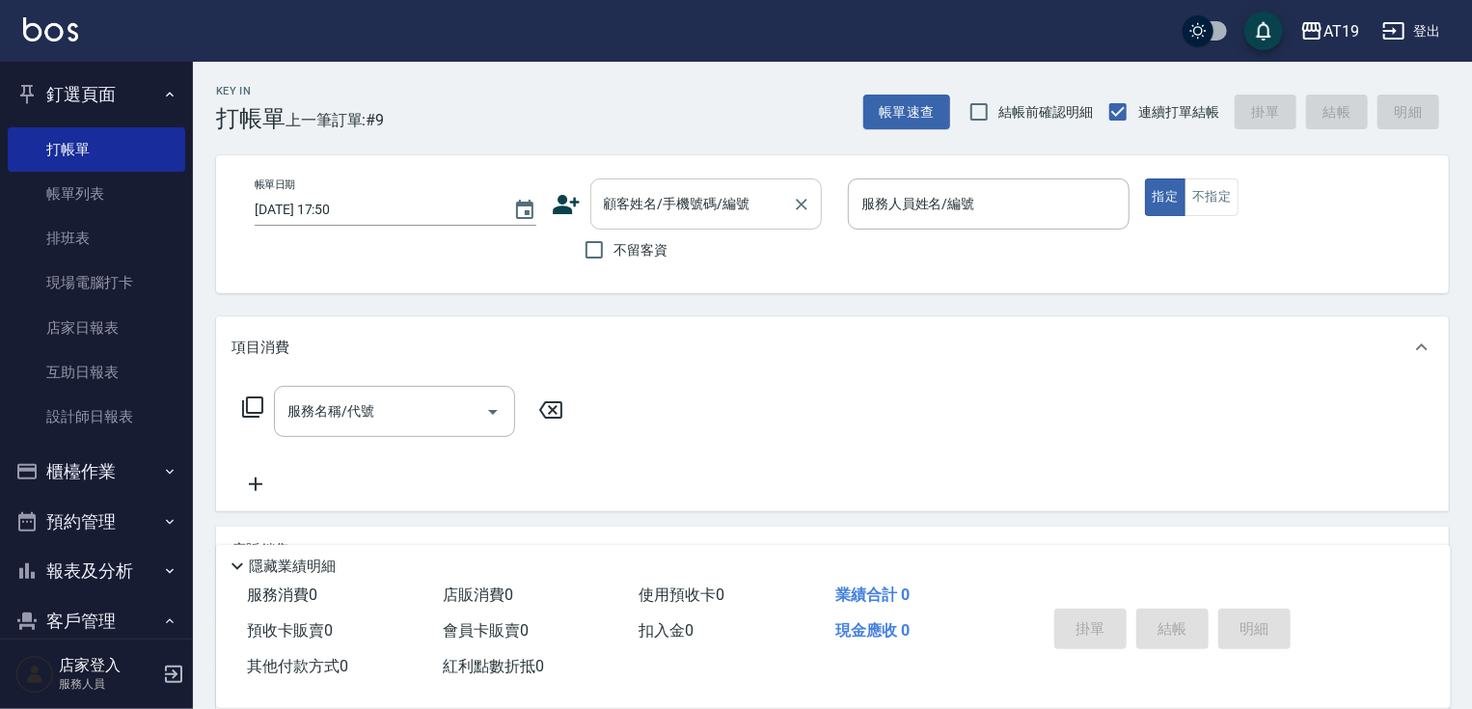
click at [739, 205] on input "顧客姓名/手機號碼/編號" at bounding box center [691, 204] width 185 height 34
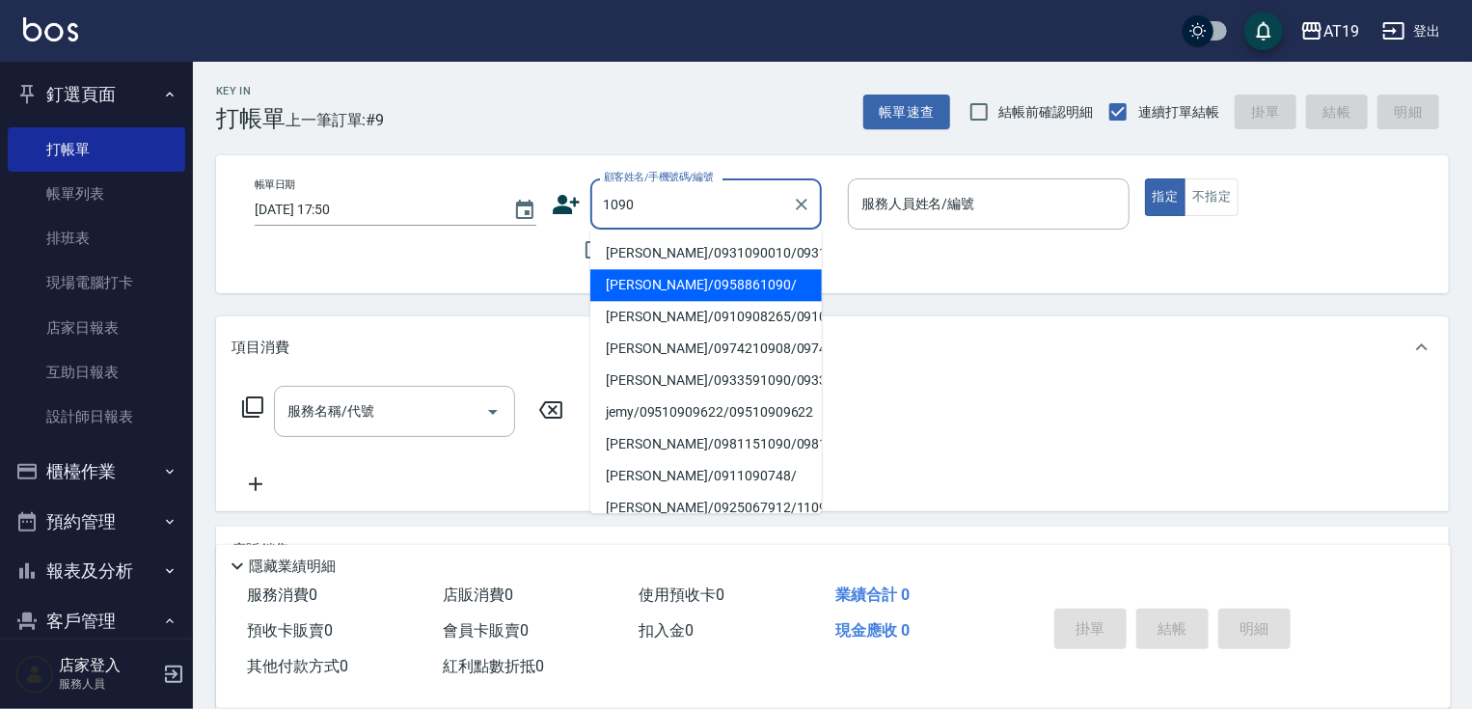
type input "陳尹聖/0958861090/"
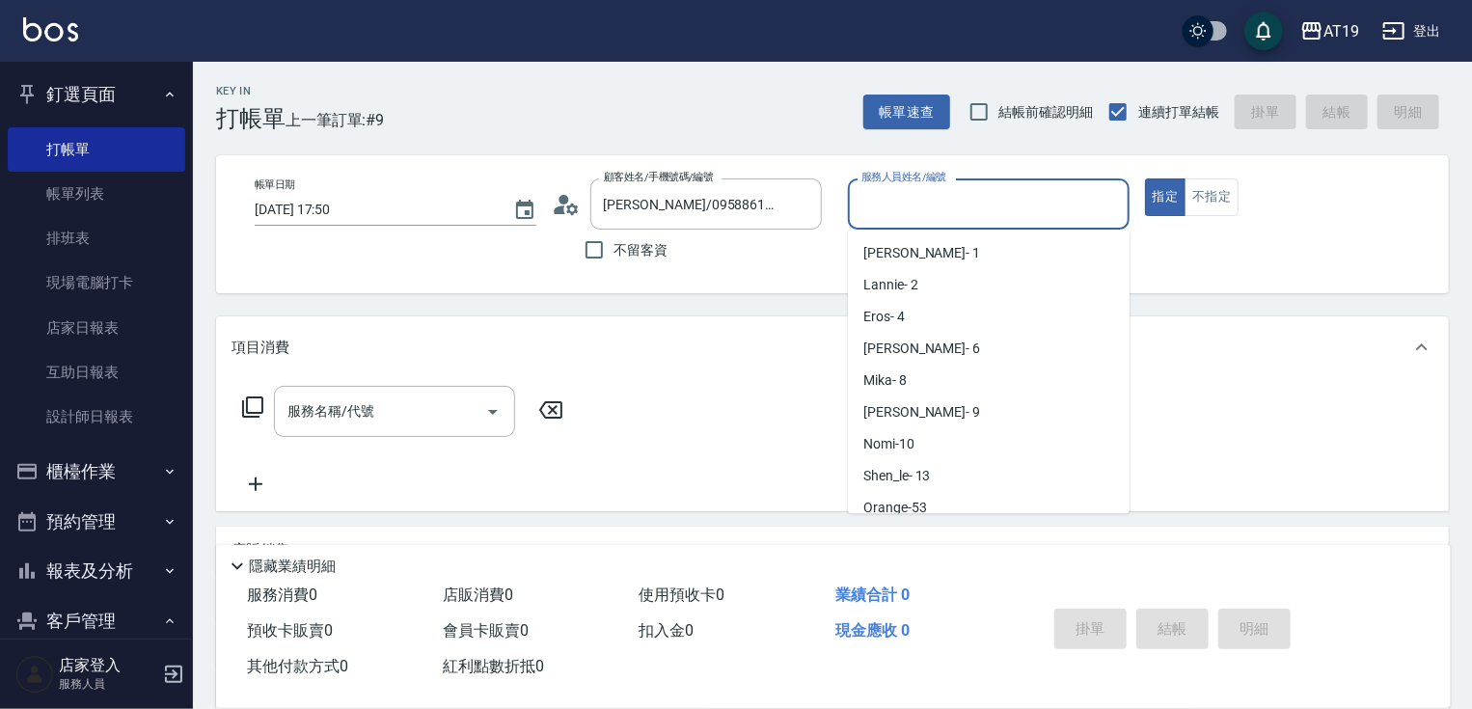
scroll to position [42, 0]
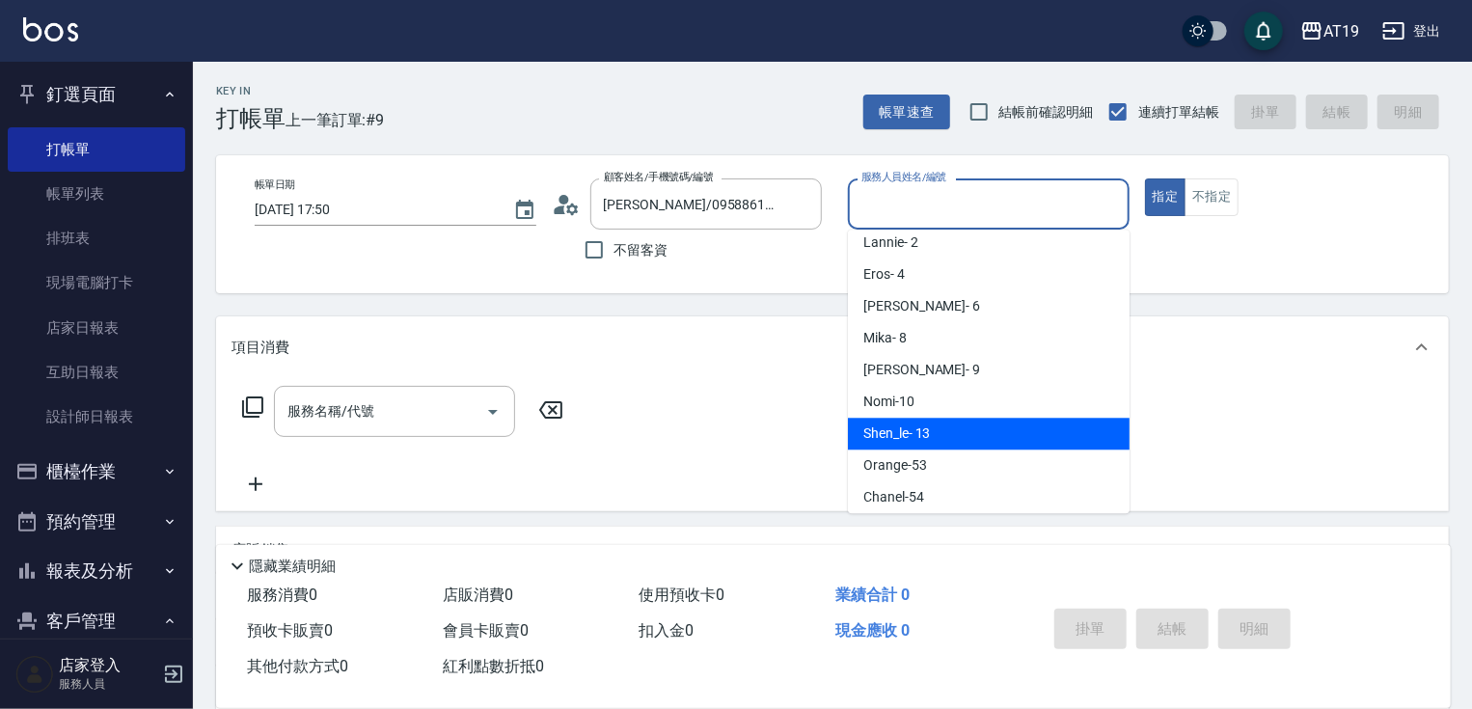
type input "Shen_le- 13"
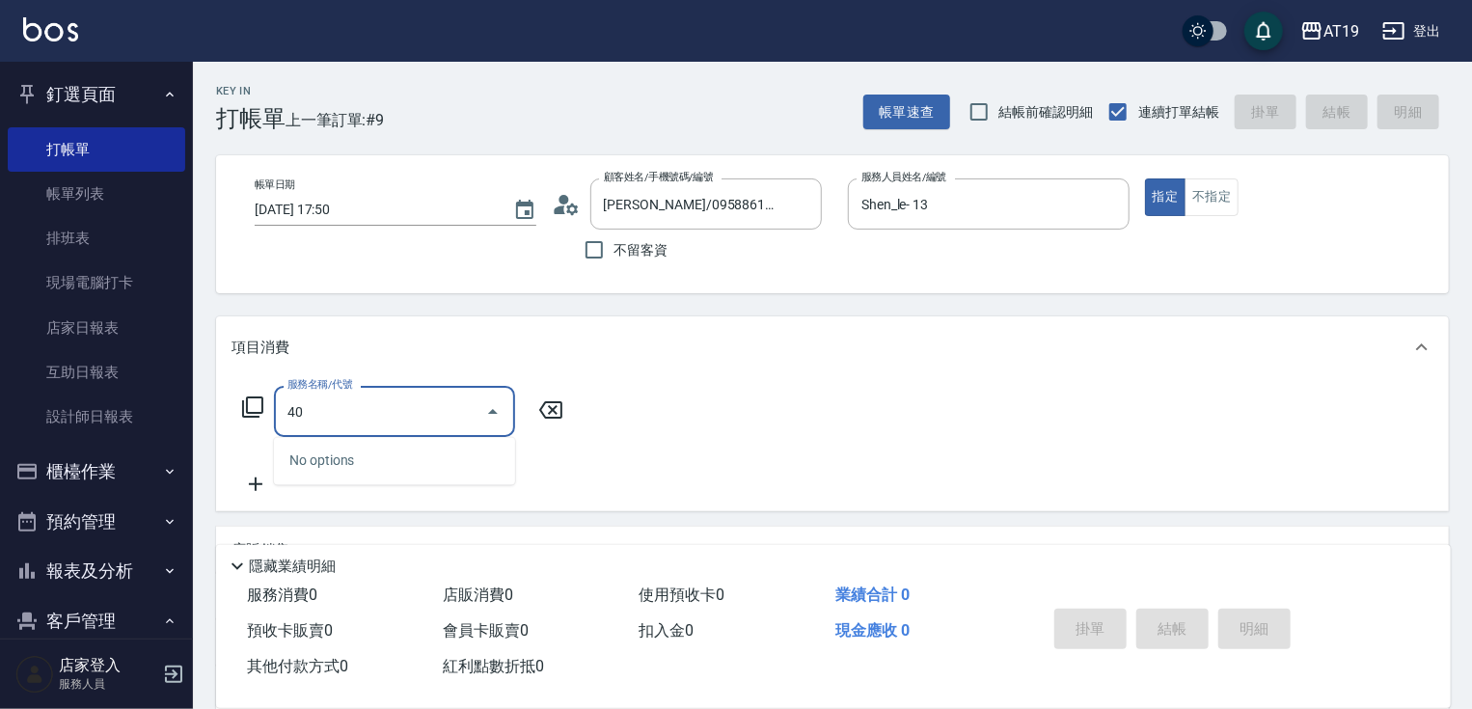
type input "401"
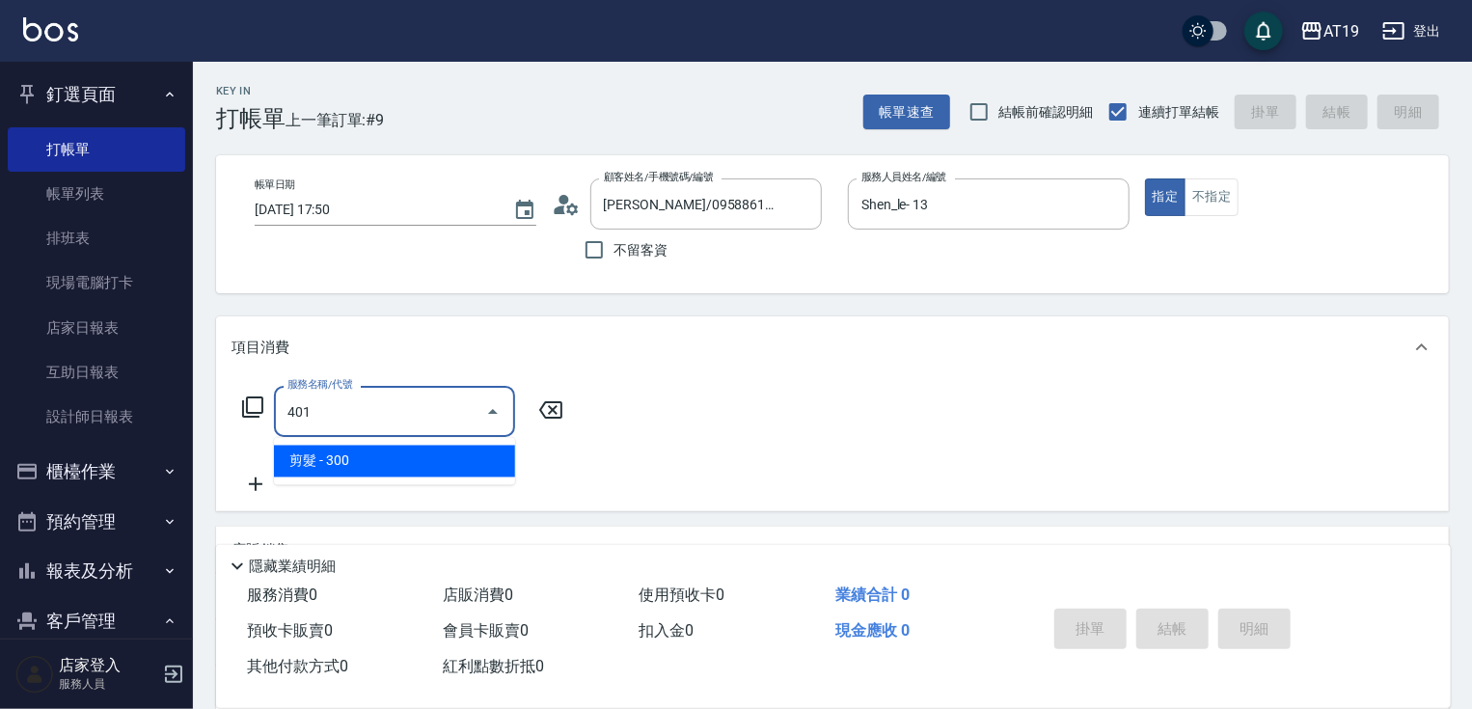
type input "30"
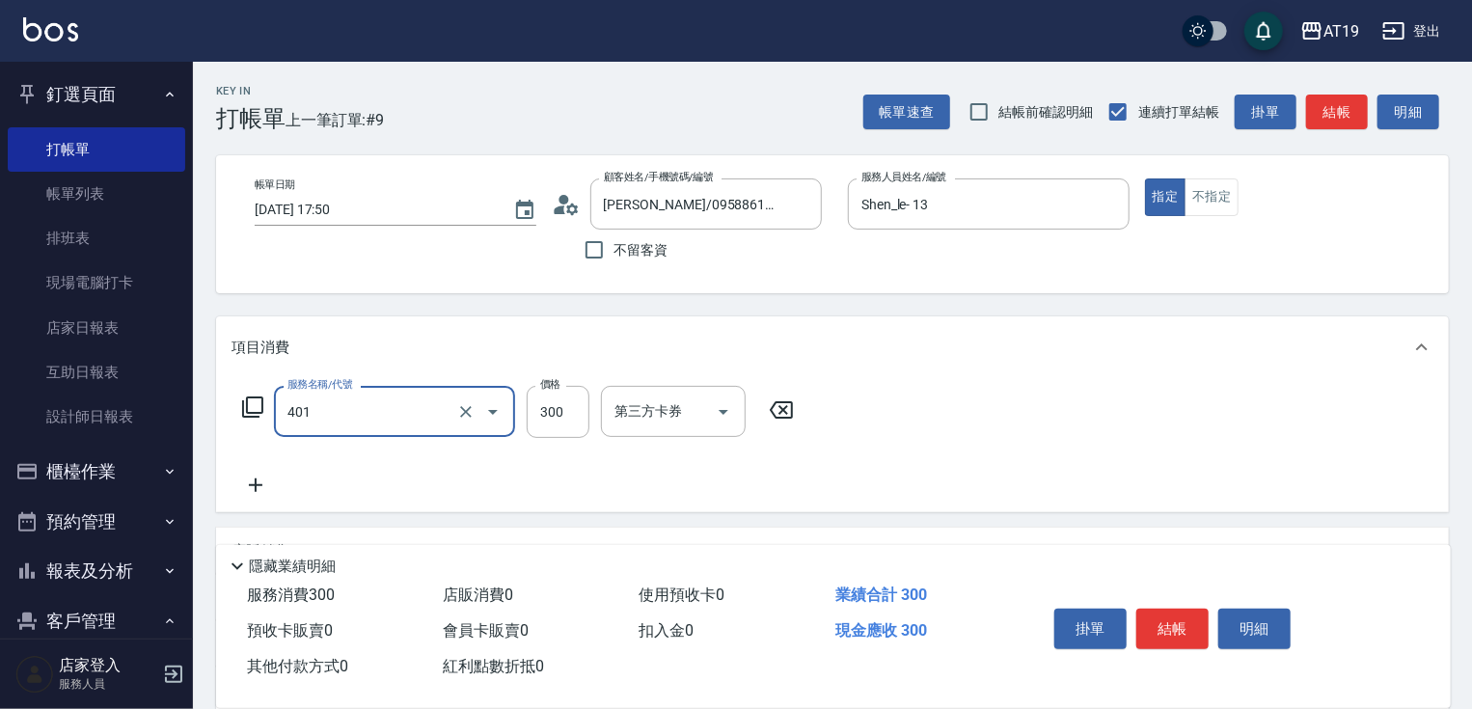
type input "剪髮(401)"
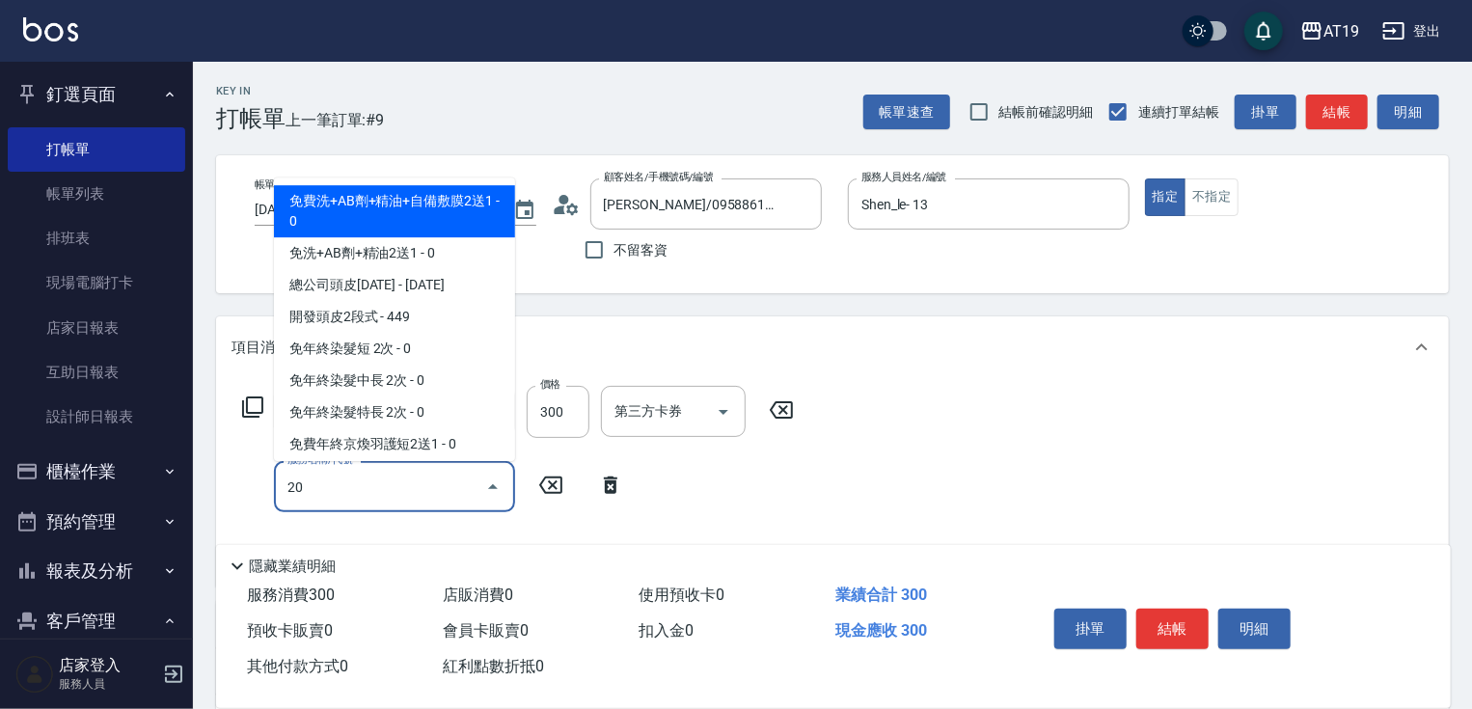
type input "201"
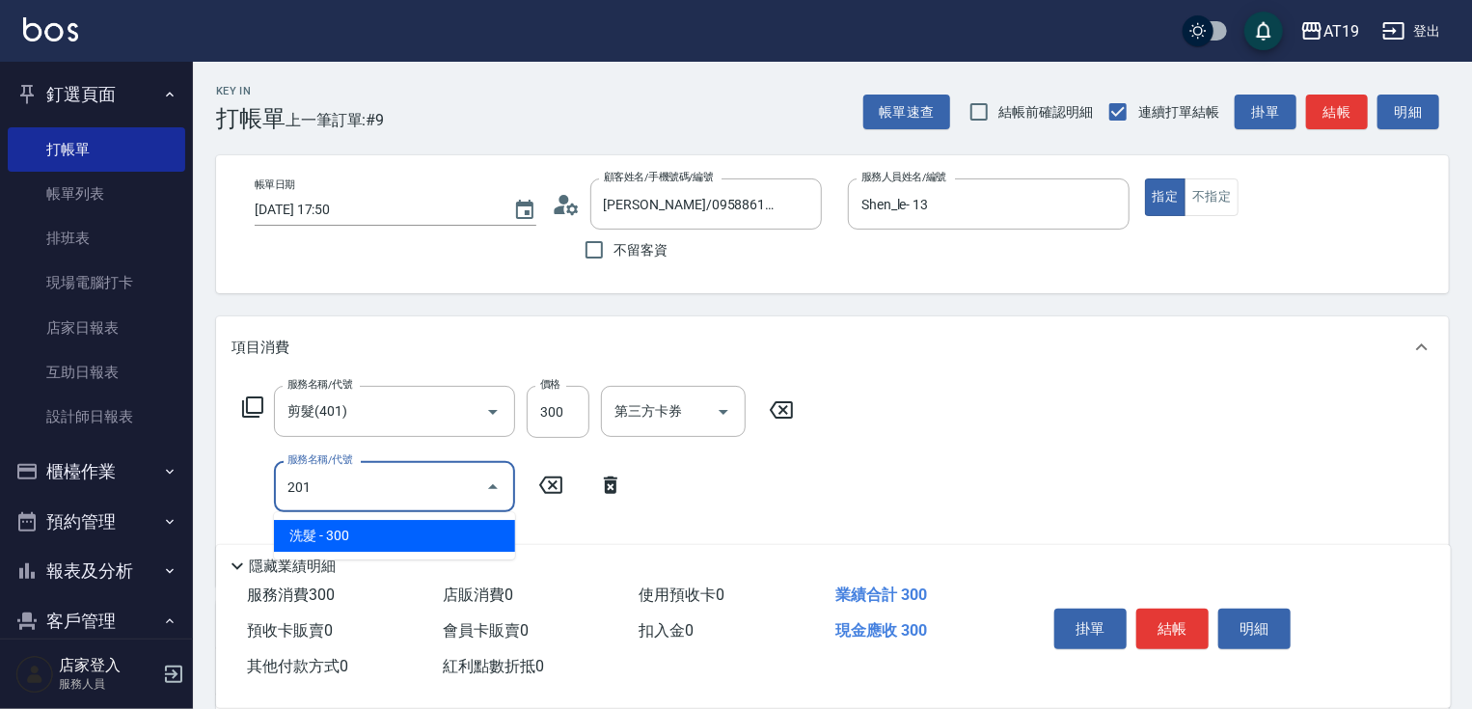
type input "60"
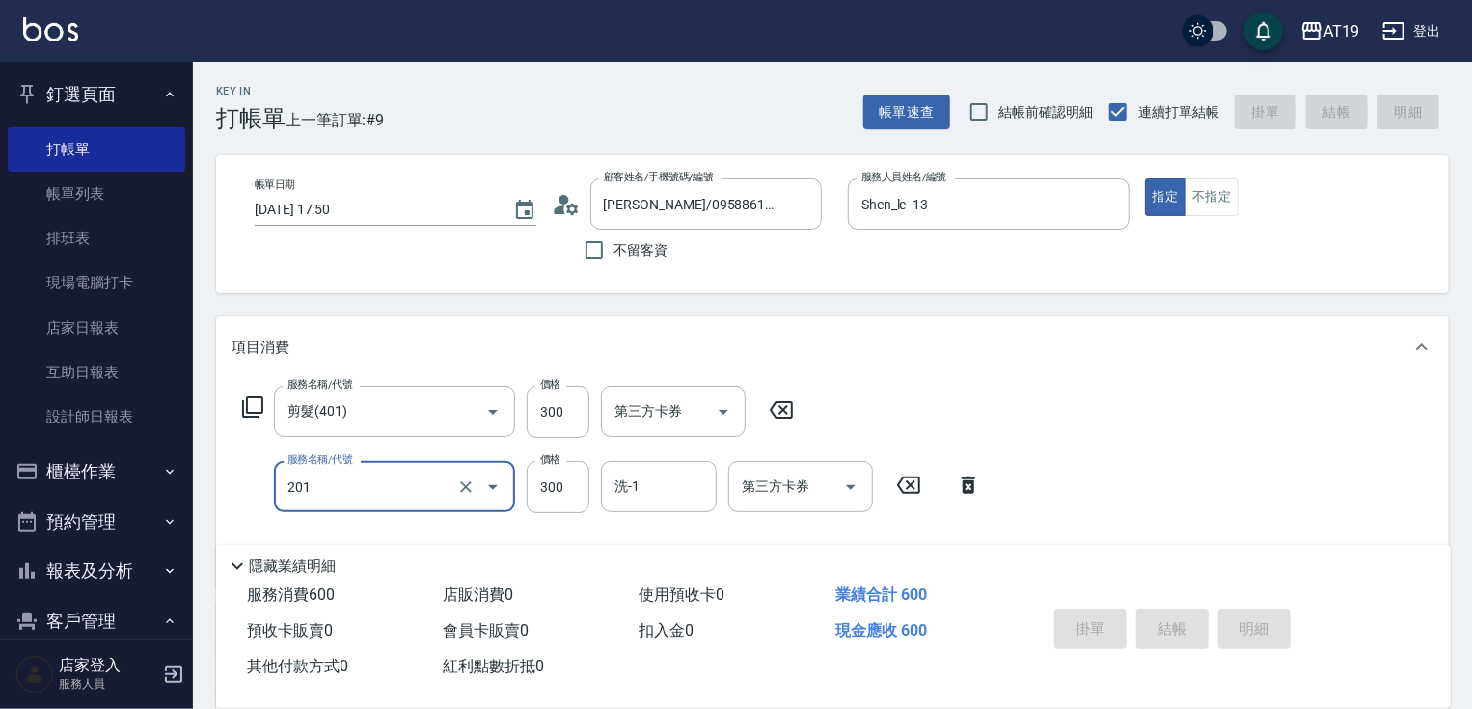
type input "2025/09/21 17:51"
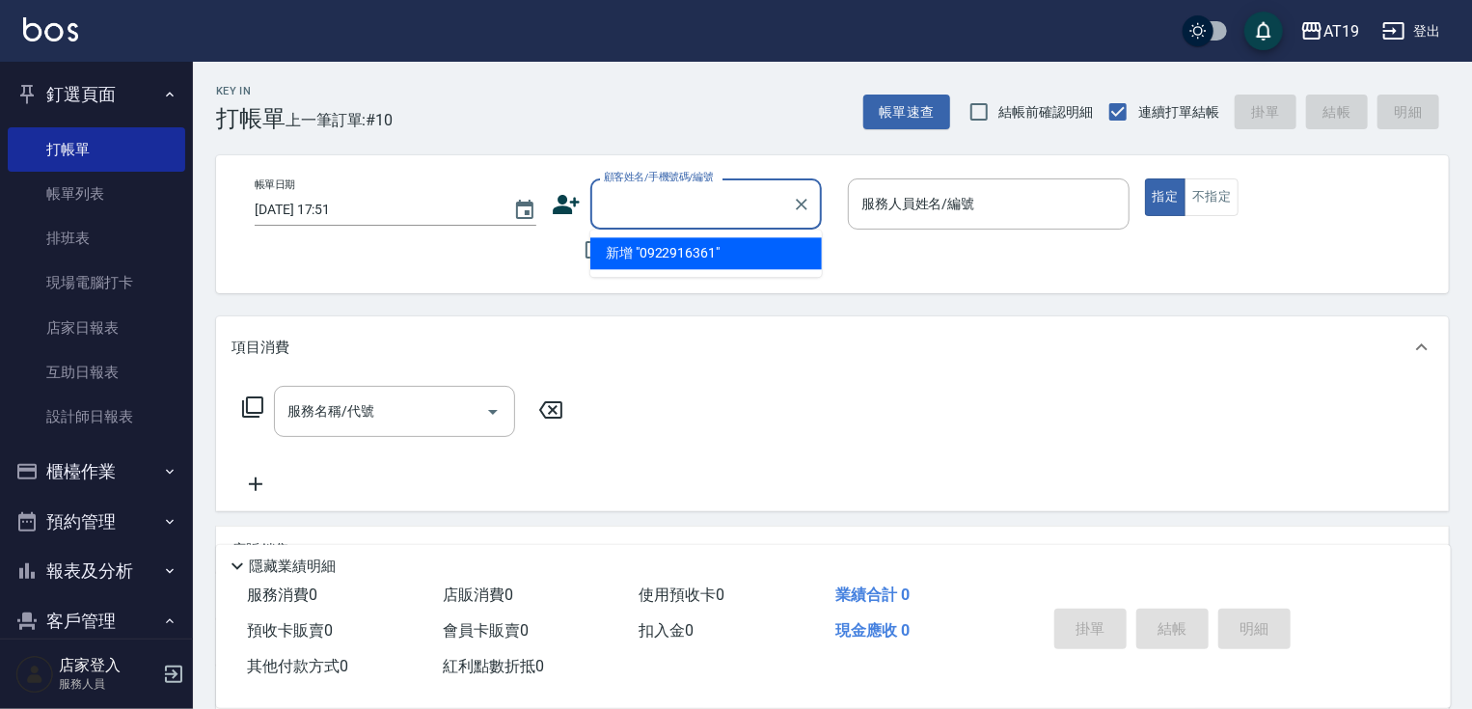
click at [564, 199] on icon at bounding box center [566, 204] width 27 height 19
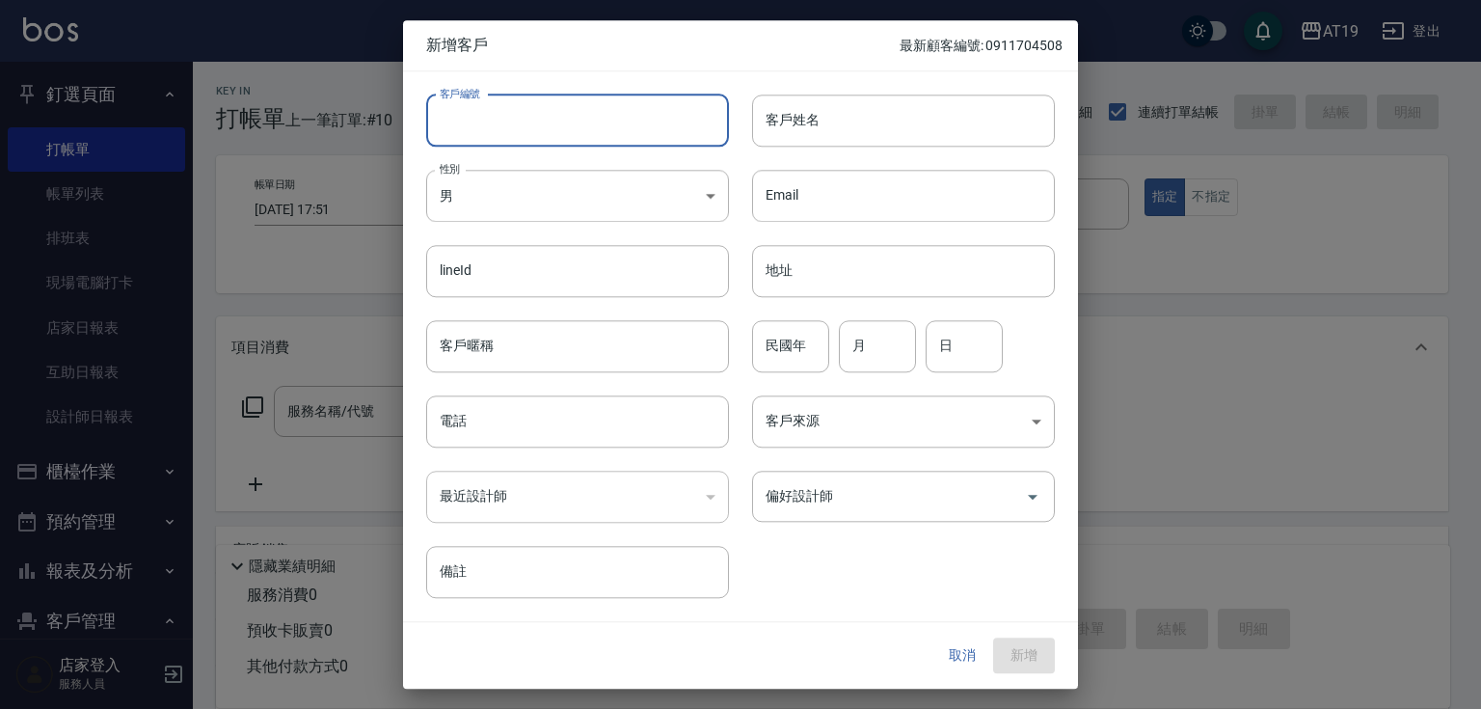
click at [590, 114] on input "客戶編號" at bounding box center [577, 121] width 303 height 52
paste input "0922916361"
drag, startPoint x: 558, startPoint y: 417, endPoint x: 561, endPoint y: 397, distance: 19.5
click at [558, 417] on input "電話" at bounding box center [577, 421] width 303 height 52
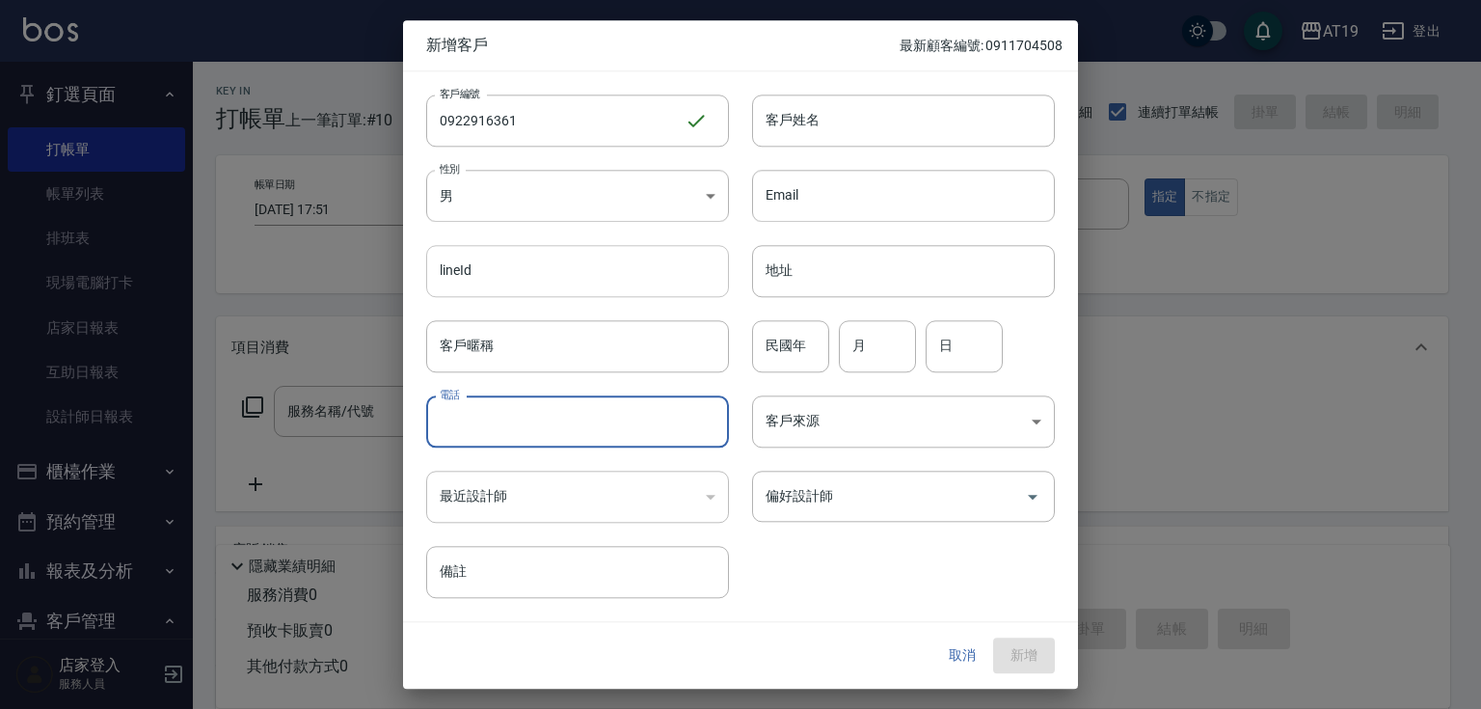
paste input "0922916361"
click at [579, 213] on body "AT19 登出 釘選頁面 打帳單 帳單列表 排班表 現場電腦打卡 店家日報表 互助日報表 設計師日報表 櫃檯作業 打帳單 帳單列表 現金收支登錄 高階收支登錄…" at bounding box center [740, 494] width 1481 height 988
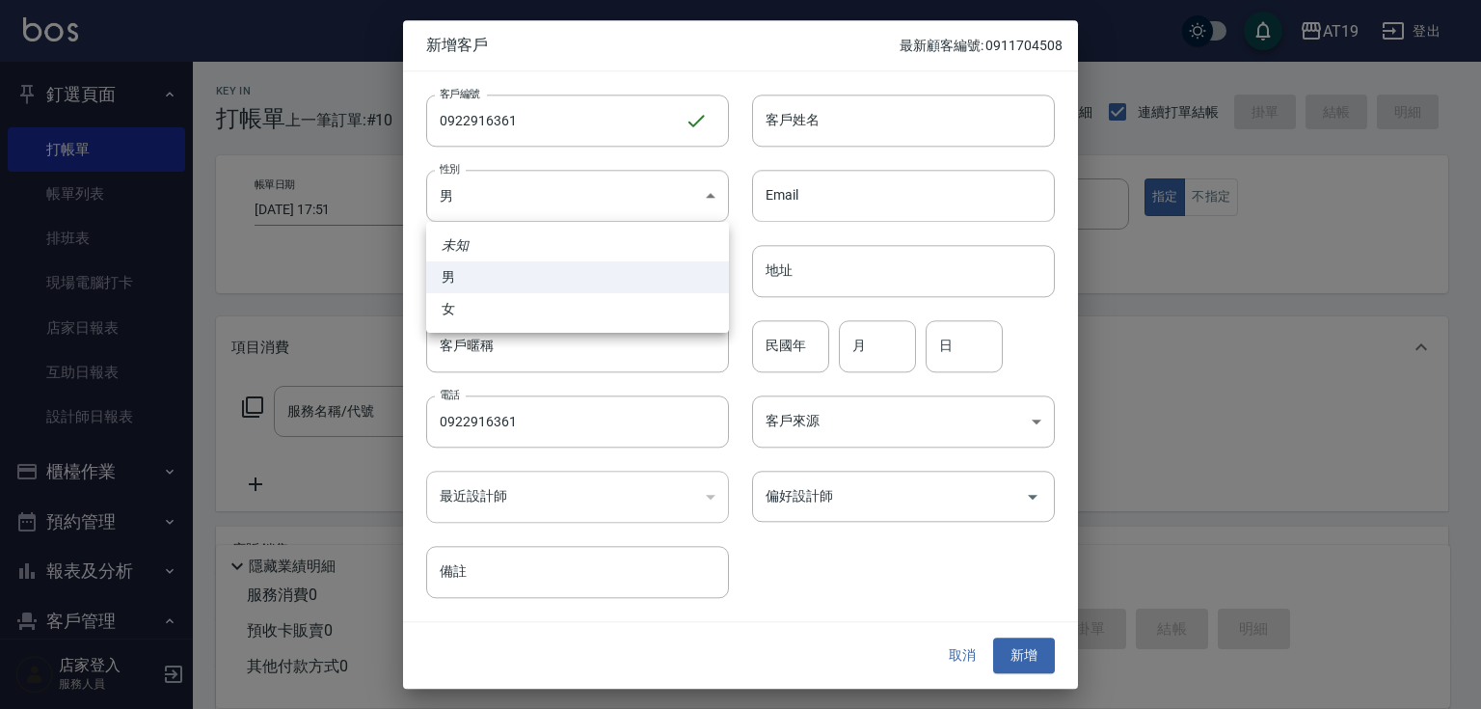
drag, startPoint x: 594, startPoint y: 300, endPoint x: 613, endPoint y: 287, distance: 23.0
click at [597, 300] on li "女" at bounding box center [577, 309] width 303 height 32
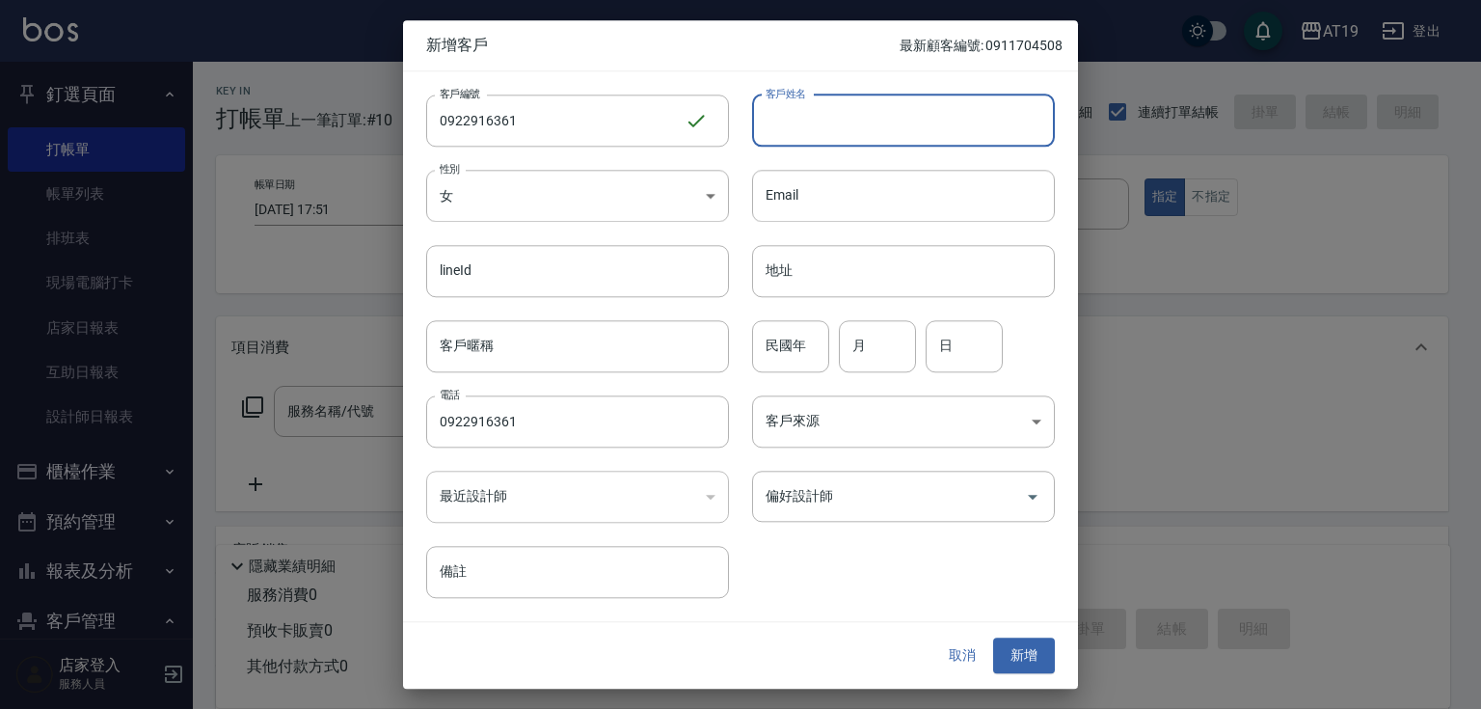
drag, startPoint x: 811, startPoint y: 123, endPoint x: 741, endPoint y: 77, distance: 84.3
click at [811, 123] on input "客戶姓名" at bounding box center [903, 121] width 303 height 52
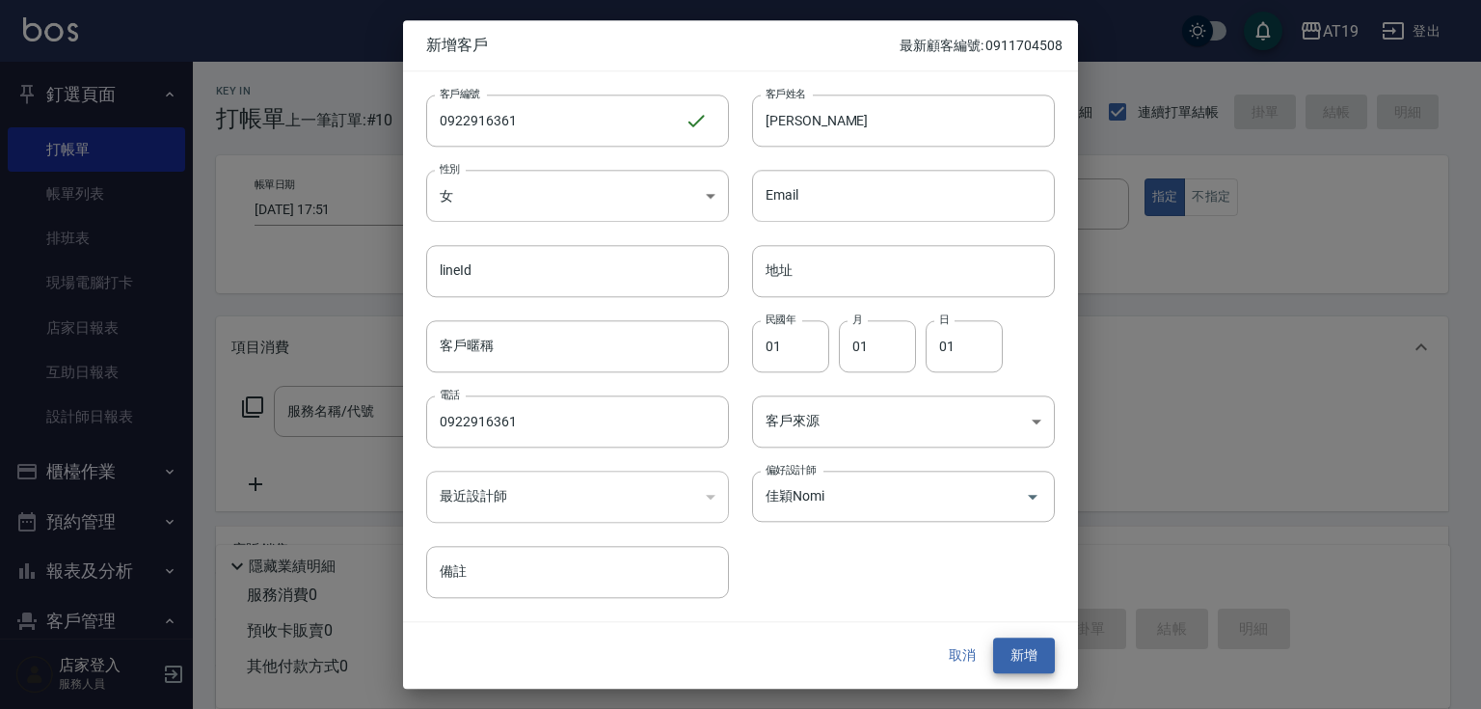
click at [993, 638] on button "新增" at bounding box center [1024, 656] width 62 height 36
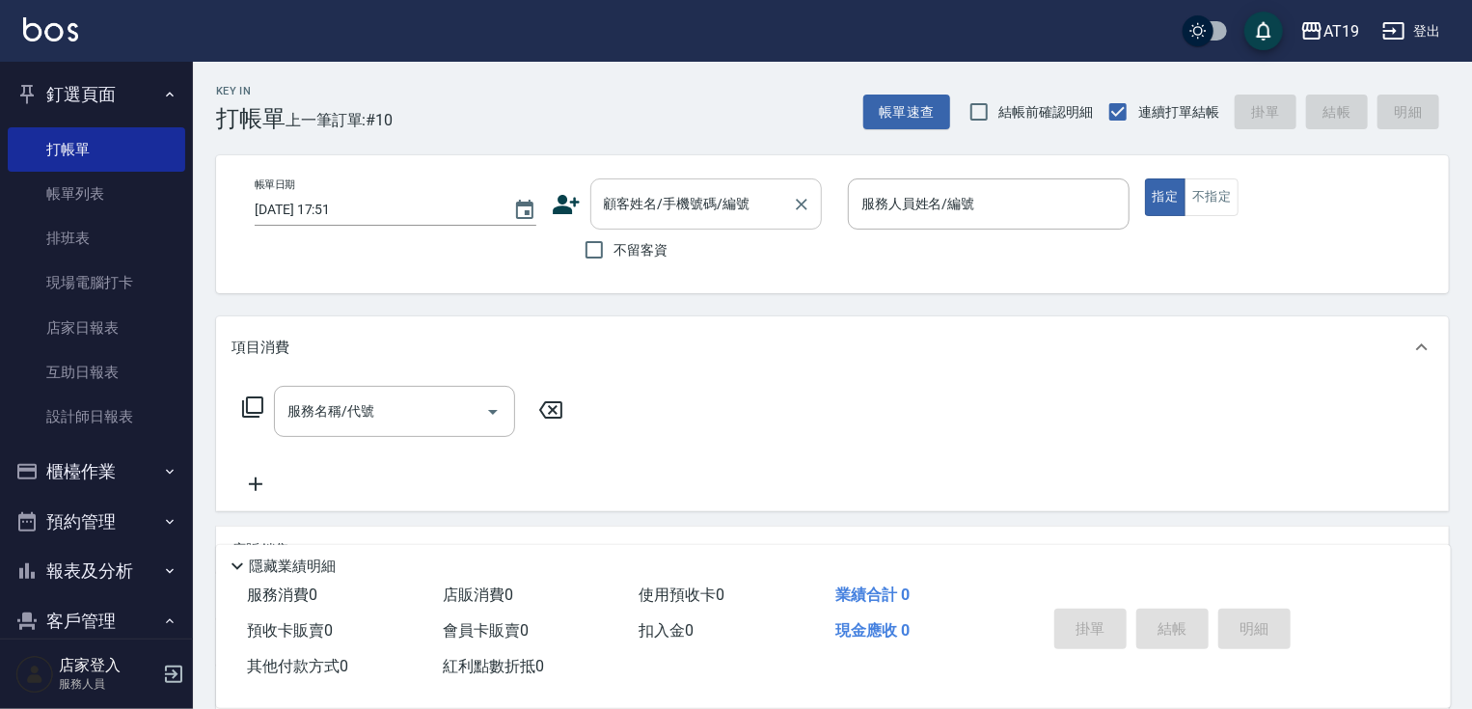
click at [648, 212] on input "顧客姓名/手機號碼/編號" at bounding box center [691, 204] width 185 height 34
click at [571, 204] on icon at bounding box center [572, 209] width 12 height 12
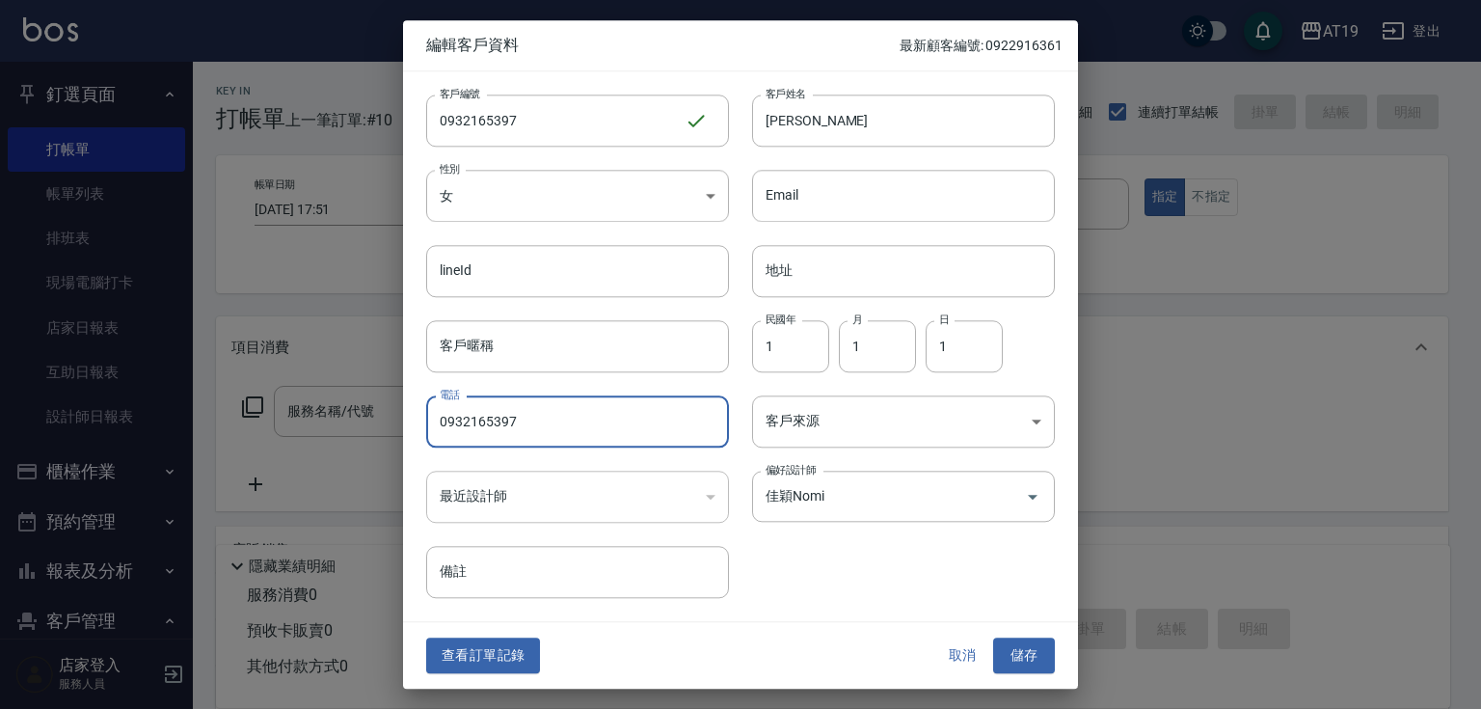
click at [560, 432] on input "0932165397" at bounding box center [577, 421] width 303 height 52
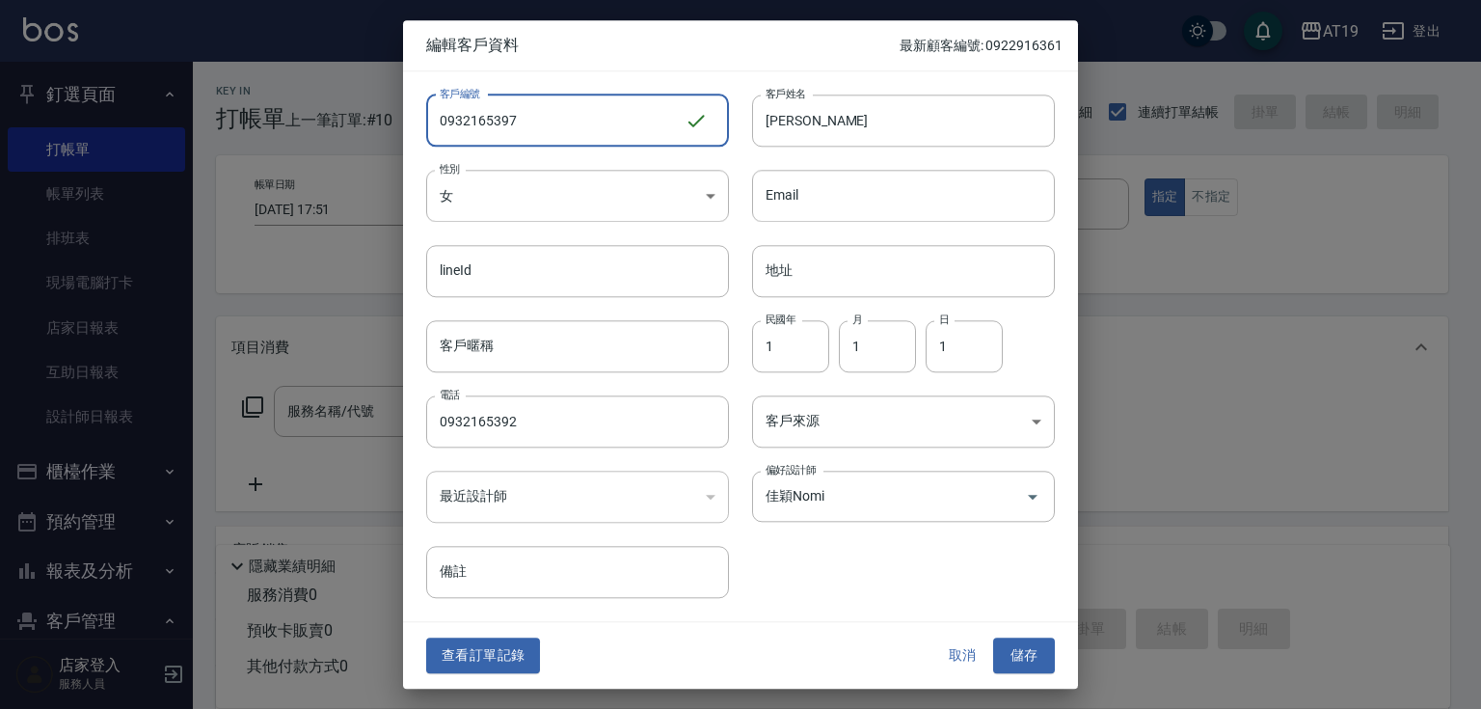
click at [544, 133] on input "0932165397" at bounding box center [555, 121] width 258 height 52
click at [1019, 649] on button "儲存" at bounding box center [1024, 656] width 62 height 36
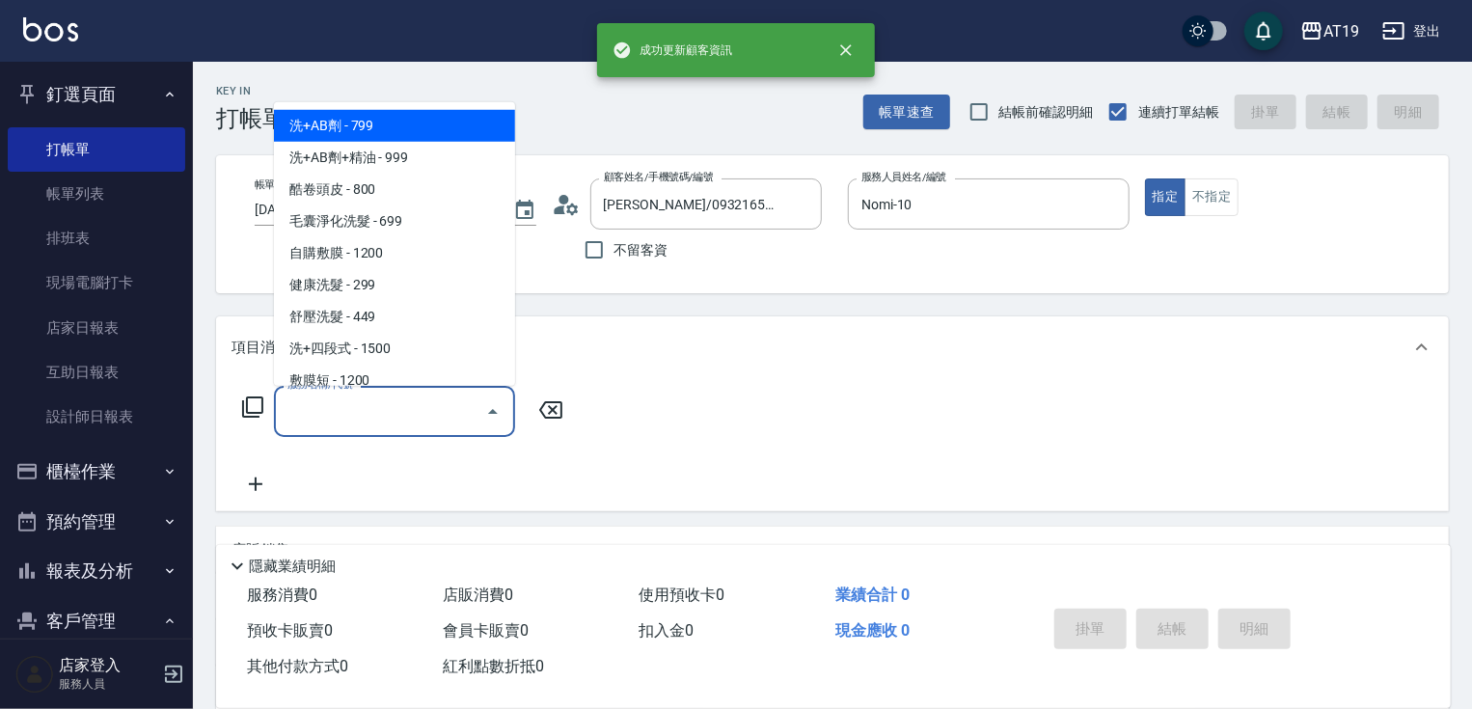
click at [397, 409] on input "服務名稱/代號" at bounding box center [380, 411] width 195 height 34
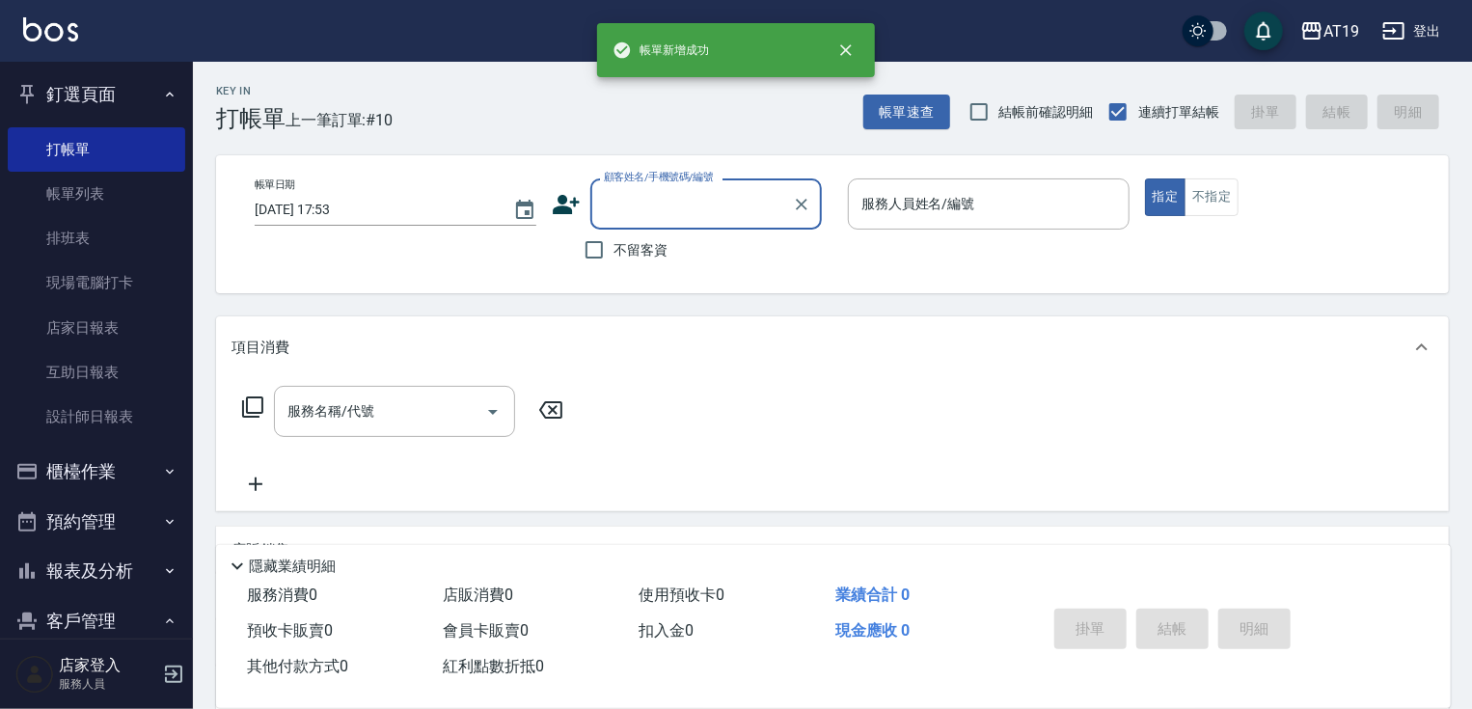
scroll to position [0, 0]
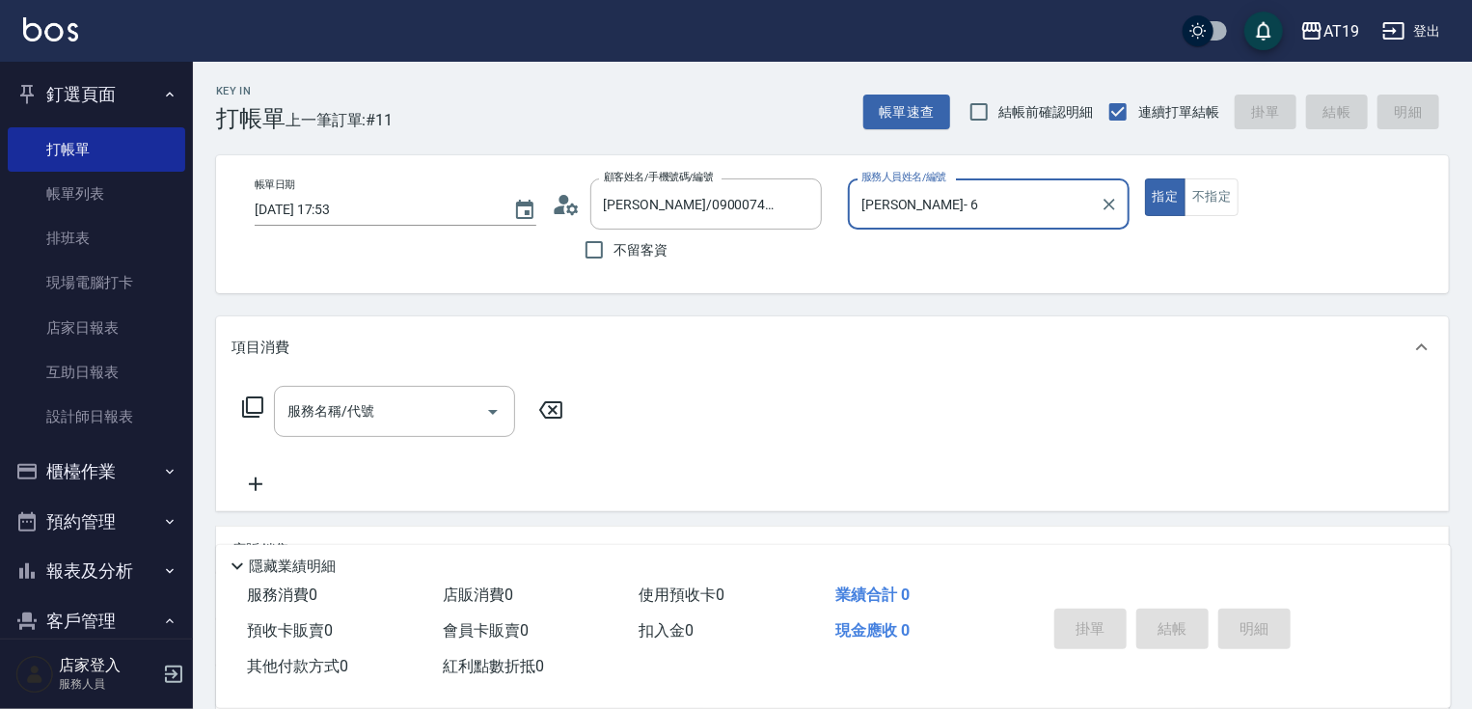
click at [1145, 178] on button "指定" at bounding box center [1165, 197] width 41 height 38
click at [1184, 178] on button "不指定" at bounding box center [1211, 197] width 54 height 38
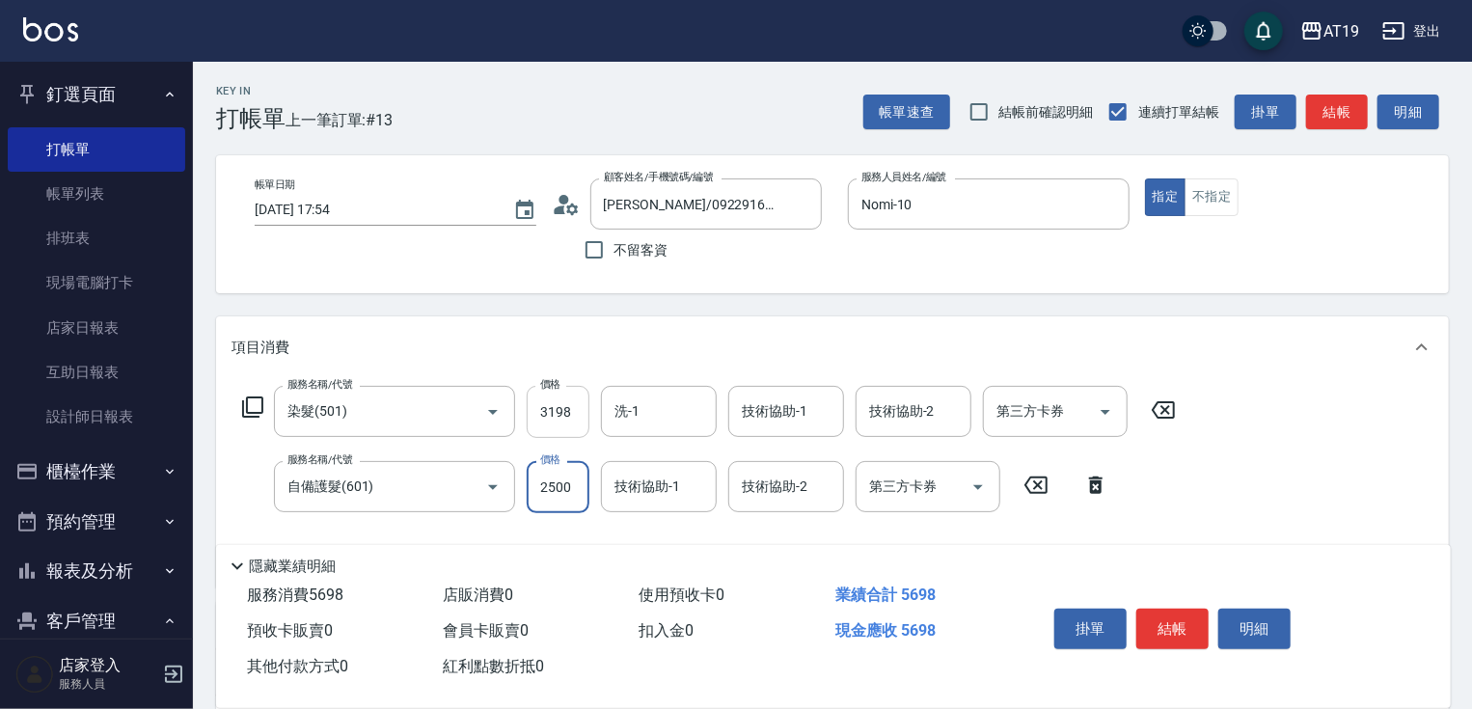
drag, startPoint x: 586, startPoint y: 417, endPoint x: 562, endPoint y: 416, distance: 24.1
click at [562, 416] on input "3198" at bounding box center [558, 412] width 63 height 52
click at [565, 412] on input "3198" at bounding box center [558, 412] width 63 height 52
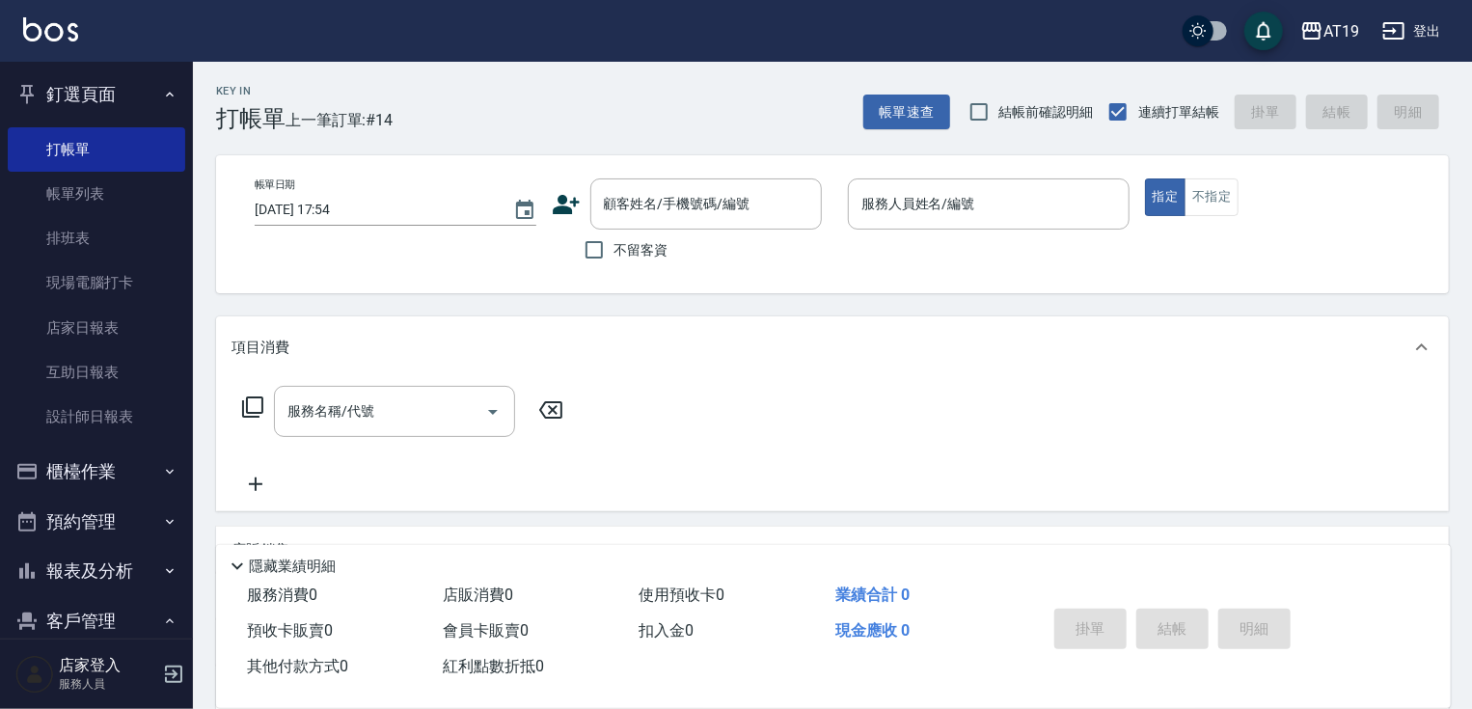
click at [668, 471] on div "服務名稱/代號 服務名稱/代號" at bounding box center [832, 444] width 1232 height 133
